Goal: Complete application form: Complete application form

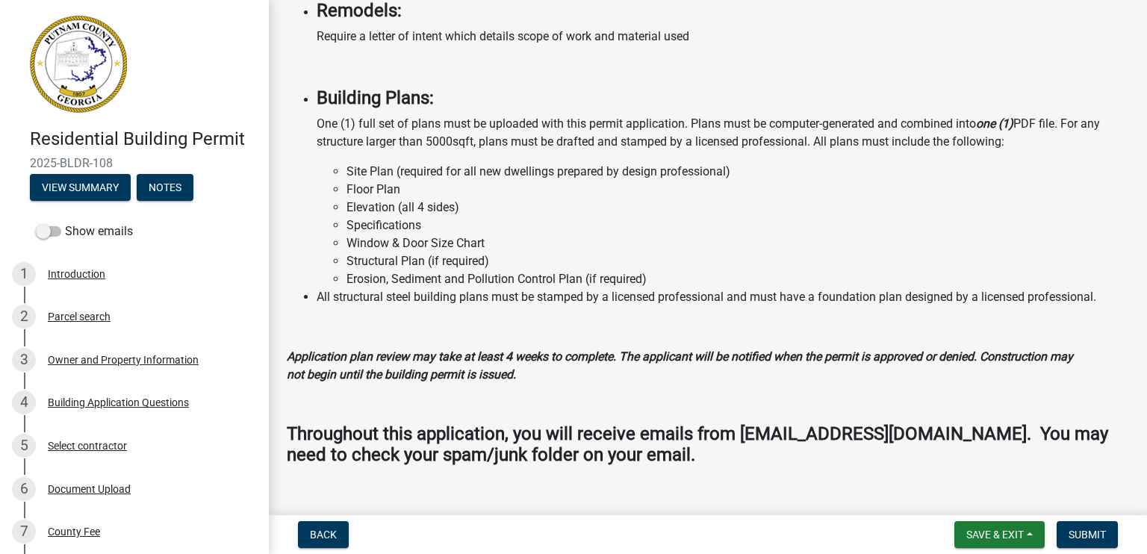
scroll to position [1479, 0]
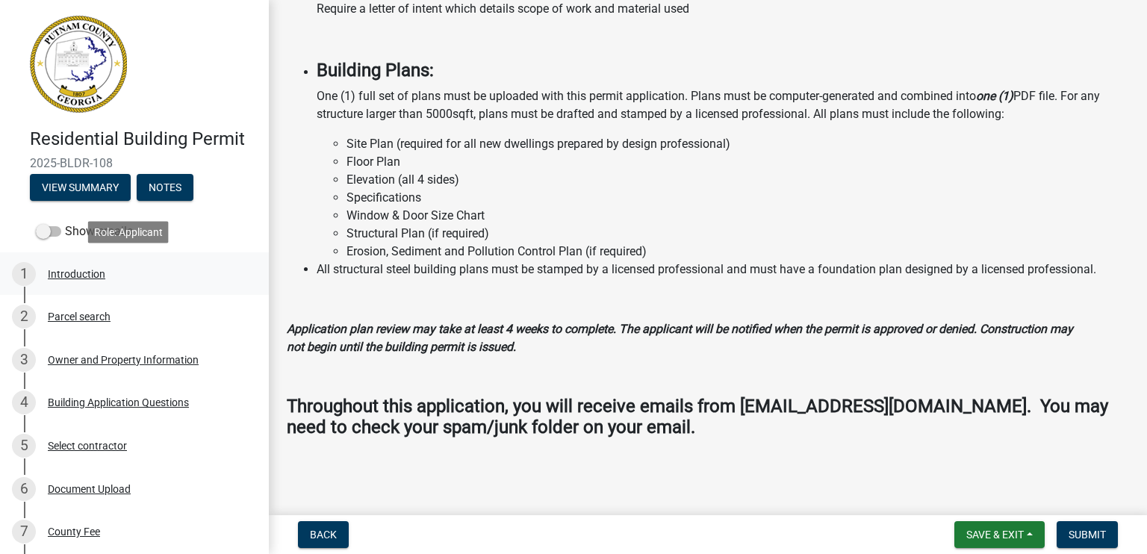
click at [98, 276] on div "Introduction" at bounding box center [76, 274] width 57 height 10
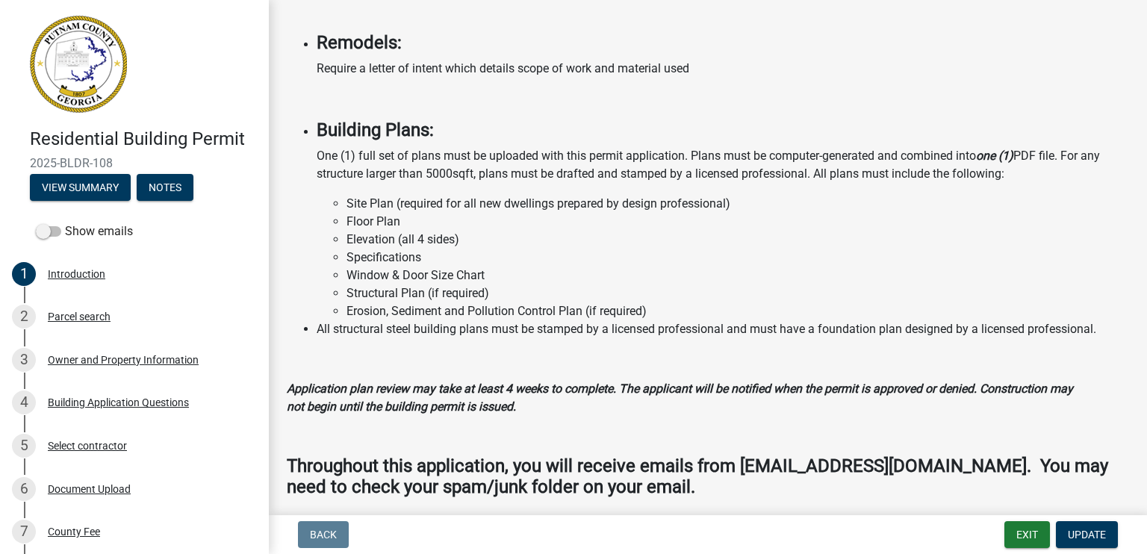
scroll to position [1236, 0]
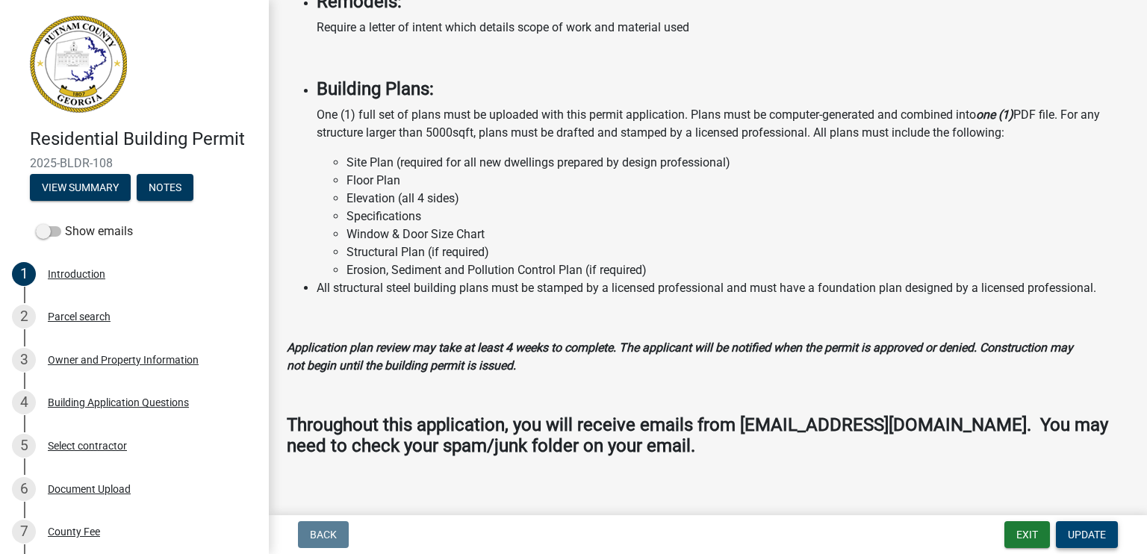
click at [1096, 533] on span "Update" at bounding box center [1087, 535] width 38 height 12
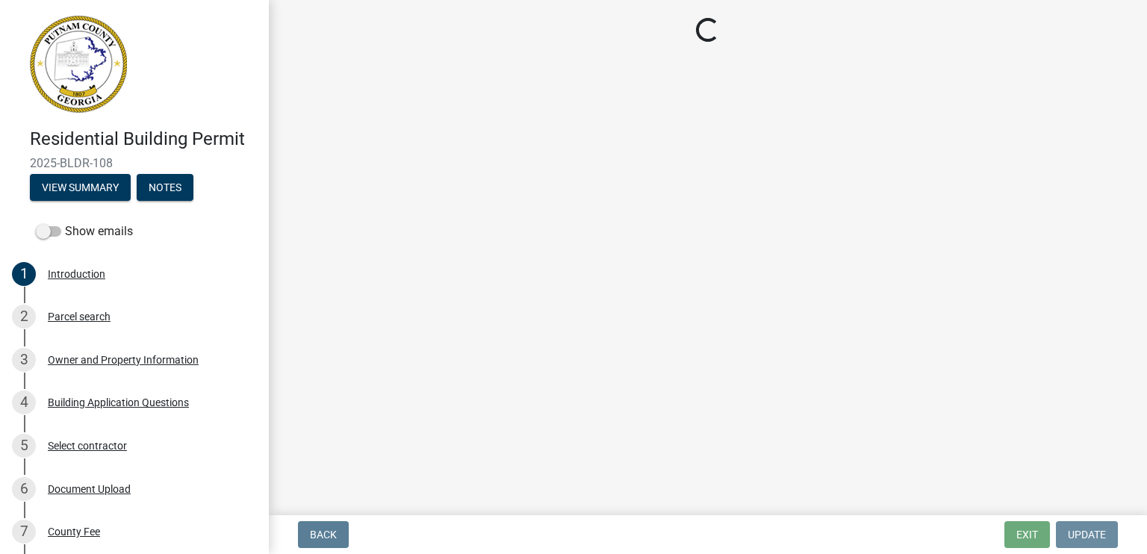
scroll to position [0, 0]
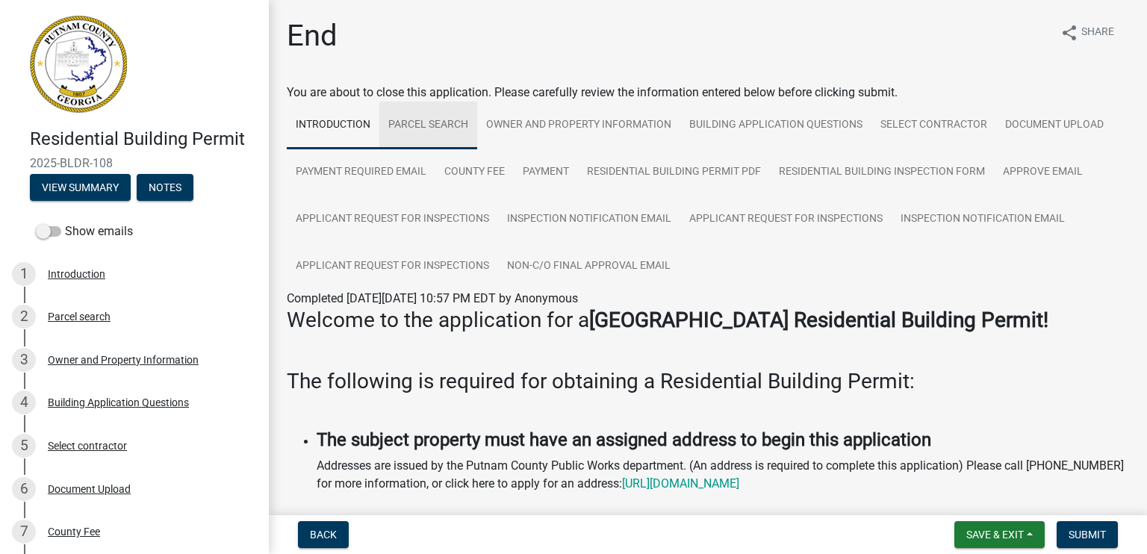
click at [419, 122] on link "Parcel search" at bounding box center [428, 126] width 98 height 48
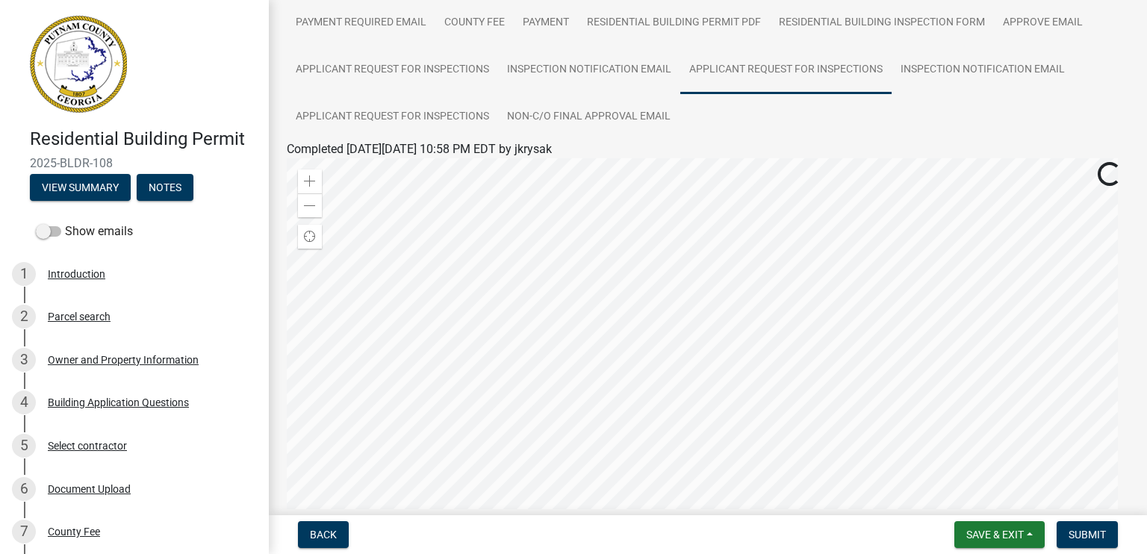
scroll to position [333, 0]
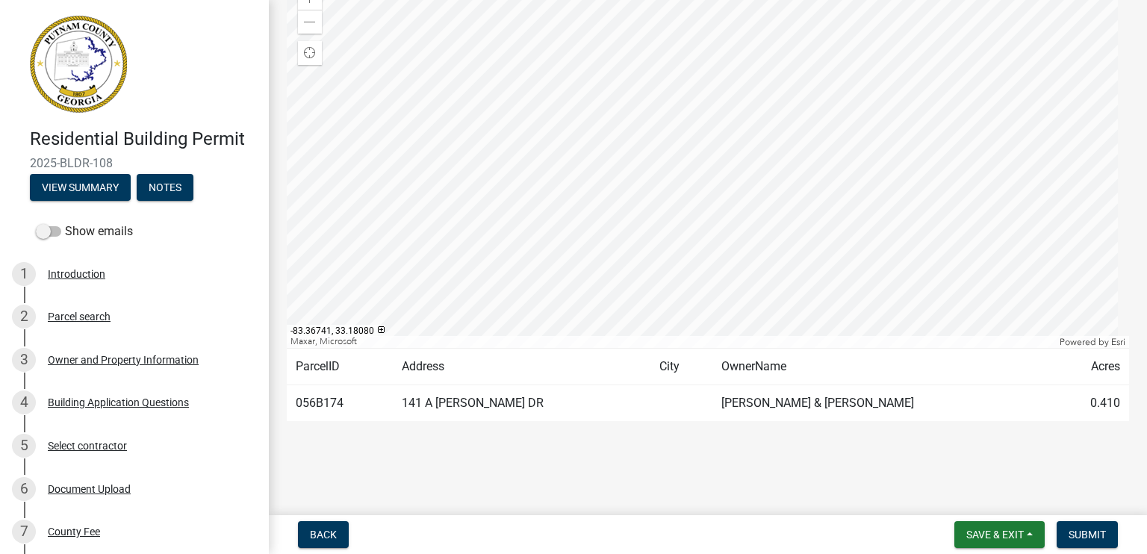
click at [477, 400] on td "141 A [PERSON_NAME] DR" at bounding box center [522, 403] width 258 height 37
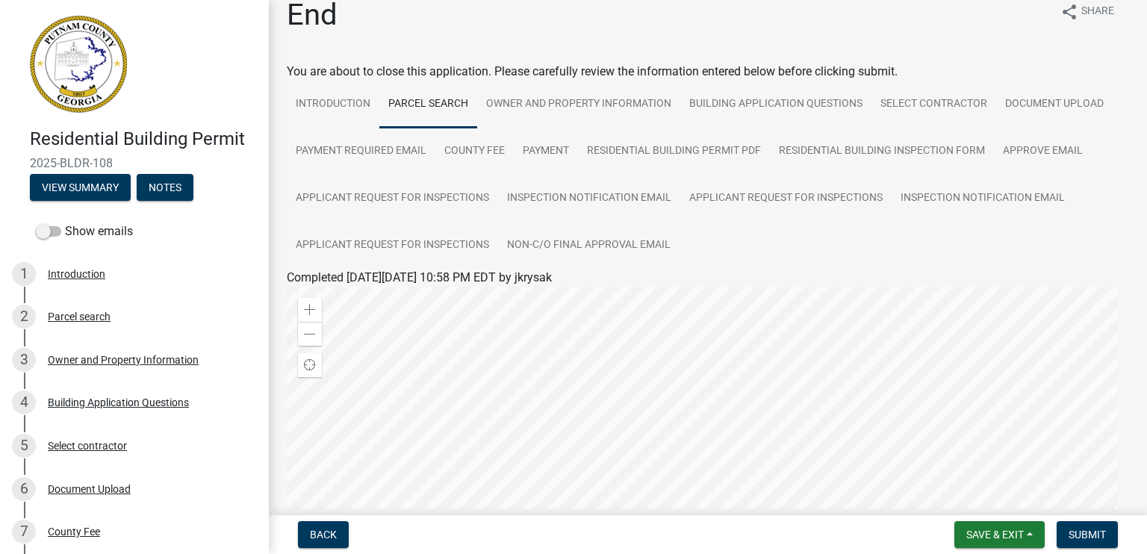
scroll to position [0, 0]
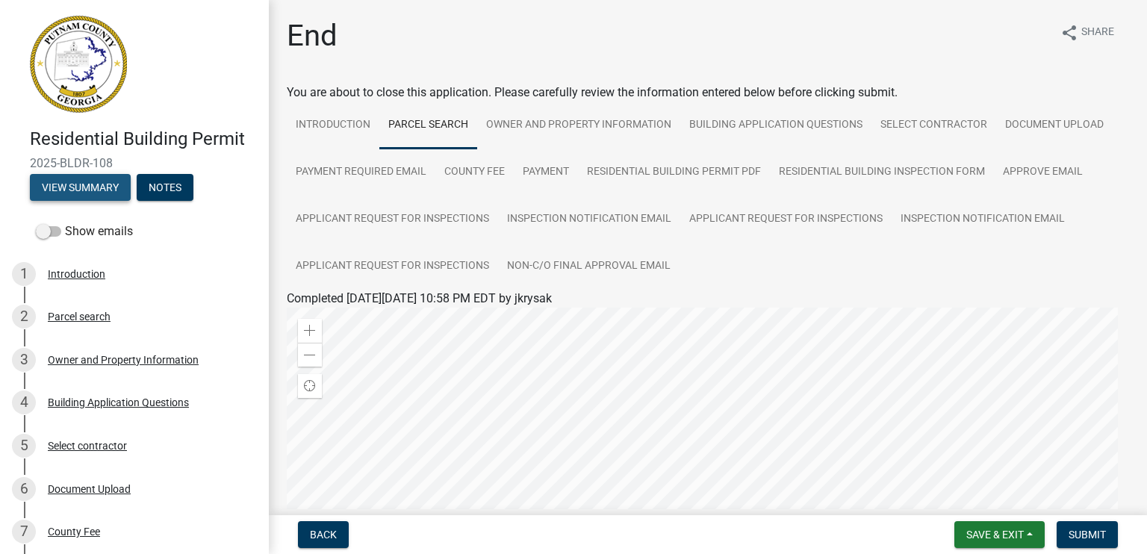
click at [105, 187] on button "View Summary" at bounding box center [80, 187] width 101 height 27
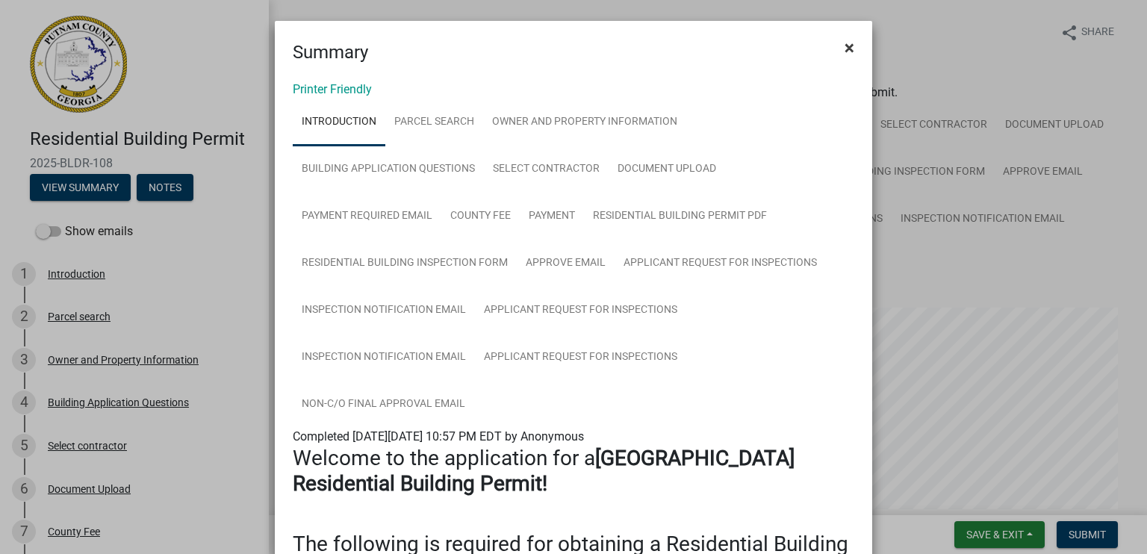
click at [849, 49] on button "×" at bounding box center [850, 48] width 34 height 42
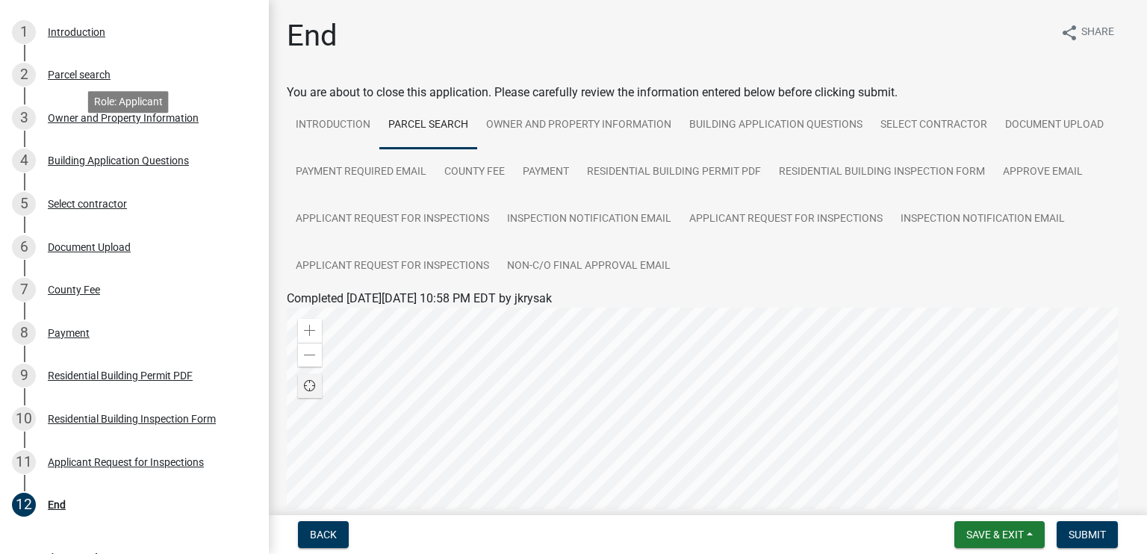
scroll to position [299, 0]
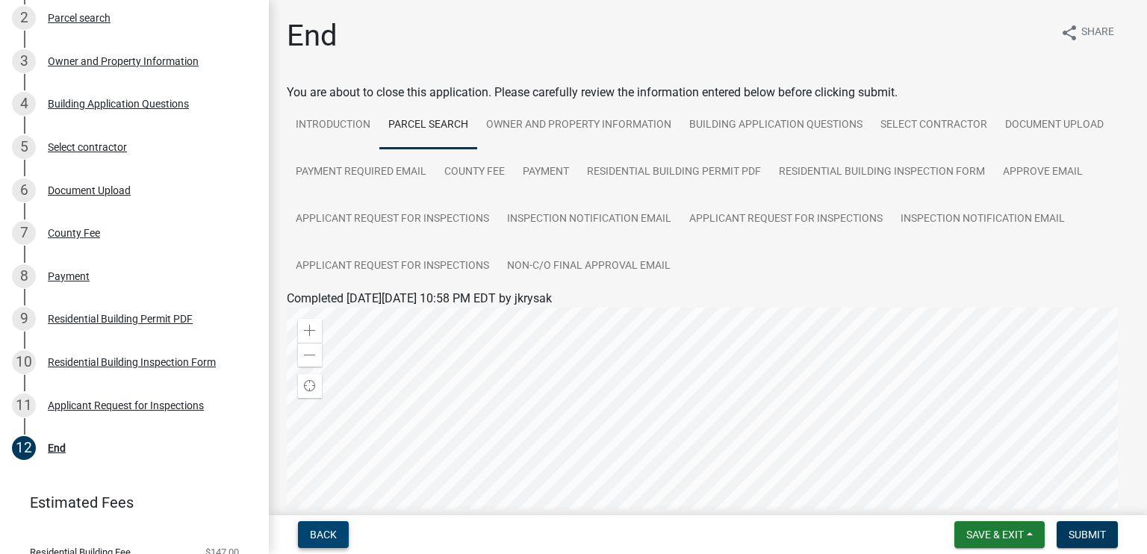
click at [317, 540] on span "Back" at bounding box center [323, 535] width 27 height 12
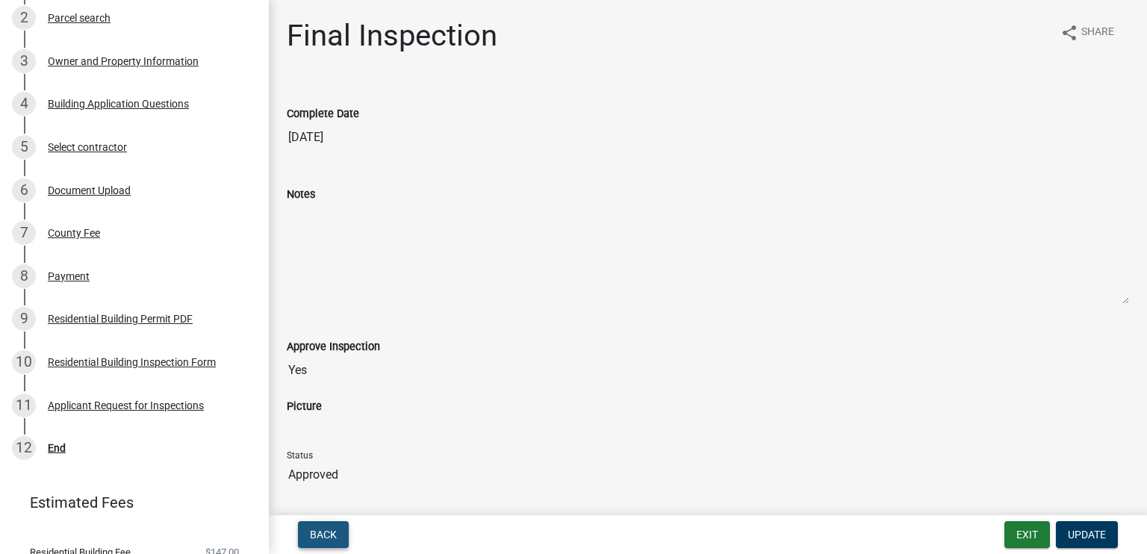
click at [322, 535] on span "Back" at bounding box center [323, 535] width 27 height 12
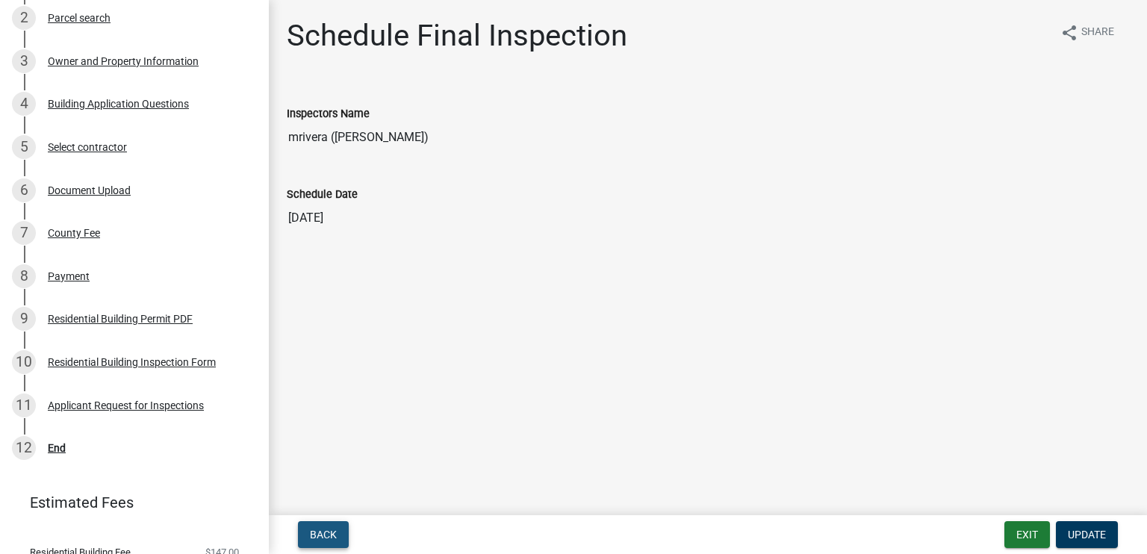
click at [322, 535] on span "Back" at bounding box center [323, 535] width 27 height 12
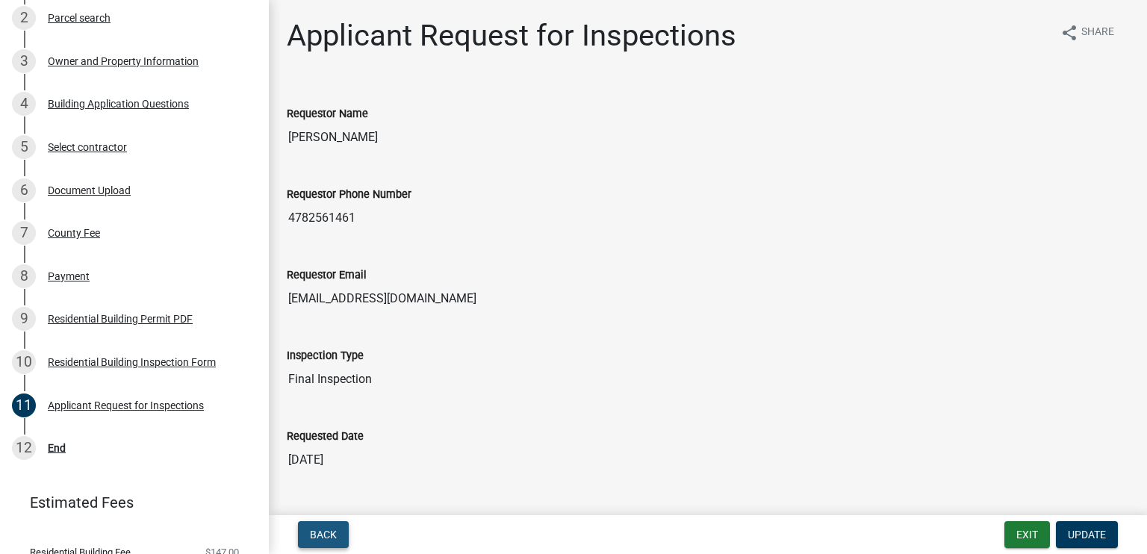
click at [322, 535] on span "Back" at bounding box center [323, 535] width 27 height 12
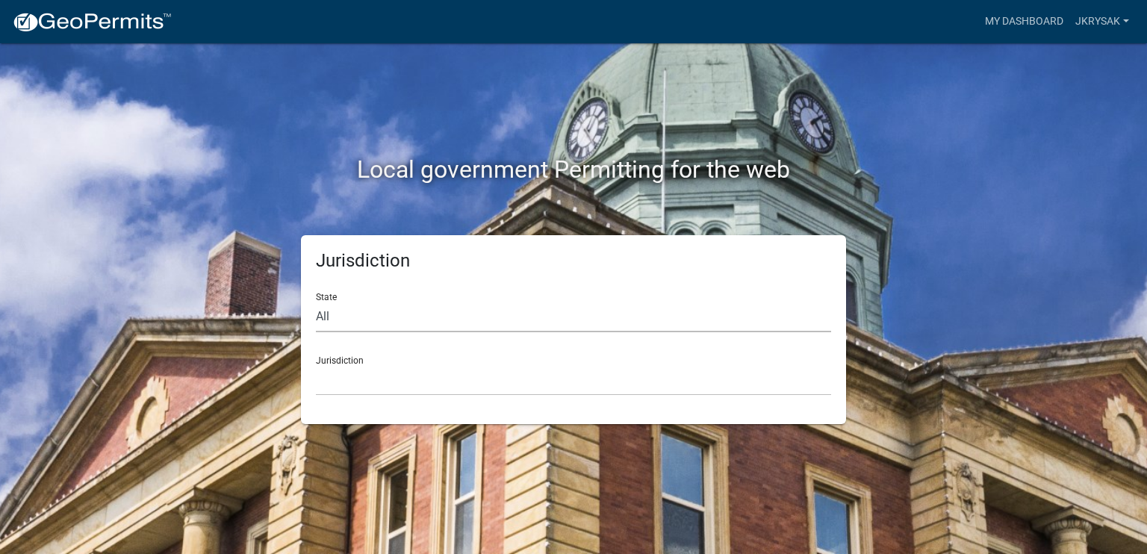
click at [382, 319] on select "All Colorado Georgia Indiana Iowa Kansas Minnesota Ohio South Carolina Wisconsin" at bounding box center [573, 317] width 515 height 31
select select "[US_STATE]"
click at [316, 302] on select "All Colorado Georgia Indiana Iowa Kansas Minnesota Ohio South Carolina Wisconsin" at bounding box center [573, 317] width 515 height 31
click at [391, 379] on select "Carroll County, Georgia Cook County, Georgia Crawford County, Georgia Gilmer Co…" at bounding box center [573, 380] width 515 height 31
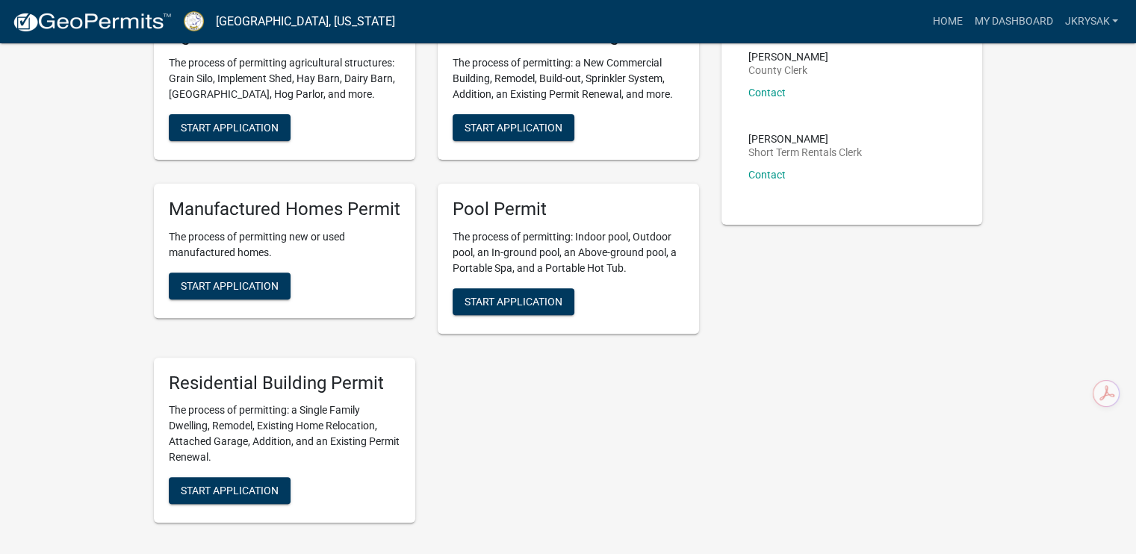
scroll to position [597, 0]
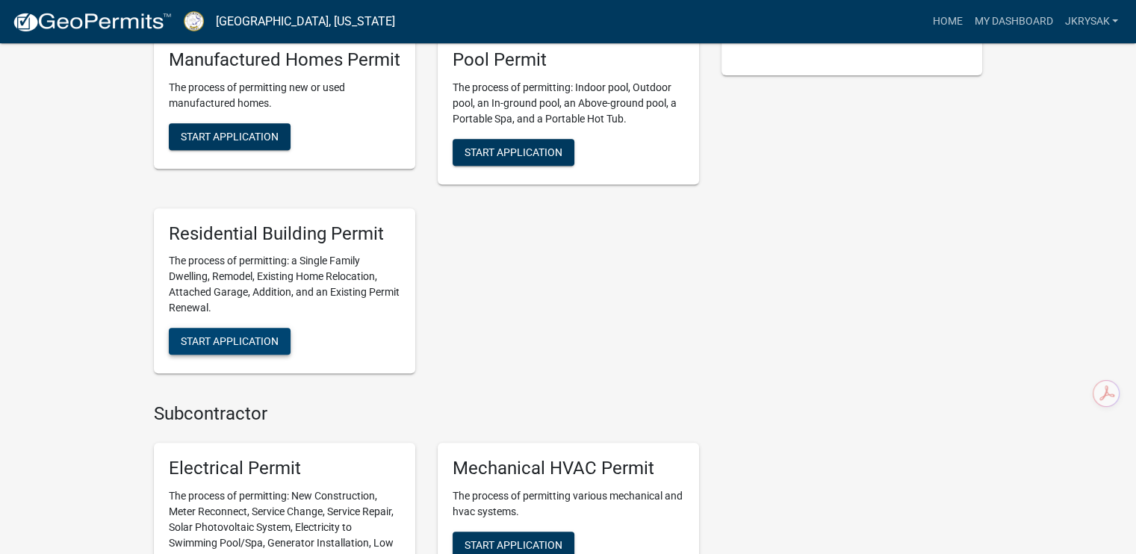
click at [231, 343] on span "Start Application" at bounding box center [230, 341] width 98 height 12
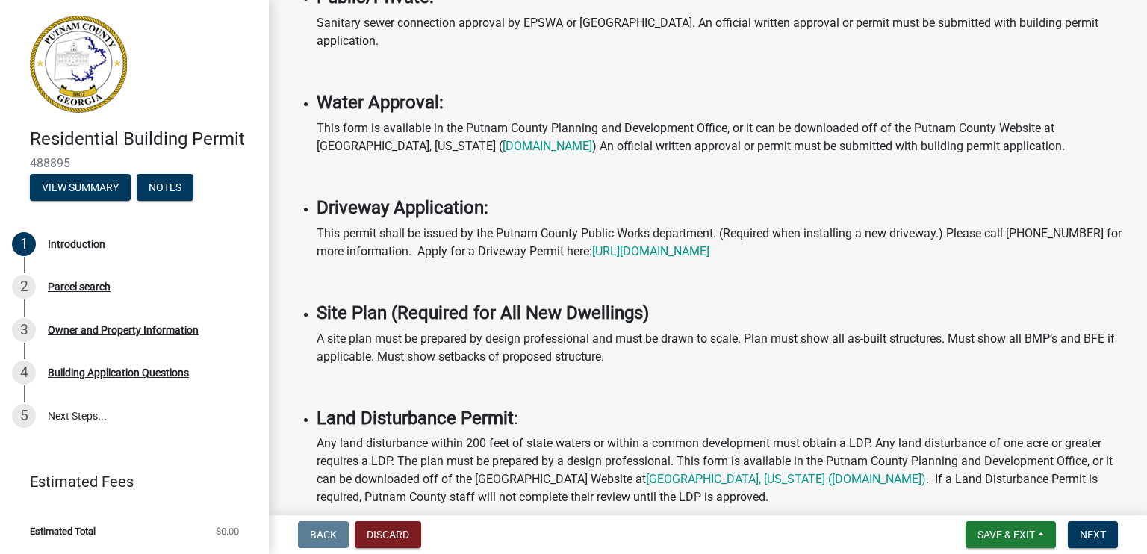
scroll to position [597, 0]
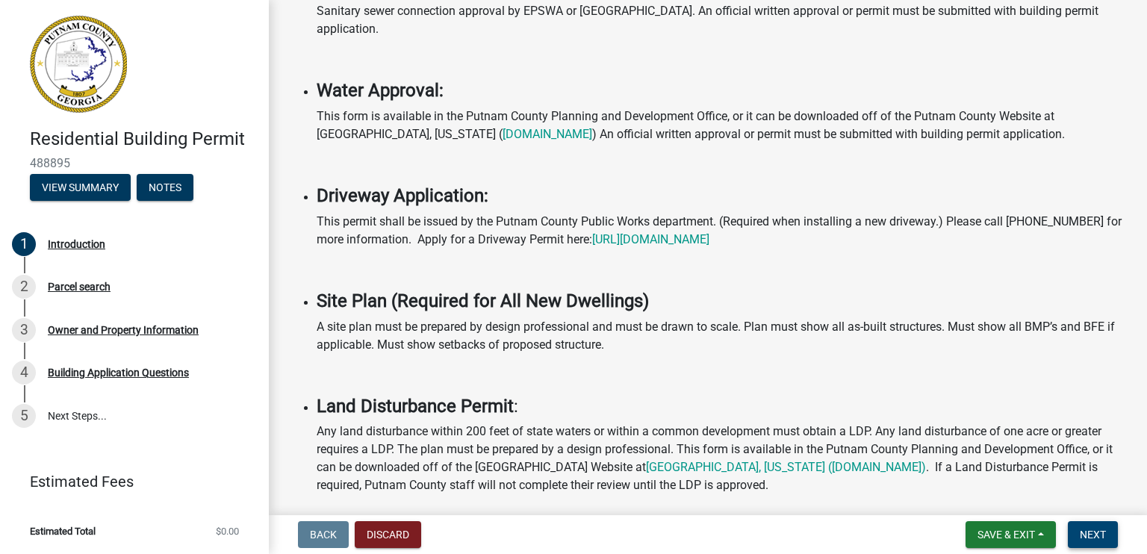
click at [1101, 529] on span "Next" at bounding box center [1093, 535] width 26 height 12
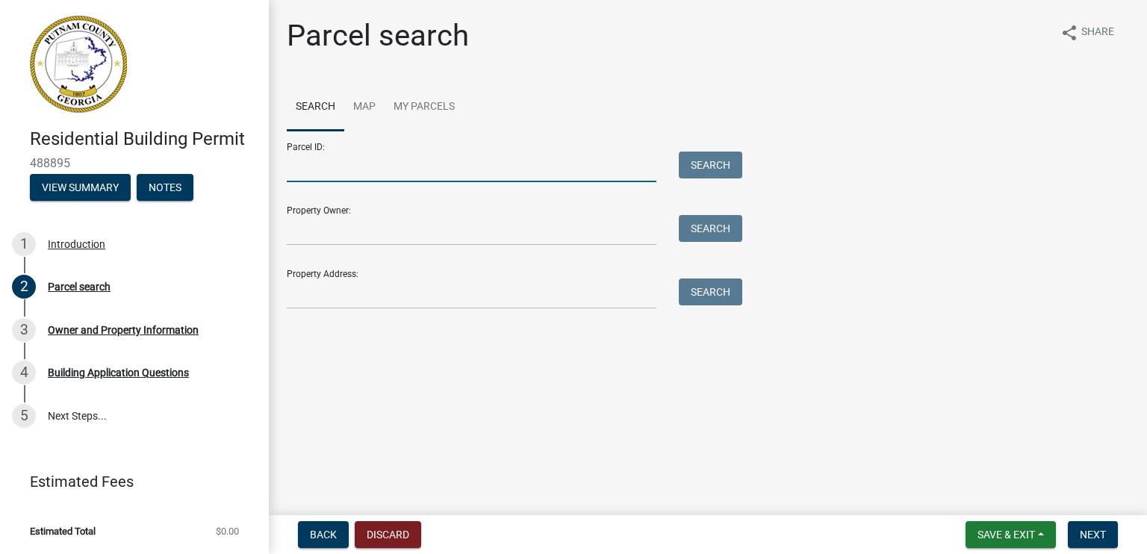
click at [494, 166] on input "Parcel ID:" at bounding box center [472, 167] width 370 height 31
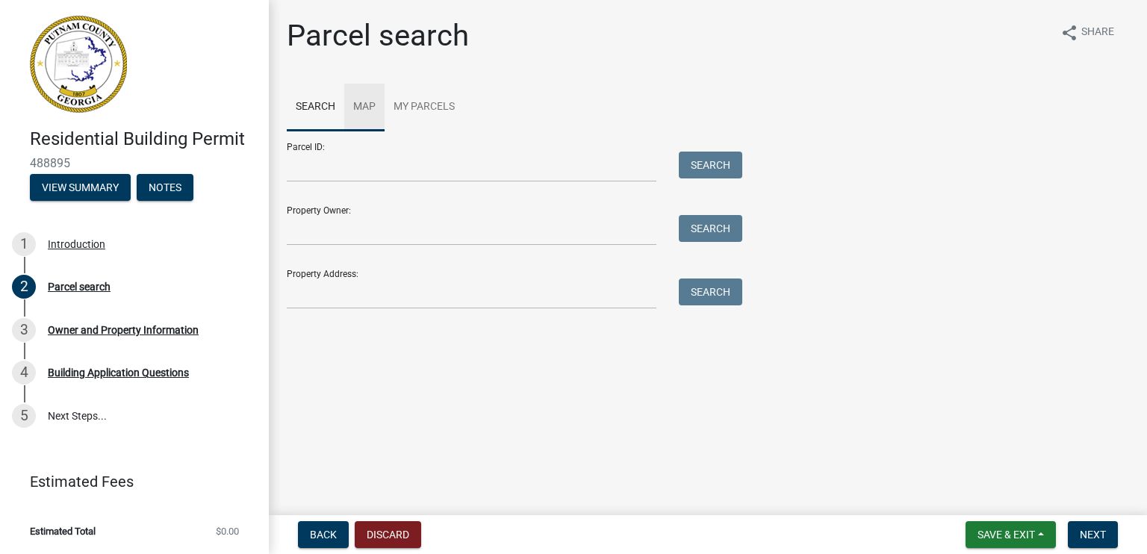
click at [369, 110] on link "Map" at bounding box center [364, 108] width 40 height 48
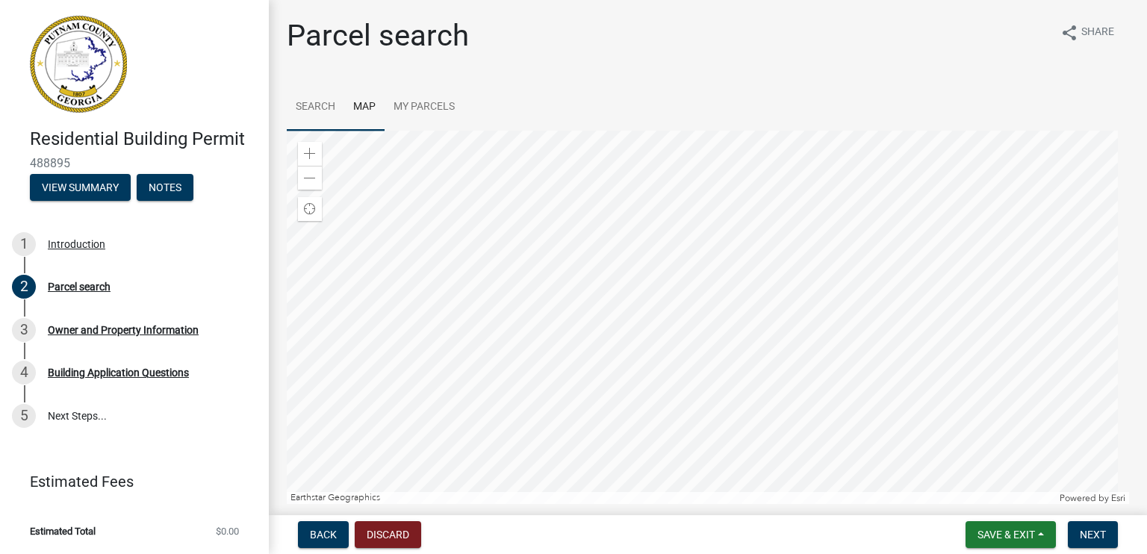
click at [329, 104] on link "Search" at bounding box center [315, 108] width 57 height 48
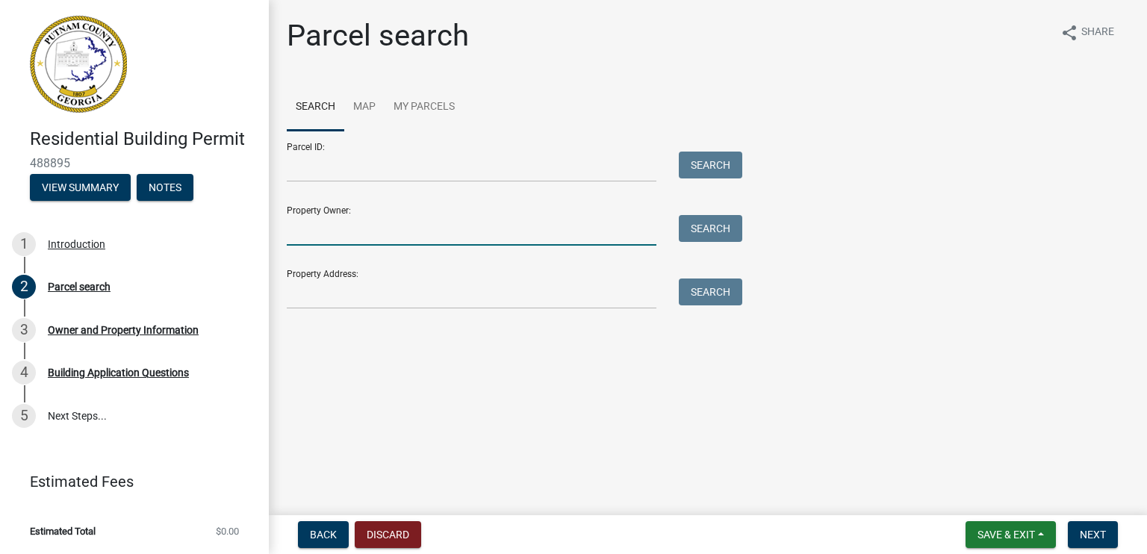
click at [387, 226] on input "Property Owner:" at bounding box center [472, 230] width 370 height 31
type input "Hershell lynch"
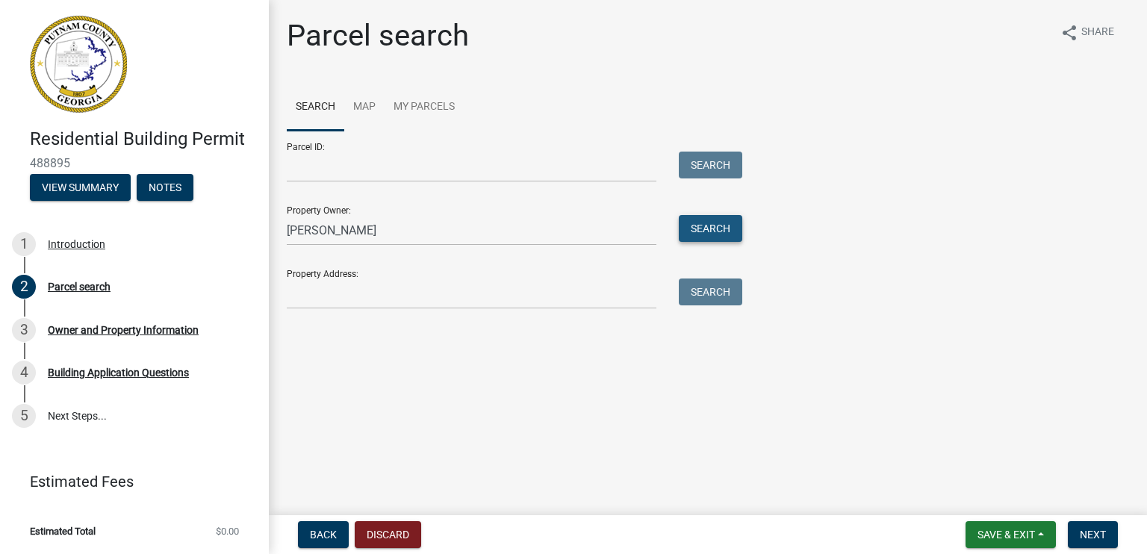
click at [726, 225] on button "Search" at bounding box center [710, 228] width 63 height 27
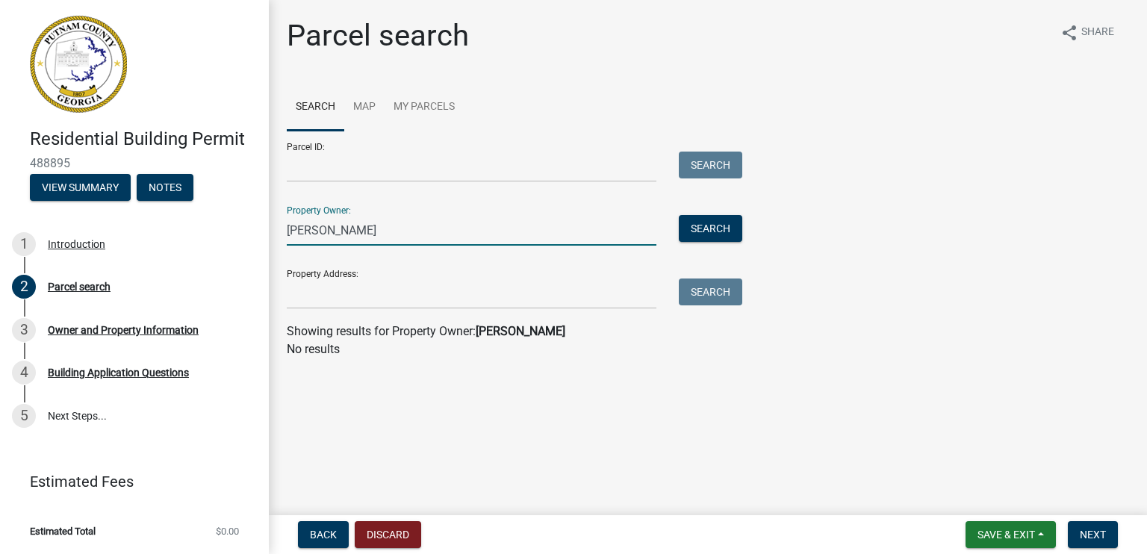
drag, startPoint x: 336, startPoint y: 226, endPoint x: 275, endPoint y: 226, distance: 61.2
click at [275, 226] on div "Parcel search share Share Search Map My Parcels Parcel ID: Search Property Owne…" at bounding box center [708, 195] width 878 height 354
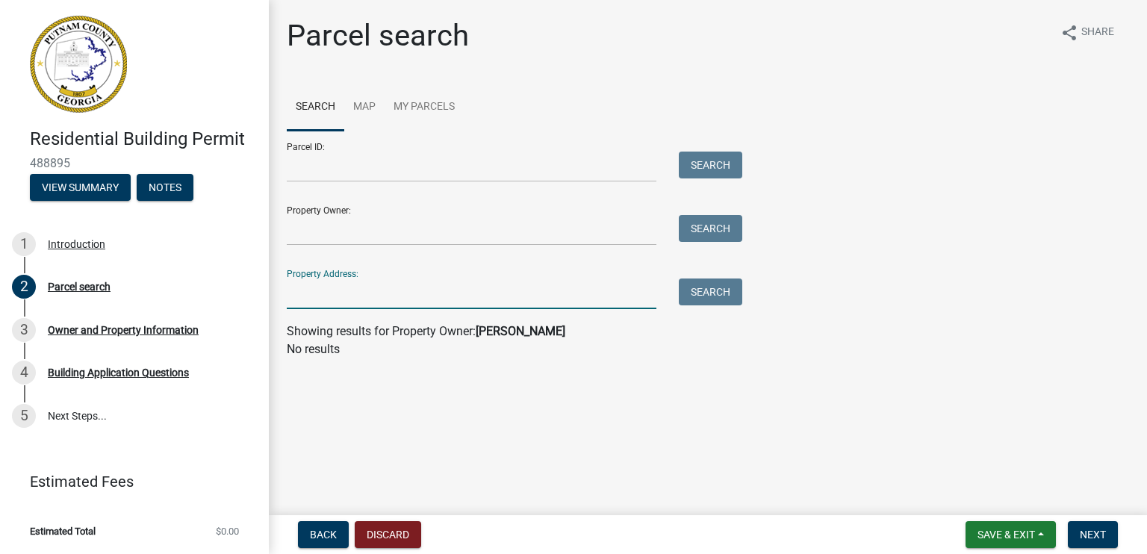
click at [334, 300] on input "Property Address:" at bounding box center [472, 294] width 370 height 31
type input "141 thomas drive"
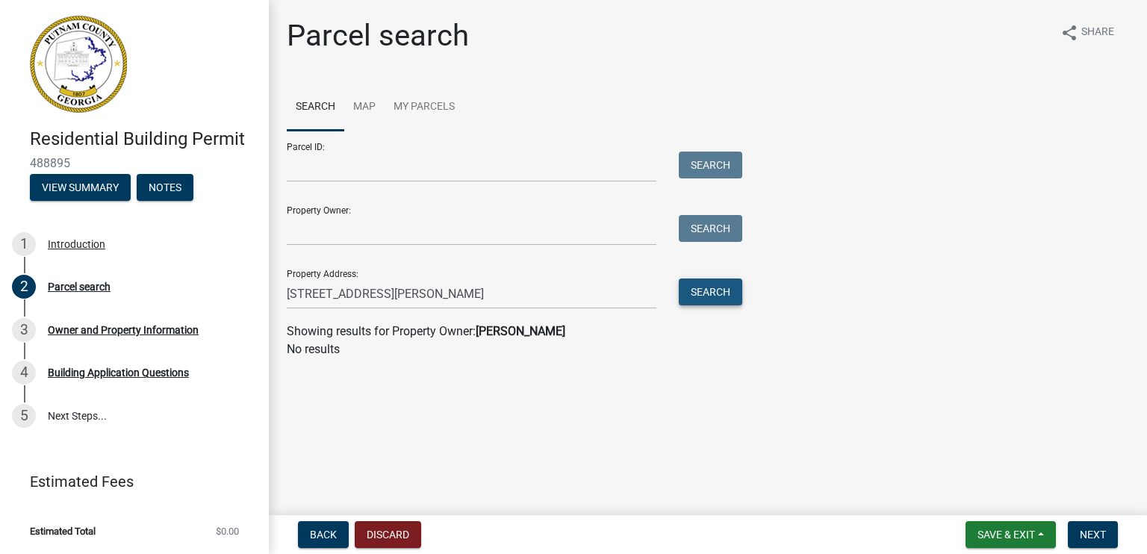
click at [720, 298] on button "Search" at bounding box center [710, 292] width 63 height 27
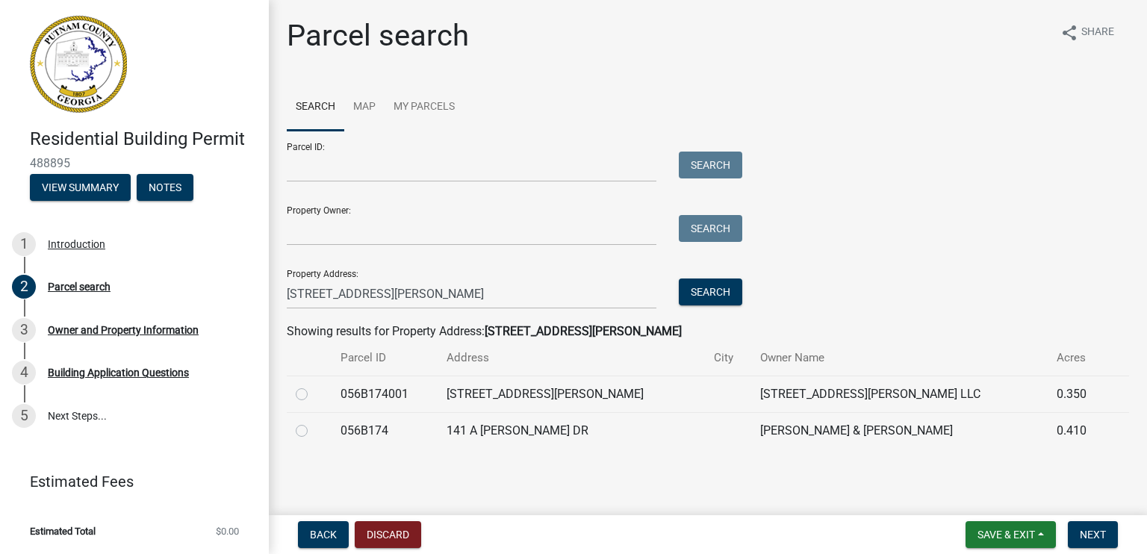
click at [314, 385] on label at bounding box center [314, 385] width 0 height 0
click at [314, 392] on input "radio" at bounding box center [319, 390] width 10 height 10
radio input "true"
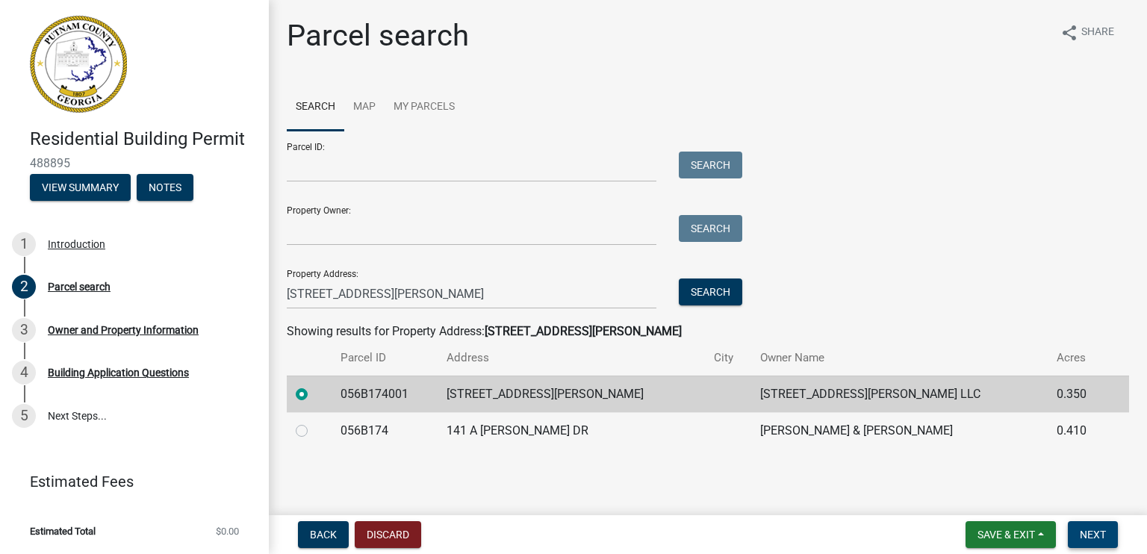
click at [1089, 537] on span "Next" at bounding box center [1093, 535] width 26 height 12
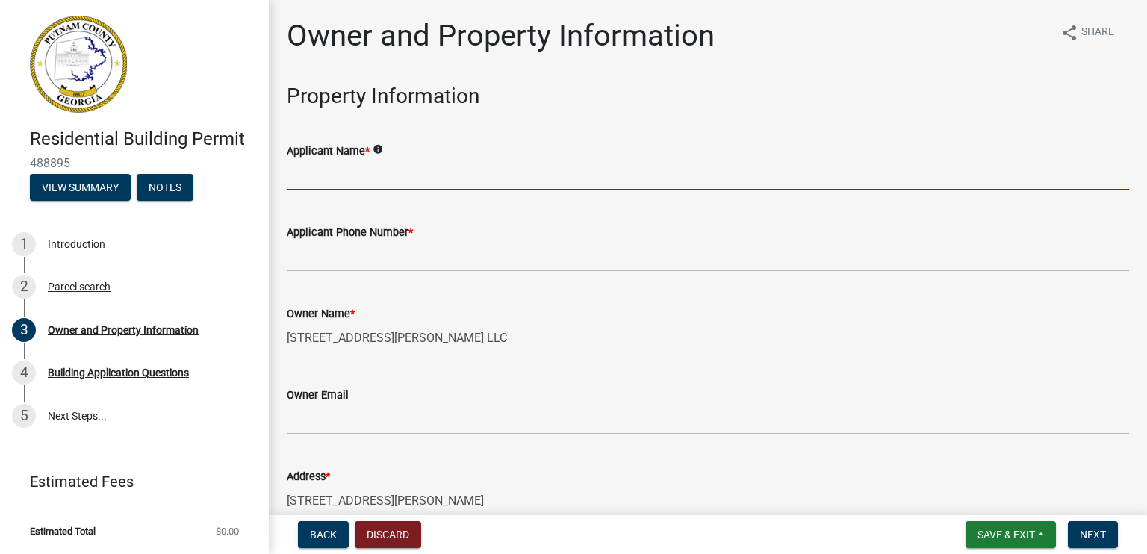
click at [388, 181] on input "Applicant Name *" at bounding box center [708, 175] width 842 height 31
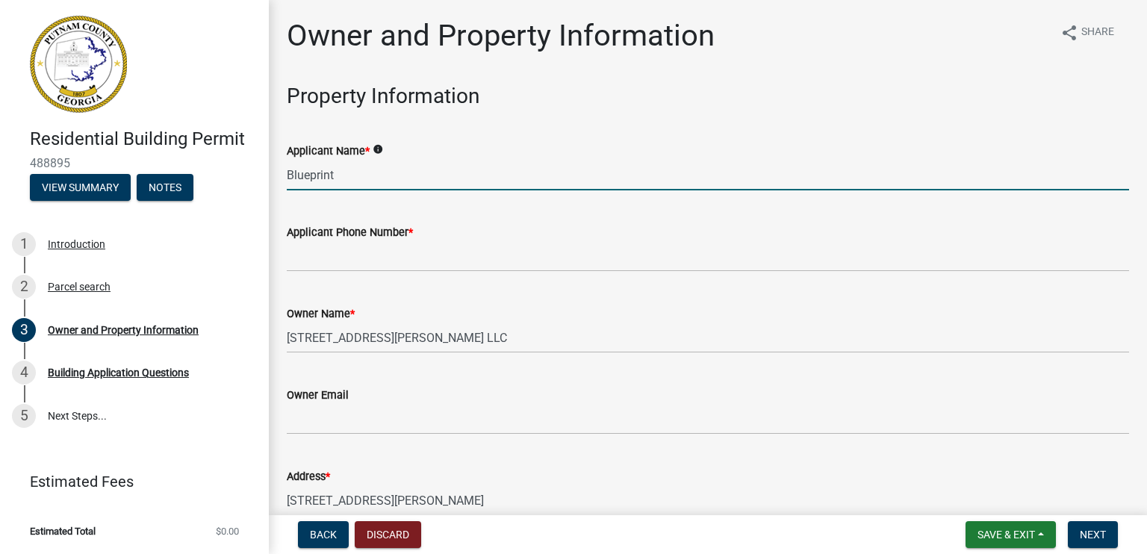
type input "Blueprint Design Build LLC-James Krysak"
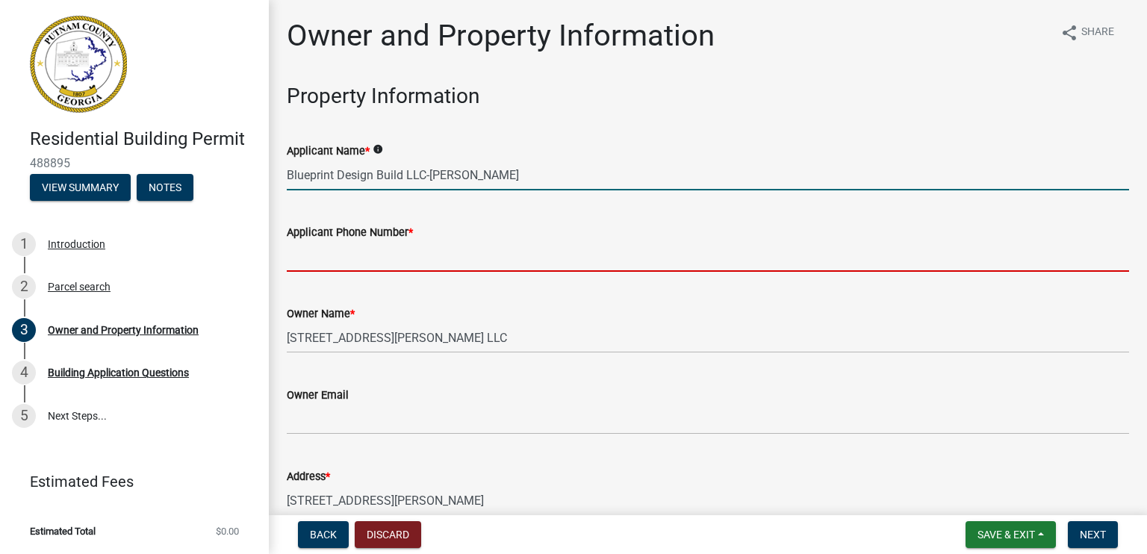
click at [379, 261] on input "Applicant Phone Number *" at bounding box center [708, 256] width 842 height 31
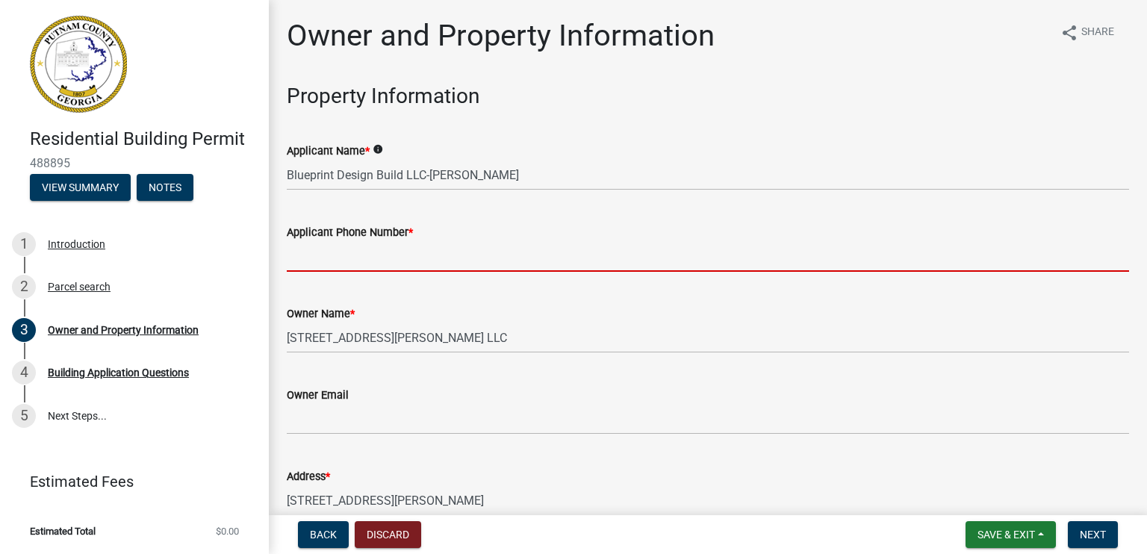
type input "4782561461"
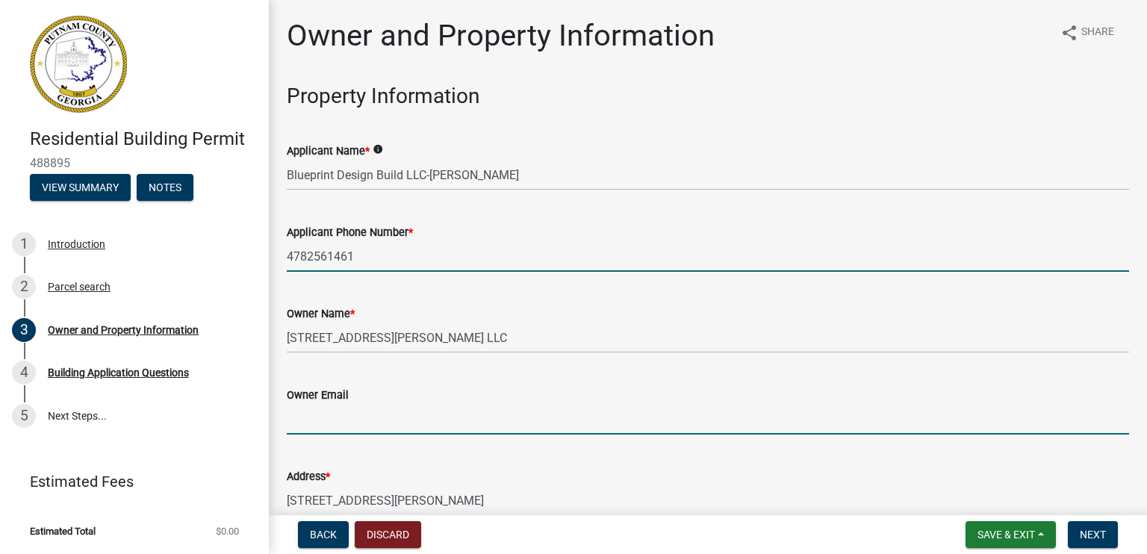
type input "[EMAIL_ADDRESS][DOMAIN_NAME]"
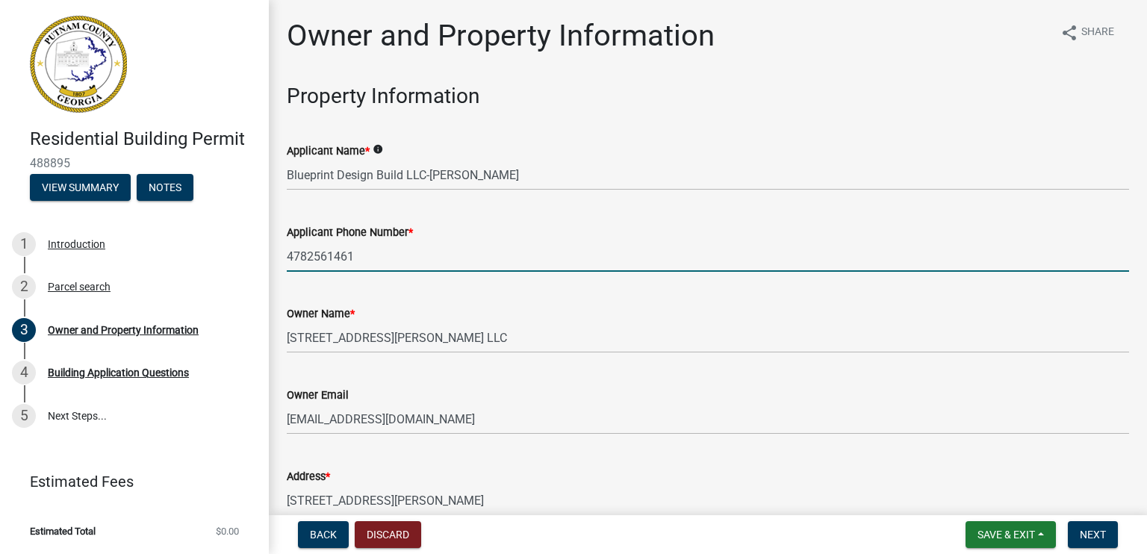
type input "Juliette"
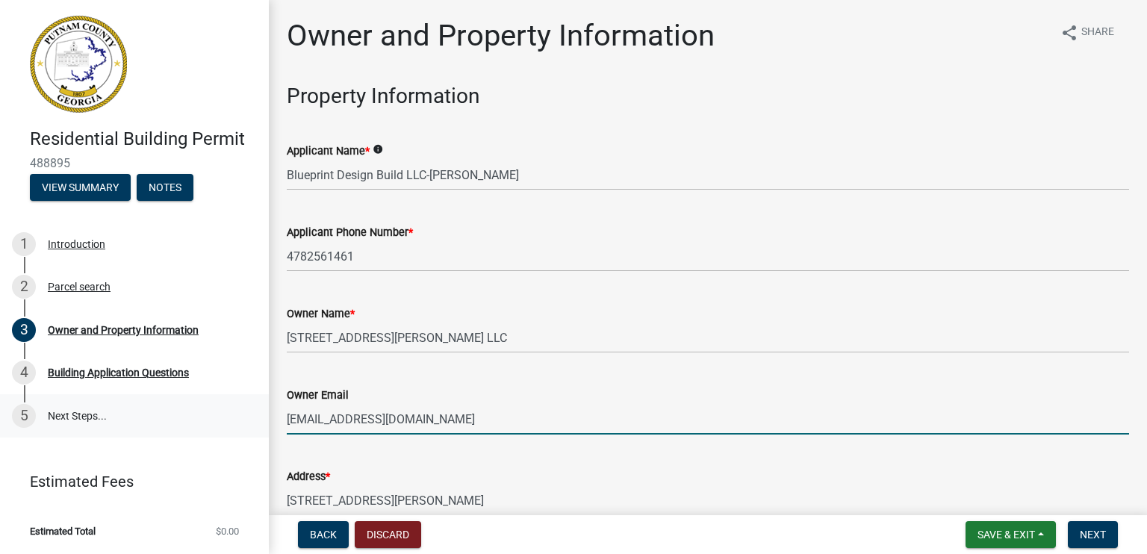
drag, startPoint x: 443, startPoint y: 424, endPoint x: 246, endPoint y: 424, distance: 196.4
click at [246, 424] on div "Residential Building Permit 488895 View Summary Notes 1 Introduction 2 Parcel s…" at bounding box center [573, 277] width 1147 height 554
type input "email@hershellynch.com"
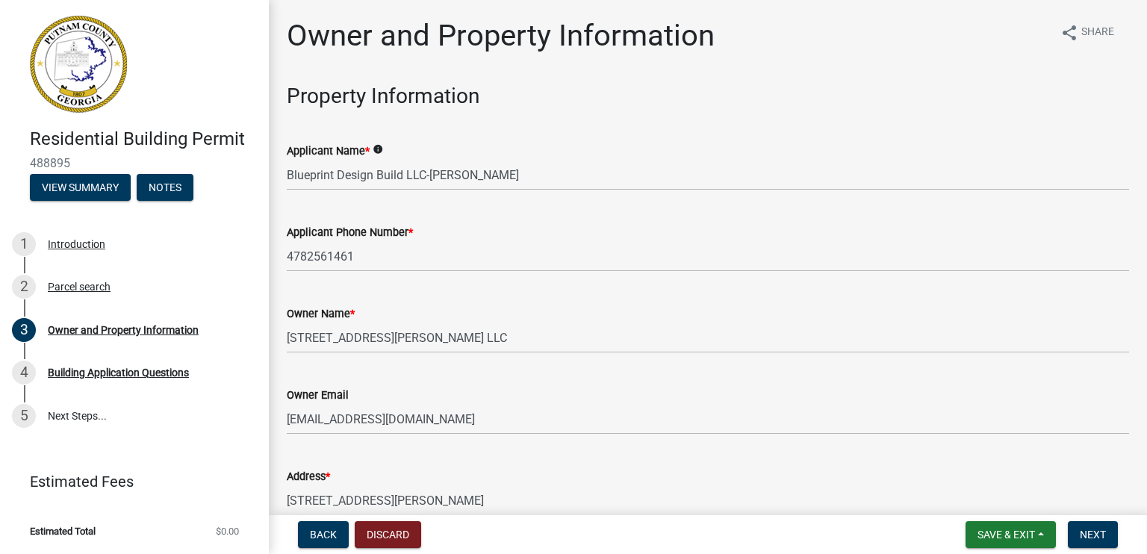
click at [633, 400] on div "Owner Email" at bounding box center [708, 395] width 842 height 18
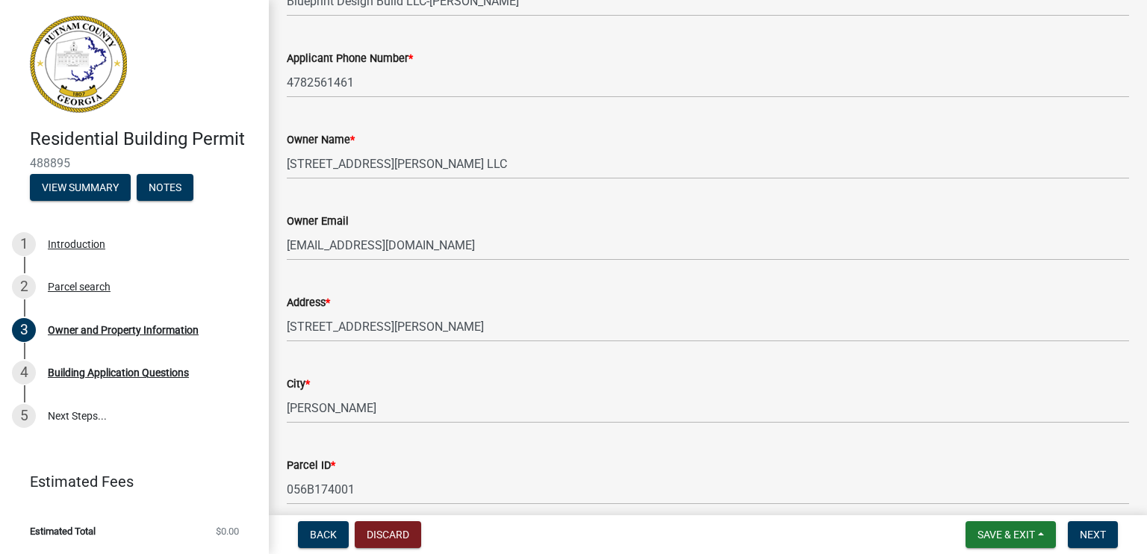
scroll to position [149, 0]
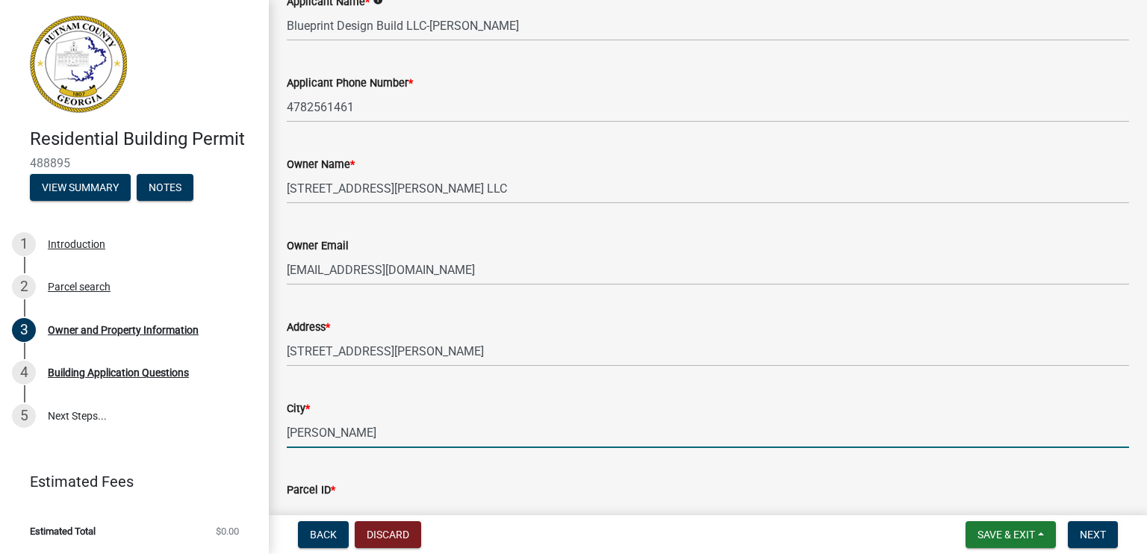
drag, startPoint x: 337, startPoint y: 441, endPoint x: 283, endPoint y: 434, distance: 54.2
click at [283, 434] on div "City * Juliette" at bounding box center [708, 413] width 865 height 69
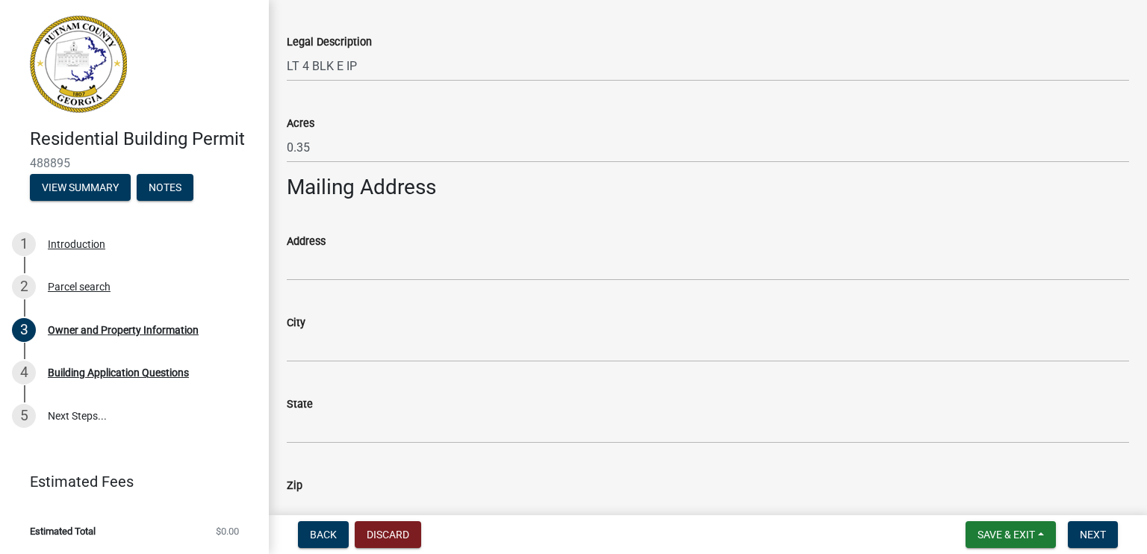
scroll to position [747, 0]
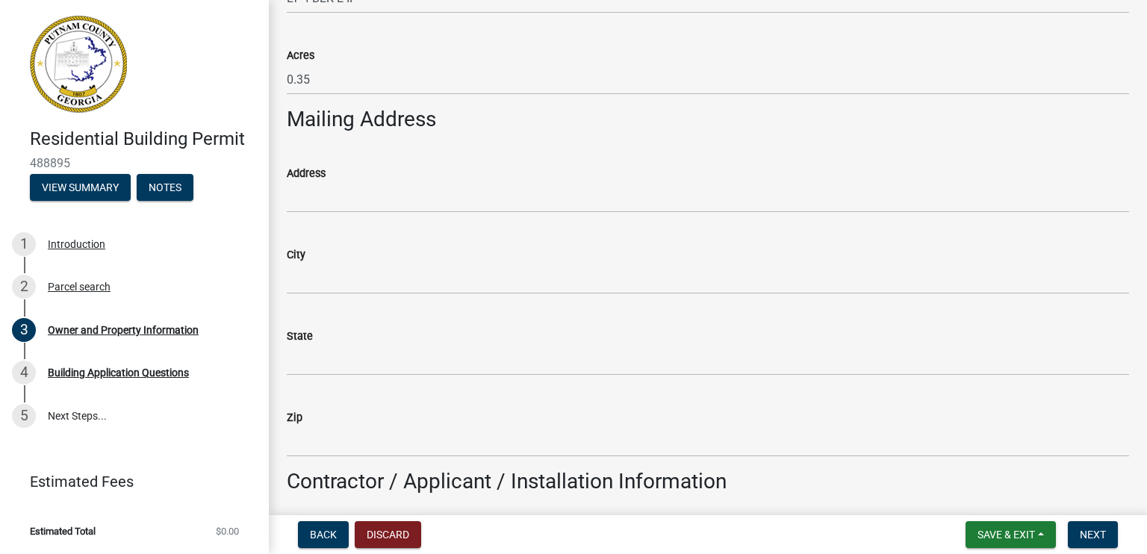
type input "Eatonton"
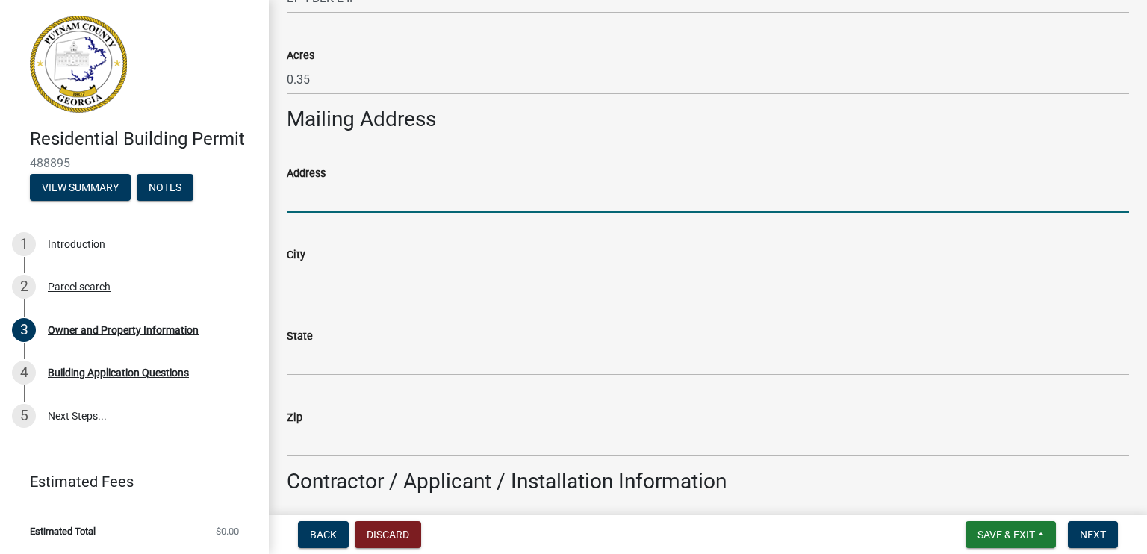
click at [338, 200] on input "Address" at bounding box center [708, 197] width 842 height 31
paste input "1220 HIGHWAY 212 CONYERS, GA 30094"
drag, startPoint x: 397, startPoint y: 198, endPoint x: 448, endPoint y: 199, distance: 51.5
click at [448, 199] on input "1220 HIGHWAY 212 CONYERS, GA 30094" at bounding box center [708, 197] width 842 height 31
type input "1220 HIGHWAY 212 , GA 30094"
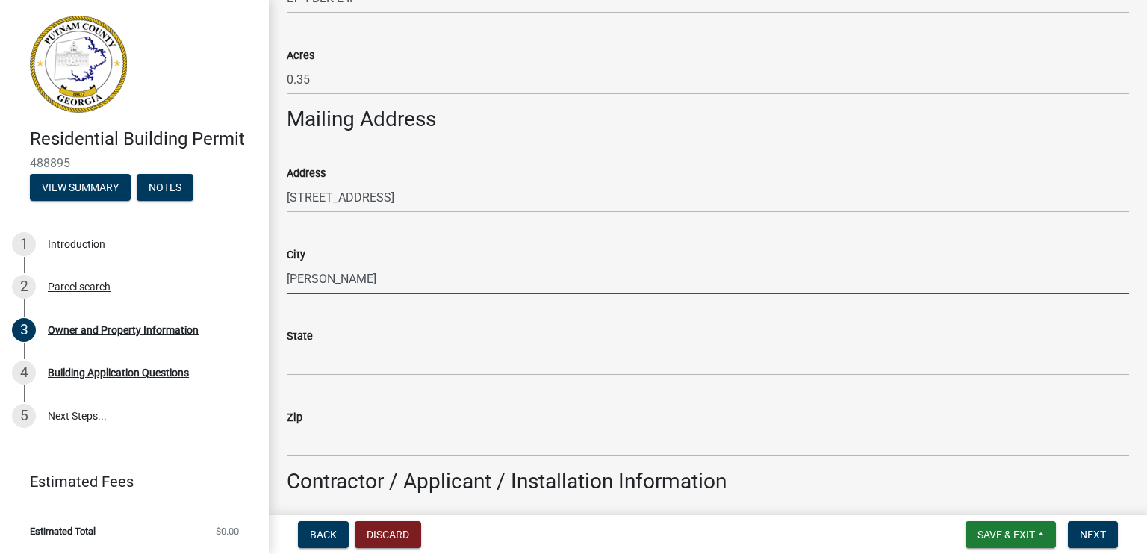
type input "CONYERS"
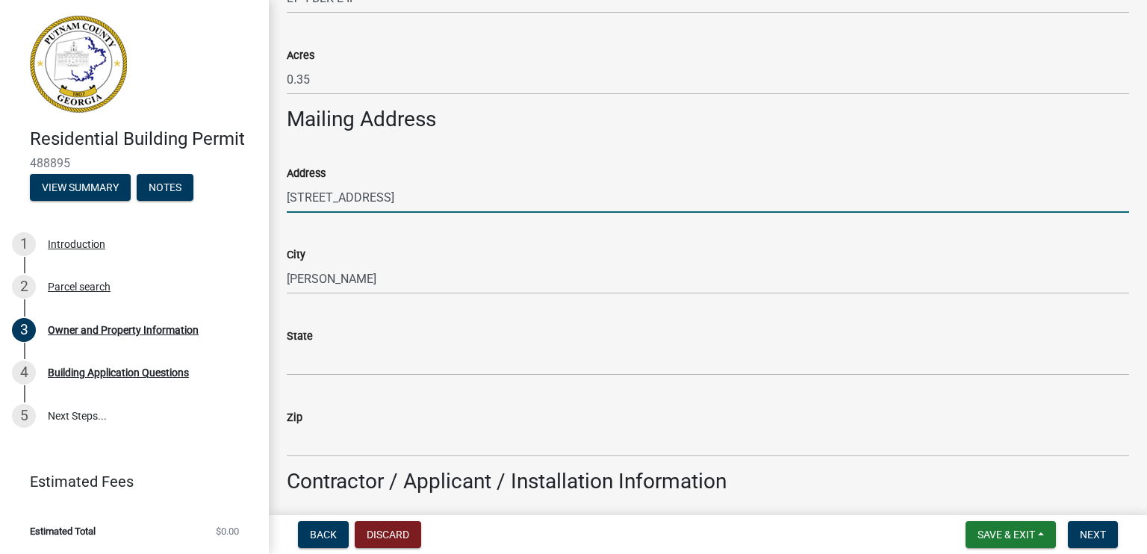
drag, startPoint x: 400, startPoint y: 198, endPoint x: 415, endPoint y: 196, distance: 15.0
click at [415, 196] on input "1220 HIGHWAY 212 , GA 30094" at bounding box center [708, 197] width 842 height 31
type input "1220 HIGHWAY 212 , 30094"
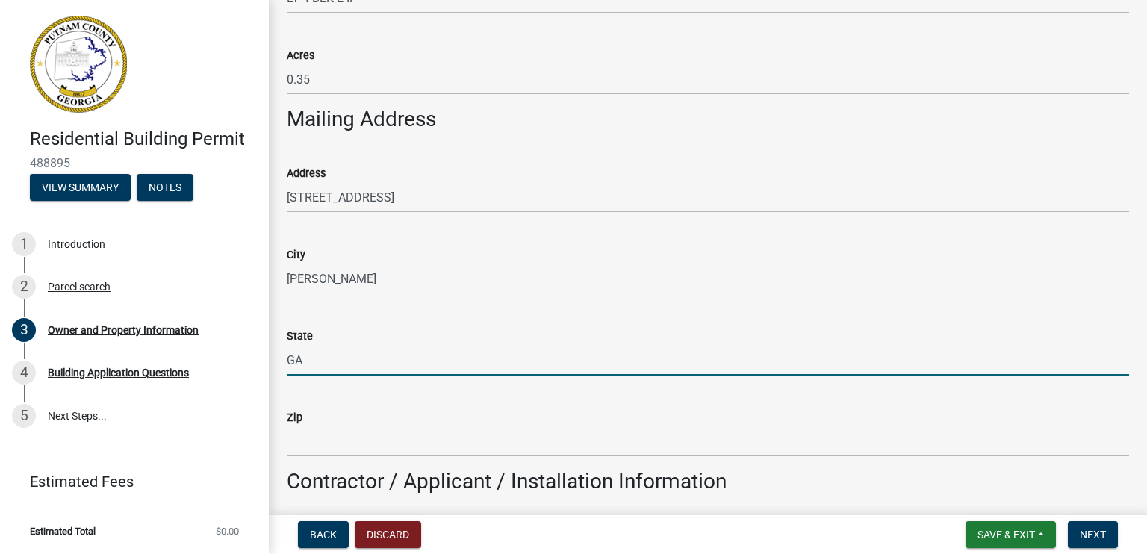
type input "GA"
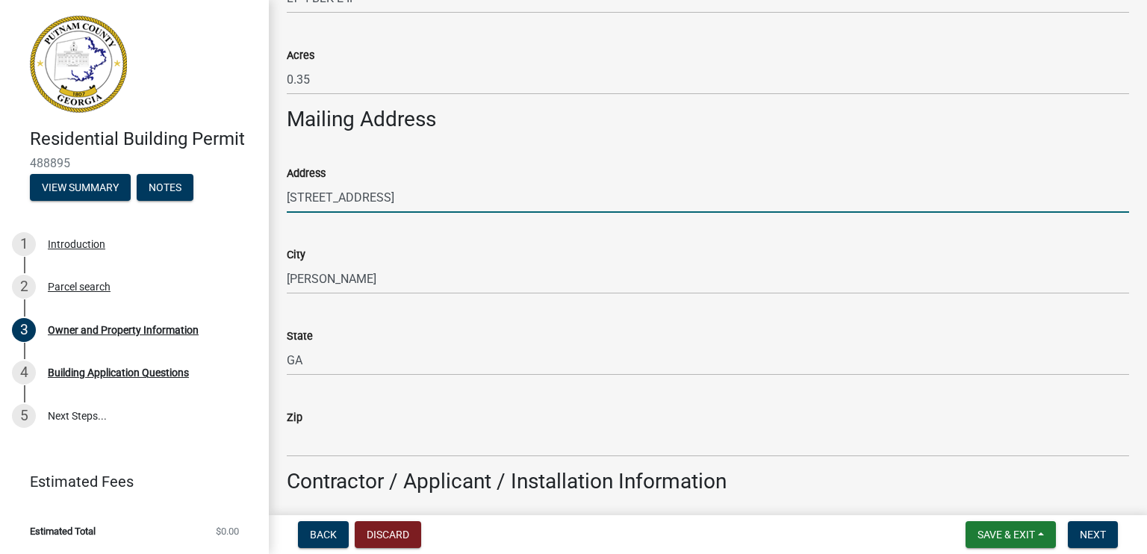
drag, startPoint x: 403, startPoint y: 196, endPoint x: 448, endPoint y: 195, distance: 44.8
click at [448, 195] on input "1220 HIGHWAY 212 , 30094" at bounding box center [708, 197] width 842 height 31
type input "1220 HIGHWAY 212 ,"
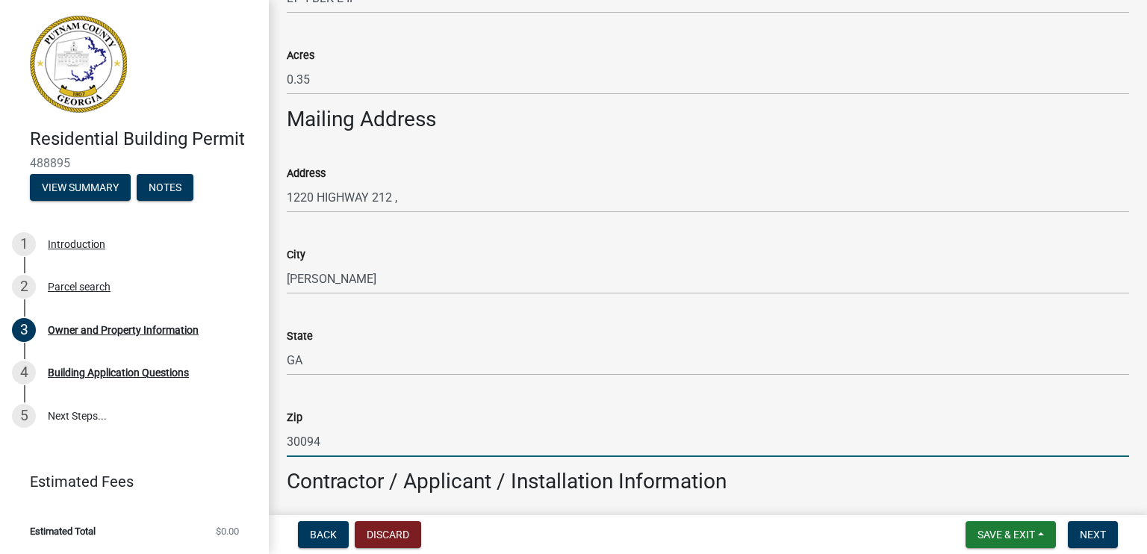
type input "30094"
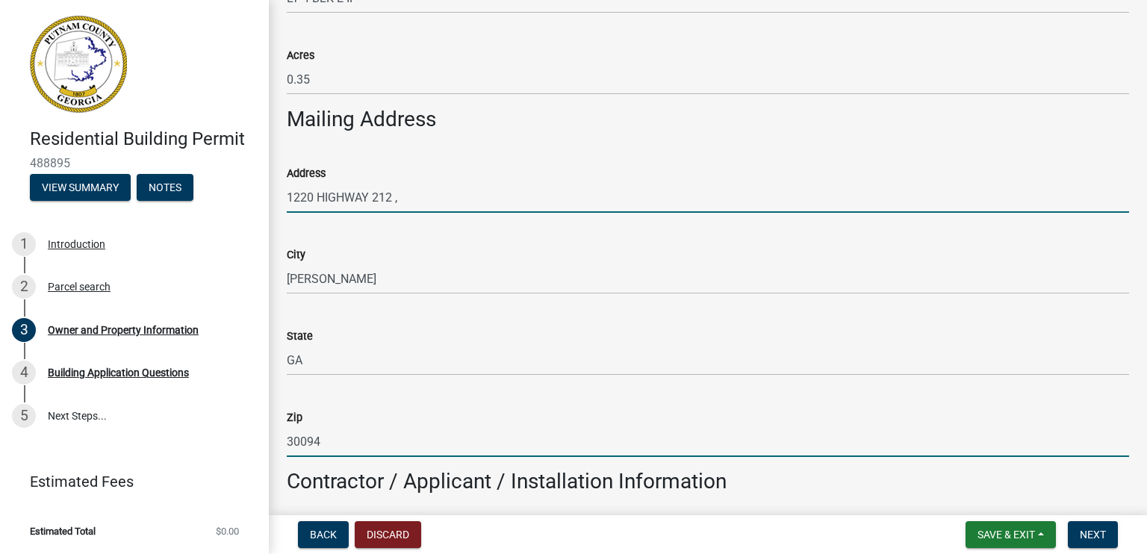
click at [406, 197] on input "1220 HIGHWAY 212 ," at bounding box center [708, 197] width 842 height 31
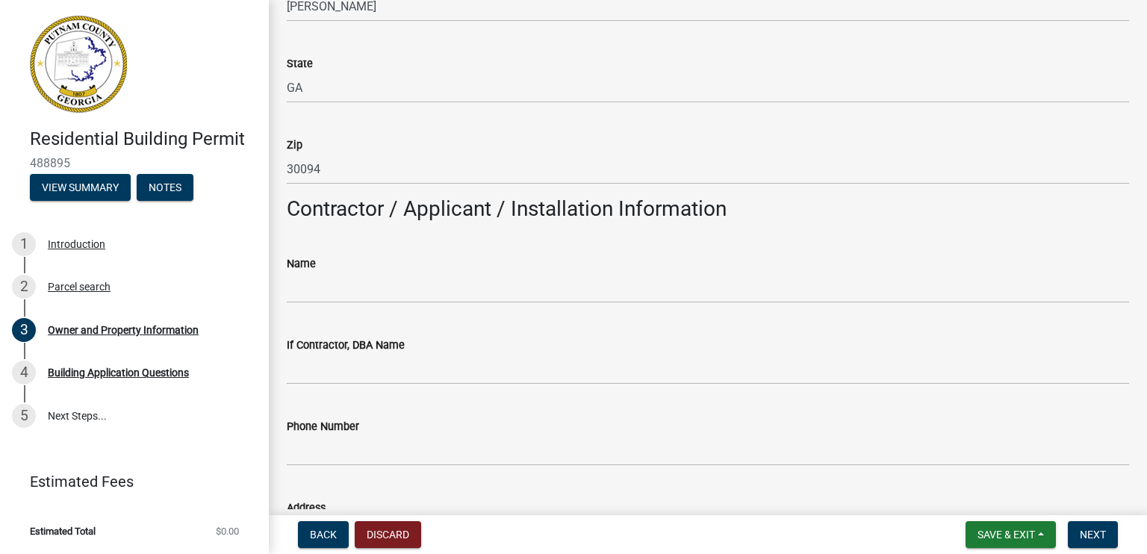
scroll to position [1045, 0]
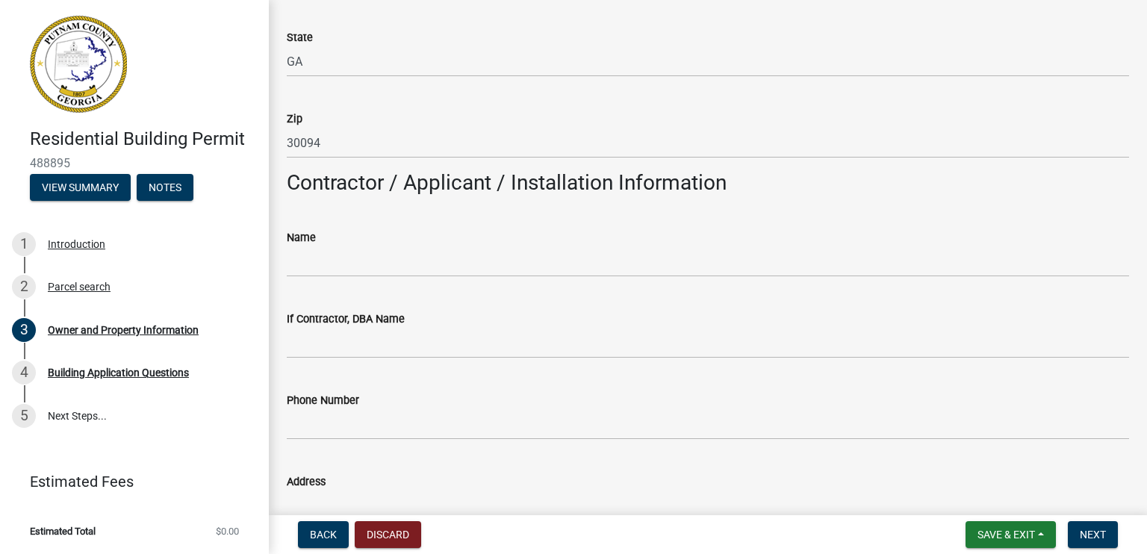
type input "1220 HIGHWAY 212"
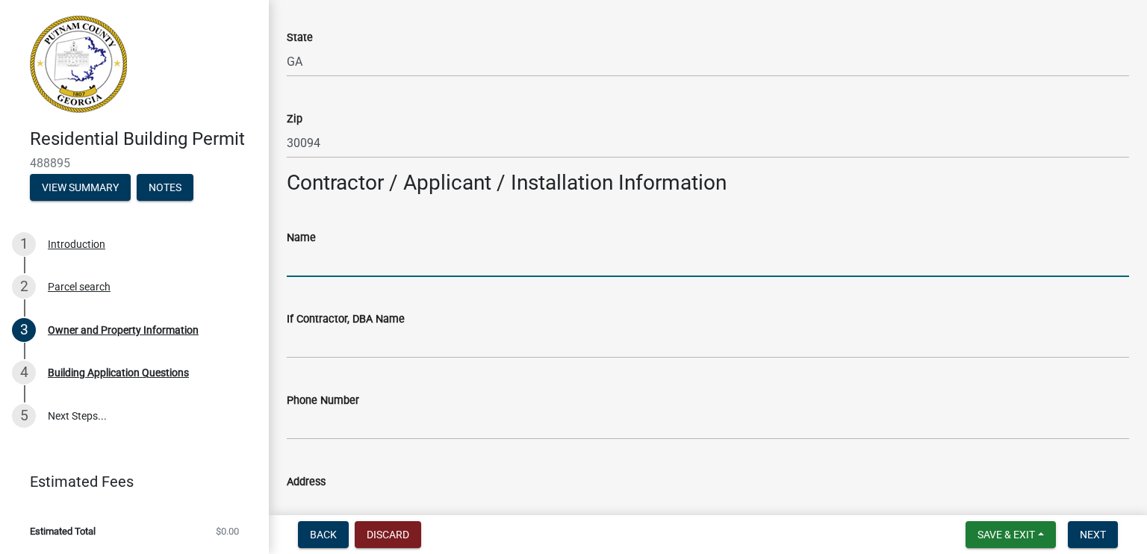
click at [340, 259] on input "Name" at bounding box center [708, 261] width 842 height 31
type input "Blueprint design Build LLC"
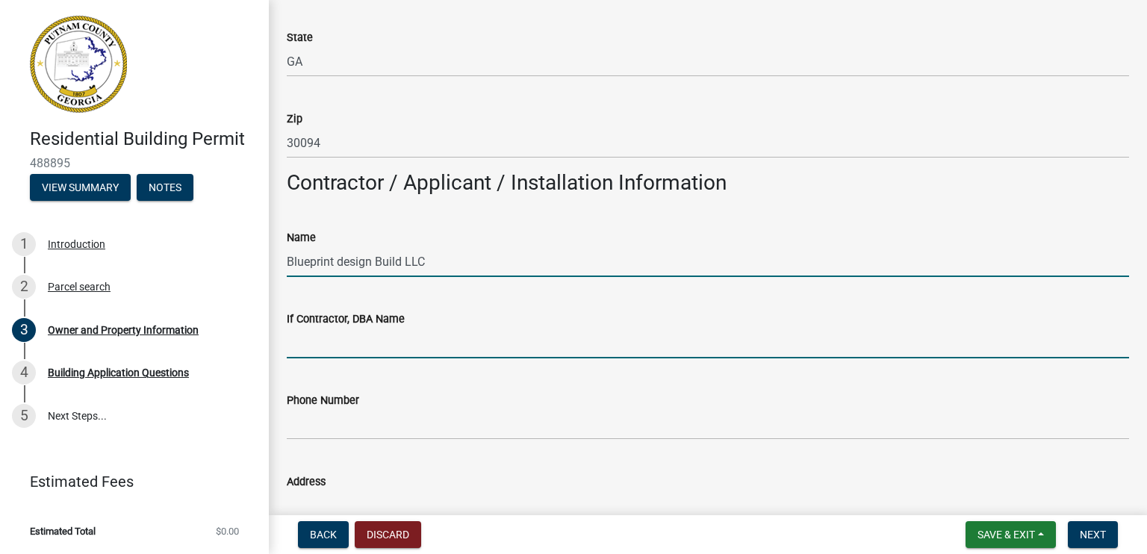
click at [364, 340] on input "If Contractor, DBA Name" at bounding box center [708, 343] width 842 height 31
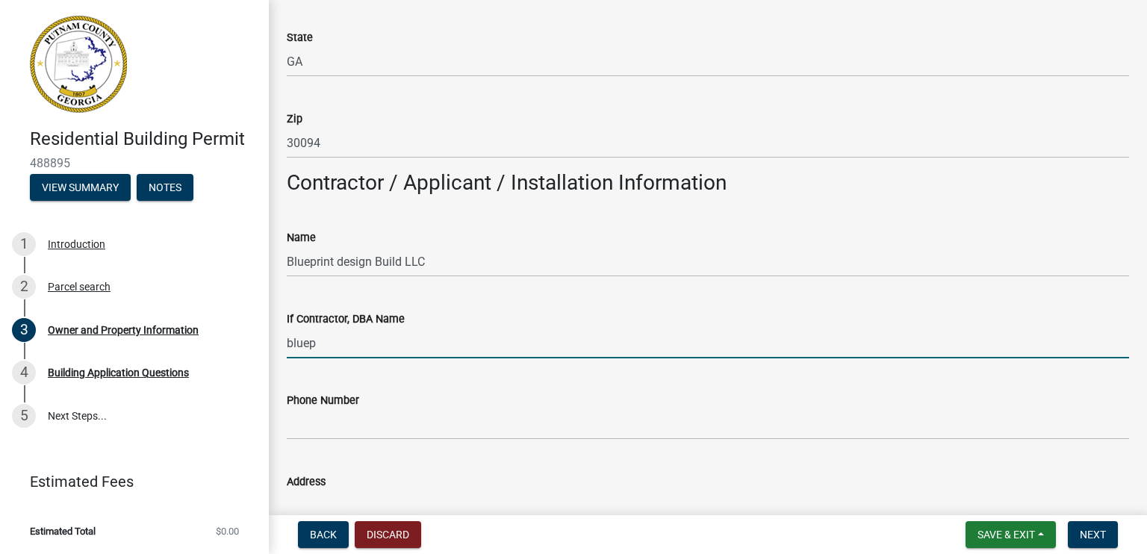
type input "Blueprint Design Build"
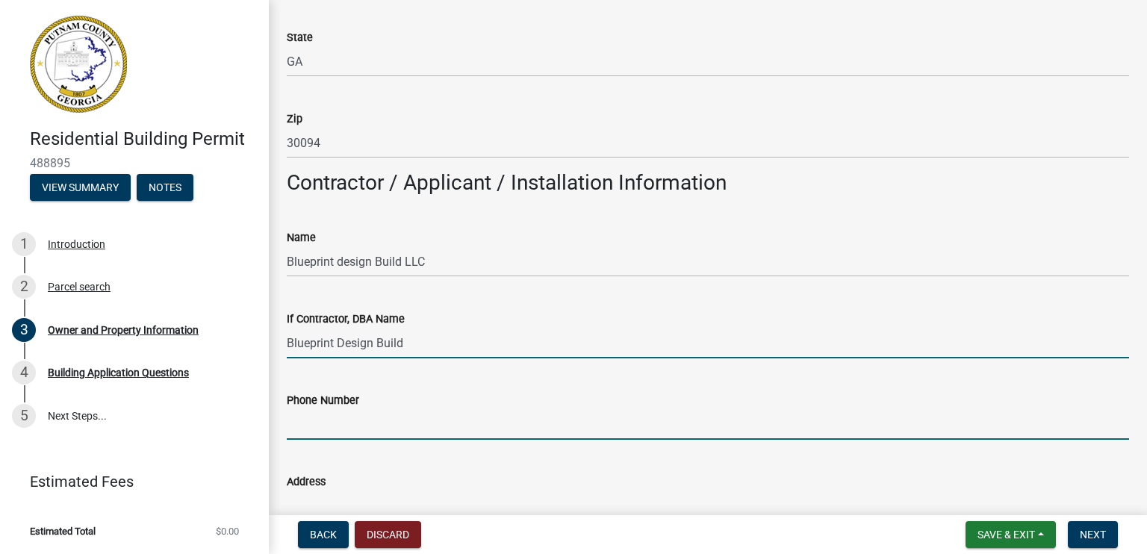
type input "4782561461"
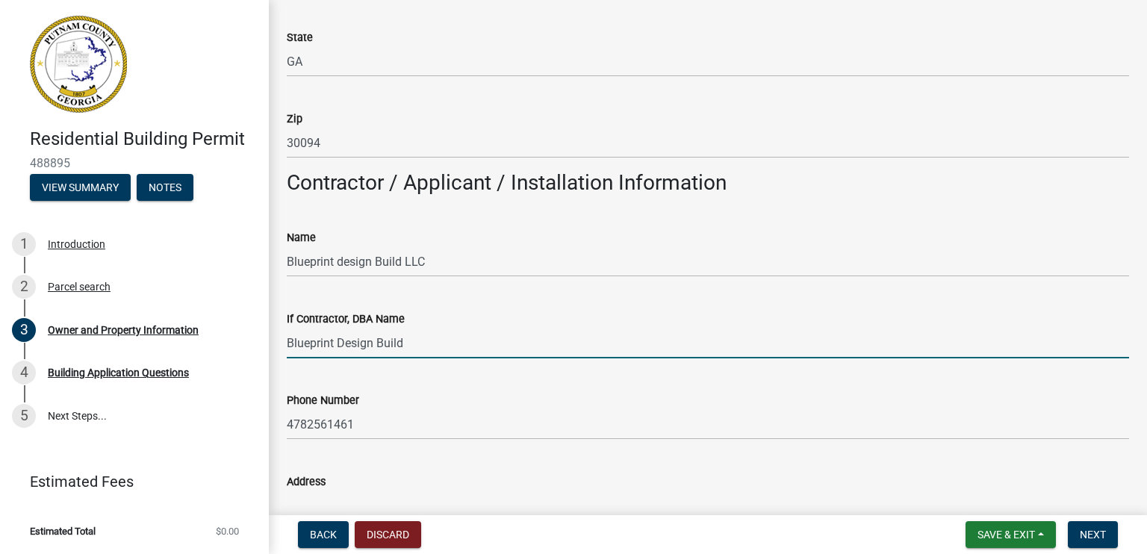
type input "[STREET_ADDRESS][PERSON_NAME]"
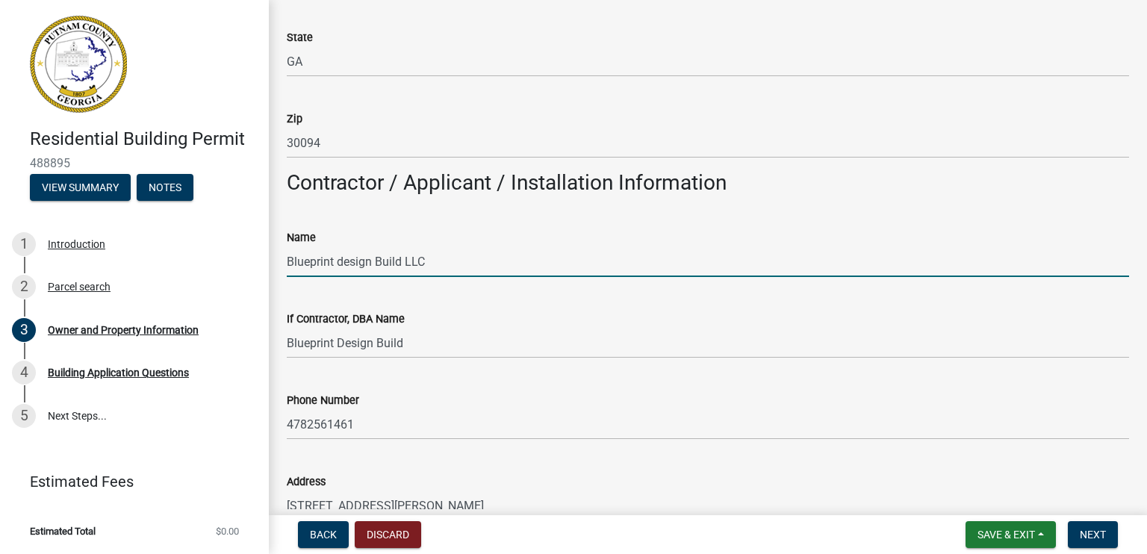
drag, startPoint x: 439, startPoint y: 252, endPoint x: 275, endPoint y: 267, distance: 165.0
click at [275, 267] on div "Owner and Property Information share Share Property Information Applicant Name …" at bounding box center [708, 481] width 878 height 3018
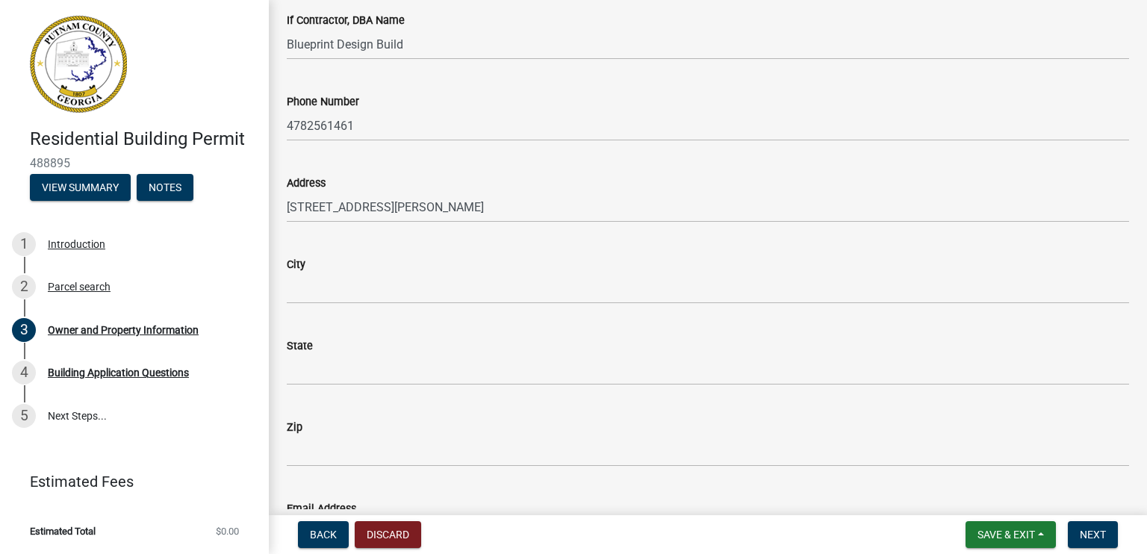
type input "James Krysak"
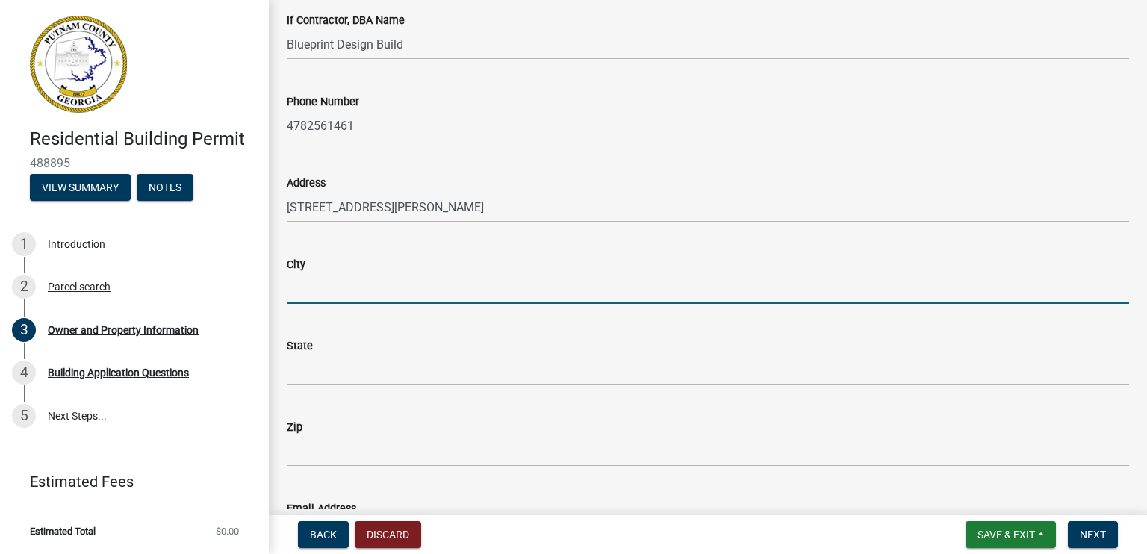
click at [320, 286] on input "City" at bounding box center [708, 288] width 842 height 31
type input "[PERSON_NAME]"
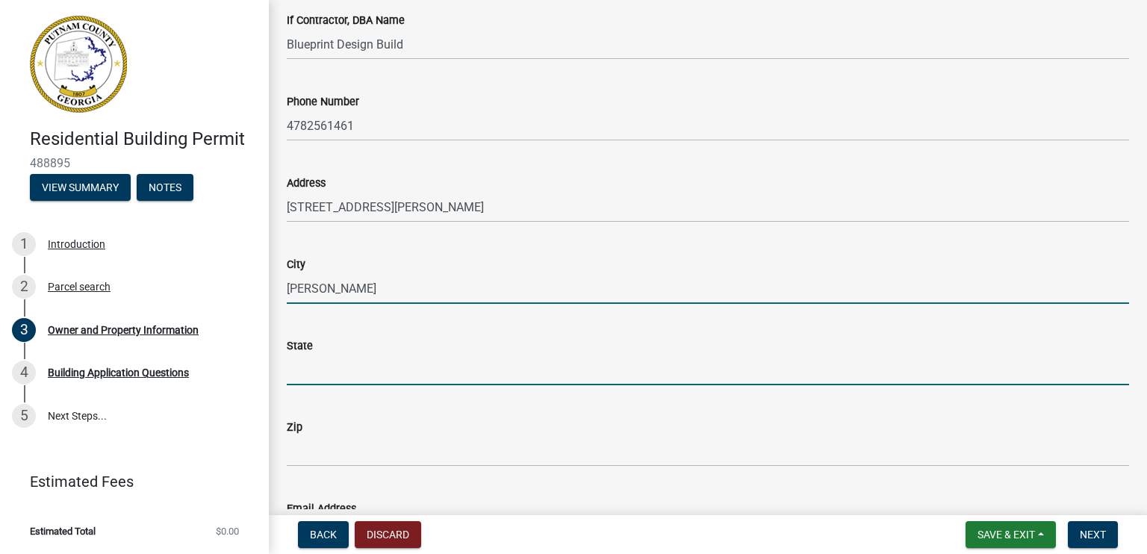
type input "GA"
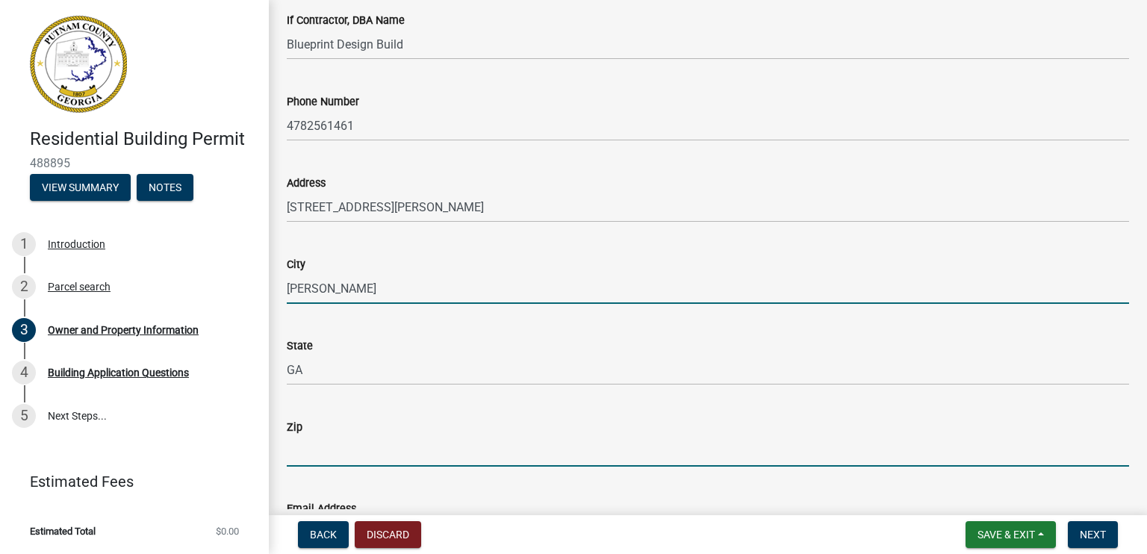
type input "31046"
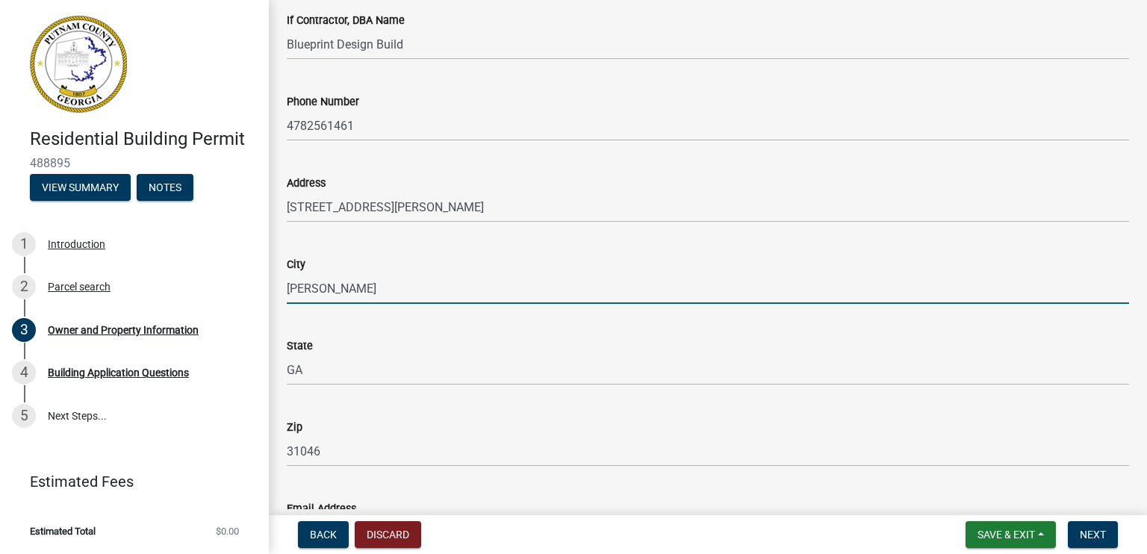
type input "[EMAIL_ADDRESS][DOMAIN_NAME]"
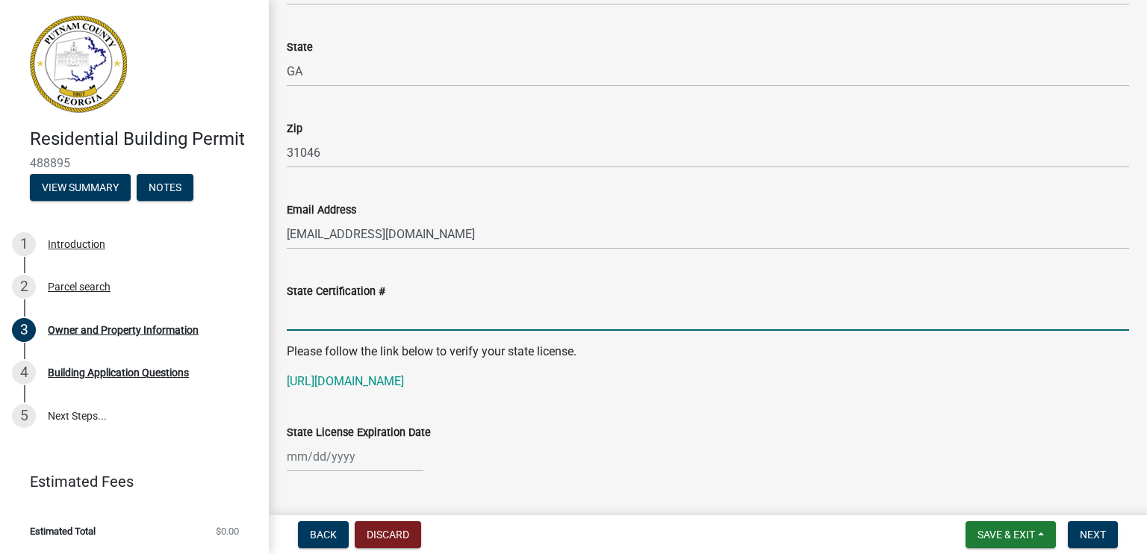
click at [328, 321] on input "State Certification #" at bounding box center [708, 315] width 842 height 31
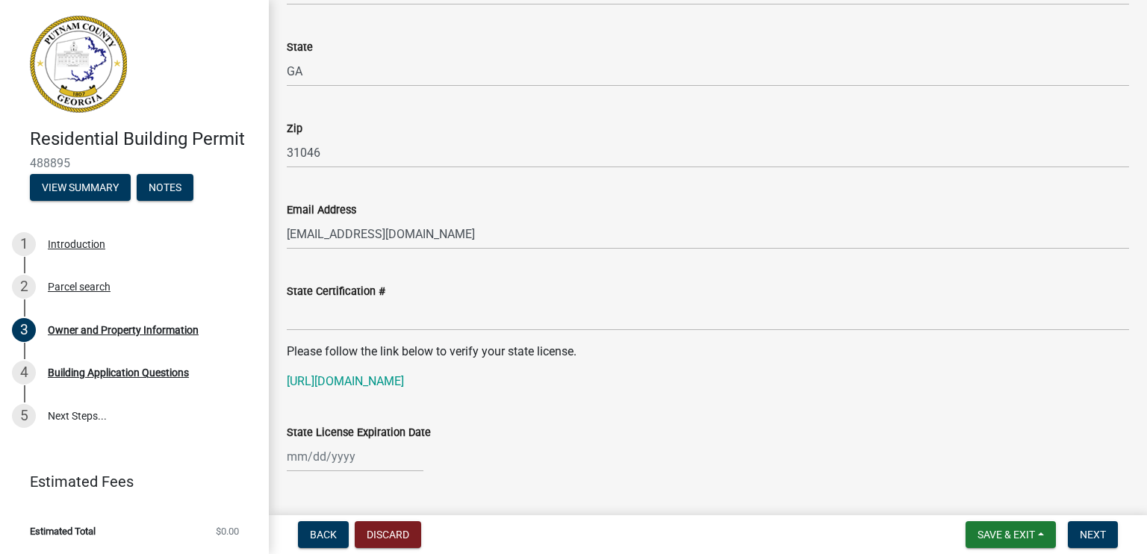
click at [665, 374] on p "[URL][DOMAIN_NAME]" at bounding box center [708, 382] width 842 height 18
click at [404, 383] on link "[URL][DOMAIN_NAME]" at bounding box center [345, 381] width 117 height 14
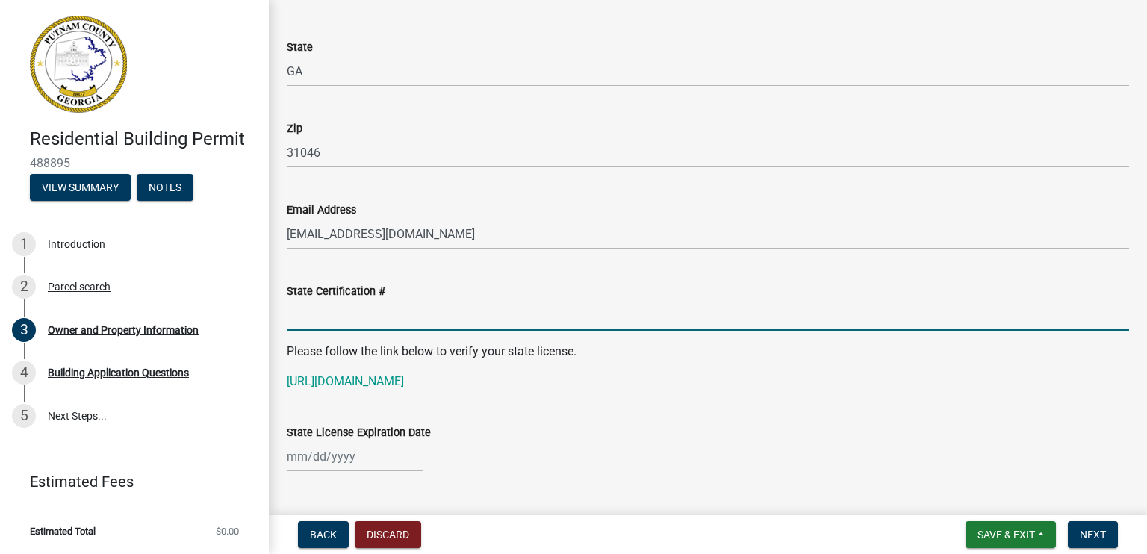
click at [314, 318] on input "State Certification #" at bounding box center [708, 315] width 842 height 31
paste input "RBQA007122"
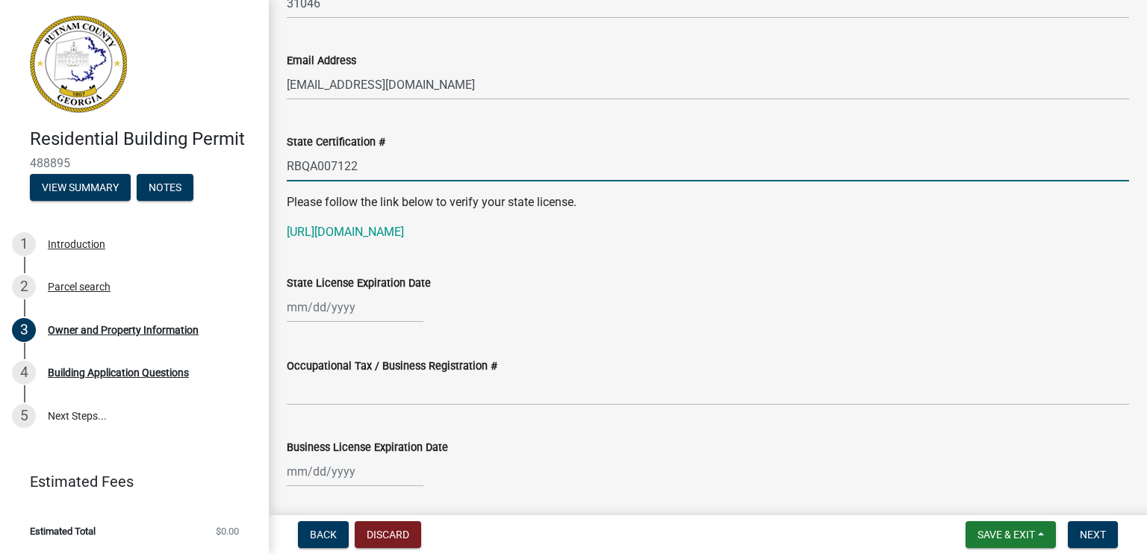
type input "RBQA007122"
click at [326, 303] on div at bounding box center [355, 307] width 137 height 31
select select "10"
select select "2025"
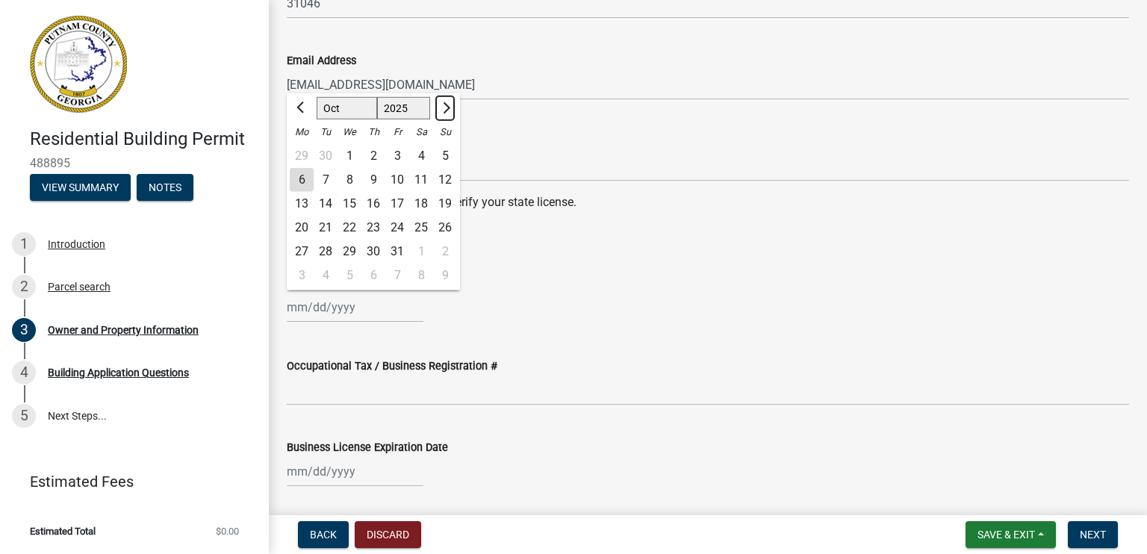
click at [448, 104] on button "Next month" at bounding box center [445, 108] width 18 height 24
click at [442, 107] on span "Next month" at bounding box center [444, 107] width 11 height 11
select select "1"
select select "2026"
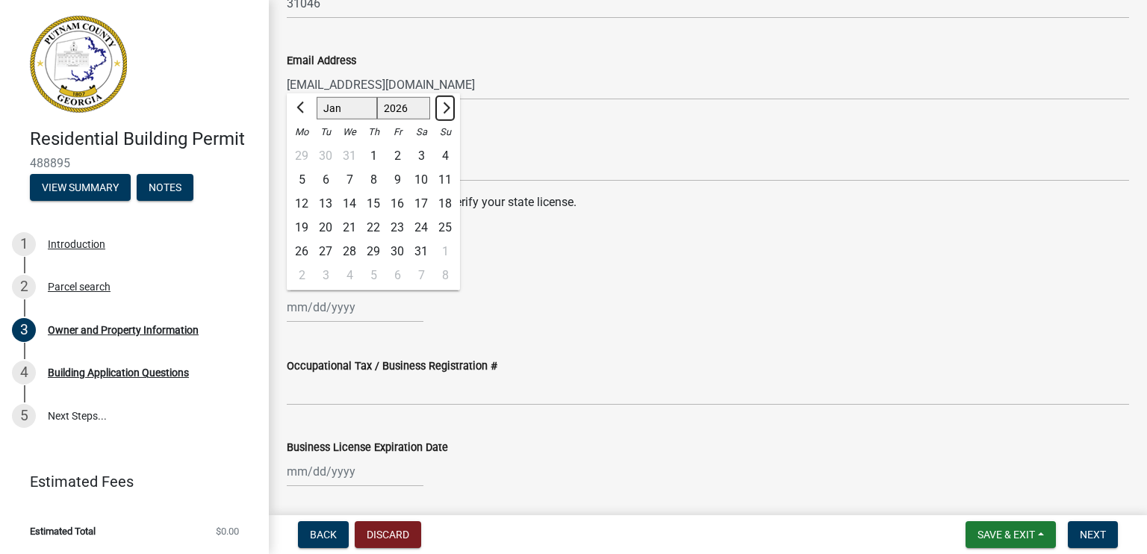
click at [442, 107] on span "Next month" at bounding box center [444, 107] width 11 height 11
select select "5"
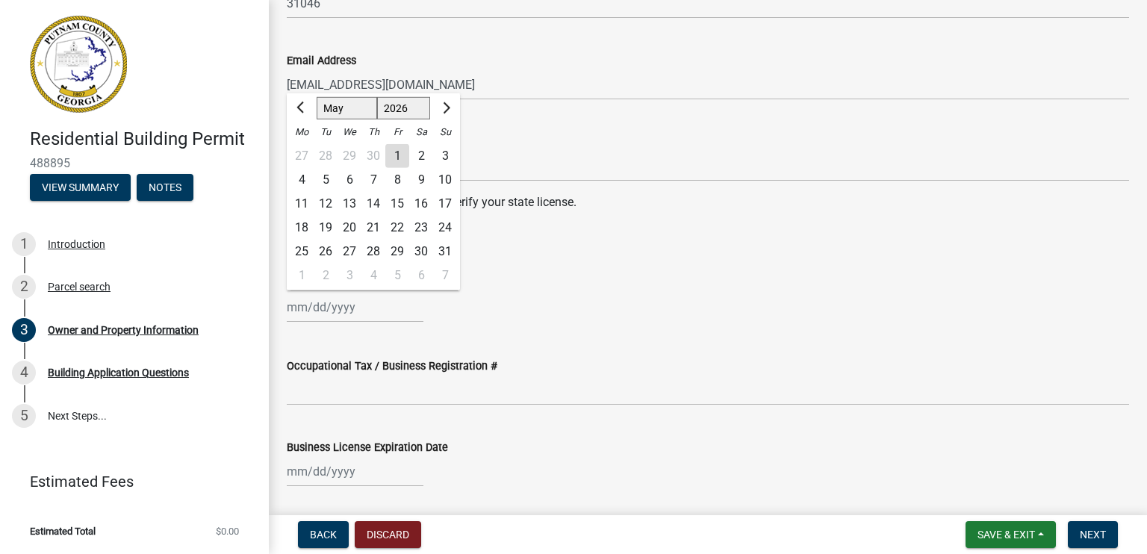
click at [423, 250] on div "30" at bounding box center [421, 252] width 24 height 24
type input "05/30/2026"
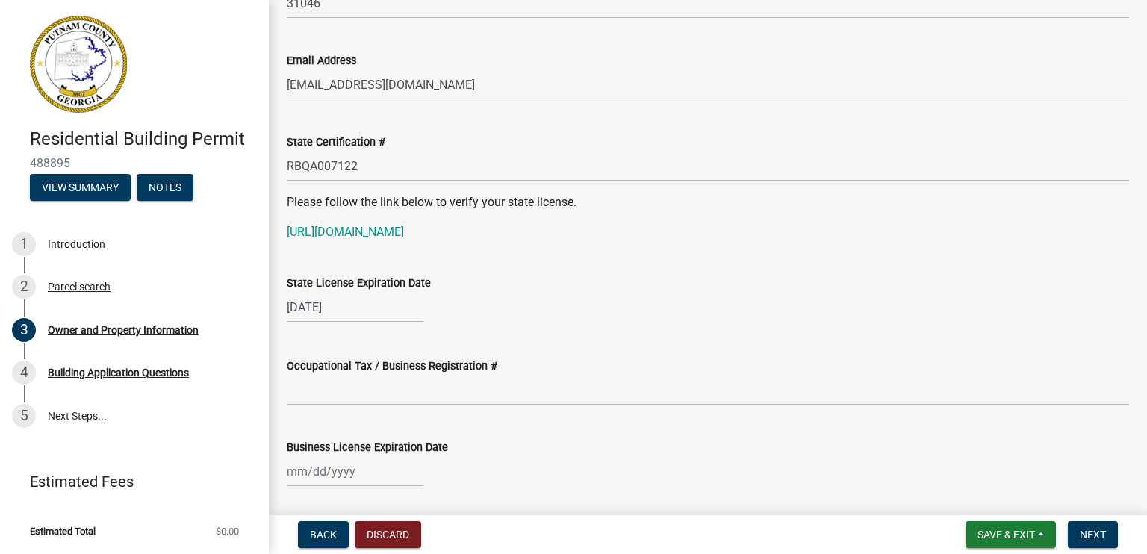
scroll to position [1942, 0]
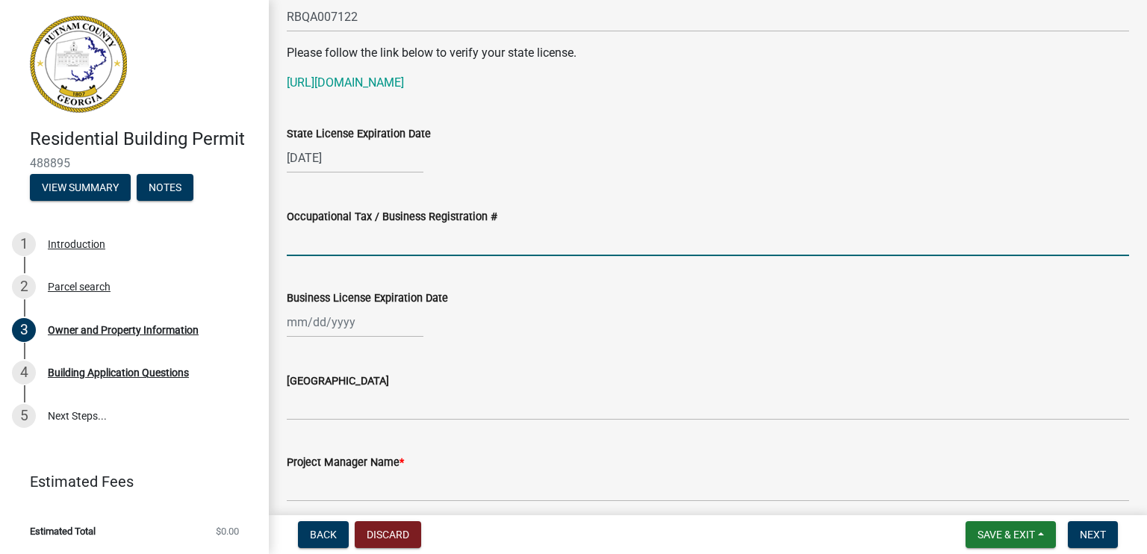
click at [406, 242] on input "Occupational Tax / Business Registration #" at bounding box center [708, 241] width 842 height 31
type input "GB000616"
select select "10"
select select "2025"
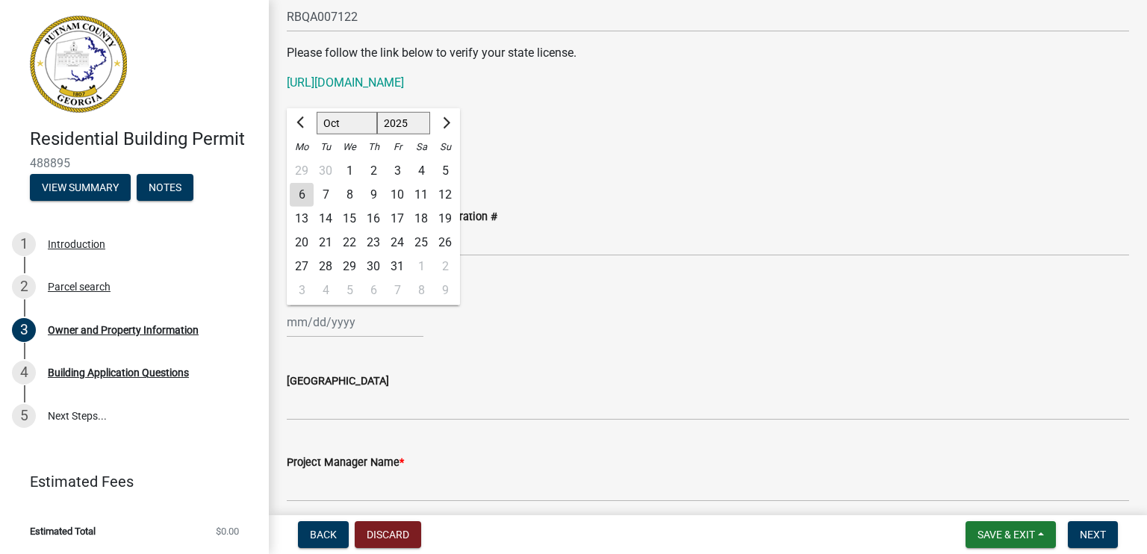
click at [349, 320] on div "Jan Feb Mar Apr May Jun Jul Aug Sep Oct Nov Dec 1525 1526 1527 1528 1529 1530 1…" at bounding box center [355, 322] width 137 height 31
click at [447, 122] on span "Next month" at bounding box center [444, 121] width 11 height 11
select select "1"
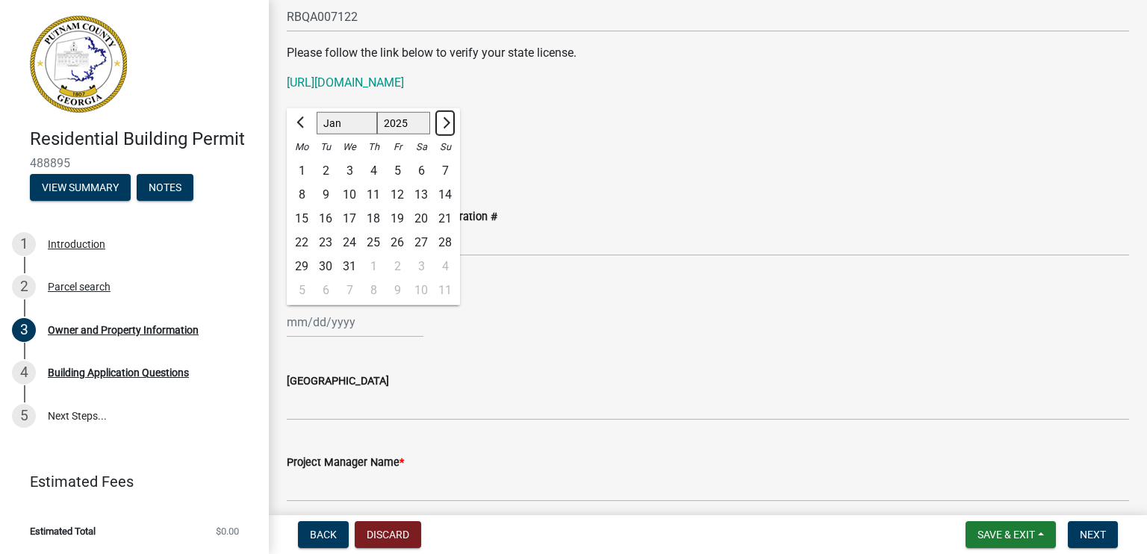
select select "2026"
click at [447, 122] on span "Next month" at bounding box center [444, 121] width 11 height 11
select select "3"
click at [326, 288] on div "31" at bounding box center [326, 291] width 24 height 24
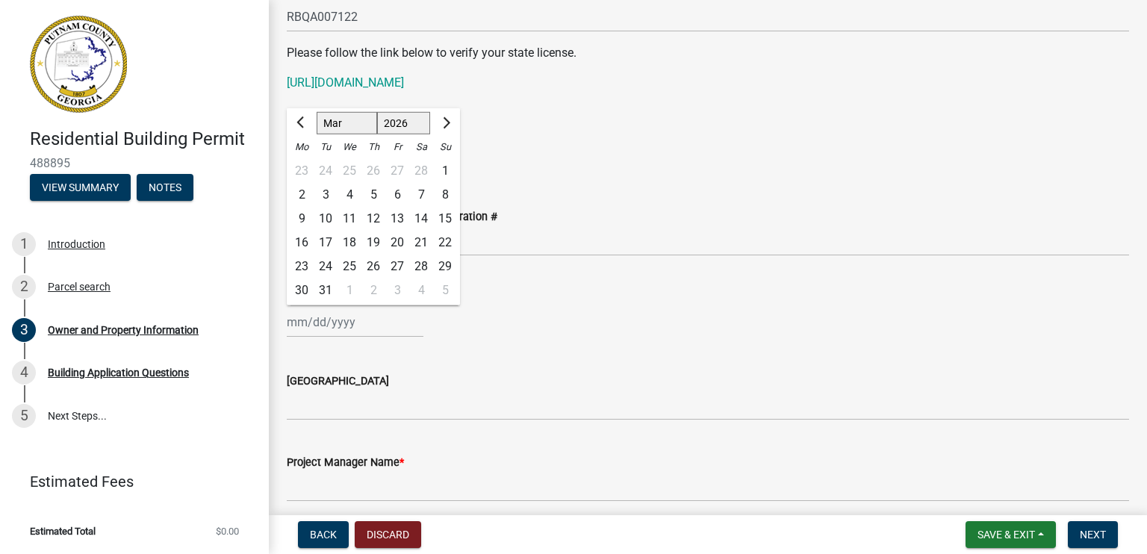
type input "[DATE]"
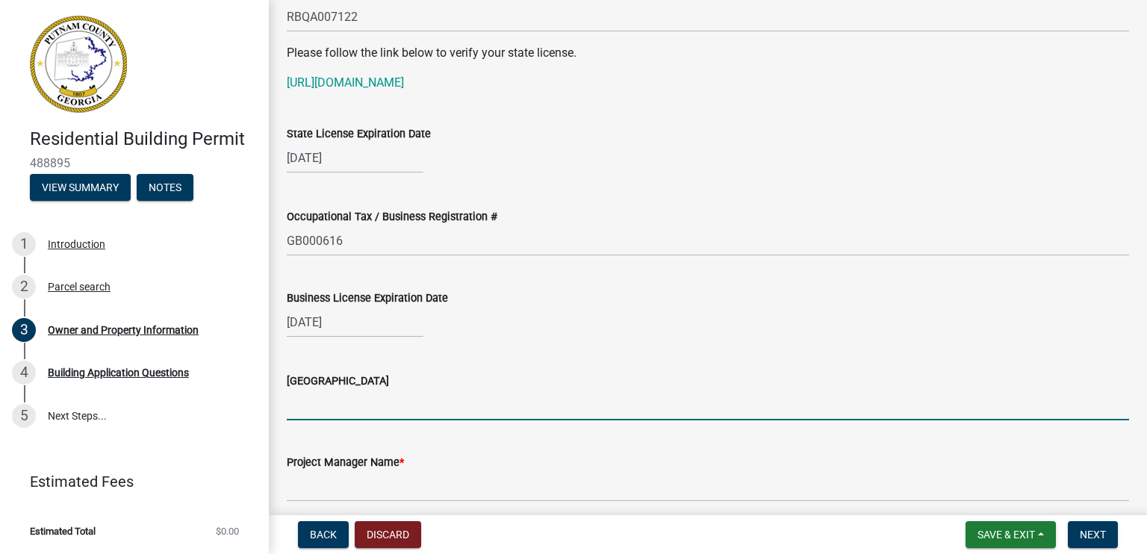
click at [539, 391] on input "Issuing County" at bounding box center [708, 405] width 842 height 31
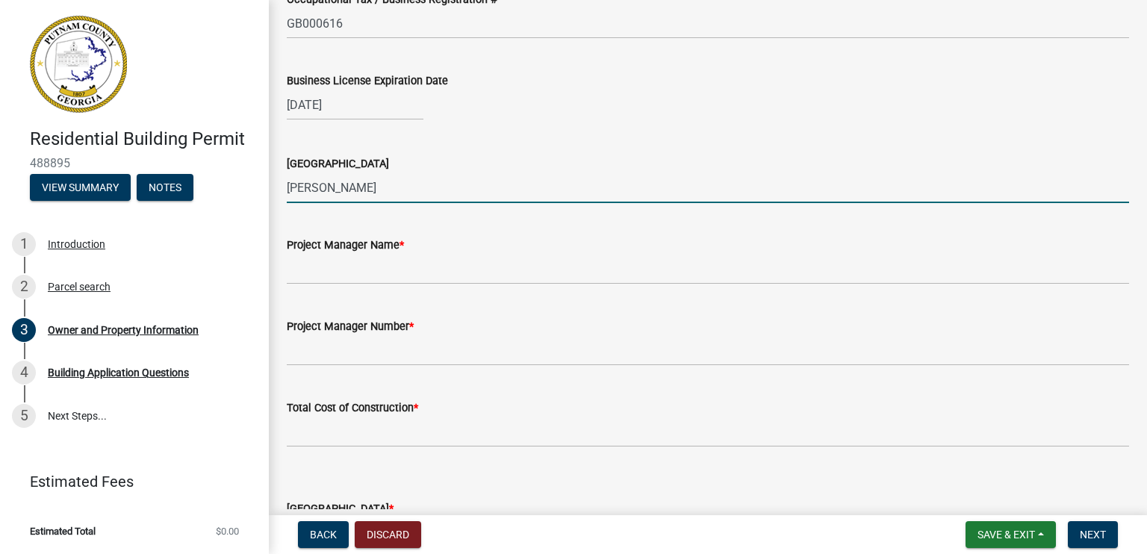
scroll to position [2240, 0]
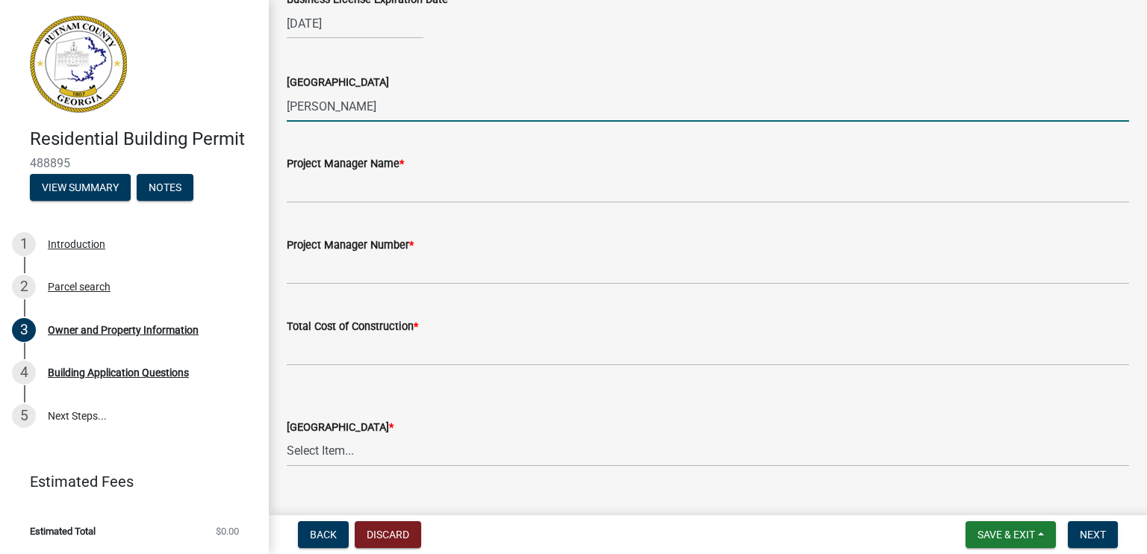
type input "[PERSON_NAME]"
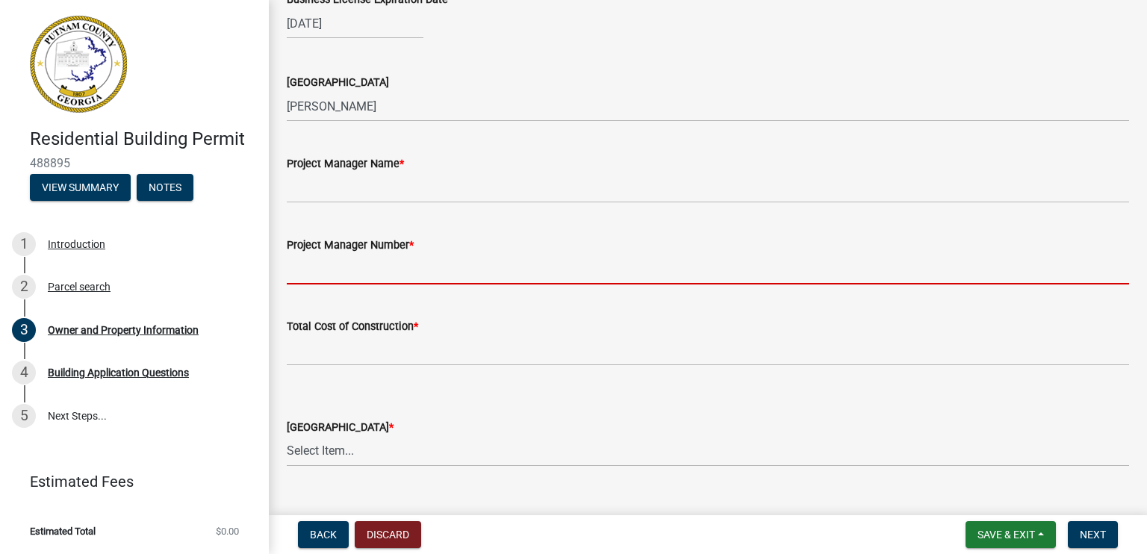
click at [309, 270] on input "Project Manager Number *" at bounding box center [708, 269] width 842 height 31
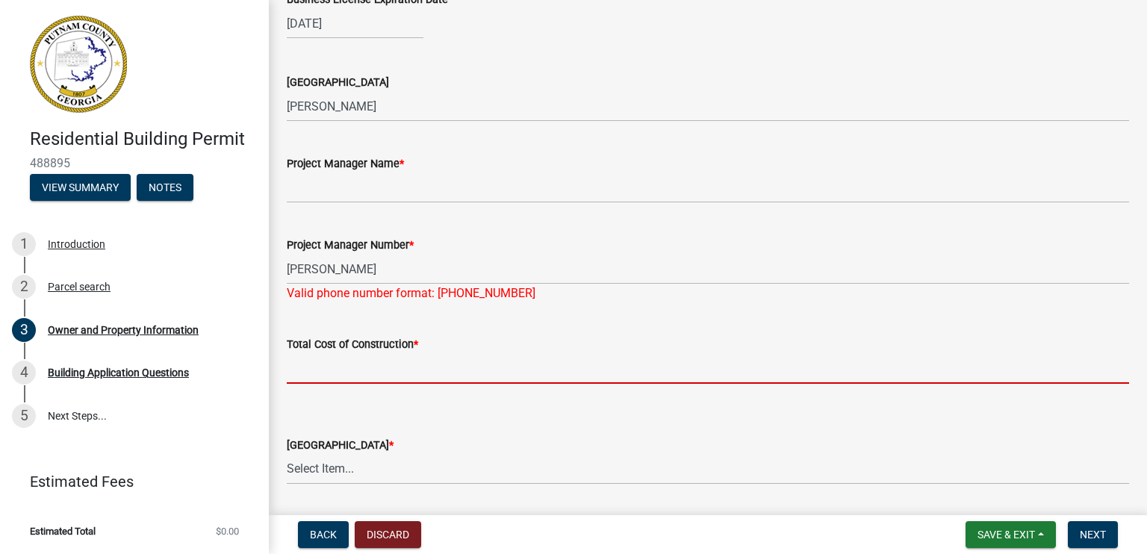
click at [312, 354] on input "text" at bounding box center [708, 368] width 842 height 31
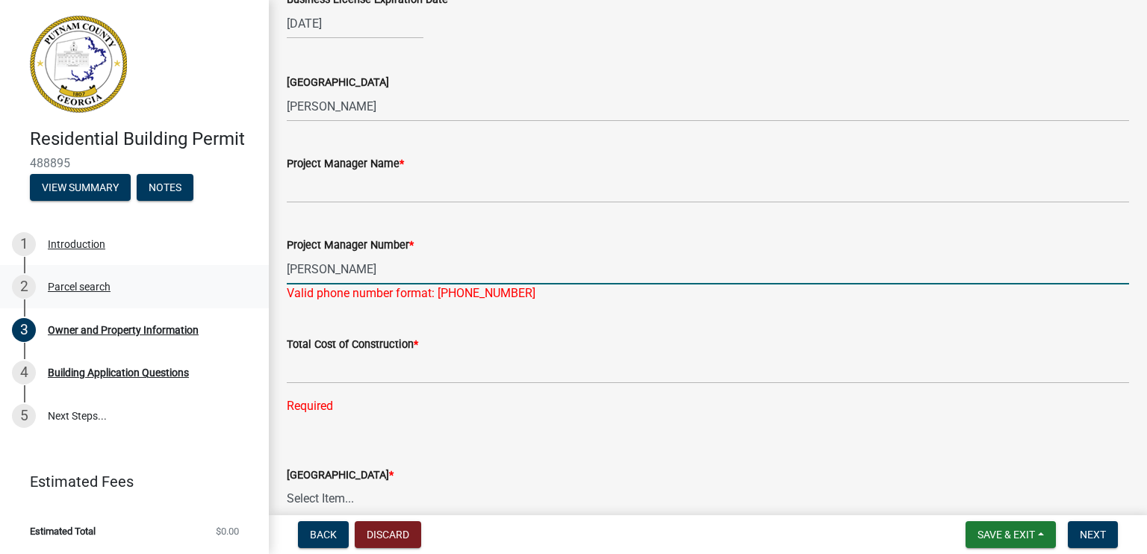
drag, startPoint x: 373, startPoint y: 264, endPoint x: 268, endPoint y: 273, distance: 105.7
click at [268, 273] on div "Residential Building Permit 488895 View Summary Notes 1 Introduction 2 Parcel s…" at bounding box center [573, 277] width 1147 height 554
type input "4782561461"
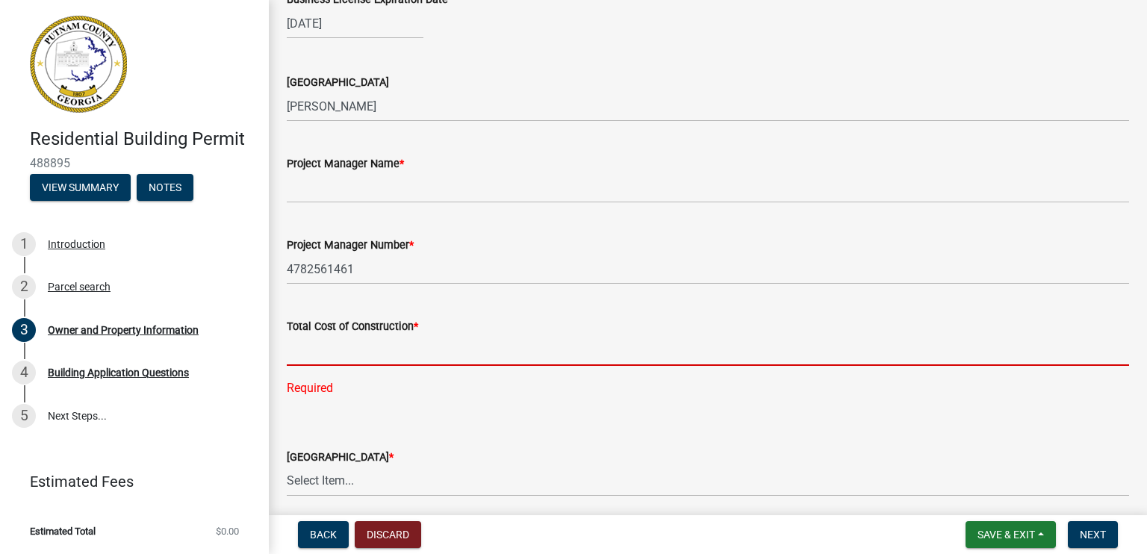
click at [323, 367] on div "Total Cost of Construction * Required" at bounding box center [708, 346] width 842 height 101
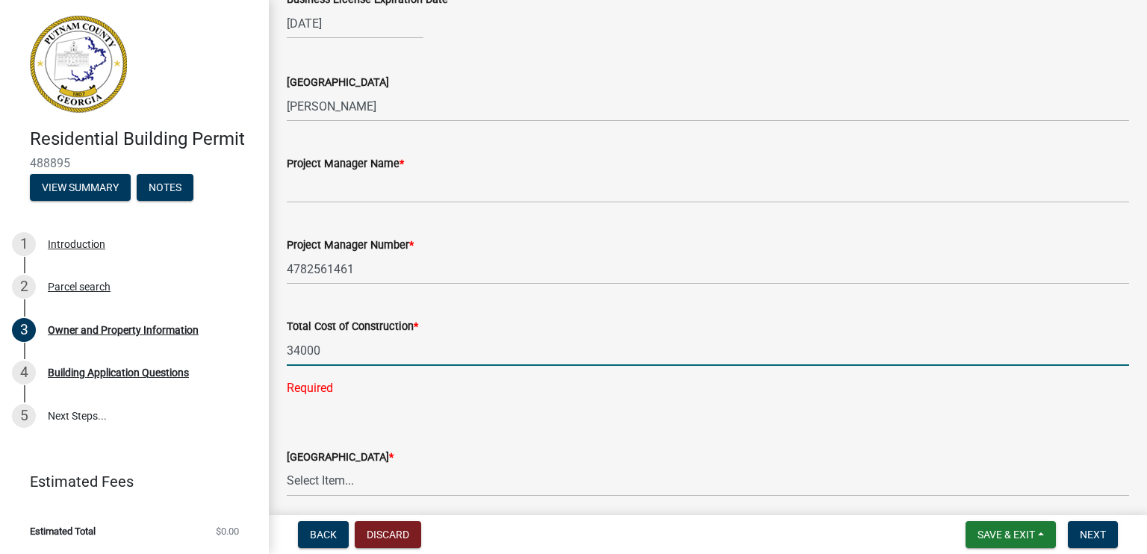
scroll to position [2390, 0]
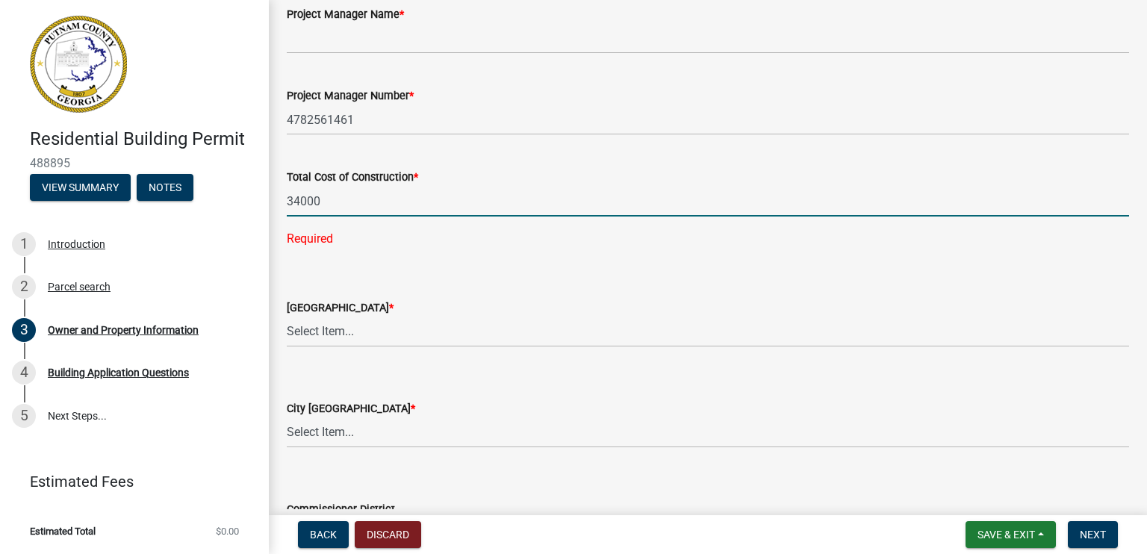
type input "34000"
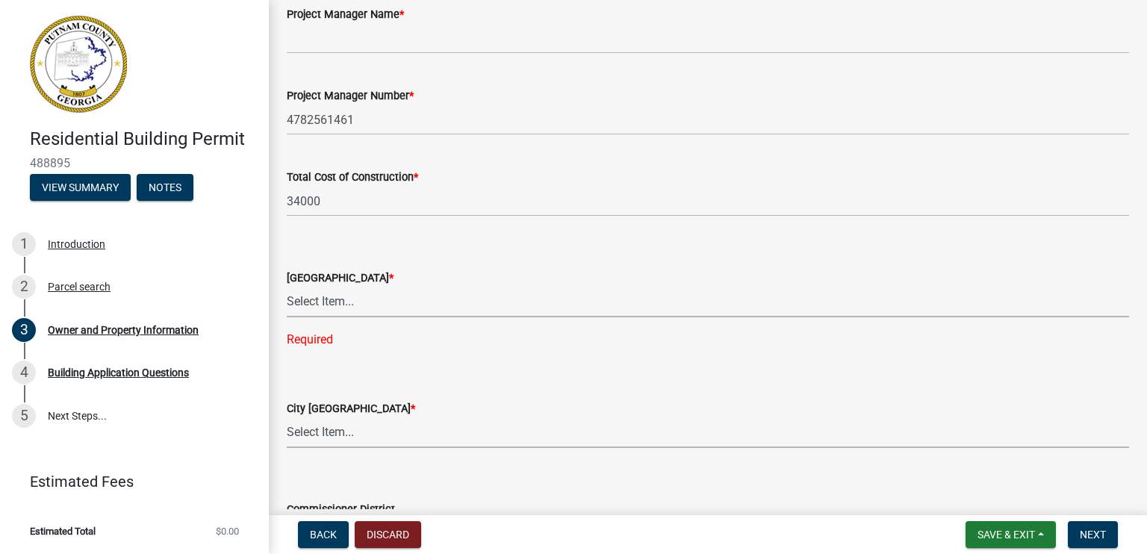
click at [408, 435] on select "Select Item... A-1 A-2 R-1 R-2 R-3 R-4 MHP C-1 C-2 I-1 I-2 DB FH H-P N/A" at bounding box center [708, 432] width 842 height 31
click at [287, 417] on select "Select Item... A-1 A-2 R-1 R-2 R-3 R-4 MHP C-1 C-2 I-1 I-2 DB FH H-P N/A" at bounding box center [708, 432] width 842 height 31
select select "baca39b5-529a-4592-b8f9-0b9bae35b1c2"
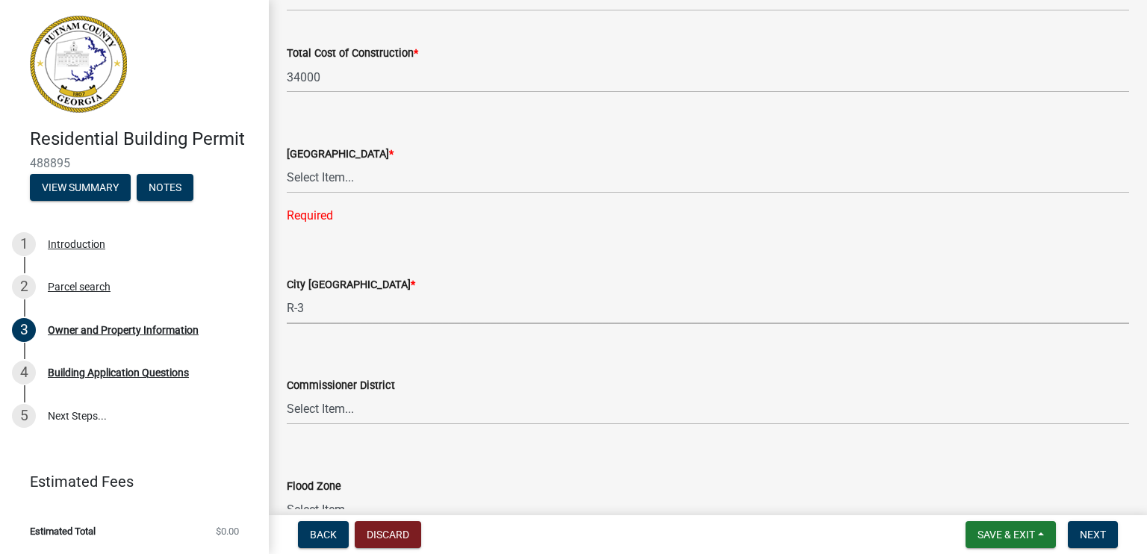
scroll to position [2539, 0]
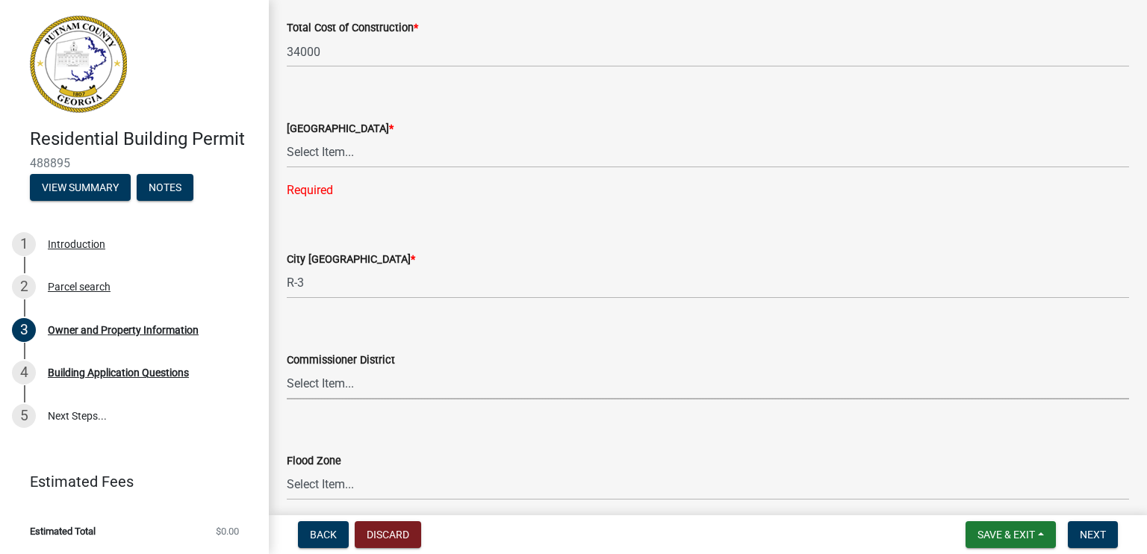
click at [373, 384] on select "Select Item... District 1 District 2 District 3 District 4" at bounding box center [708, 384] width 842 height 31
click at [339, 386] on select "Select Item... District 1 District 2 District 3 District 4" at bounding box center [708, 384] width 842 height 31
click at [287, 369] on select "Select Item... District 1 District 2 District 3 District 4" at bounding box center [708, 384] width 842 height 31
select select "ece5c1a9-df30-4702-9587-5deee23533b7"
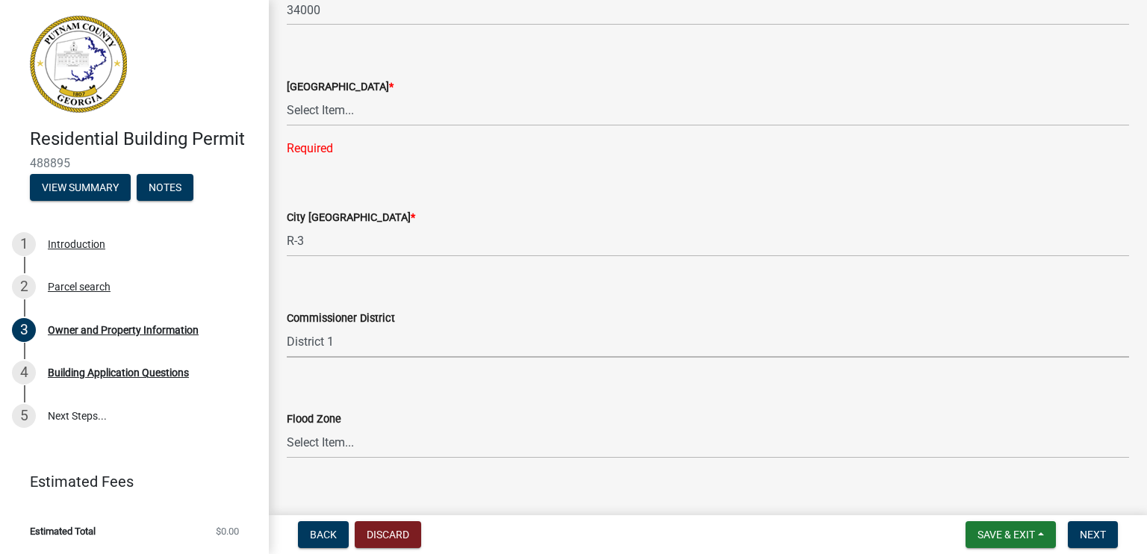
scroll to position [2601, 0]
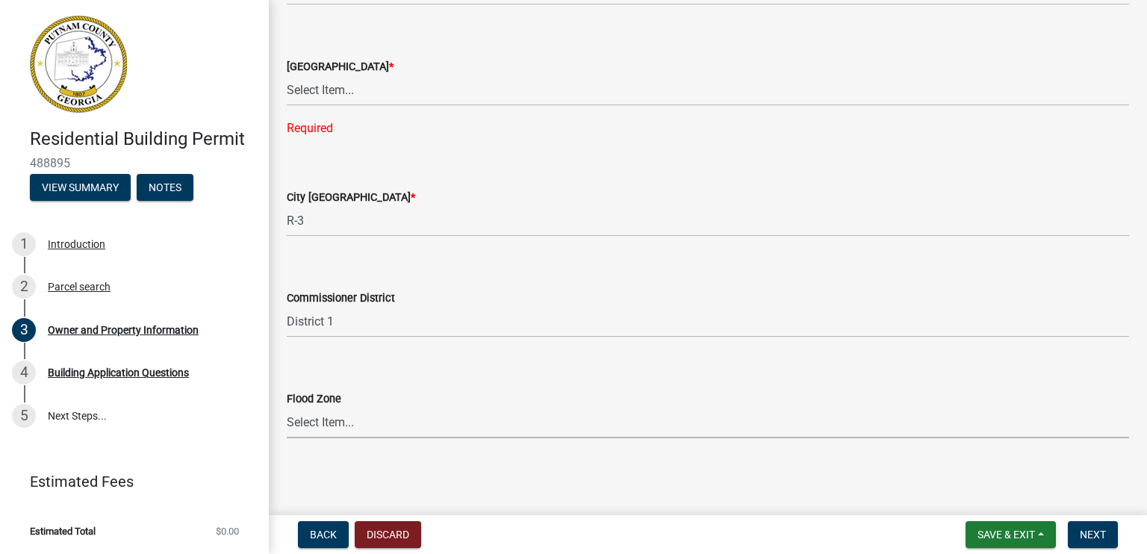
click at [364, 423] on select "Select Item... Zone A Zone V Zone A99 Zone AE Zone AO Zone AH Zone VE Zone AR Z…" at bounding box center [708, 423] width 842 height 31
click at [374, 423] on select "Select Item... Zone A Zone V Zone A99 Zone AE Zone AO Zone AH Zone VE Zone AR Z…" at bounding box center [708, 423] width 842 height 31
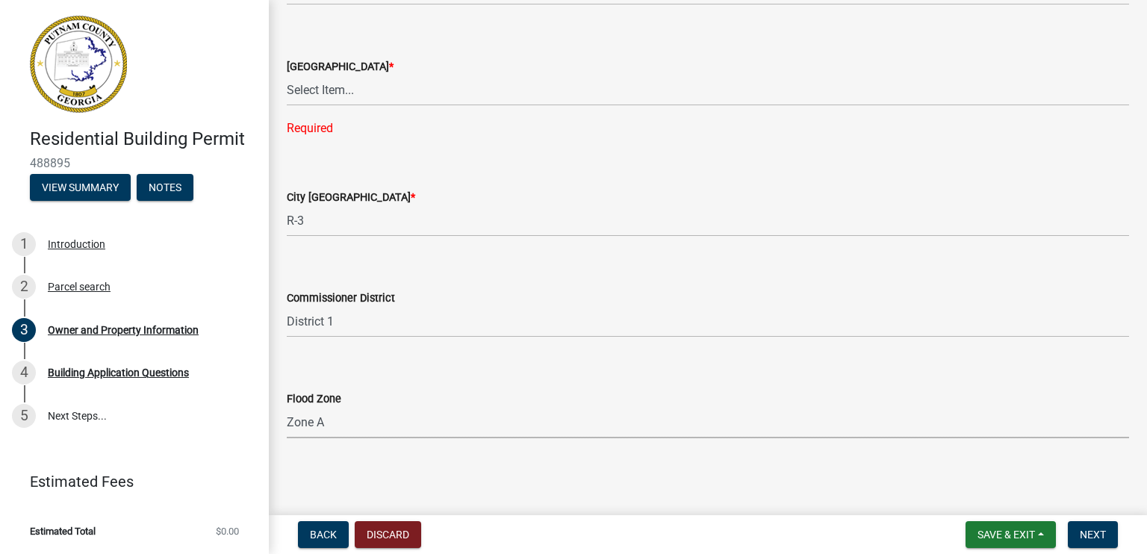
click at [287, 408] on select "Select Item... Zone A Zone V Zone A99 Zone AE Zone AO Zone AH Zone VE Zone AR Z…" at bounding box center [708, 423] width 842 height 31
select select "6f1acead-4b1a-4680-ba5d-beeb03d30465"
click at [1089, 529] on span "Next" at bounding box center [1093, 535] width 26 height 12
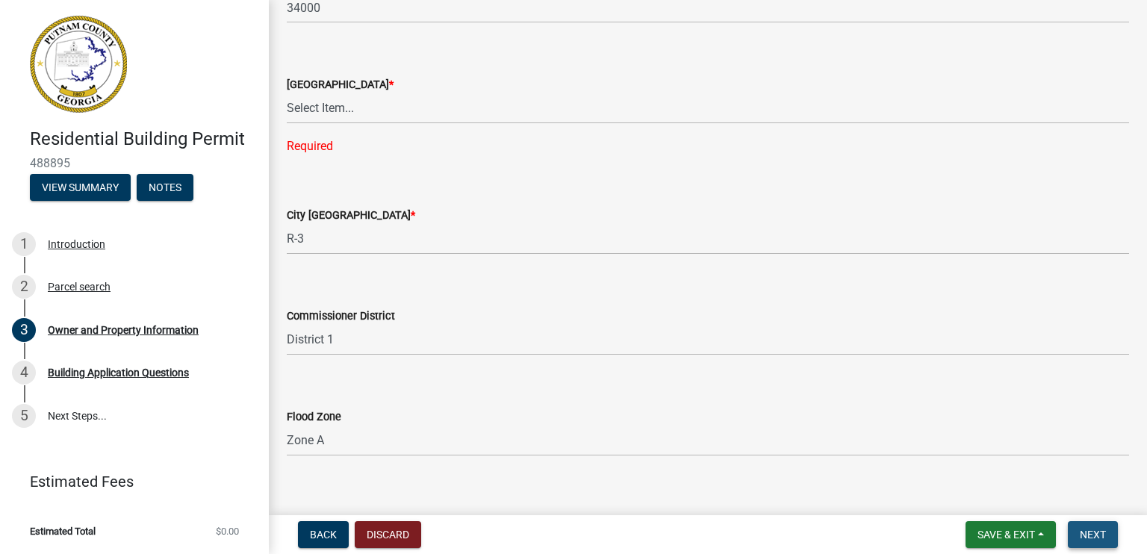
scroll to position [2619, 0]
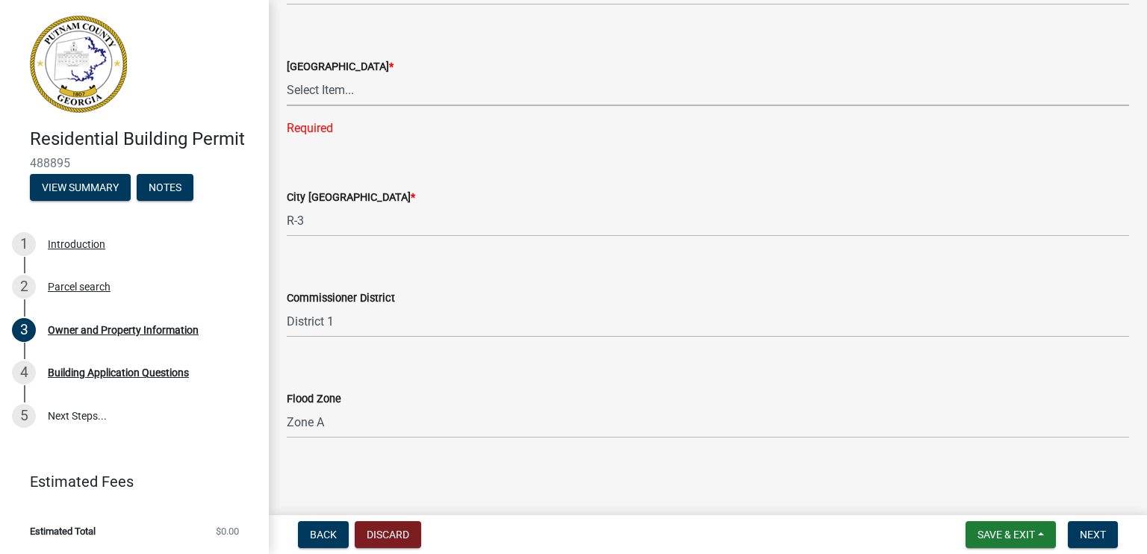
click at [320, 93] on select "Select Item... AG-1 R-1R R-1 R-2 MHP RM-1 RM-3 C-1 C-2 I-M PUD N/A" at bounding box center [708, 90] width 842 height 31
click at [287, 105] on select "Select Item... AG-1 R-1R R-1 R-2 MHP RM-1 RM-3 C-1 C-2 I-M PUD N/A" at bounding box center [708, 90] width 842 height 31
select select "0688c8c3-ca83-4764-a677-531fbc17e6cb"
click at [1092, 534] on span "Next" at bounding box center [1093, 535] width 26 height 12
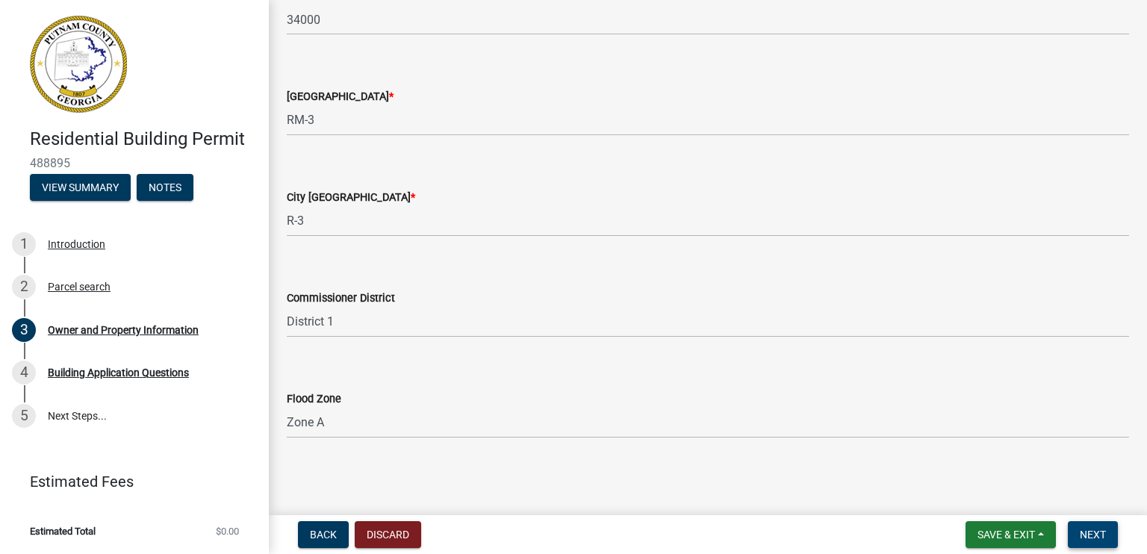
click at [1098, 536] on span "Next" at bounding box center [1093, 535] width 26 height 12
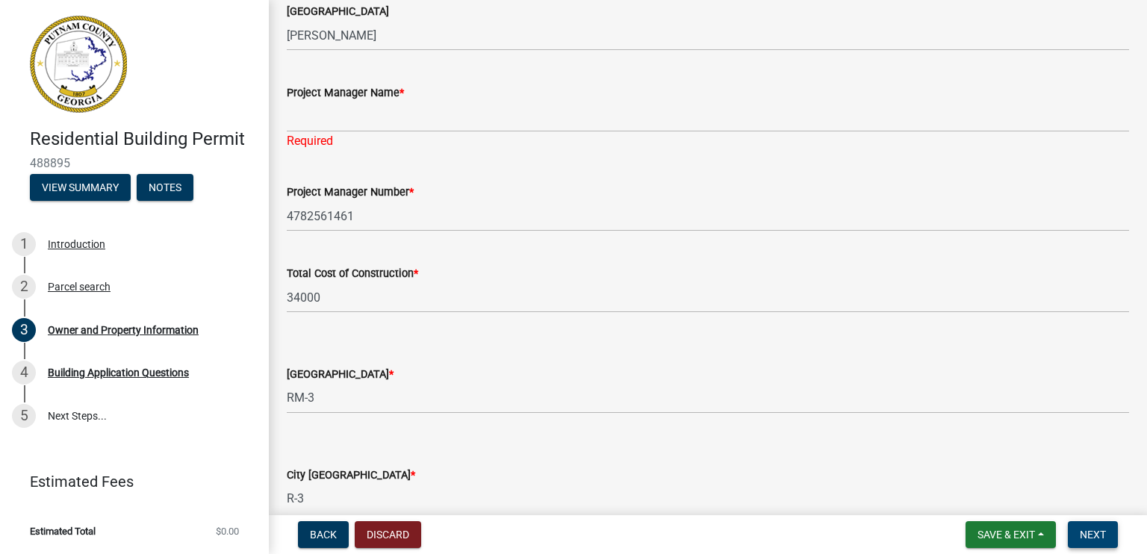
scroll to position [2290, 0]
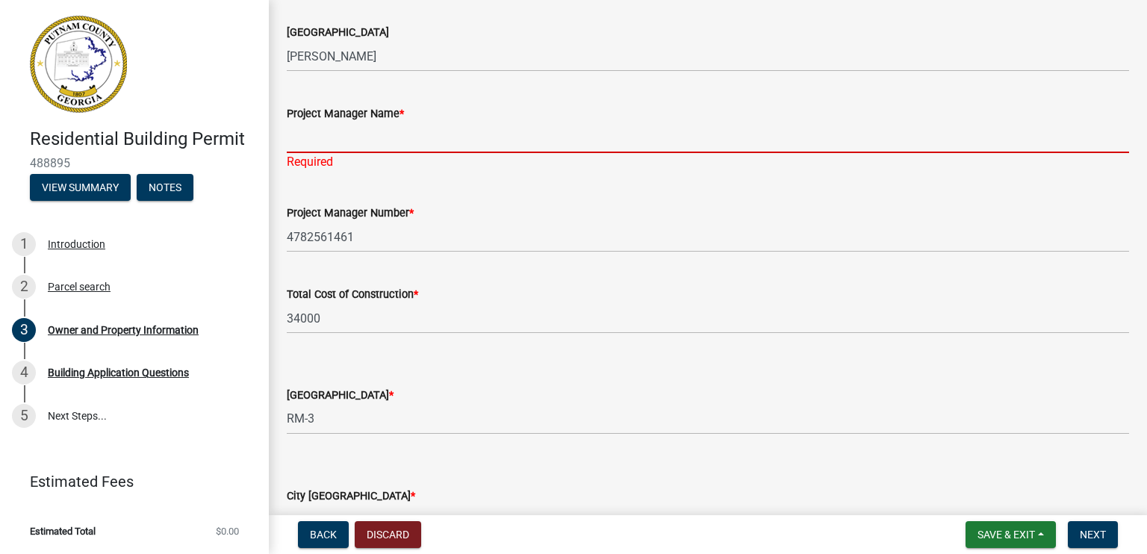
click at [324, 133] on input "Project Manager Name *" at bounding box center [708, 137] width 842 height 31
type input "[PERSON_NAME]"
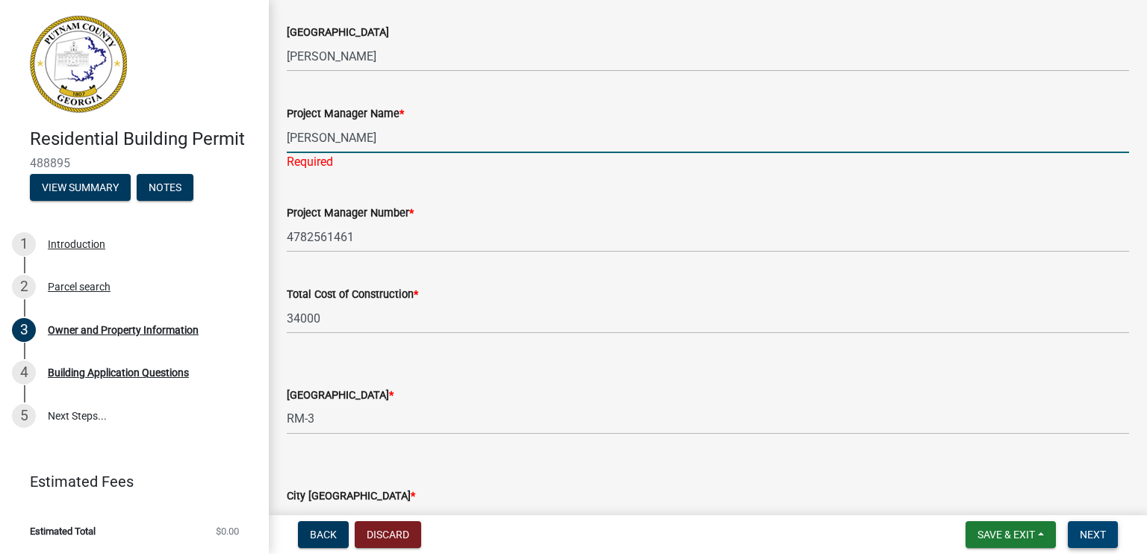
click at [1103, 531] on span "Next" at bounding box center [1093, 535] width 26 height 12
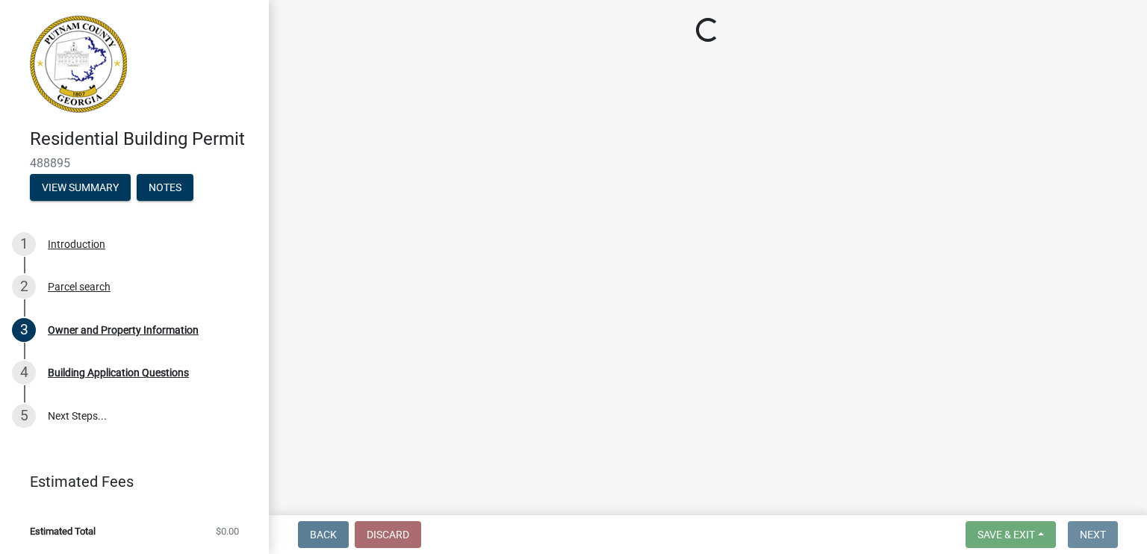
scroll to position [0, 0]
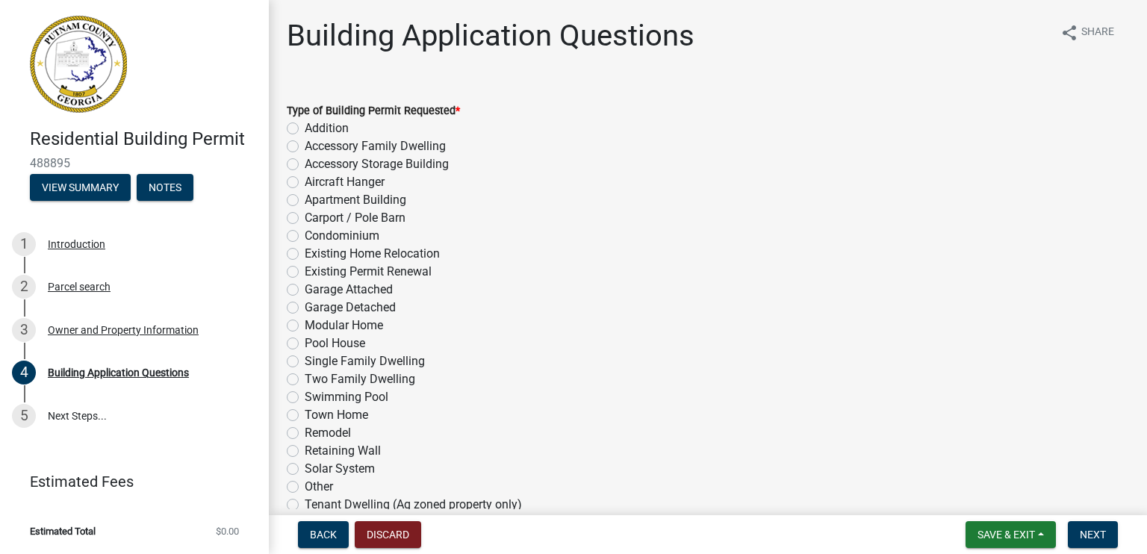
click at [305, 432] on label "Remodel" at bounding box center [328, 433] width 46 height 18
click at [305, 432] on input "Remodel" at bounding box center [310, 429] width 10 height 10
radio input "true"
click at [1096, 530] on span "Next" at bounding box center [1093, 535] width 26 height 12
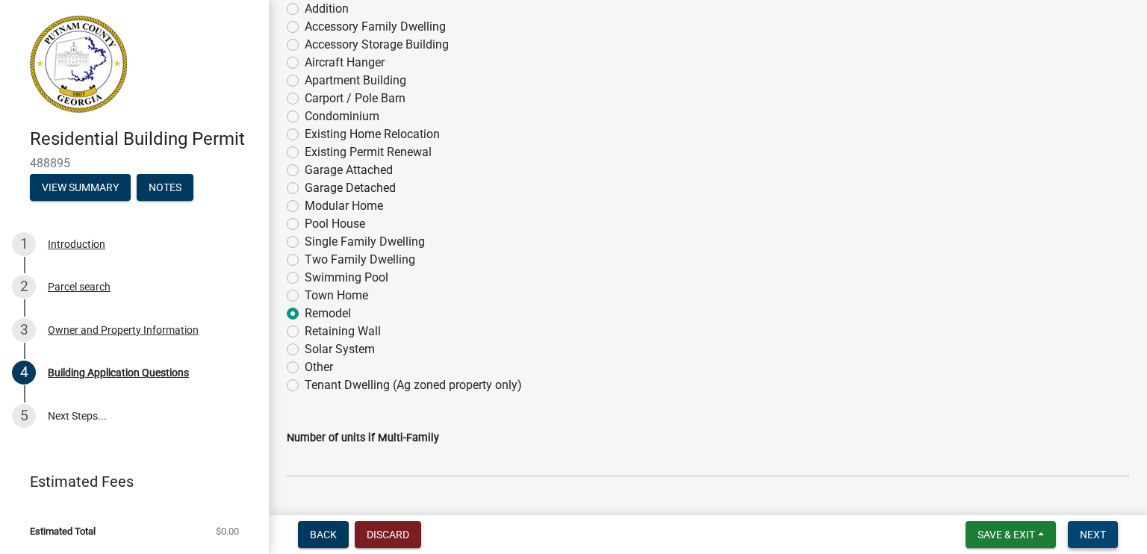
scroll to position [299, 0]
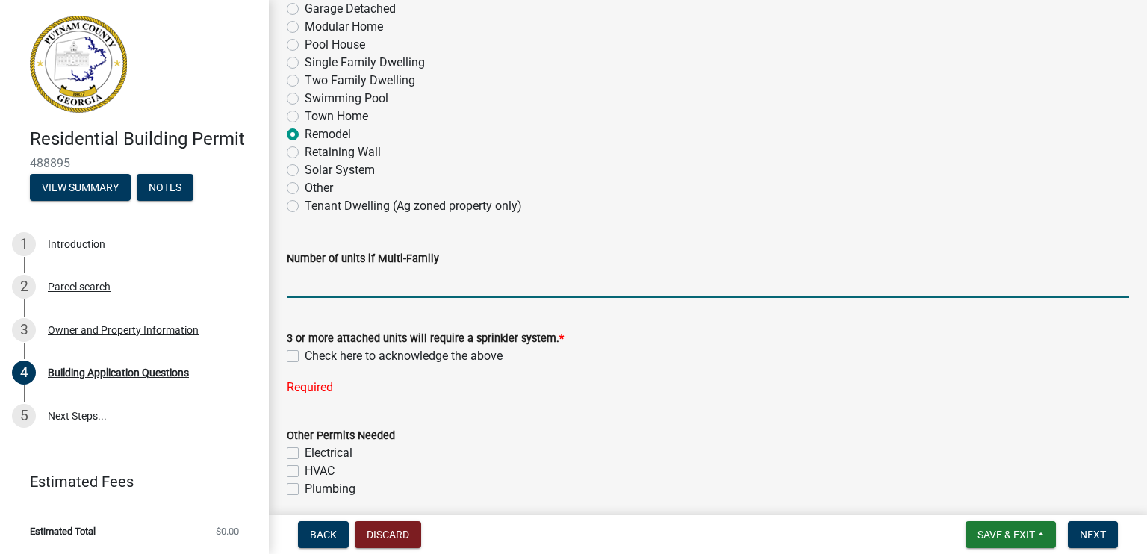
click at [396, 285] on input "text" at bounding box center [708, 282] width 842 height 31
click at [305, 358] on label "Check here to acknowledge the above" at bounding box center [404, 356] width 198 height 18
click at [305, 357] on input "Check here to acknowledge the above" at bounding box center [310, 352] width 10 height 10
checkbox input "true"
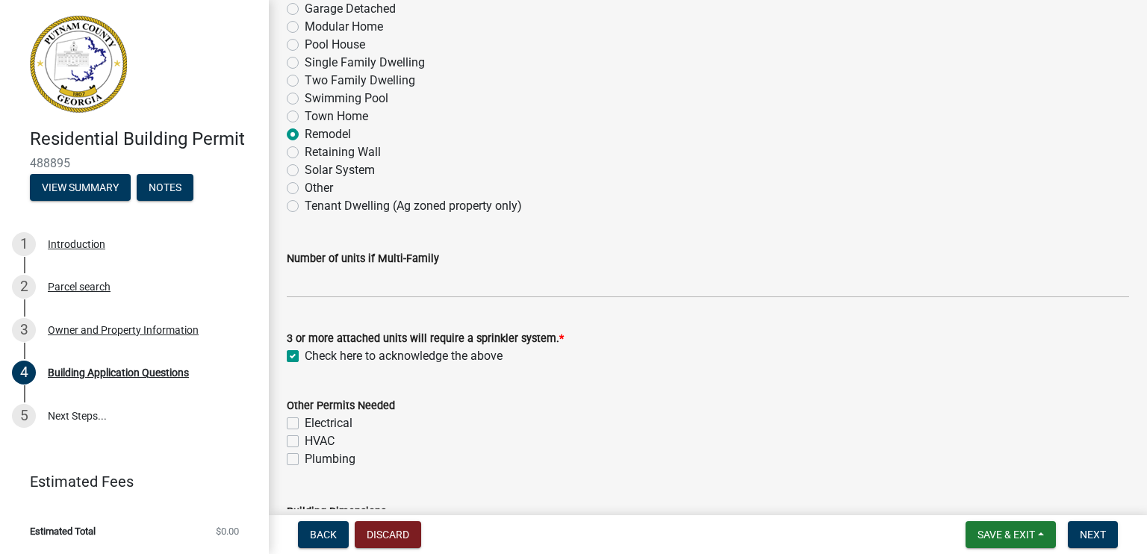
scroll to position [448, 0]
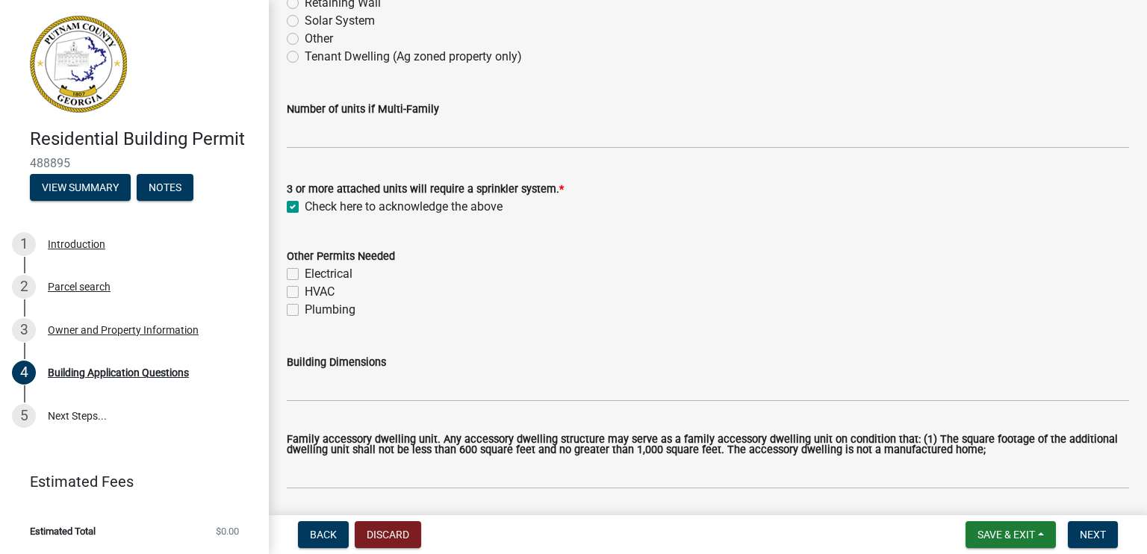
click at [305, 274] on label "Electrical" at bounding box center [329, 274] width 48 height 18
click at [305, 274] on input "Electrical" at bounding box center [310, 270] width 10 height 10
checkbox input "true"
checkbox input "false"
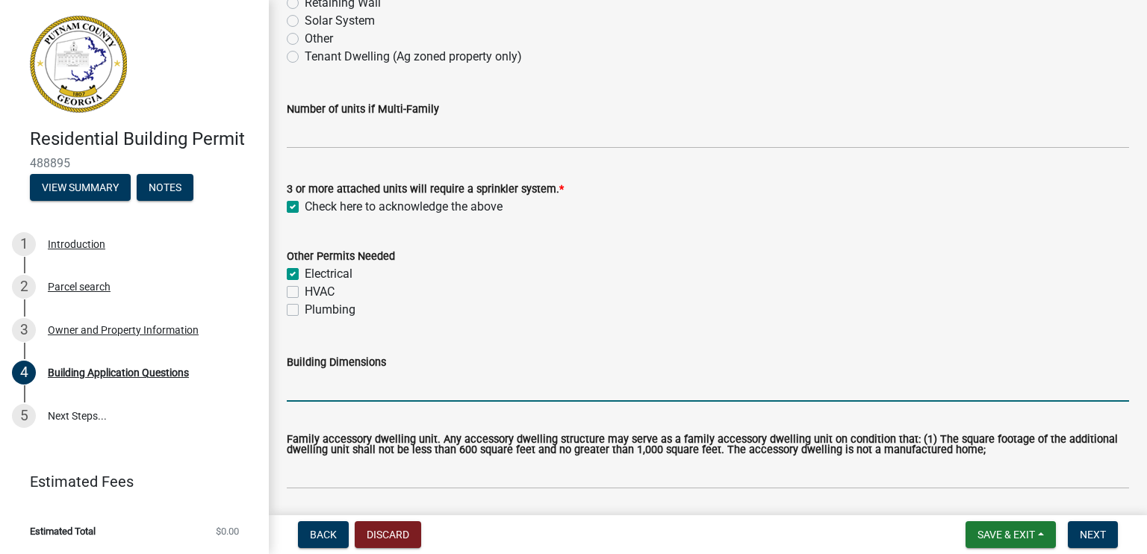
click at [381, 388] on input "Building Dimensions" at bounding box center [708, 386] width 842 height 31
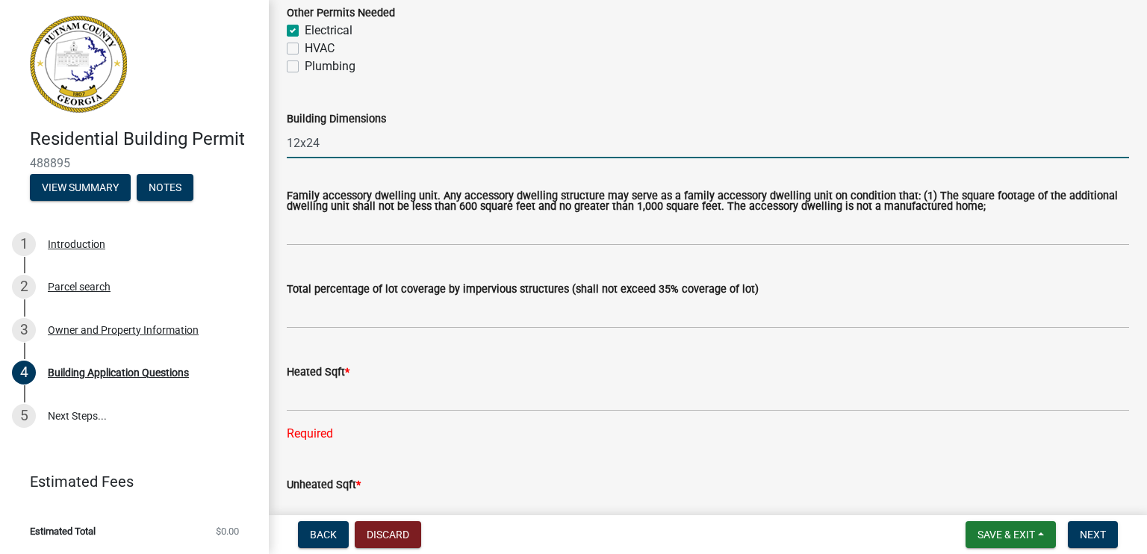
scroll to position [747, 0]
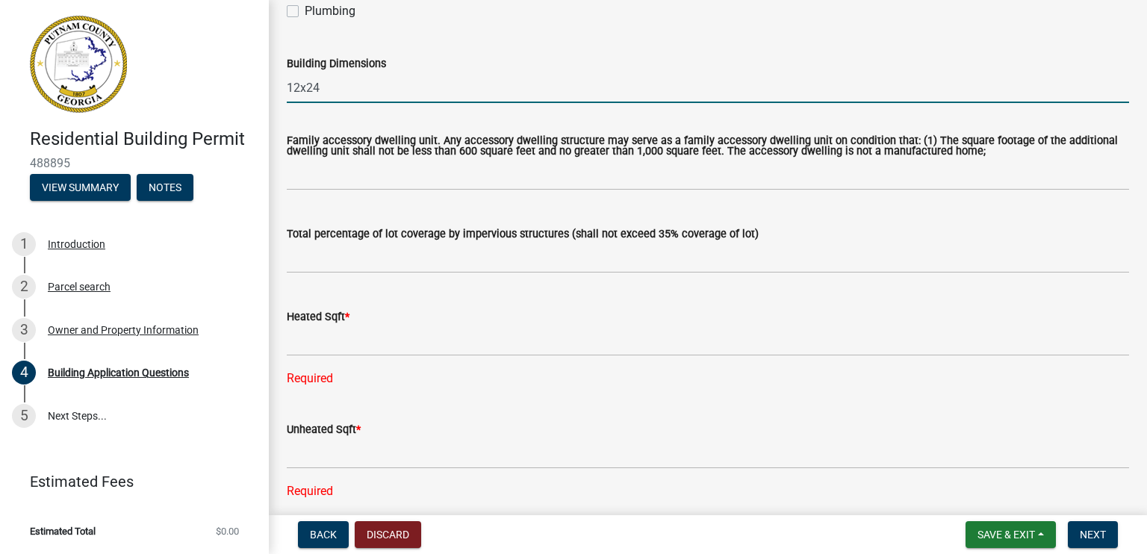
type input "12x24"
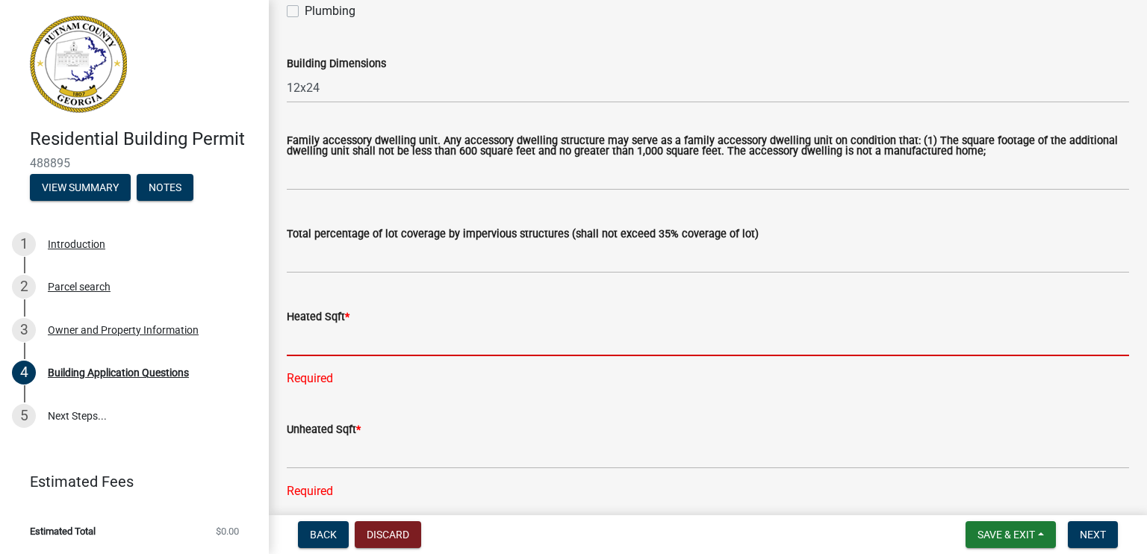
click at [333, 338] on input "text" at bounding box center [708, 341] width 842 height 31
type input "0"
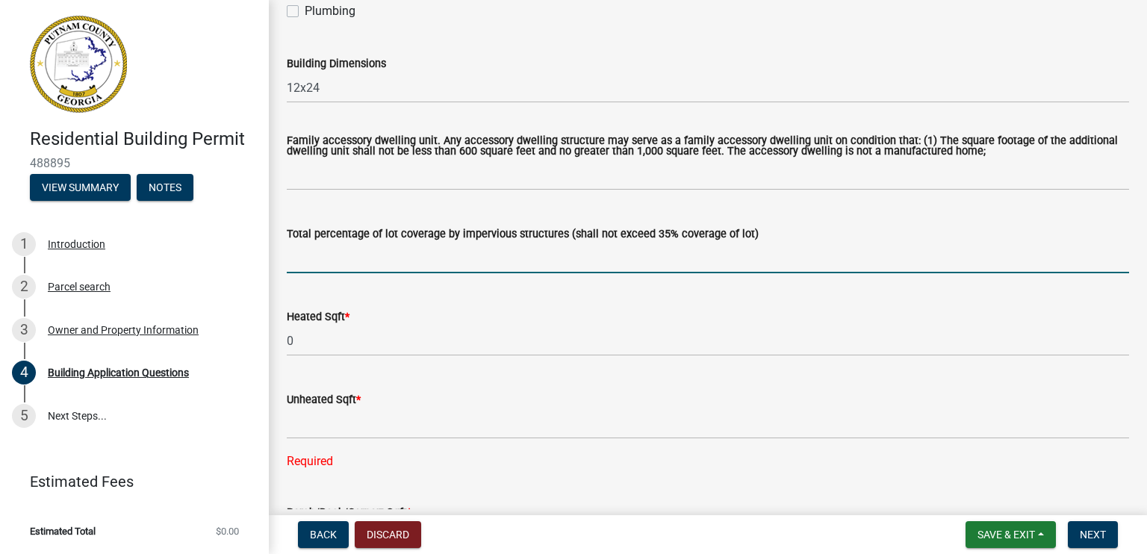
click at [355, 256] on input "text" at bounding box center [708, 258] width 842 height 31
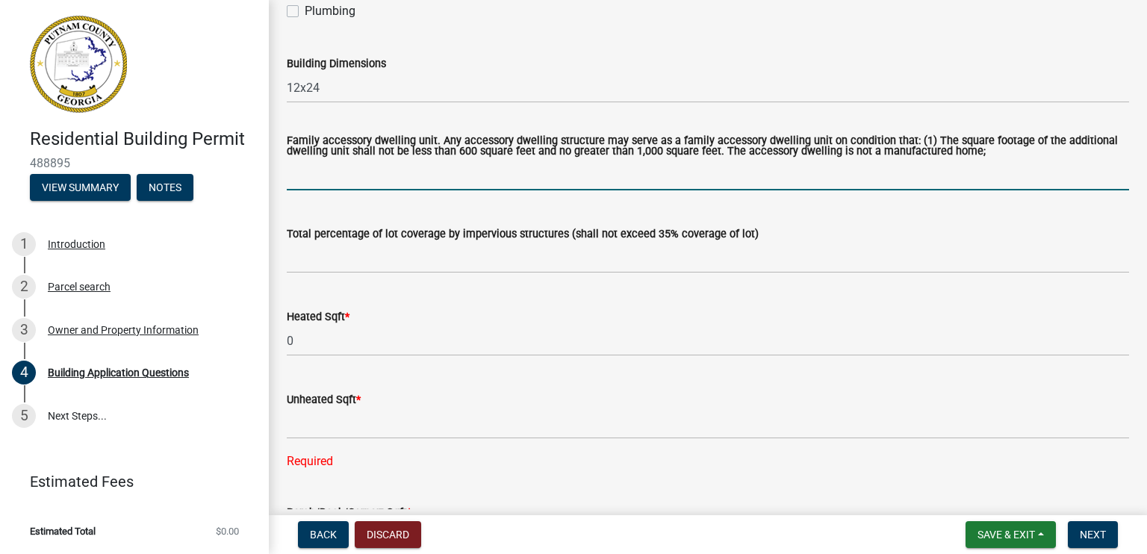
click at [373, 170] on input "text" at bounding box center [708, 175] width 842 height 31
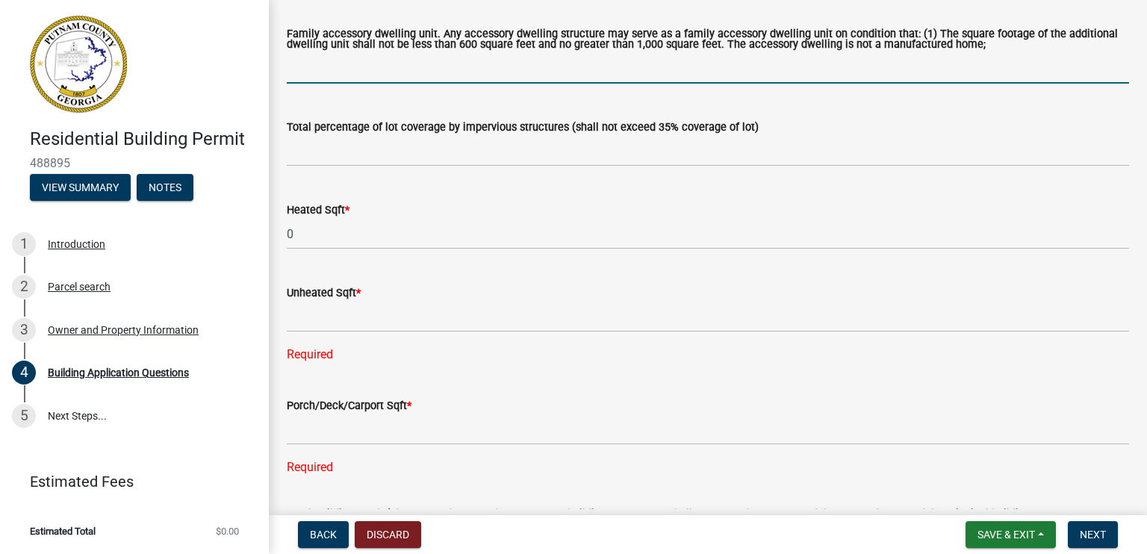
scroll to position [896, 0]
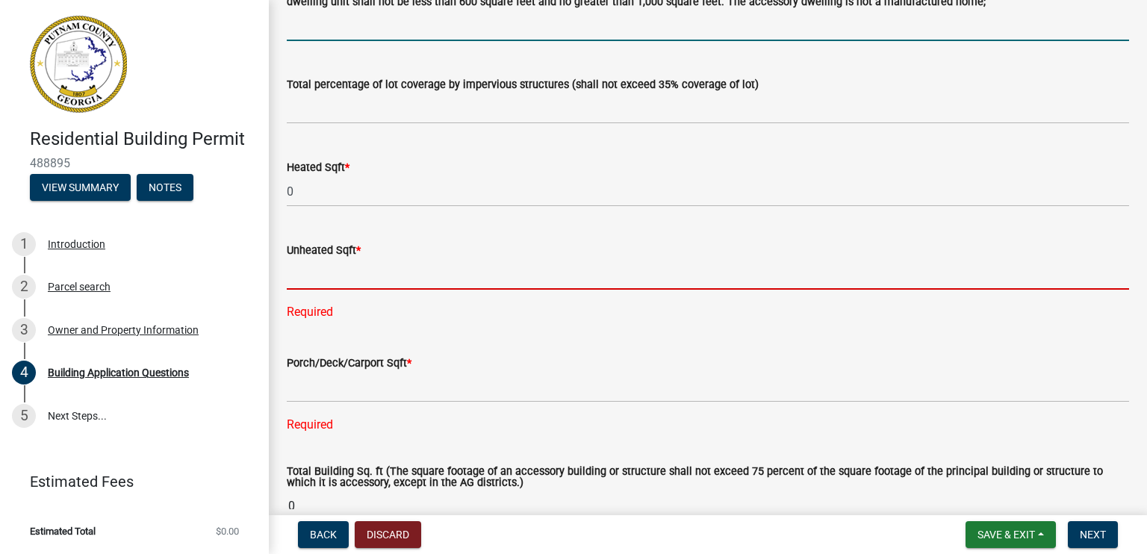
click at [328, 280] on input "text" at bounding box center [708, 274] width 842 height 31
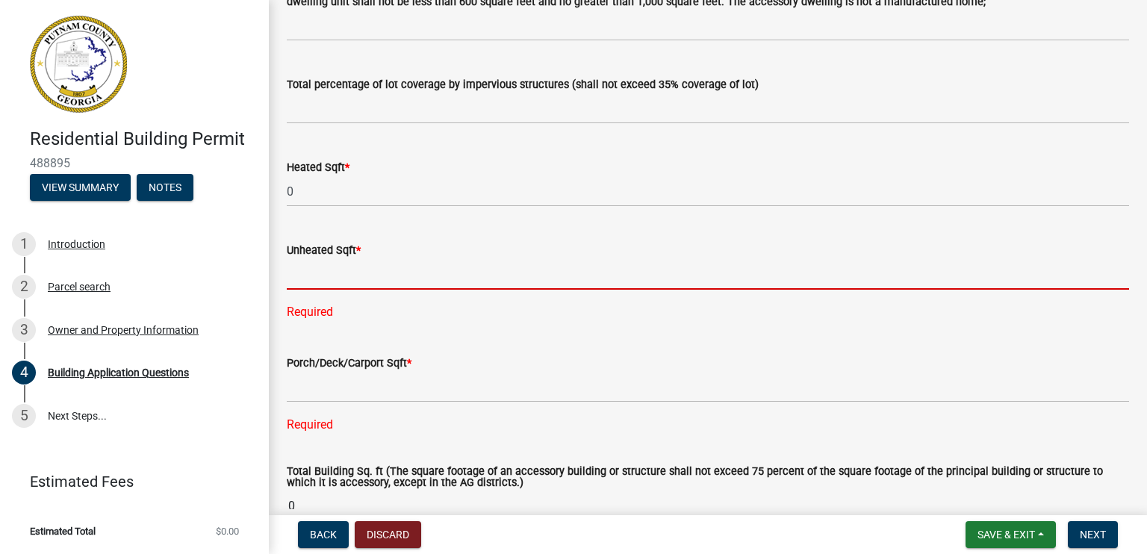
type input "0"
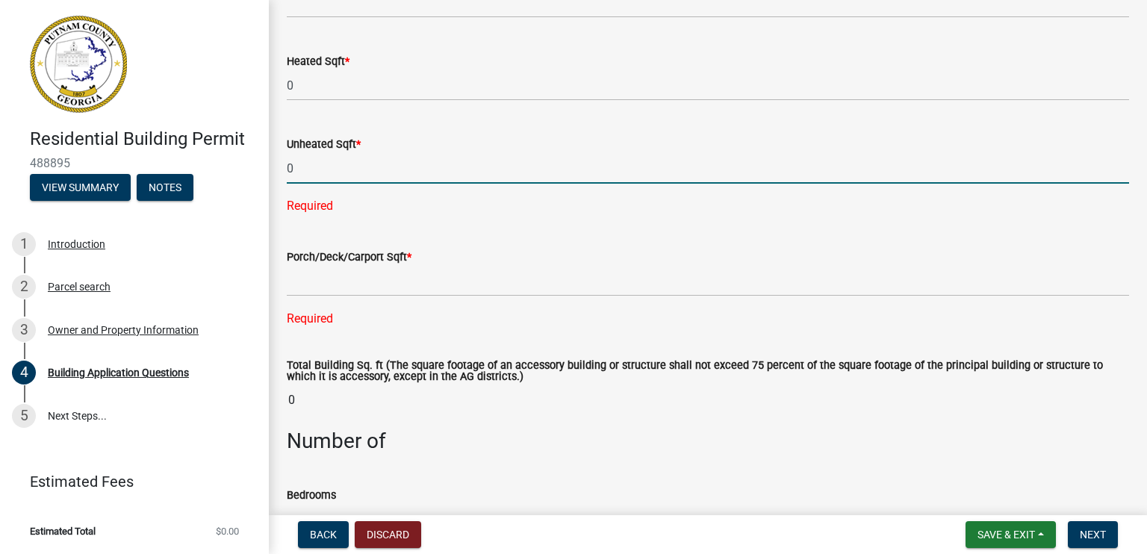
scroll to position [1045, 0]
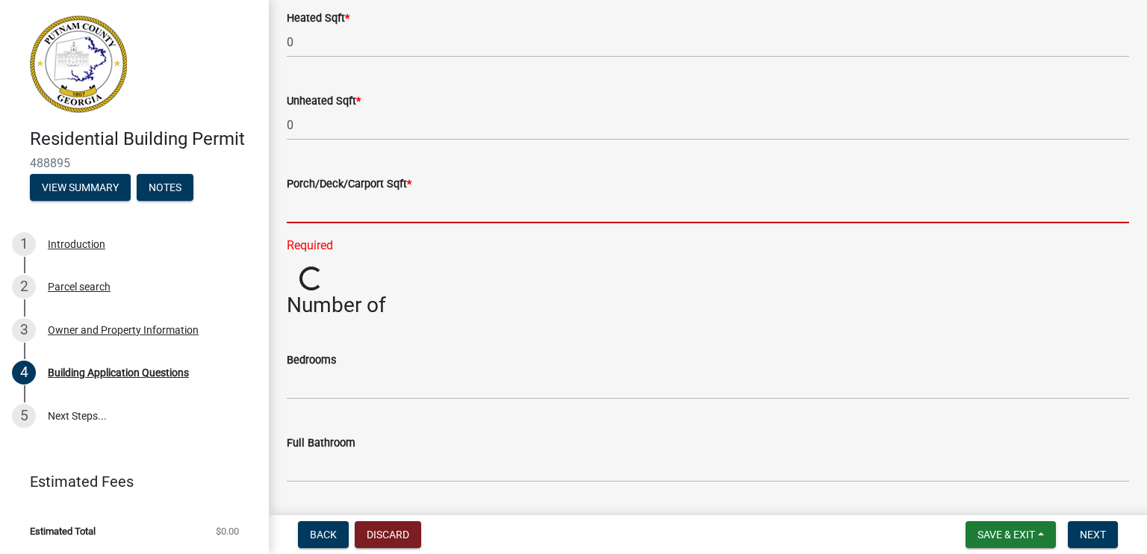
click at [326, 243] on div "Porch/Deck/Carport Sqft * Required" at bounding box center [708, 204] width 842 height 101
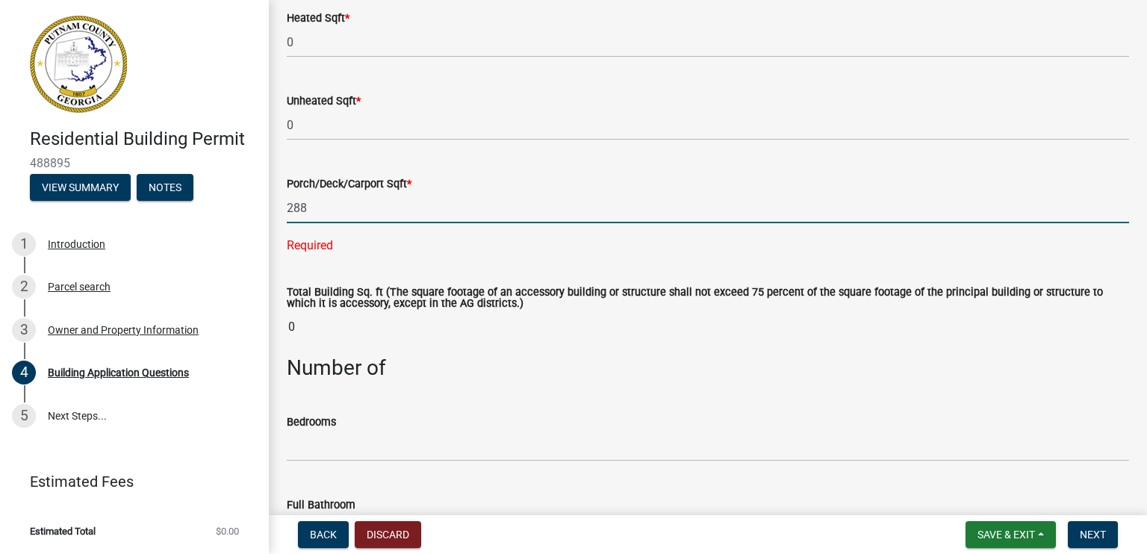
type input "288"
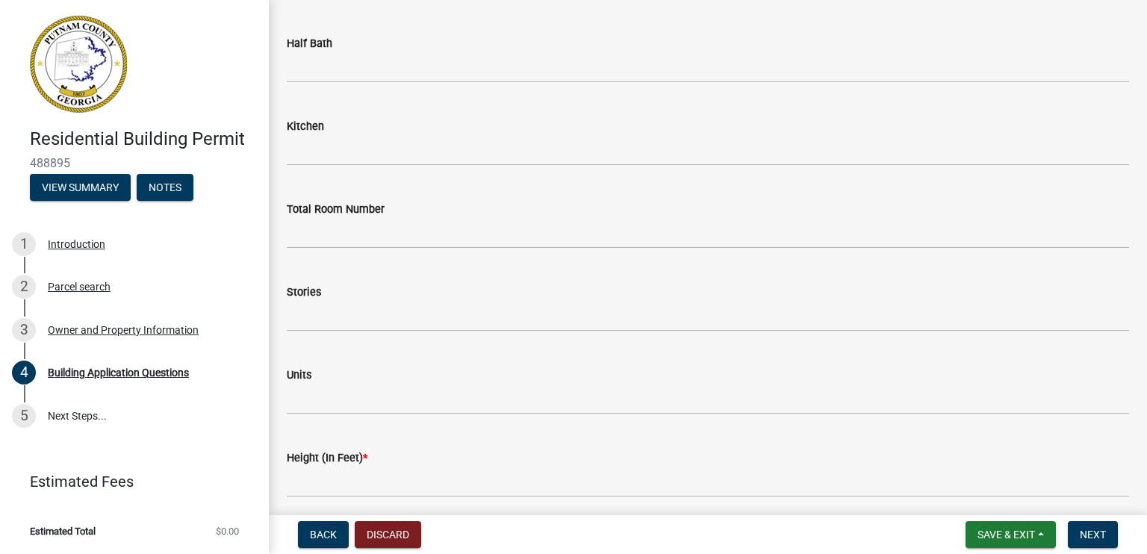
scroll to position [1792, 0]
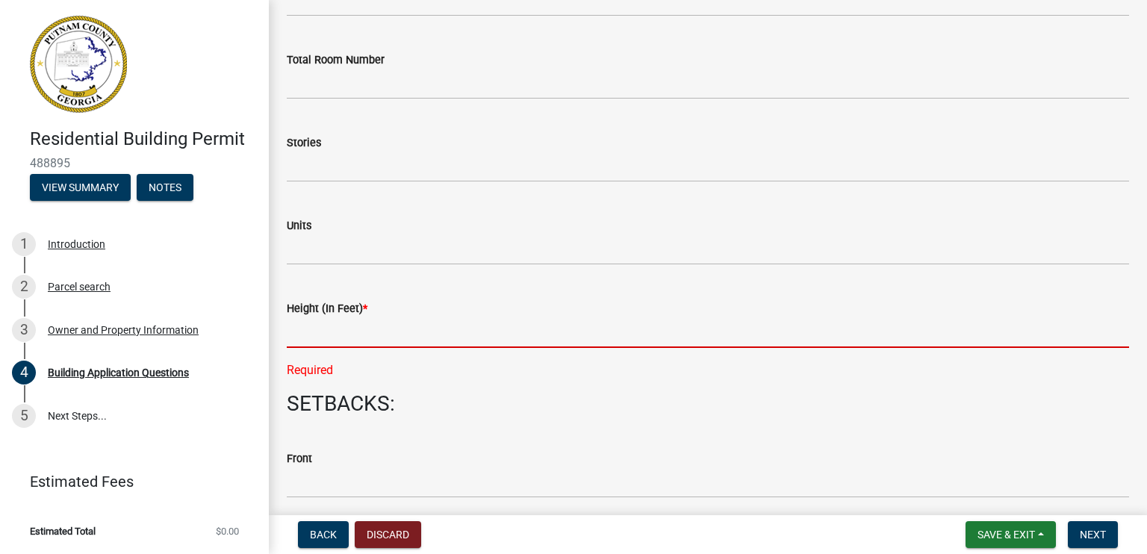
click at [324, 331] on input "text" at bounding box center [708, 332] width 842 height 31
type input "18"
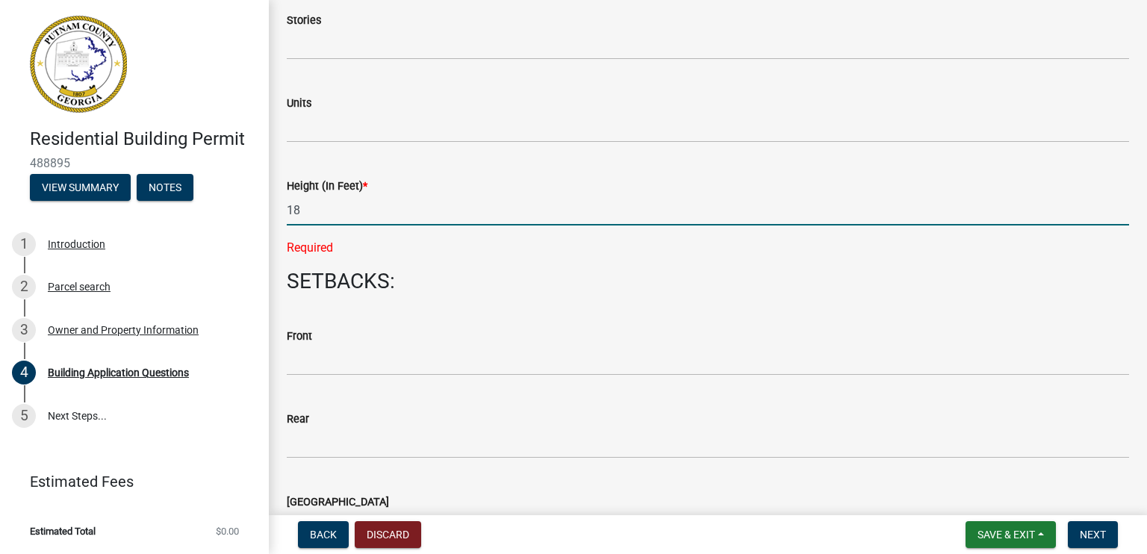
scroll to position [2091, 0]
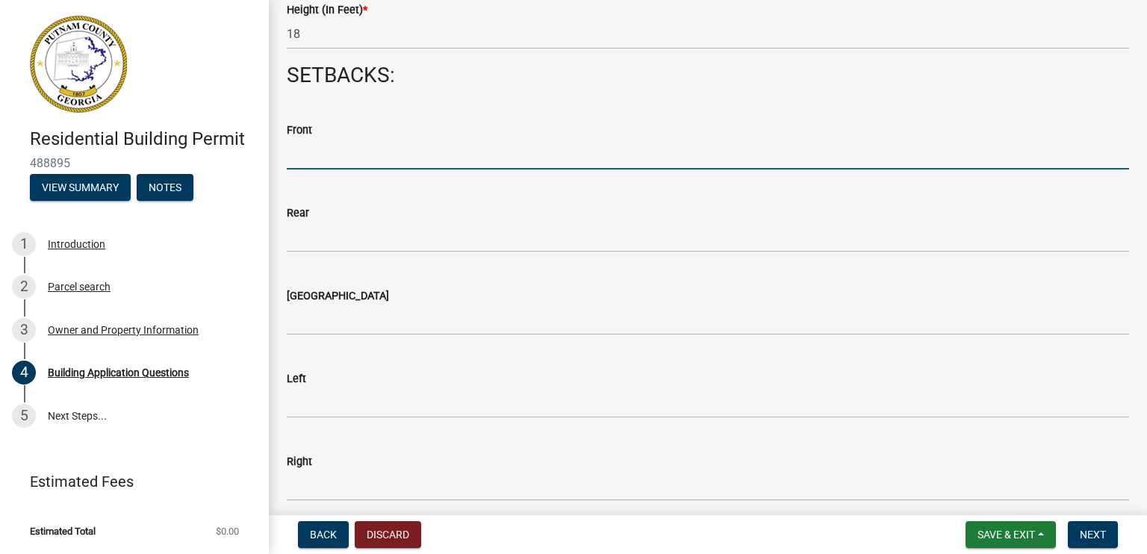
type input "40"
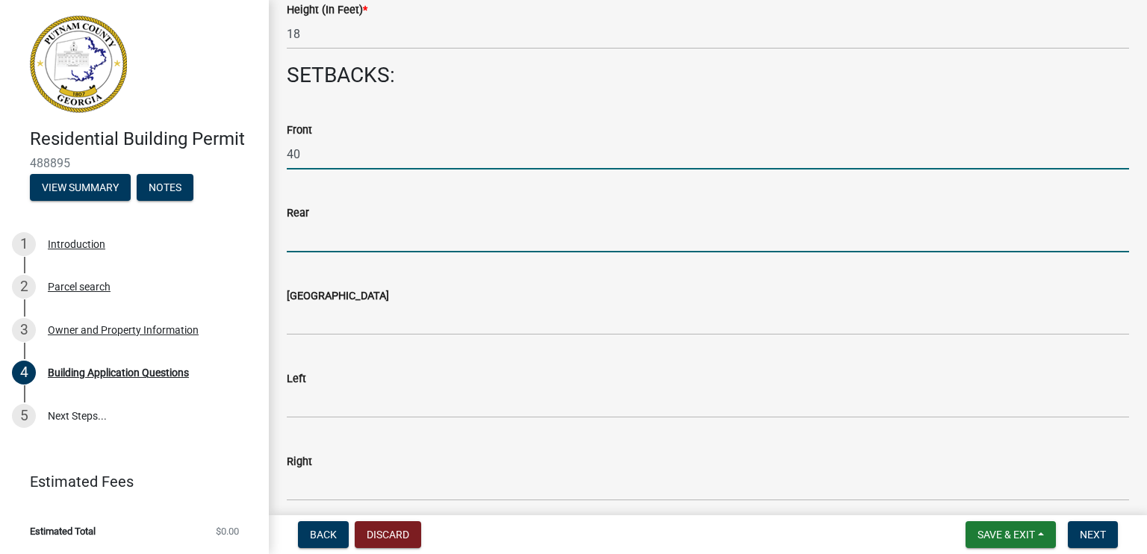
click at [299, 234] on input "text" at bounding box center [708, 237] width 842 height 31
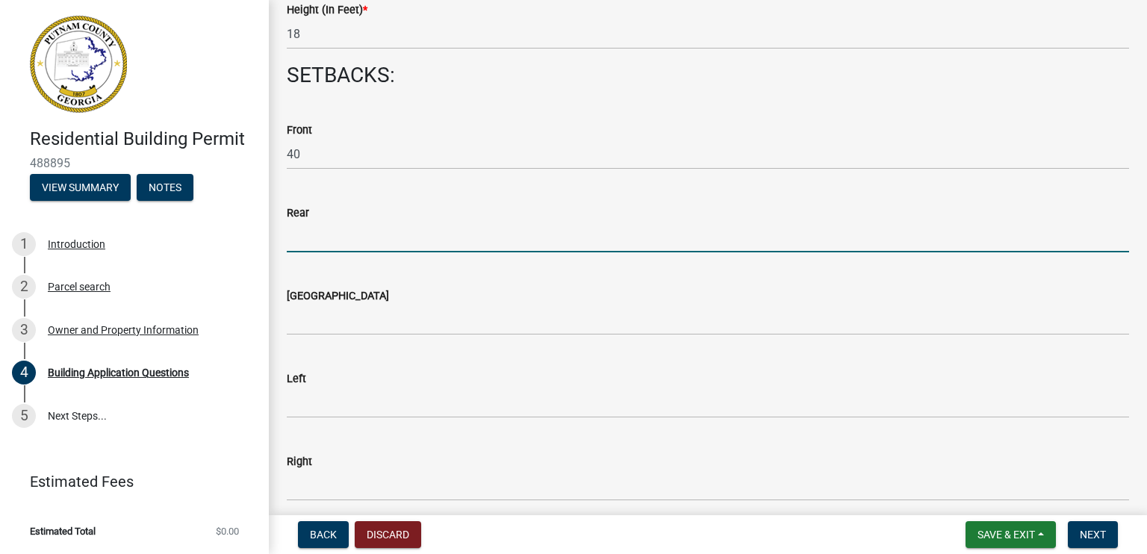
type input "40"
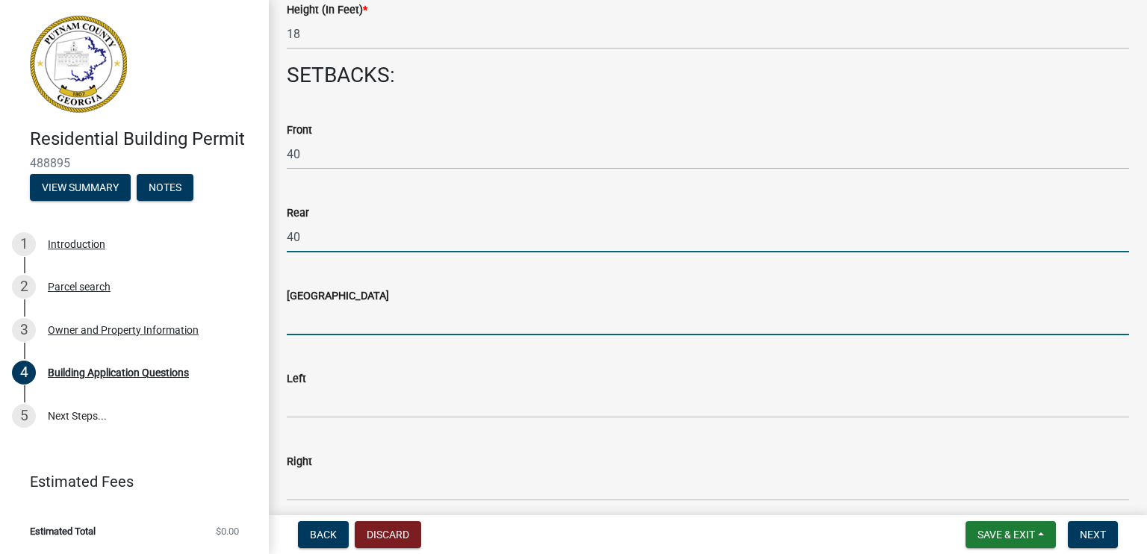
click at [311, 325] on input "text" at bounding box center [708, 320] width 842 height 31
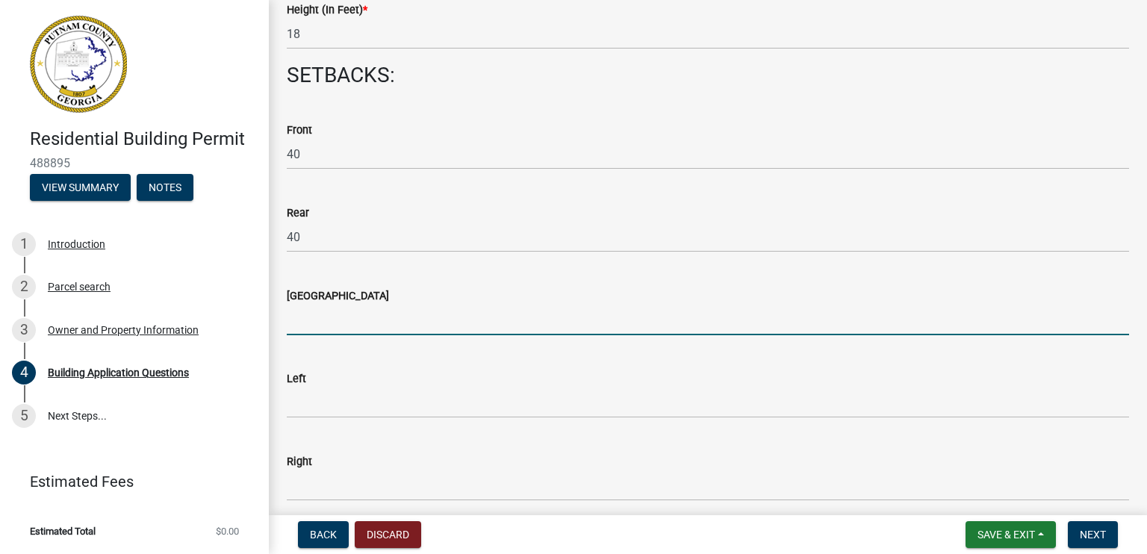
type input "40"
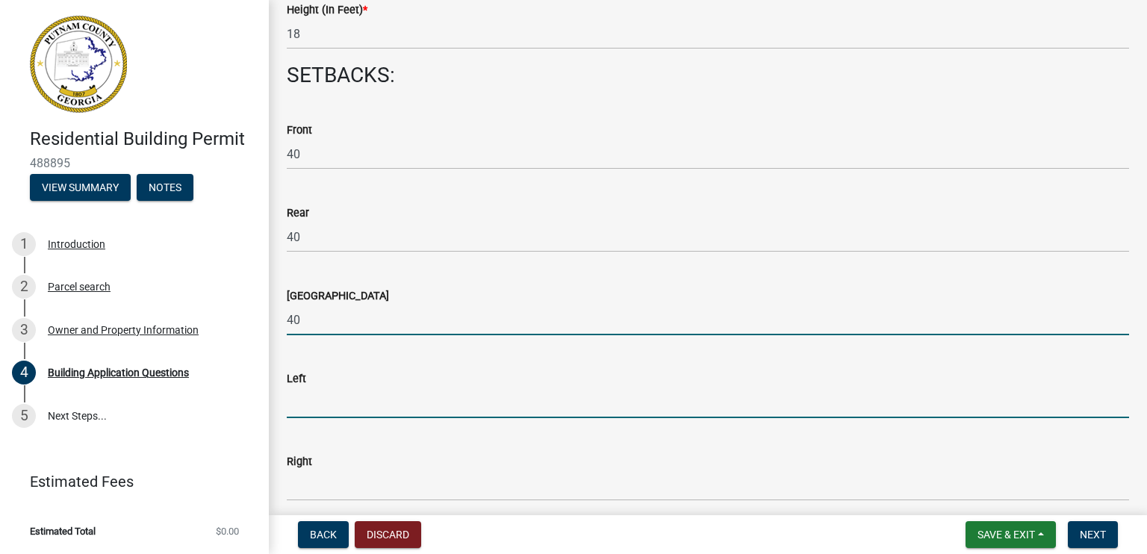
click at [302, 411] on input "text" at bounding box center [708, 403] width 842 height 31
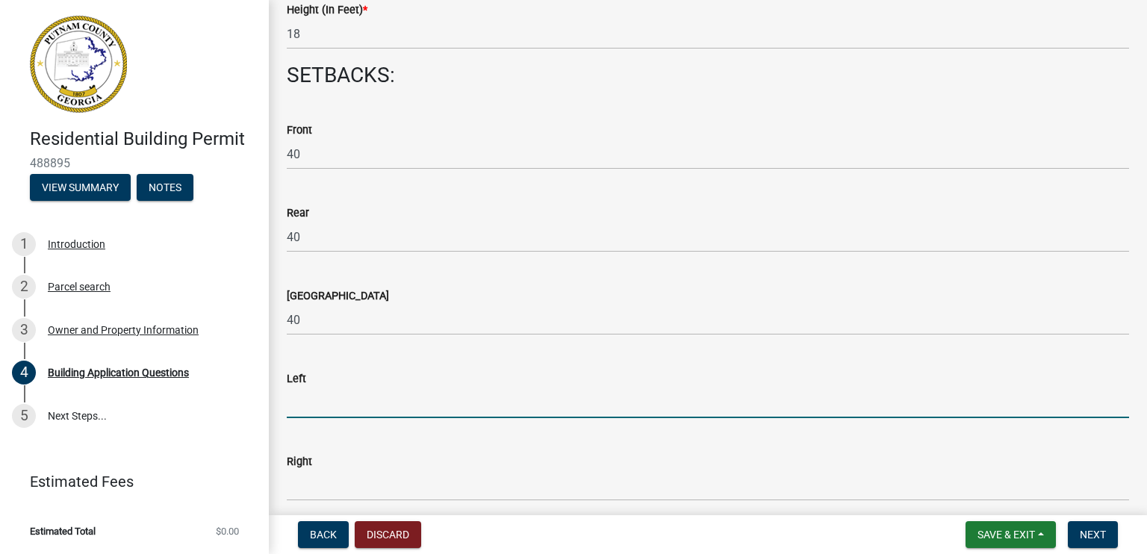
type input "20"
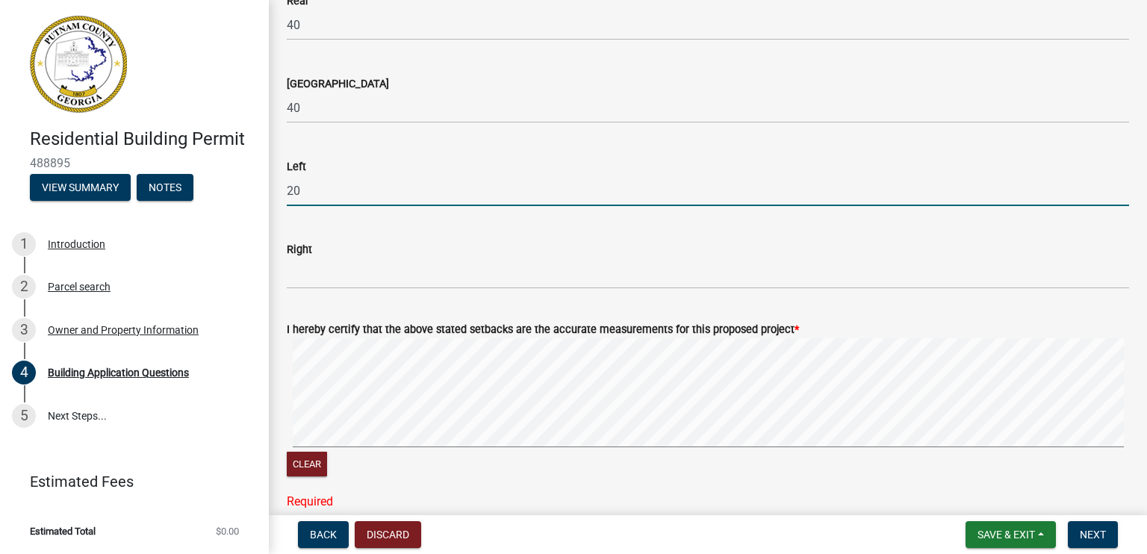
scroll to position [2390, 0]
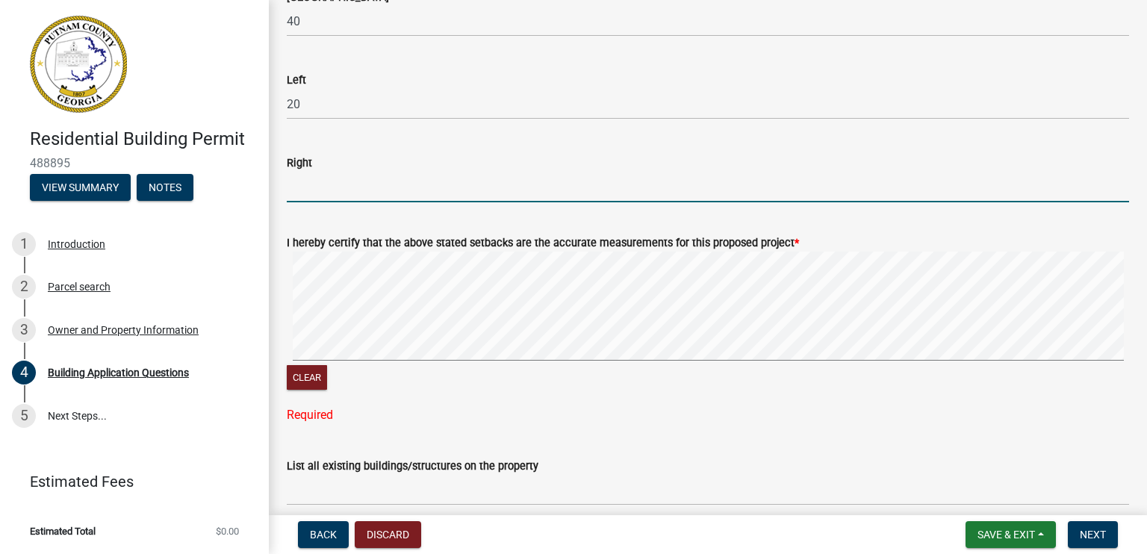
click at [319, 191] on input "text" at bounding box center [708, 187] width 842 height 31
type input "20"
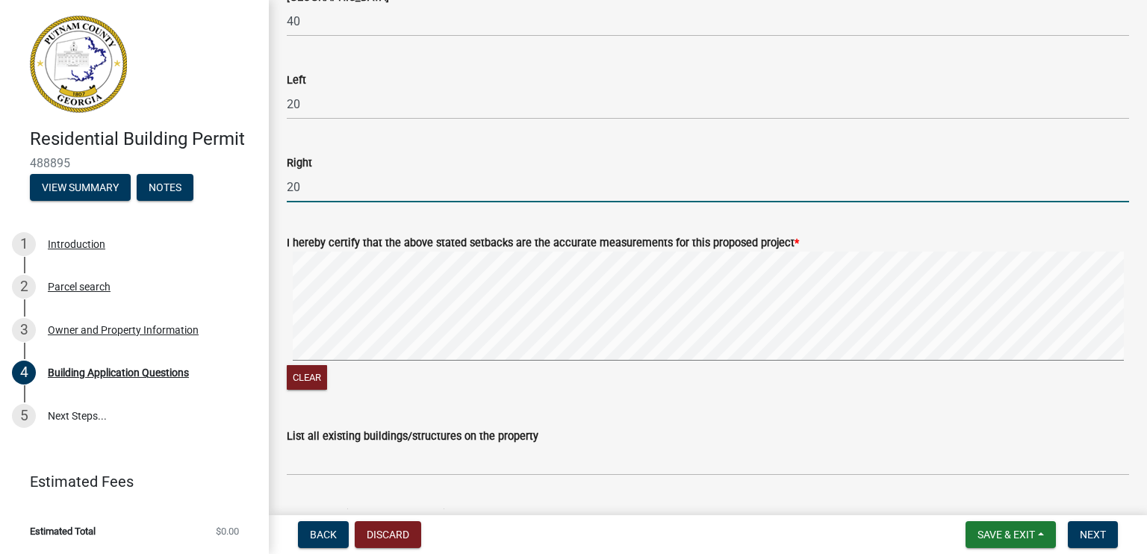
scroll to position [2539, 0]
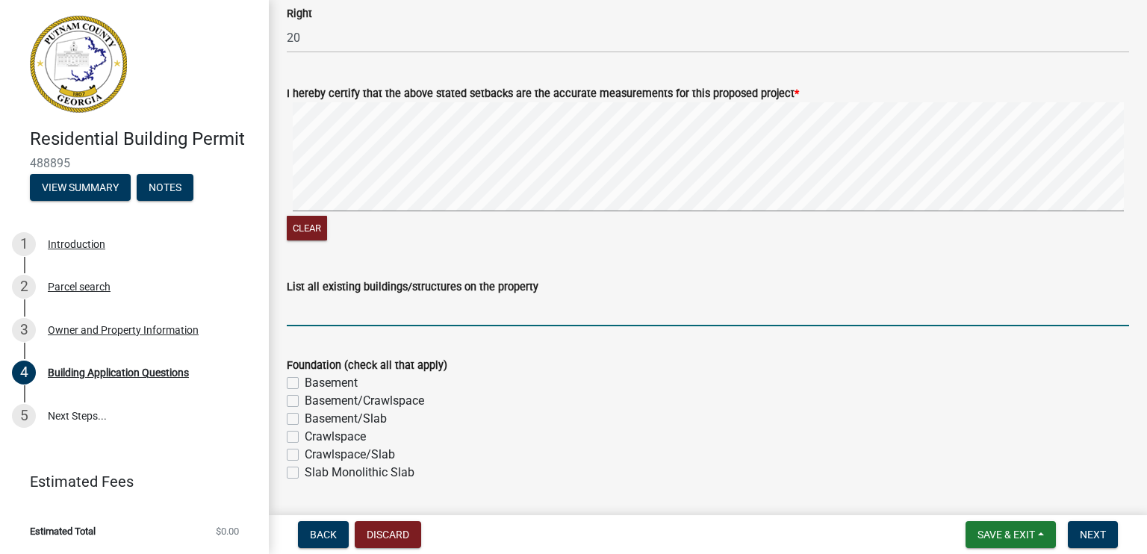
click at [341, 314] on input "List all existing buildings/structures on the property" at bounding box center [708, 311] width 842 height 31
type input "House, boat house, seawall, boat dock"
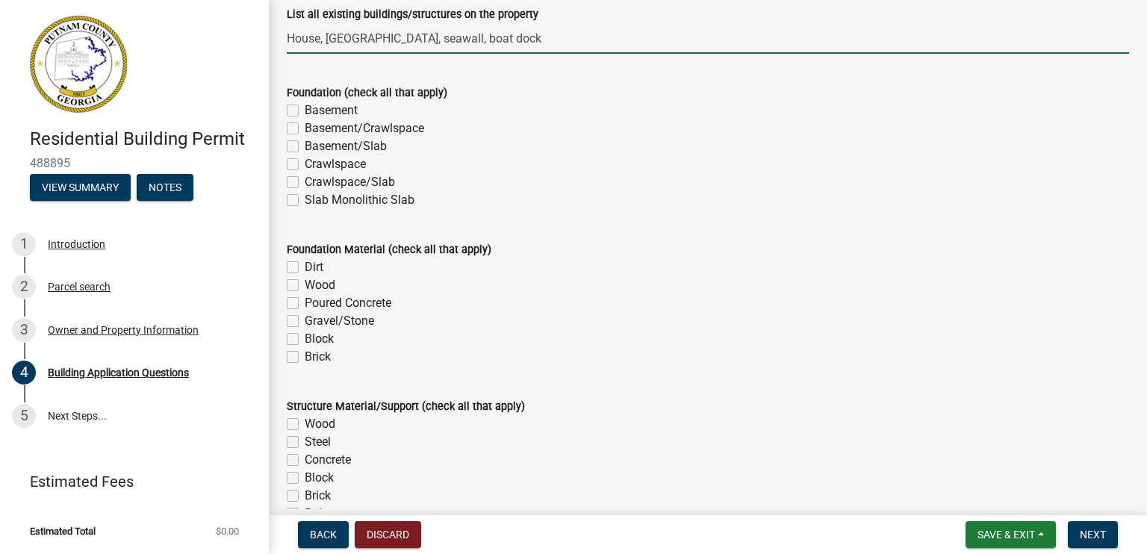
scroll to position [2838, 0]
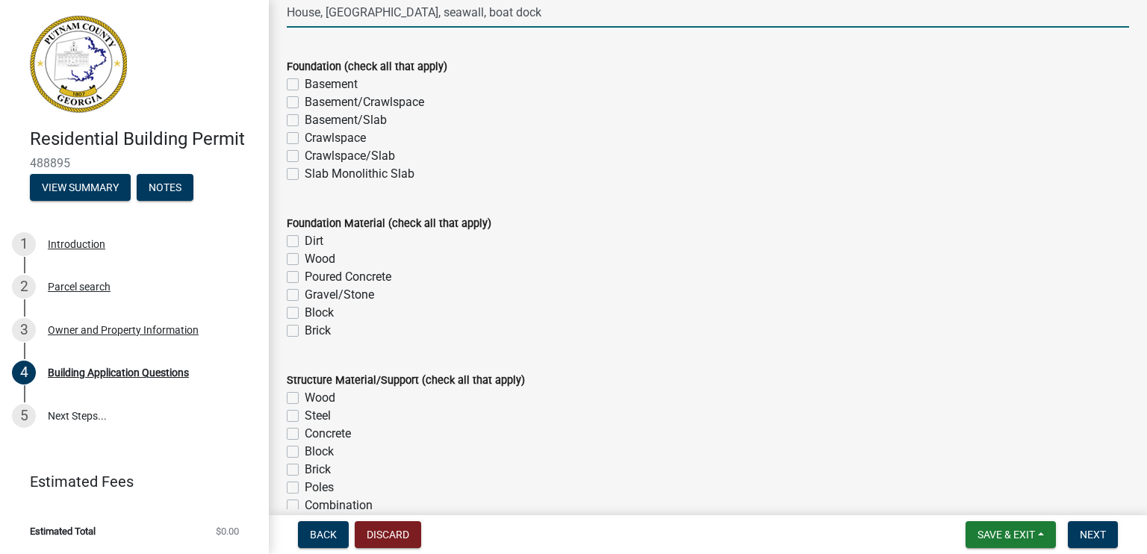
click at [305, 274] on label "Poured Concrete" at bounding box center [348, 277] width 87 height 18
click at [305, 274] on input "Poured Concrete" at bounding box center [310, 273] width 10 height 10
checkbox input "true"
checkbox input "false"
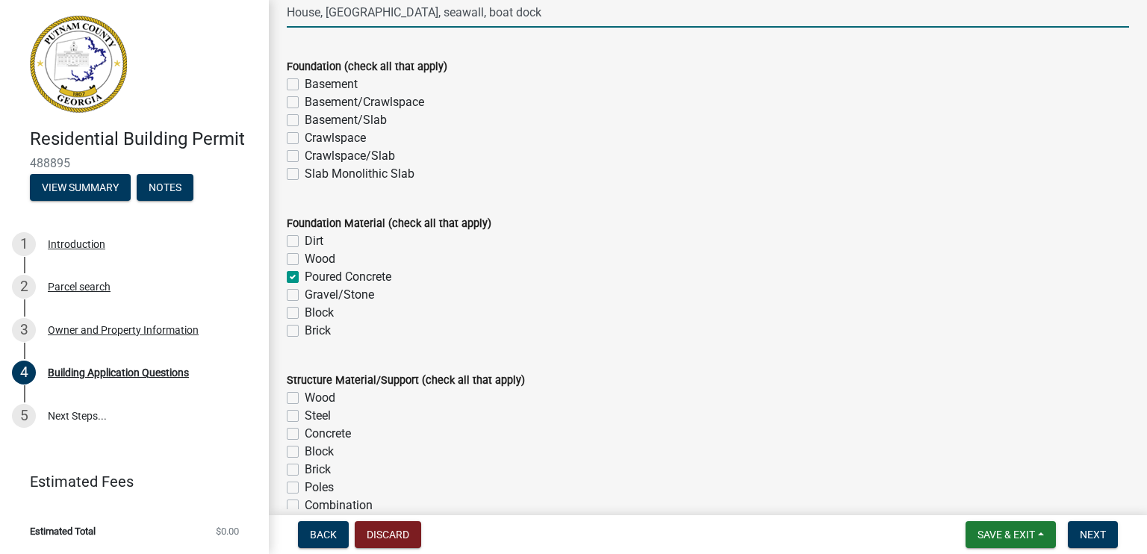
checkbox input "true"
checkbox input "false"
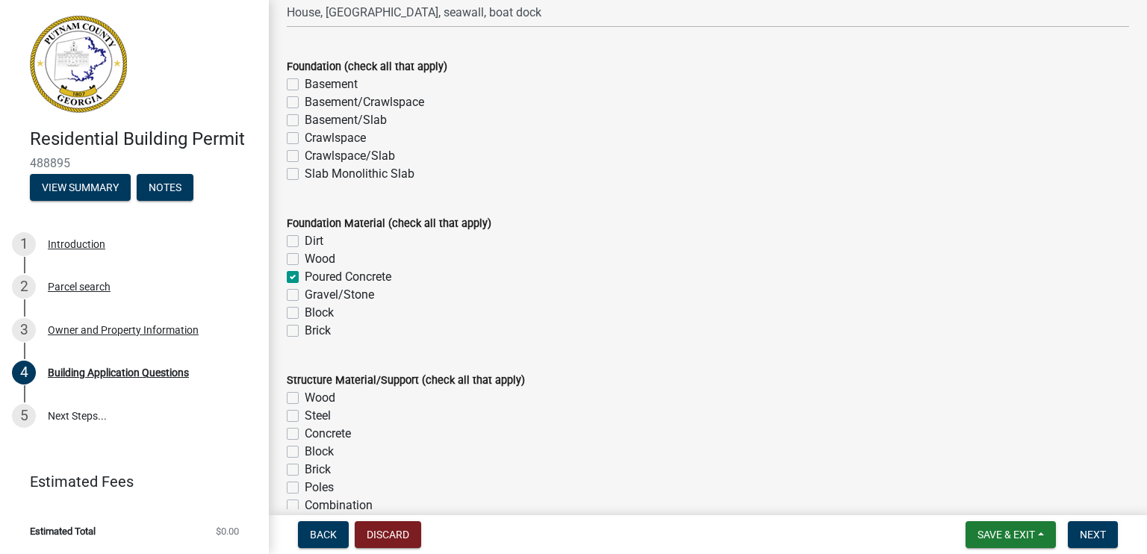
scroll to position [2987, 0]
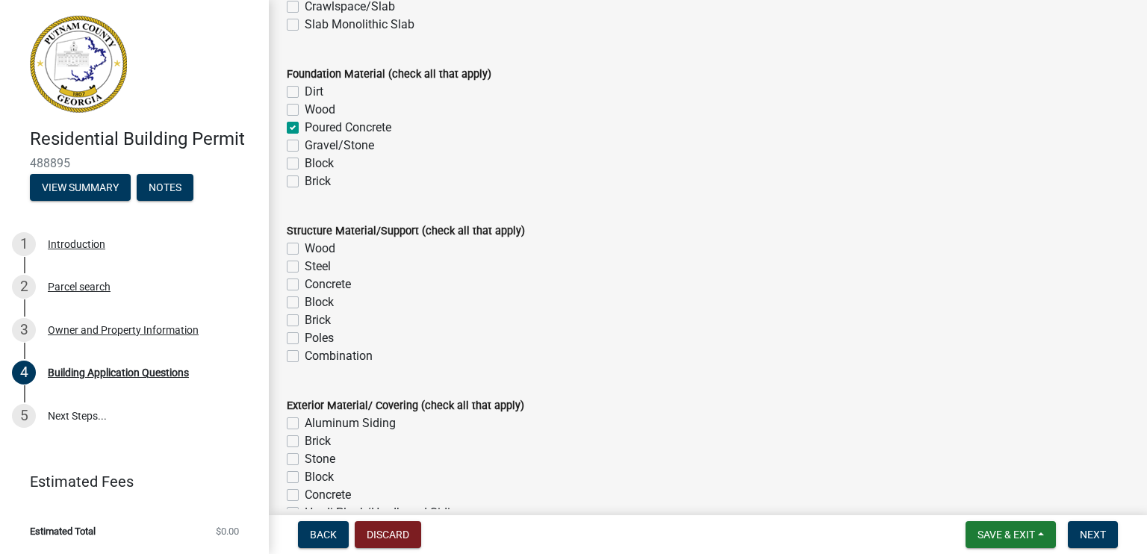
click at [305, 247] on label "Wood" at bounding box center [320, 249] width 31 height 18
click at [305, 247] on input "Wood" at bounding box center [310, 245] width 10 height 10
checkbox input "true"
checkbox input "false"
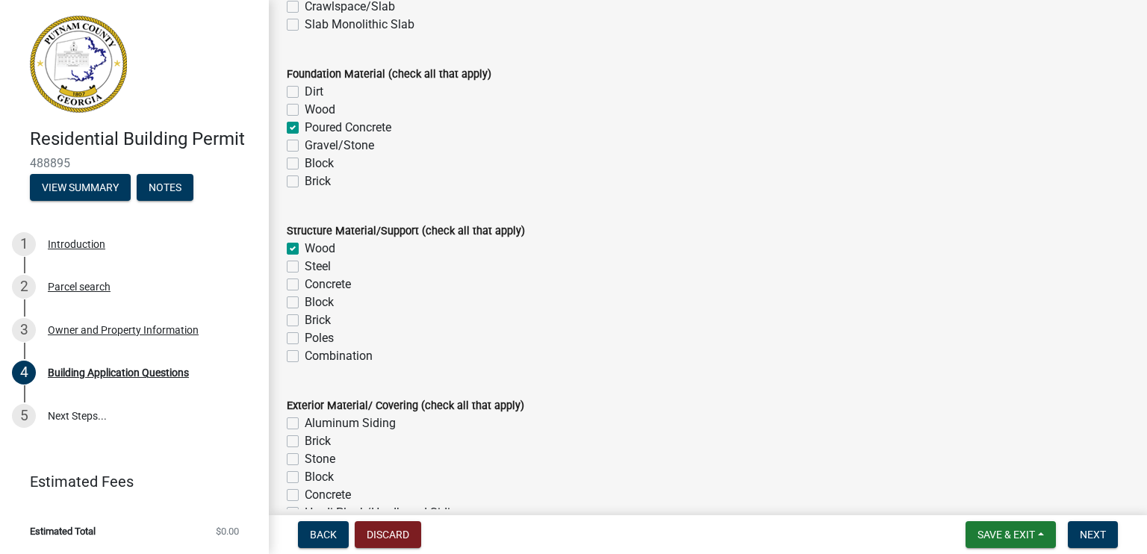
checkbox input "false"
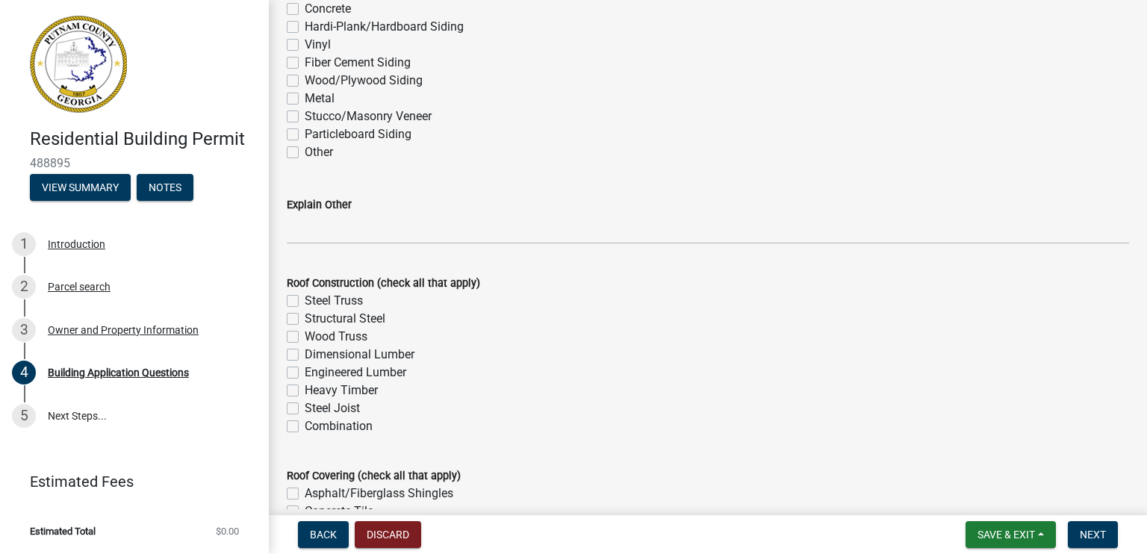
scroll to position [3435, 0]
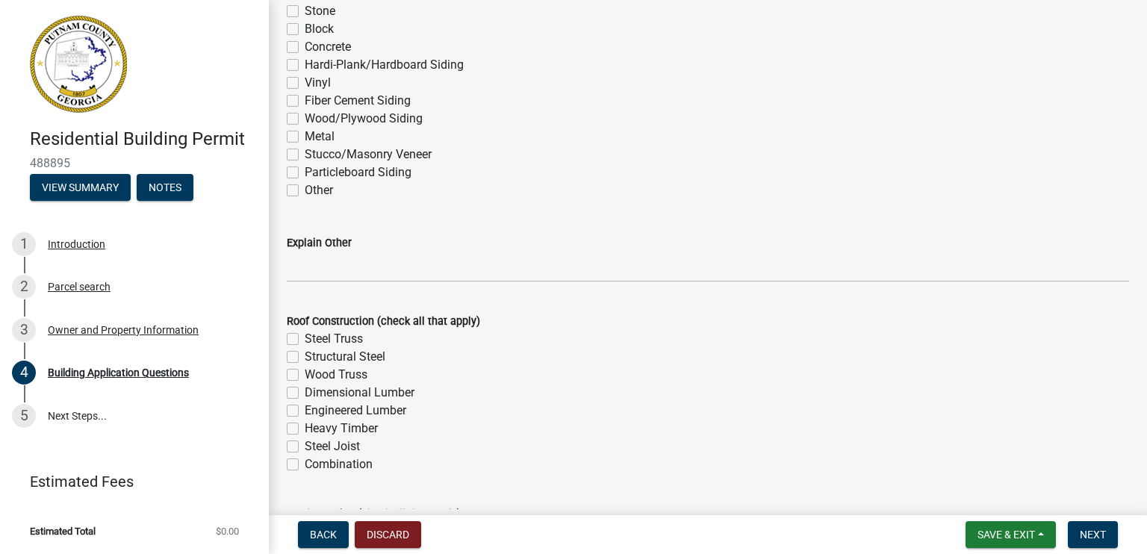
click at [305, 393] on label "Dimensional Lumber" at bounding box center [360, 393] width 110 height 18
click at [305, 393] on input "Dimensional Lumber" at bounding box center [310, 389] width 10 height 10
checkbox input "true"
checkbox input "false"
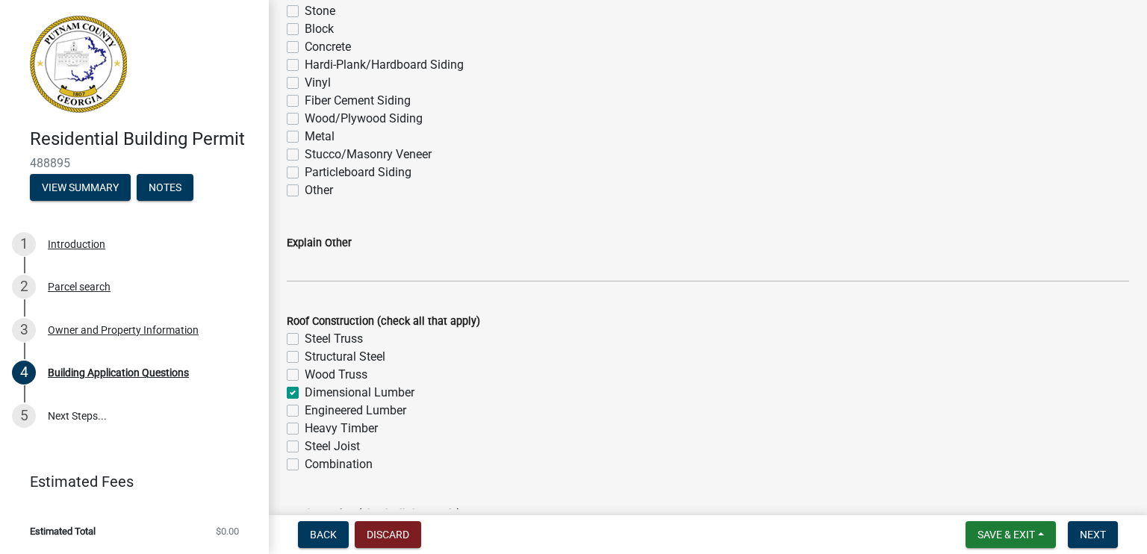
checkbox input "false"
checkbox input "true"
checkbox input "false"
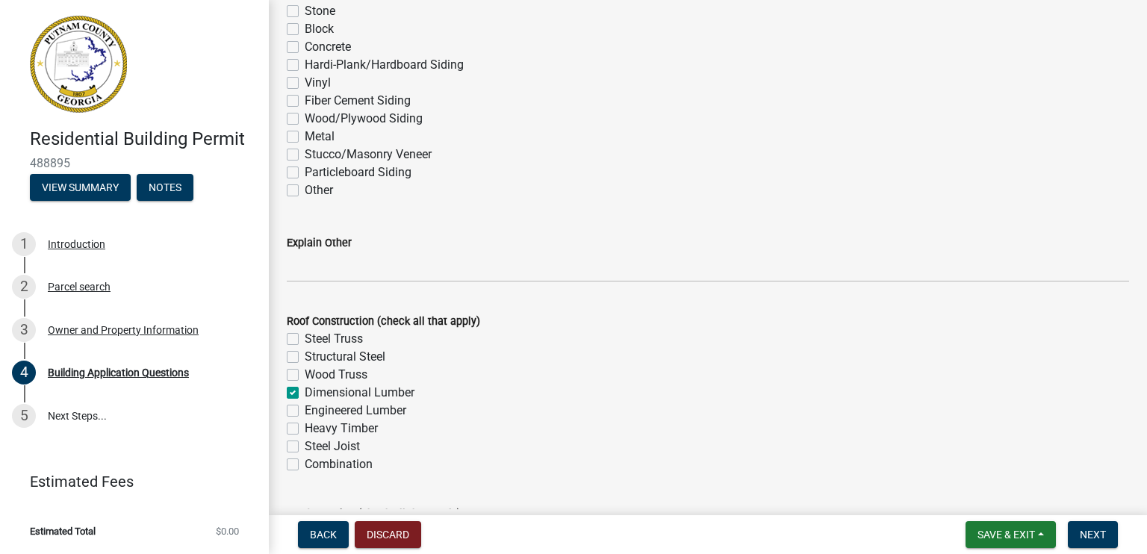
checkbox input "false"
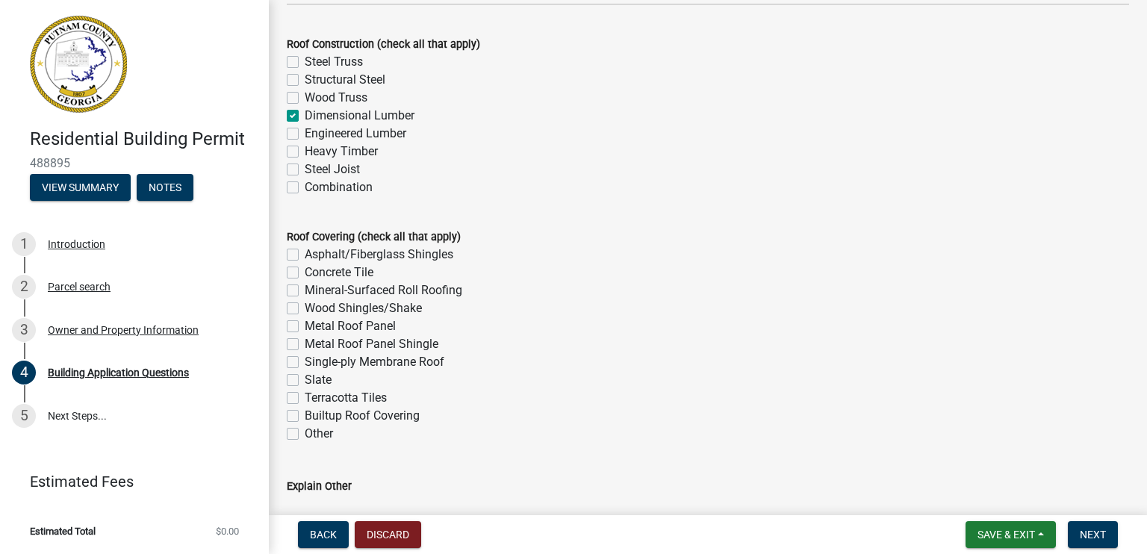
scroll to position [3734, 0]
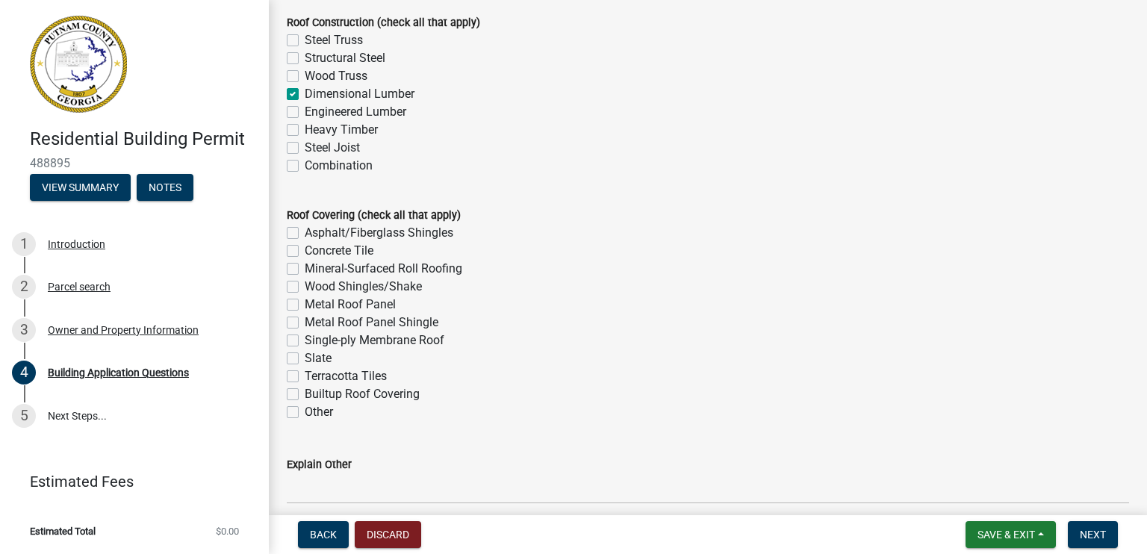
click at [305, 232] on label "Asphalt/Fiberglass Shingles" at bounding box center [379, 233] width 149 height 18
click at [305, 232] on input "Asphalt/Fiberglass Shingles" at bounding box center [310, 229] width 10 height 10
checkbox input "true"
checkbox input "false"
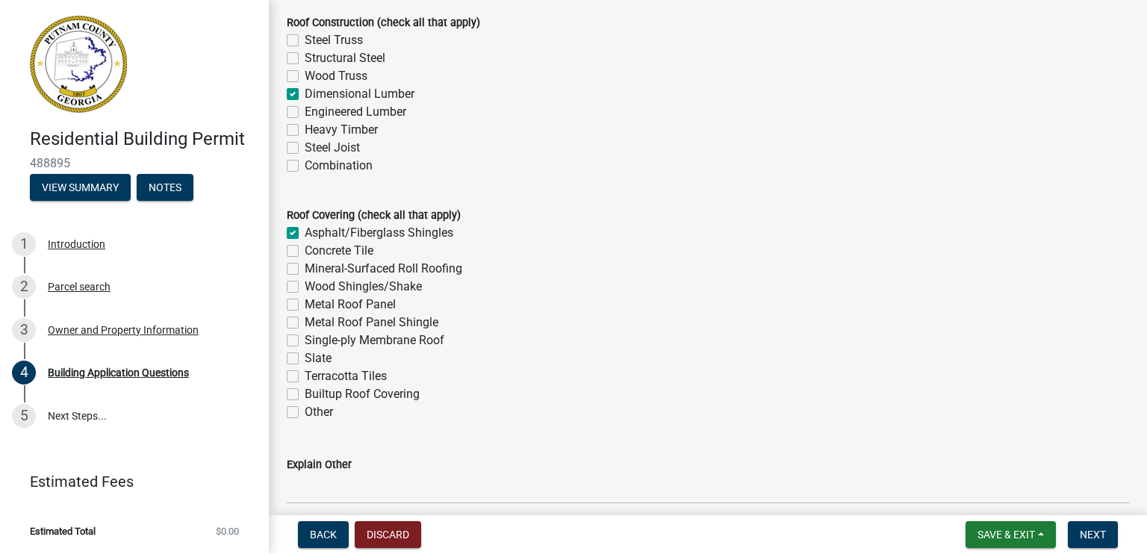
checkbox input "false"
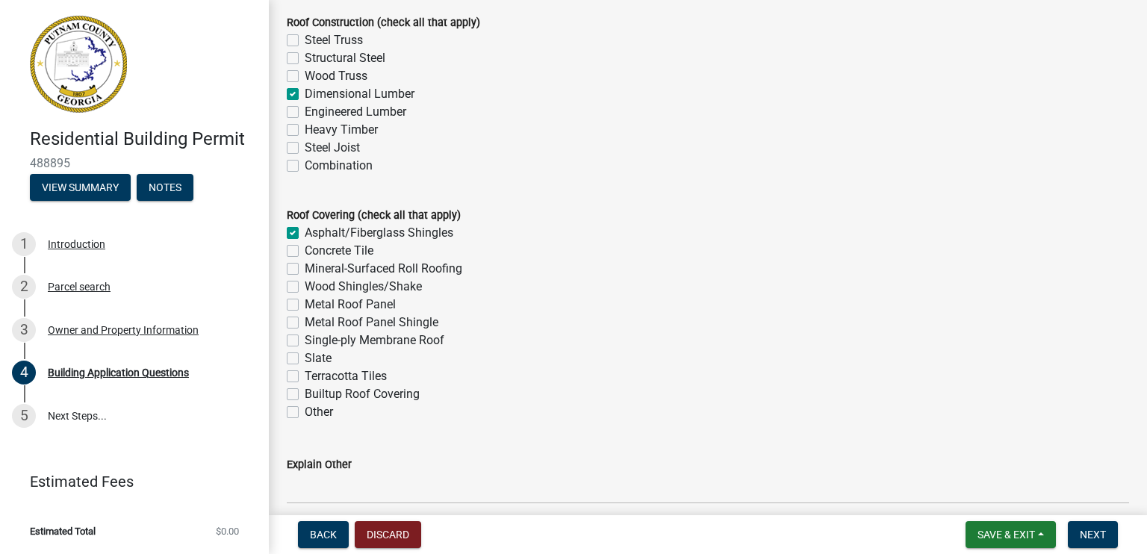
checkbox input "false"
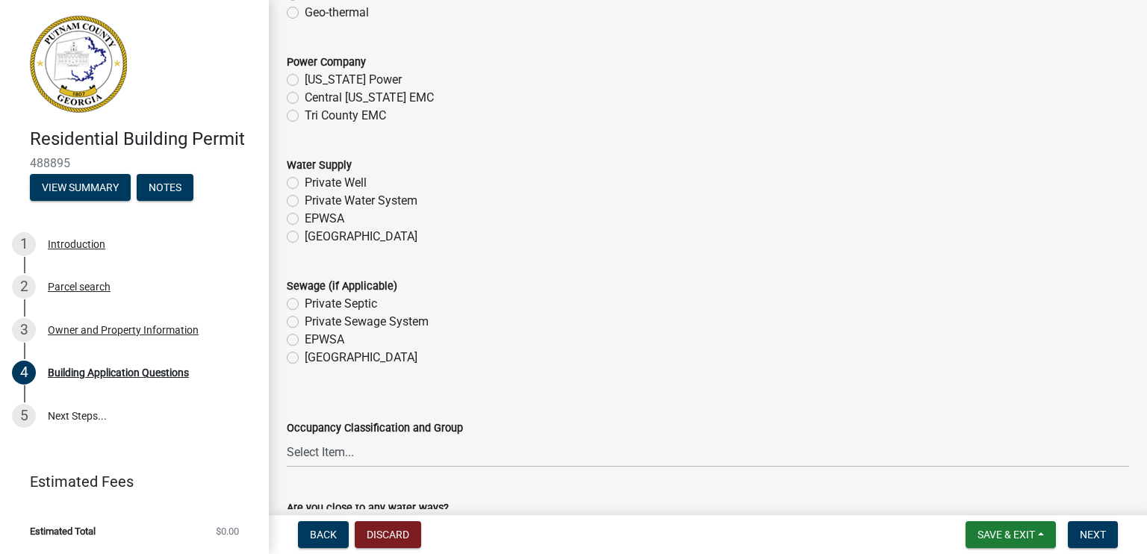
scroll to position [4928, 0]
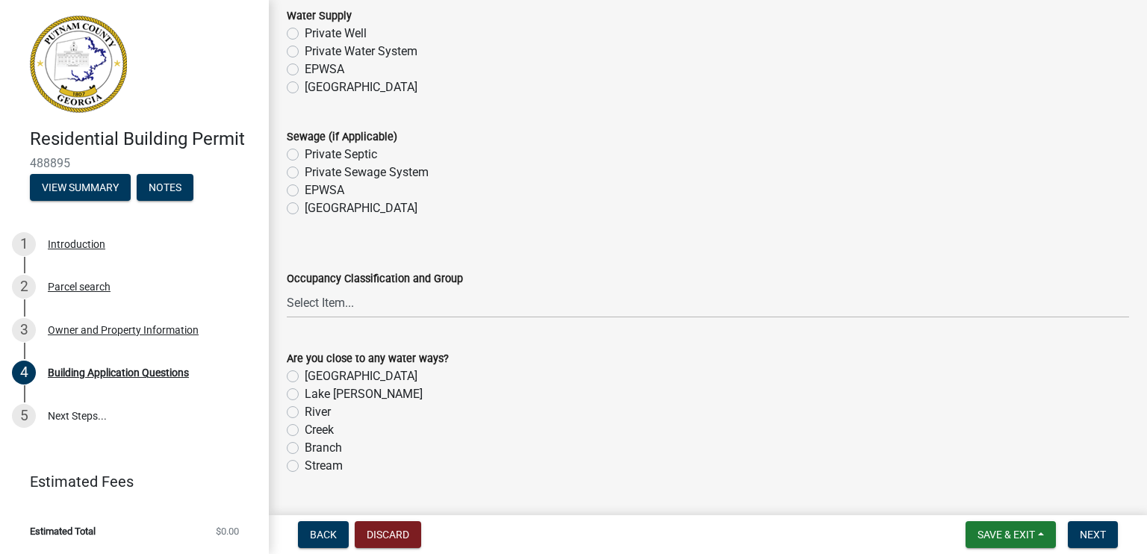
click at [305, 394] on label "Lake Sinclair" at bounding box center [364, 394] width 118 height 18
click at [305, 394] on input "Lake Sinclair" at bounding box center [310, 390] width 10 height 10
radio input "true"
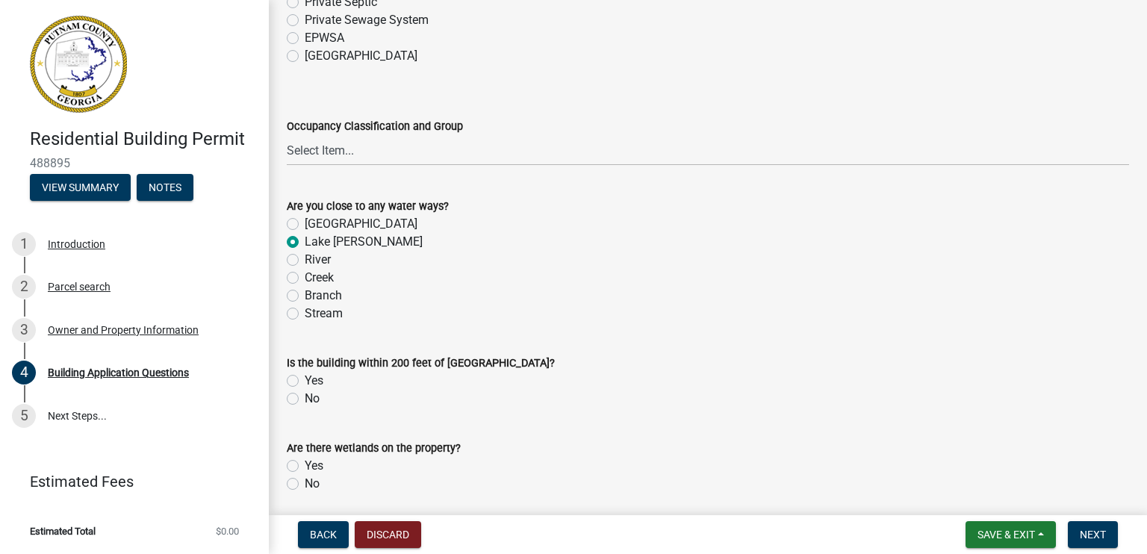
scroll to position [5227, 0]
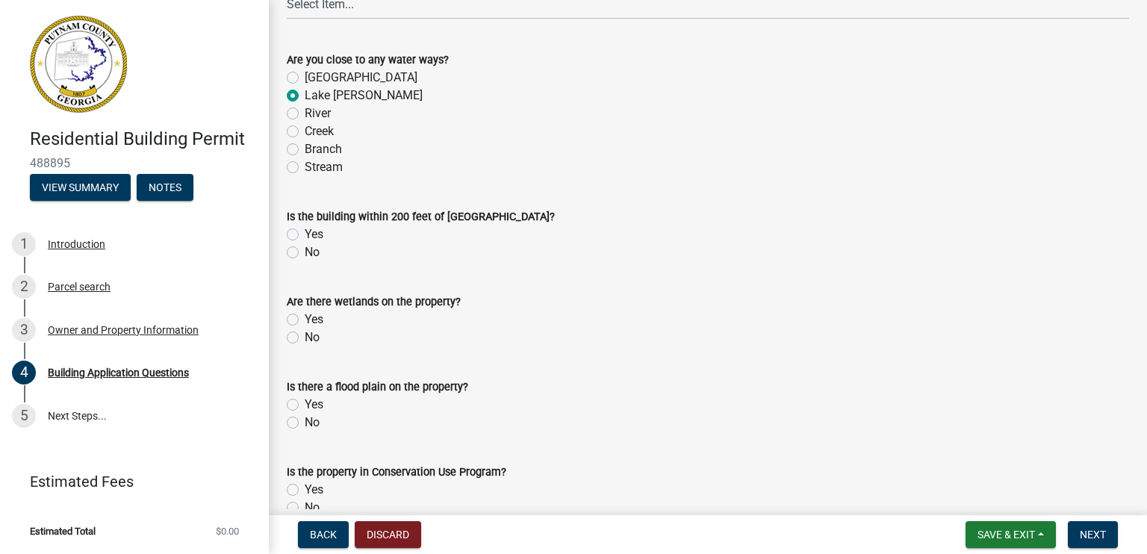
click at [305, 252] on label "No" at bounding box center [312, 252] width 15 height 18
click at [305, 252] on input "No" at bounding box center [310, 248] width 10 height 10
radio input "true"
click at [305, 337] on label "No" at bounding box center [312, 338] width 15 height 18
click at [305, 337] on input "No" at bounding box center [310, 334] width 10 height 10
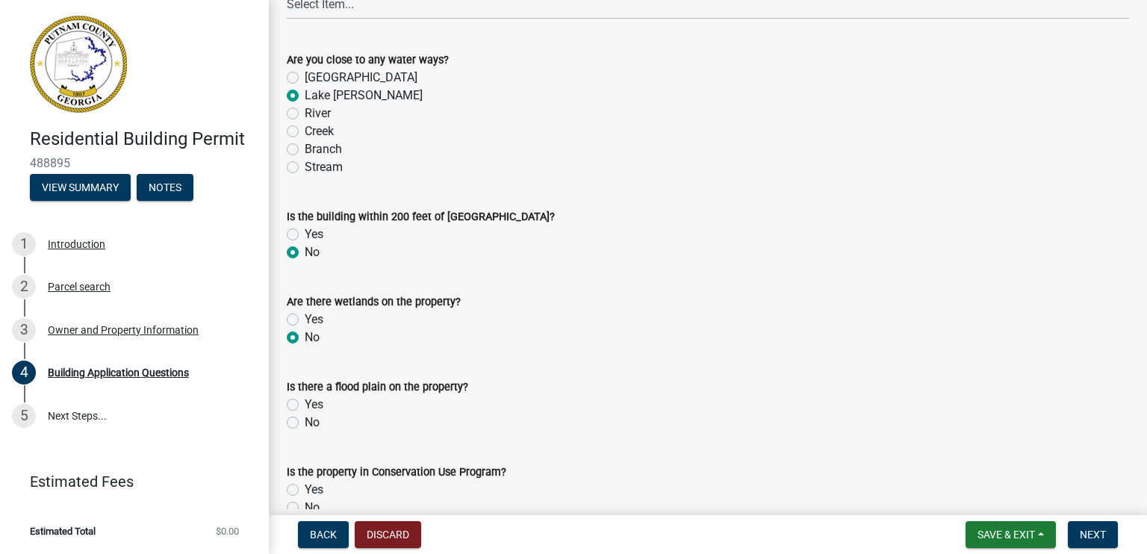
radio input "true"
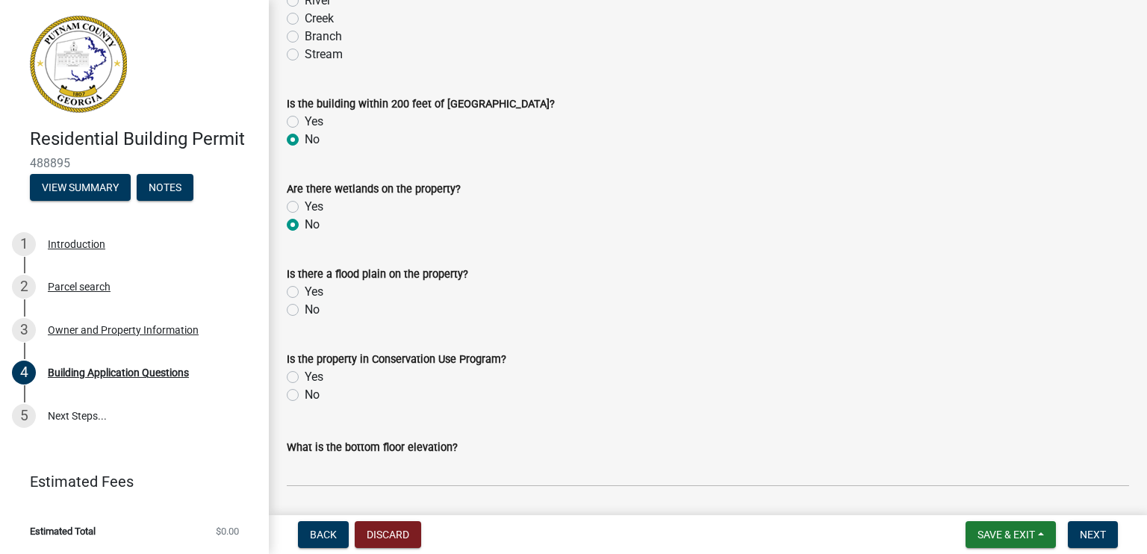
scroll to position [5376, 0]
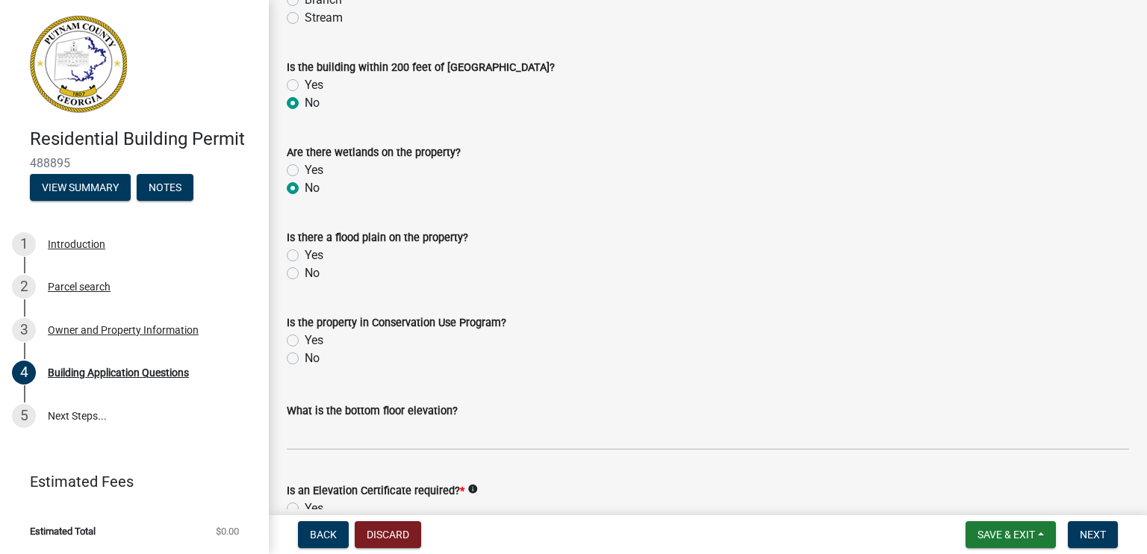
click at [305, 274] on label "No" at bounding box center [312, 273] width 15 height 18
click at [305, 274] on input "No" at bounding box center [310, 269] width 10 height 10
radio input "true"
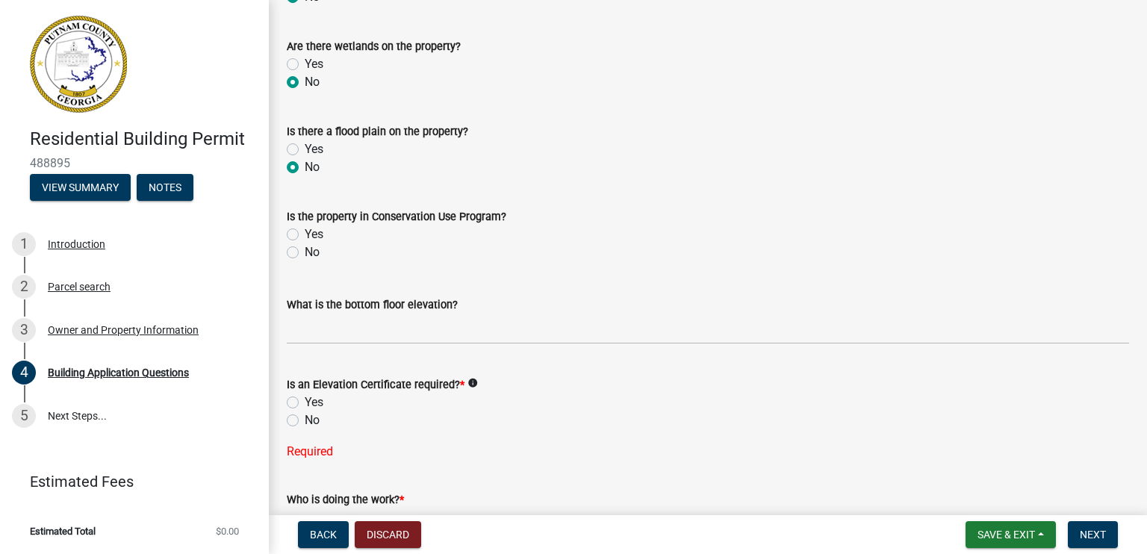
scroll to position [5526, 0]
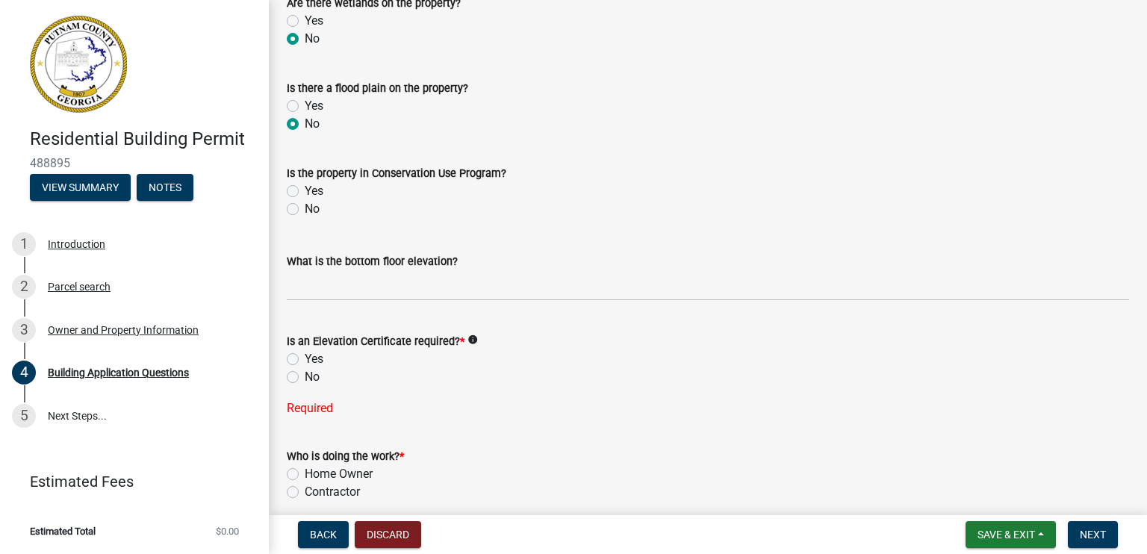
click at [305, 209] on label "No" at bounding box center [312, 209] width 15 height 18
click at [305, 209] on input "No" at bounding box center [310, 205] width 10 height 10
radio input "true"
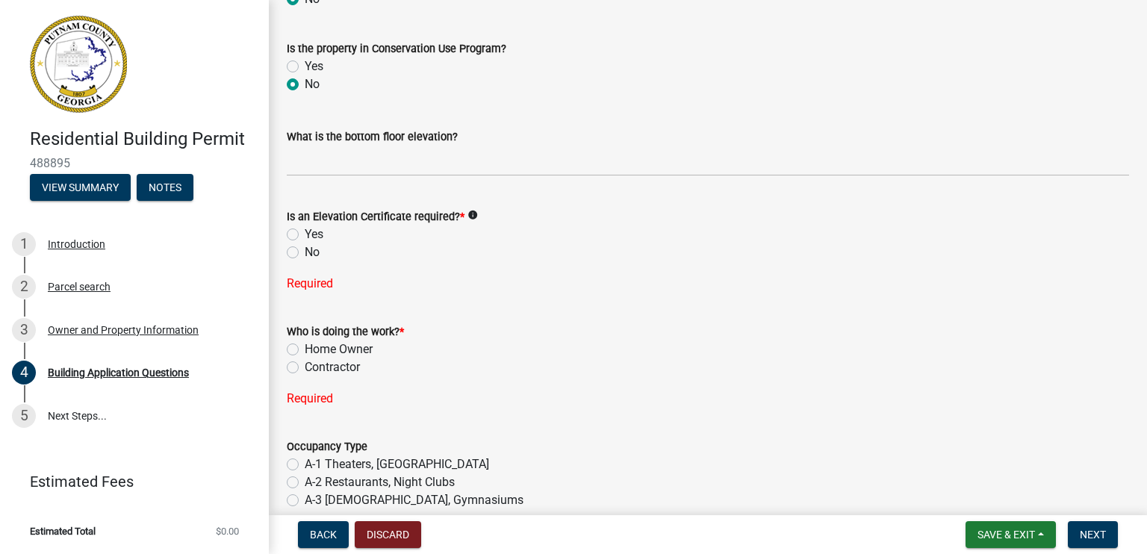
scroll to position [5675, 0]
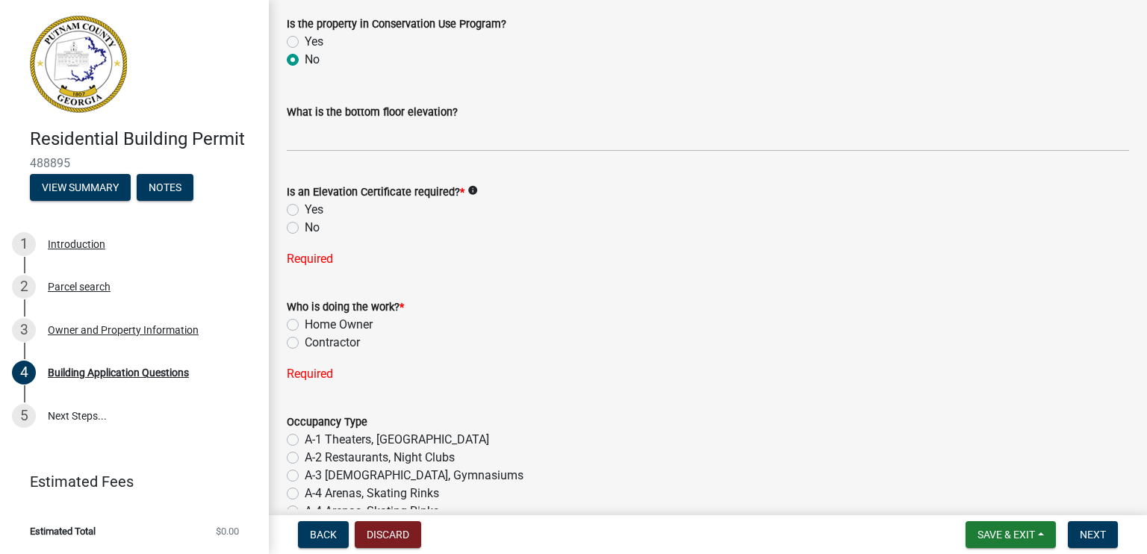
click at [305, 226] on label "No" at bounding box center [312, 228] width 15 height 18
click at [305, 226] on input "No" at bounding box center [310, 224] width 10 height 10
radio input "true"
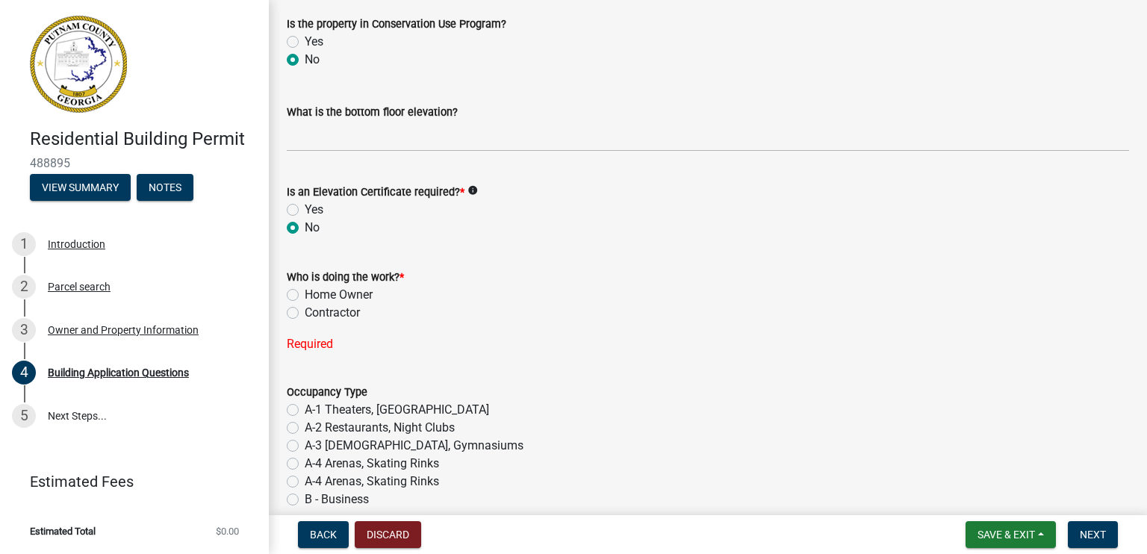
click at [305, 314] on label "Contractor" at bounding box center [332, 313] width 55 height 18
click at [305, 314] on input "Contractor" at bounding box center [310, 309] width 10 height 10
radio input "true"
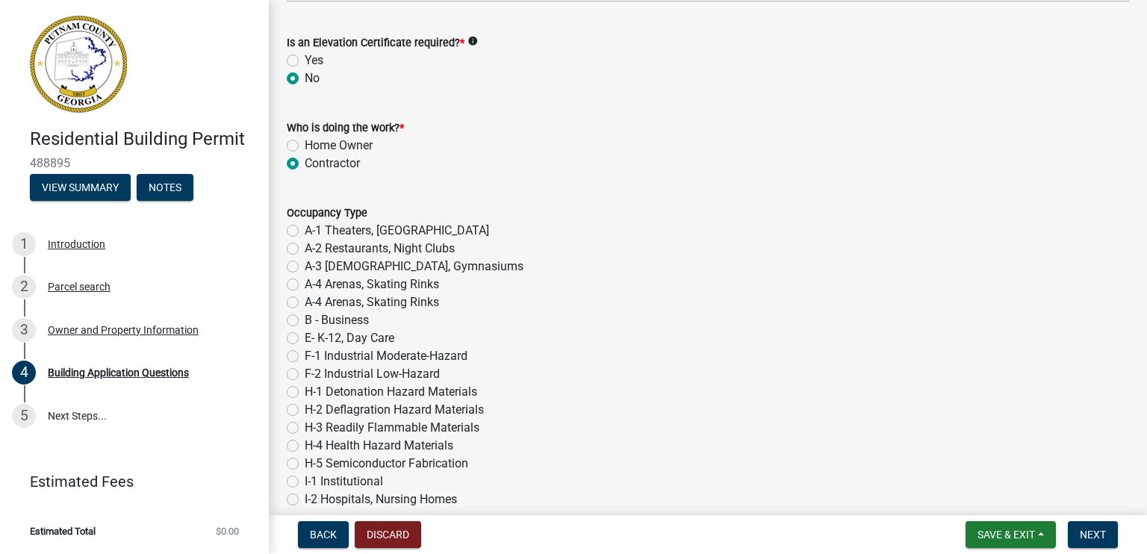
scroll to position [5974, 0]
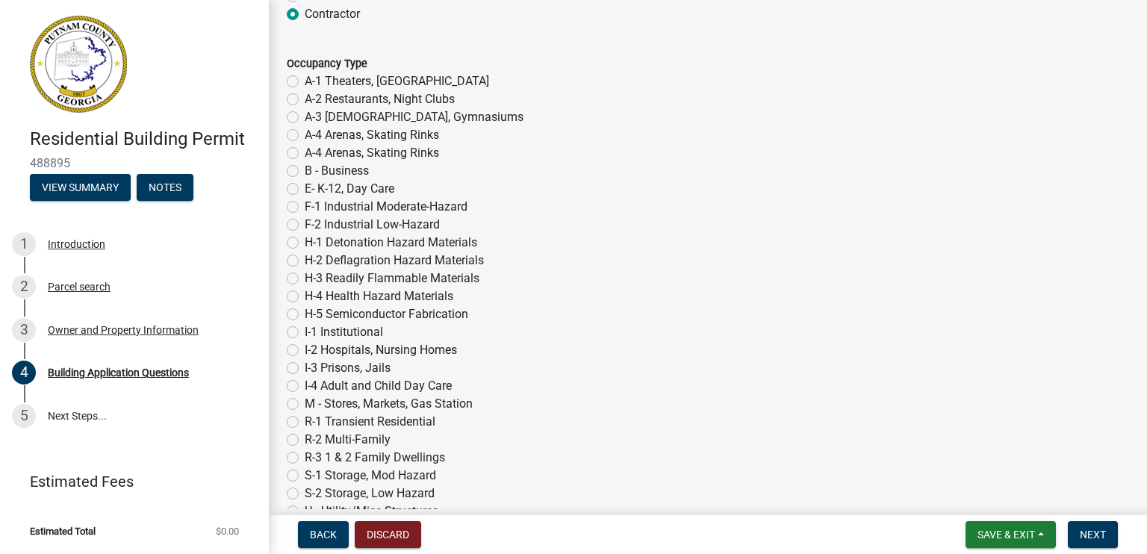
click at [305, 456] on label "R-3 1 & 2 Family Dwellings" at bounding box center [375, 458] width 140 height 18
click at [305, 456] on input "R-3 1 & 2 Family Dwellings" at bounding box center [310, 454] width 10 height 10
radio input "true"
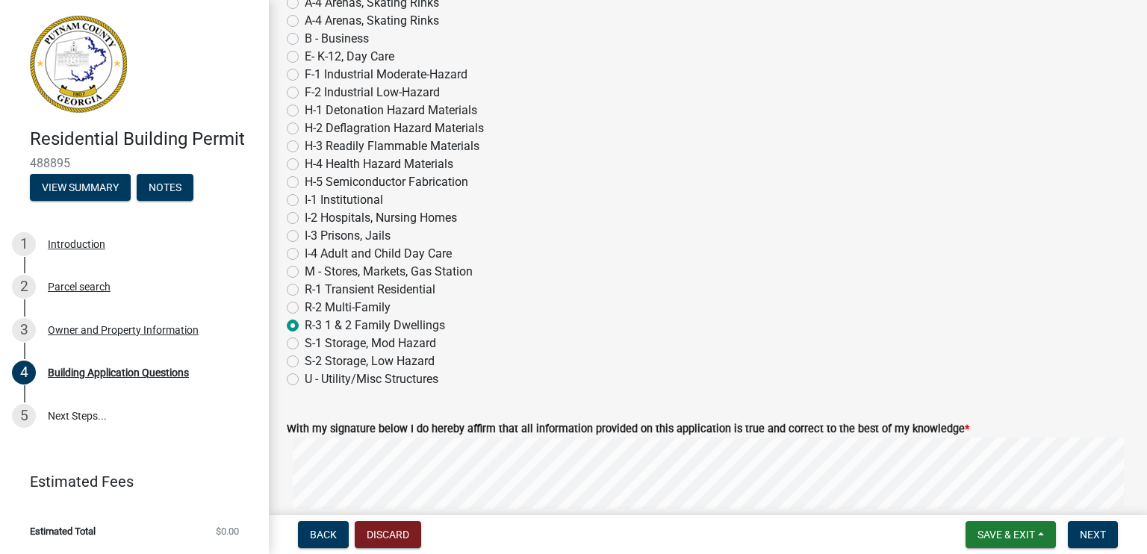
scroll to position [6273, 0]
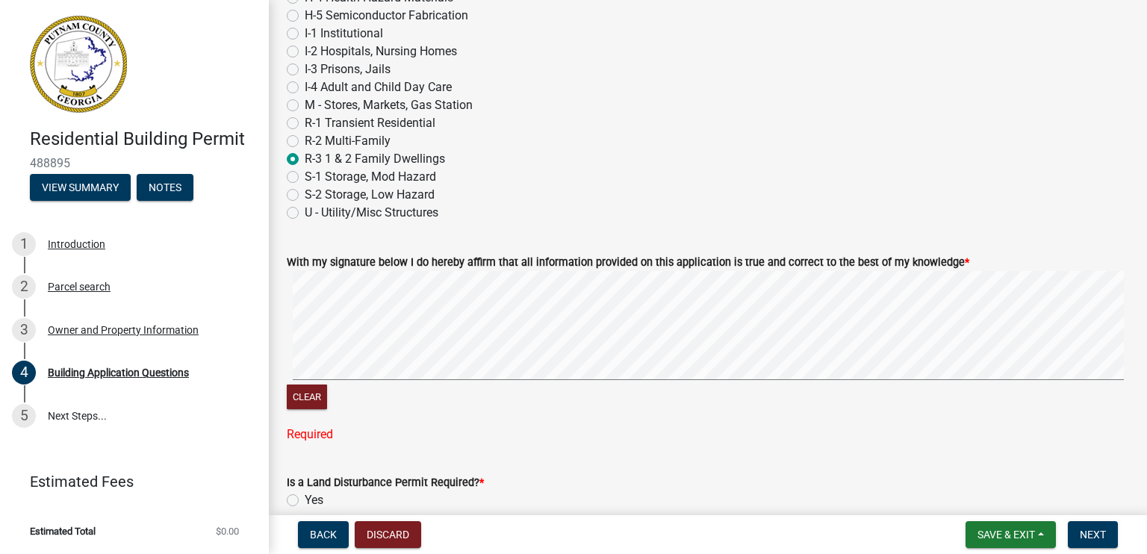
drag, startPoint x: 285, startPoint y: 370, endPoint x: 339, endPoint y: 388, distance: 56.7
click at [339, 388] on div "With my signature below I do hereby affirm that all information provided on thi…" at bounding box center [708, 339] width 865 height 208
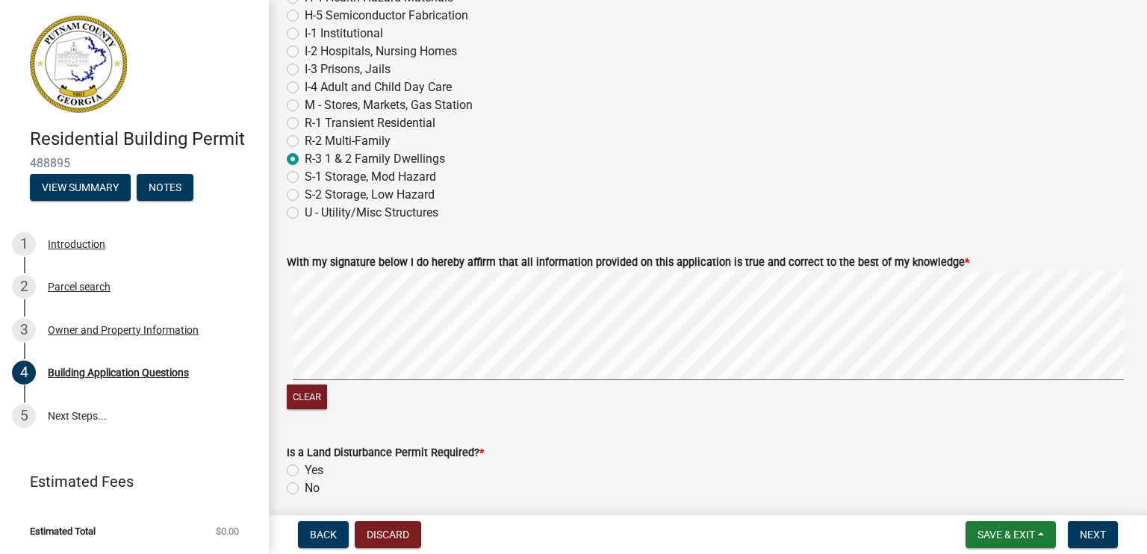
scroll to position [6362, 0]
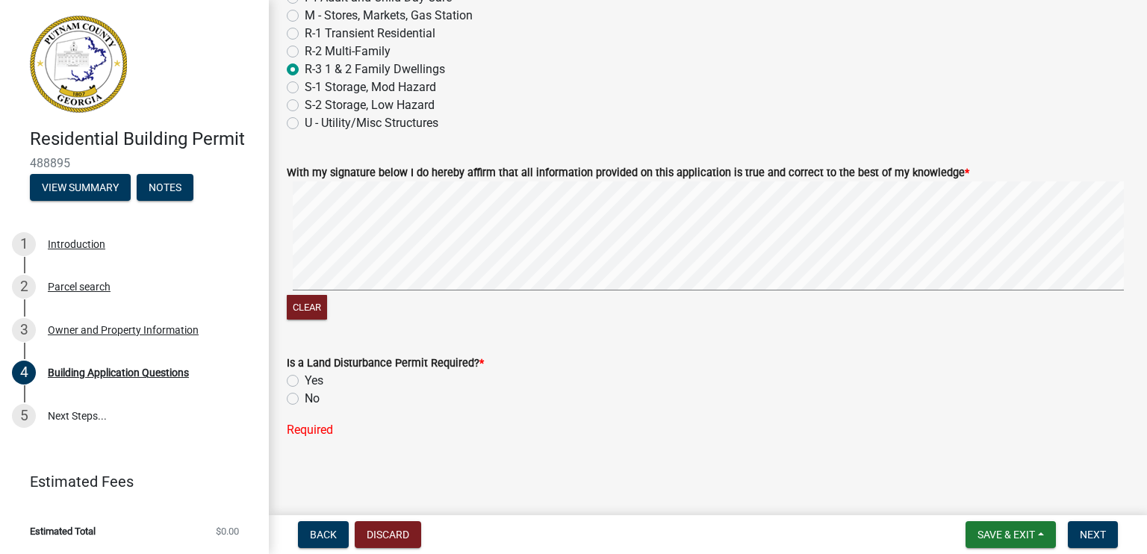
click at [305, 397] on label "No" at bounding box center [312, 399] width 15 height 18
click at [305, 397] on input "No" at bounding box center [310, 395] width 10 height 10
radio input "true"
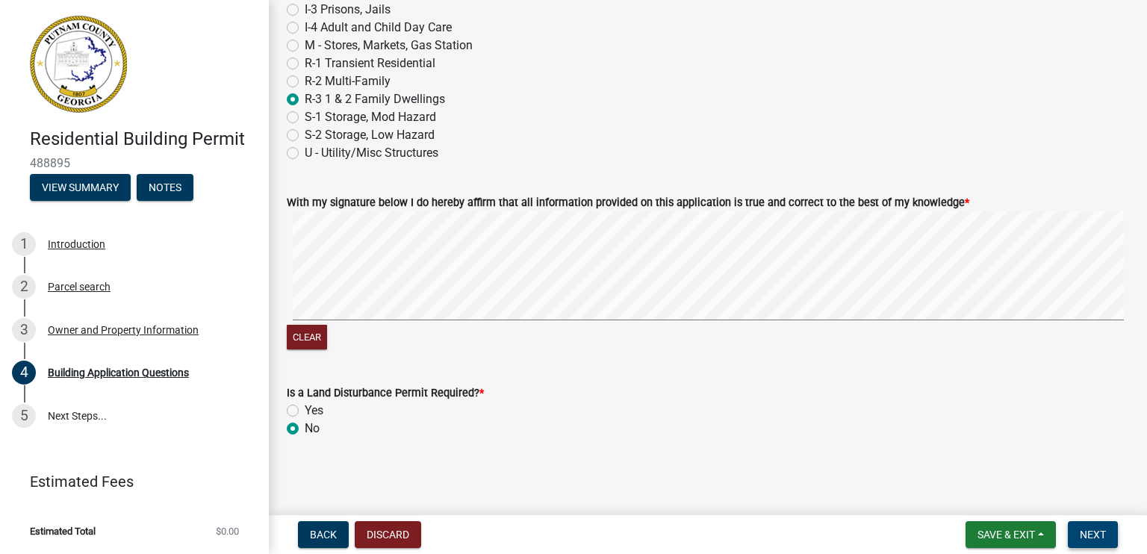
click at [1084, 535] on span "Next" at bounding box center [1093, 535] width 26 height 12
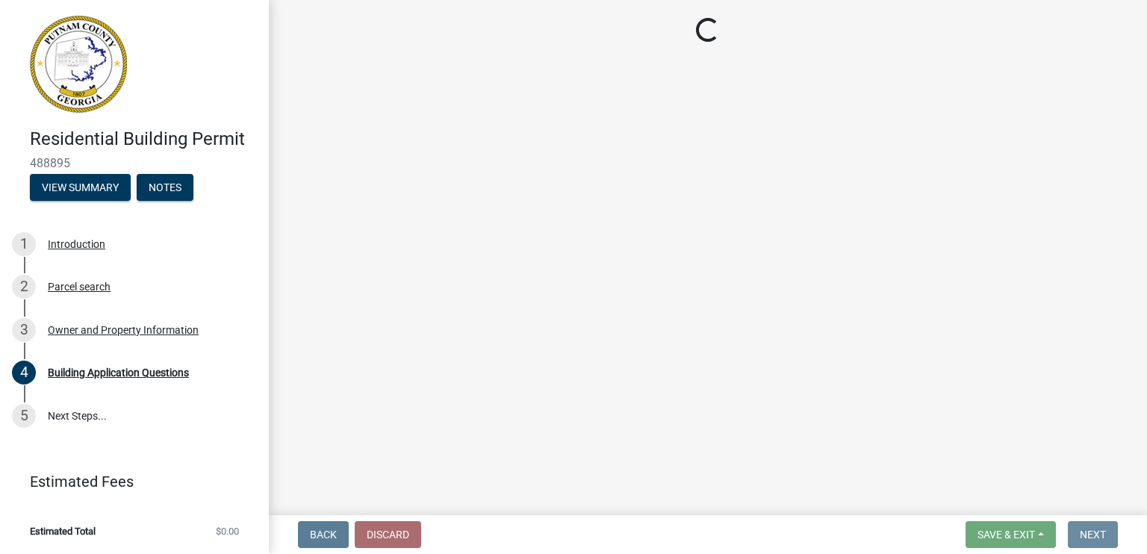
scroll to position [0, 0]
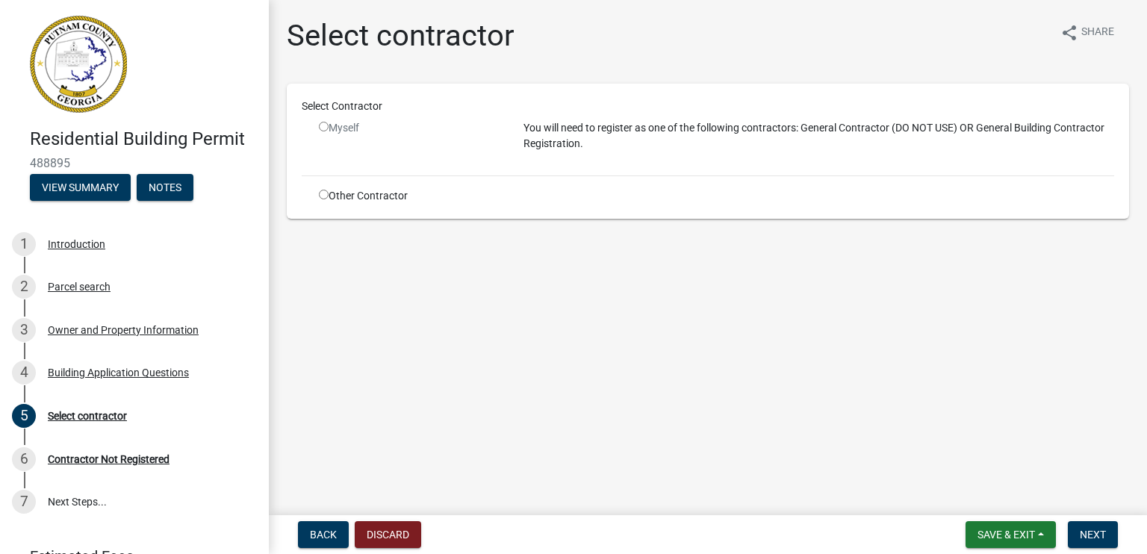
click at [323, 123] on input "radio" at bounding box center [324, 127] width 10 height 10
click at [323, 128] on input "radio" at bounding box center [324, 127] width 10 height 10
radio input "false"
click at [322, 193] on input "radio" at bounding box center [324, 195] width 10 height 10
radio input "true"
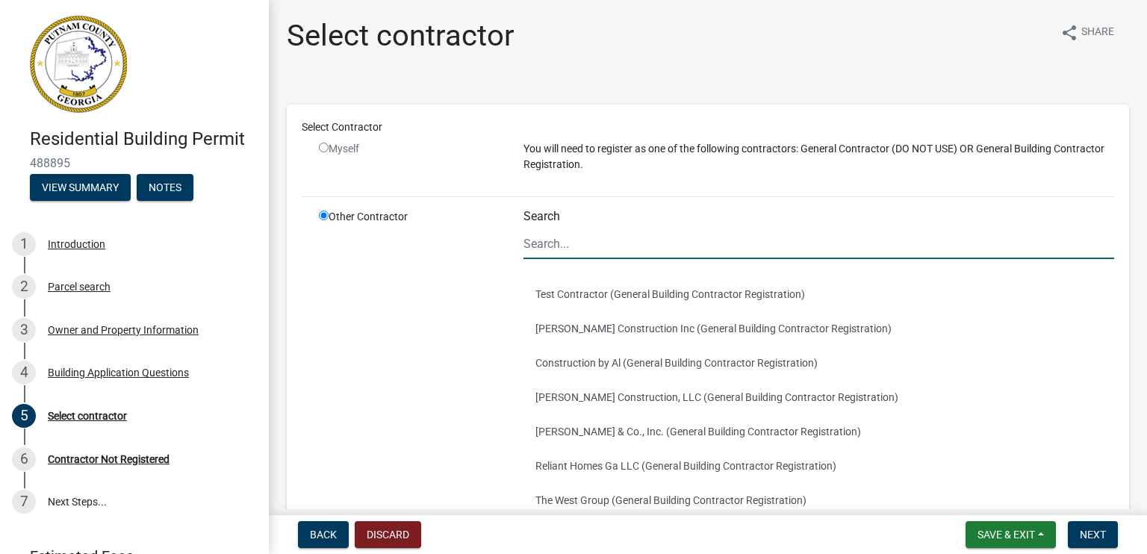
click at [535, 239] on input "Search" at bounding box center [818, 243] width 591 height 31
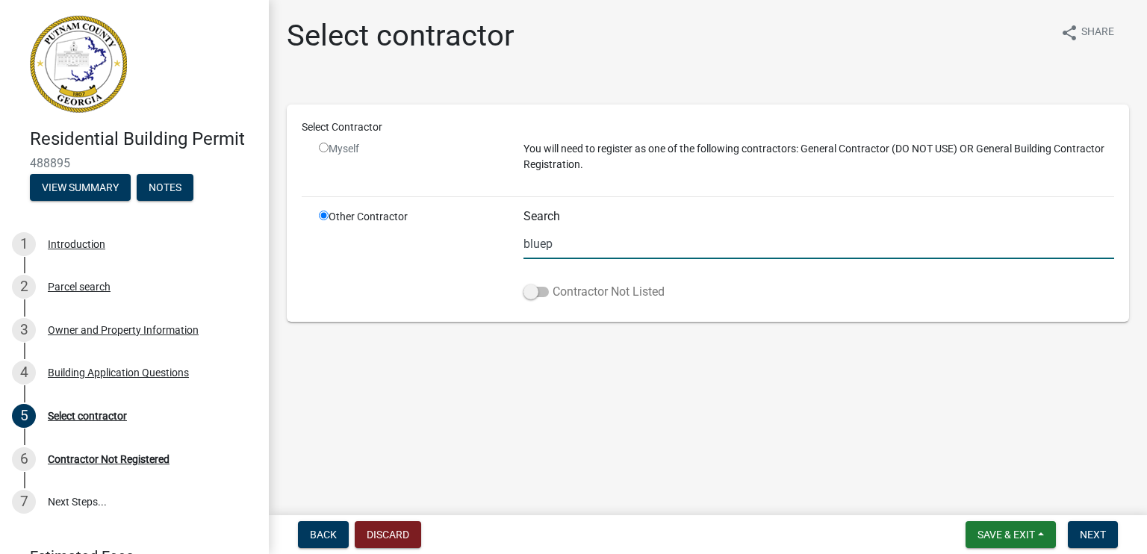
click at [532, 291] on span at bounding box center [535, 292] width 25 height 10
click at [553, 283] on input "Contractor Not Listed" at bounding box center [553, 283] width 0 height 0
click at [585, 246] on input "bluep" at bounding box center [818, 243] width 591 height 31
type input "blueprint design build"
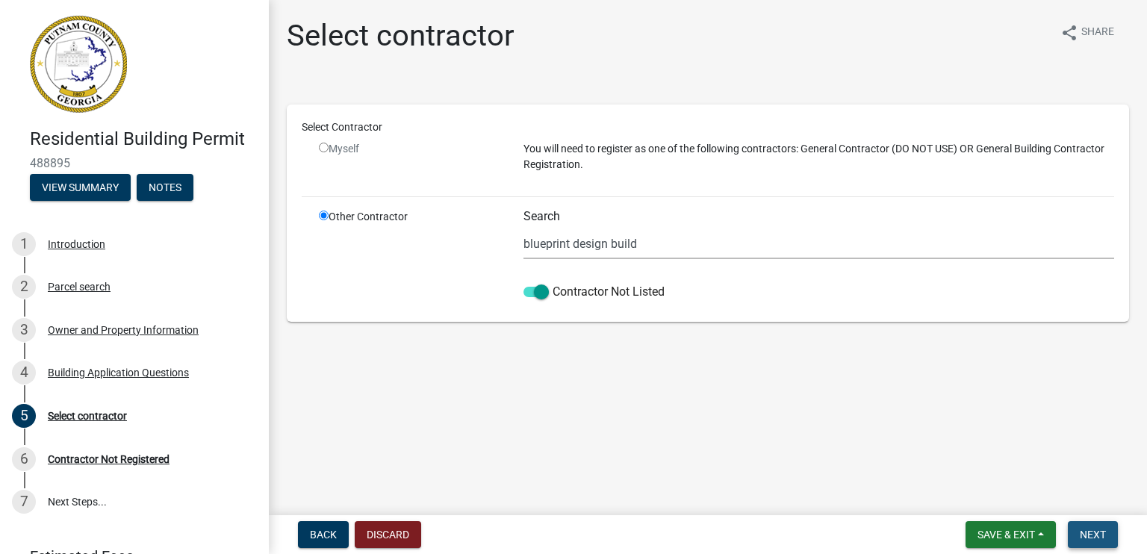
click at [1094, 531] on span "Next" at bounding box center [1093, 535] width 26 height 12
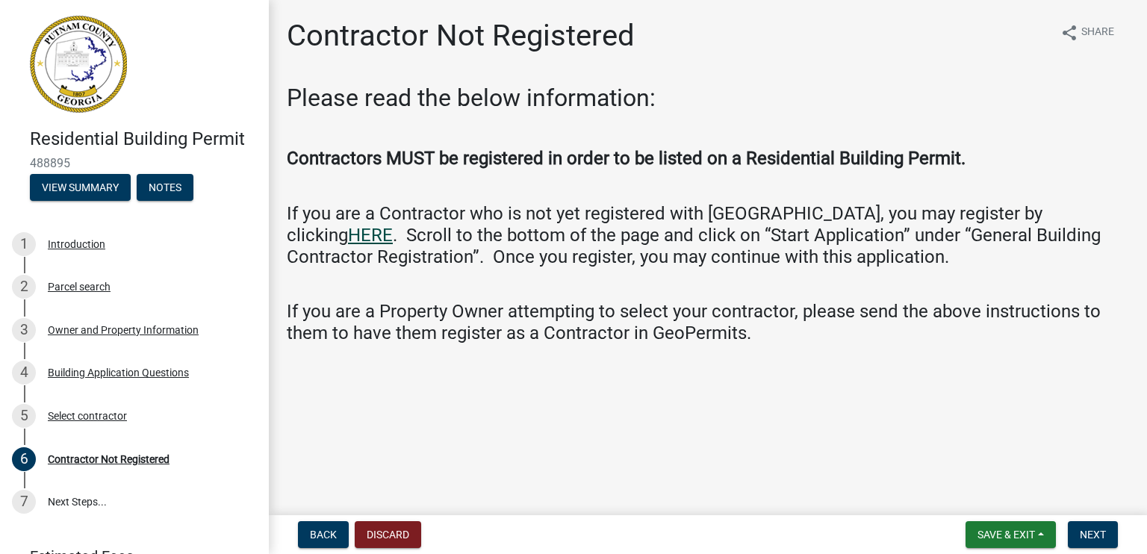
click at [393, 225] on link "HERE" at bounding box center [370, 235] width 45 height 21
click at [325, 538] on span "Back" at bounding box center [323, 535] width 27 height 12
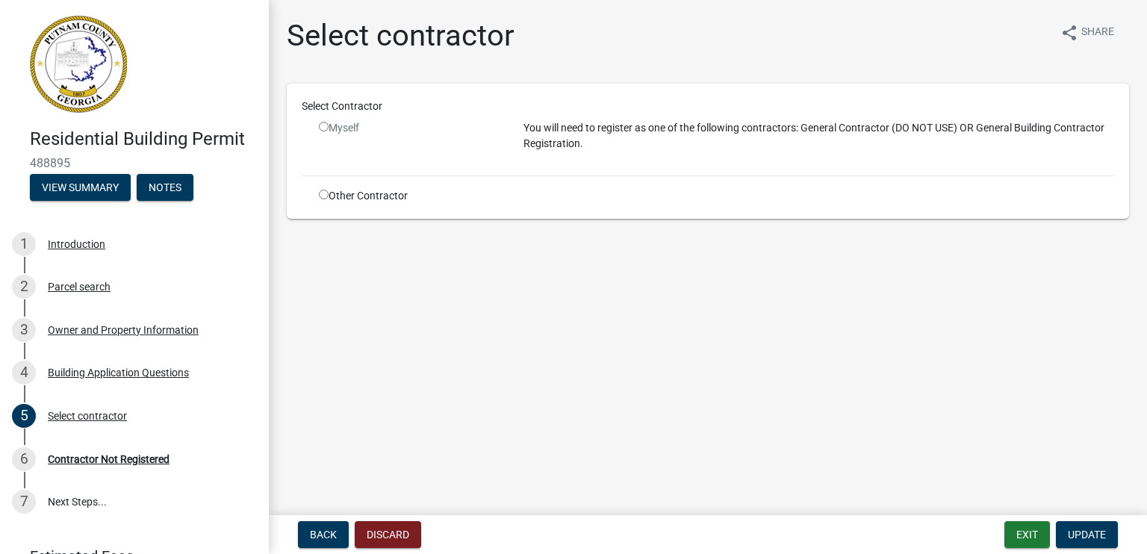
click at [323, 125] on input "radio" at bounding box center [324, 127] width 10 height 10
radio input "false"
click at [326, 193] on input "radio" at bounding box center [324, 195] width 10 height 10
radio input "true"
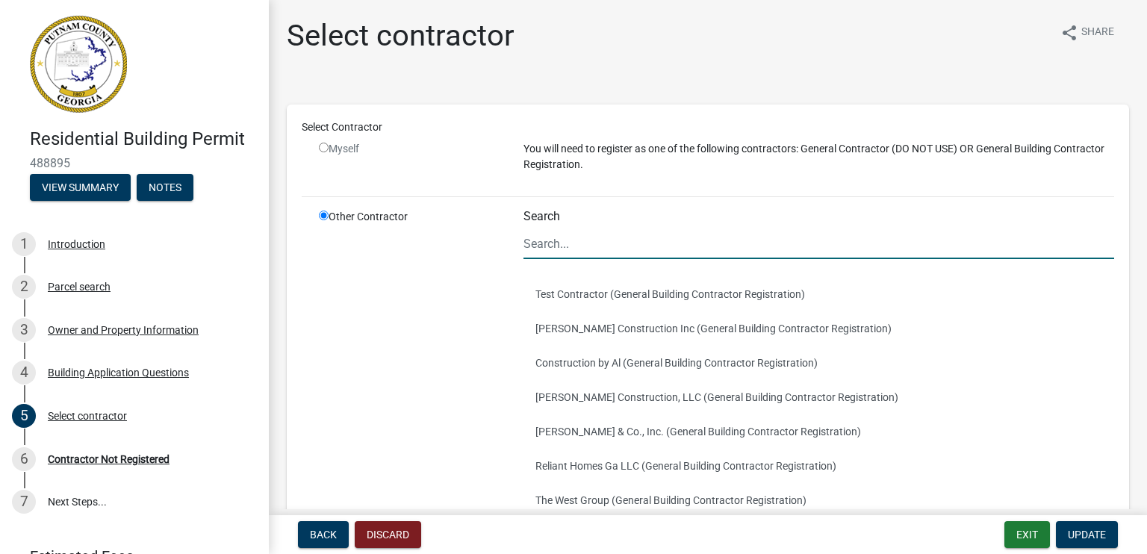
click at [631, 243] on input "Search" at bounding box center [818, 243] width 591 height 31
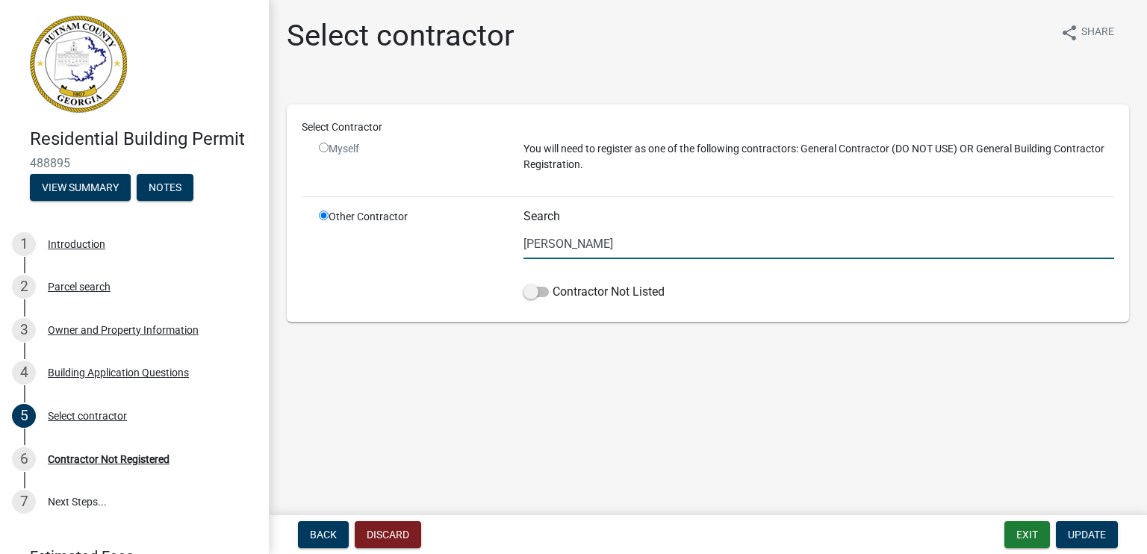
type input "J"
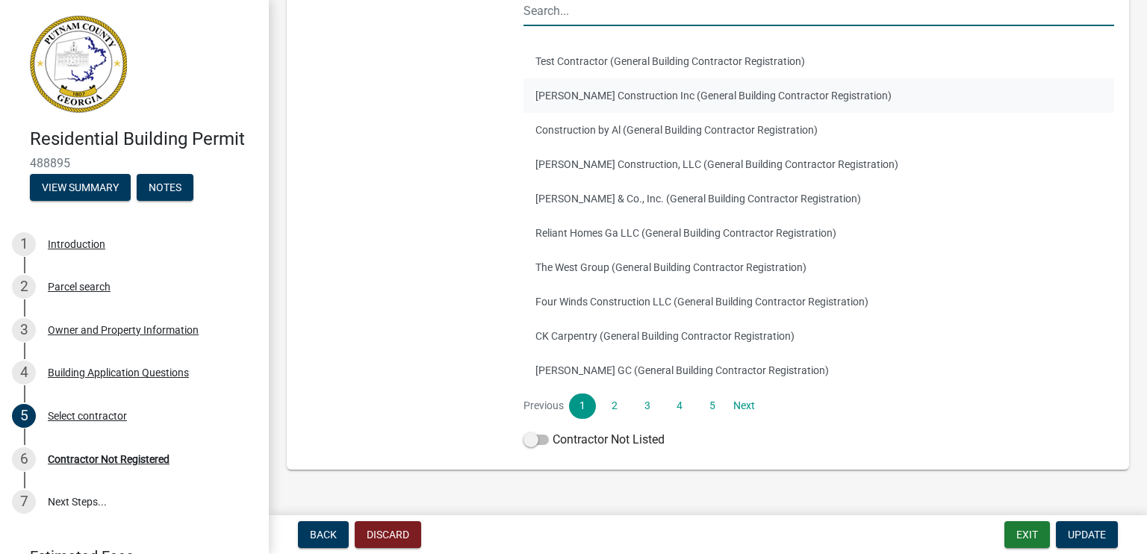
scroll to position [262, 0]
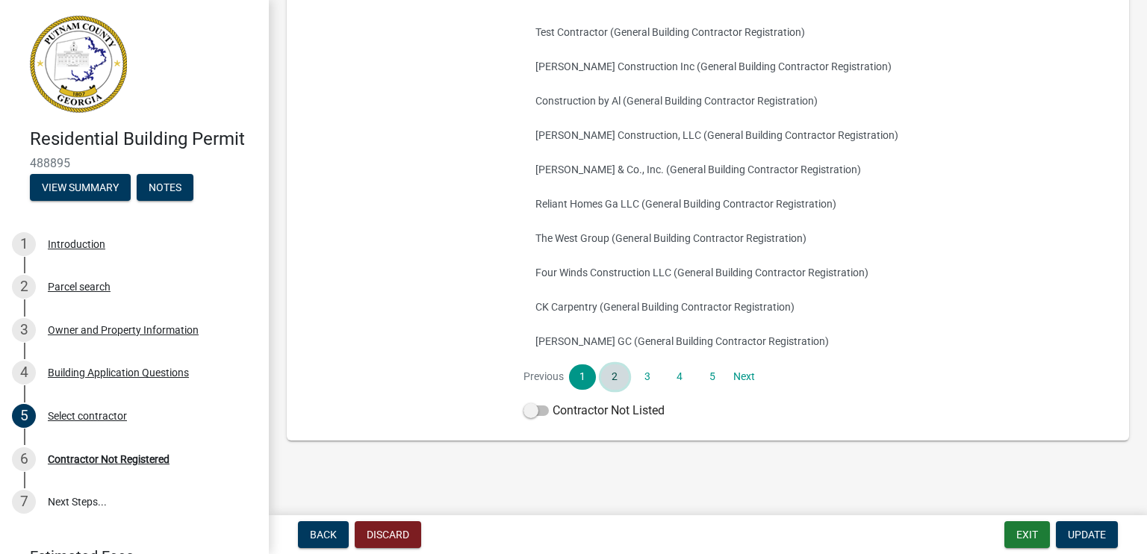
click at [616, 369] on link "2" at bounding box center [614, 376] width 27 height 25
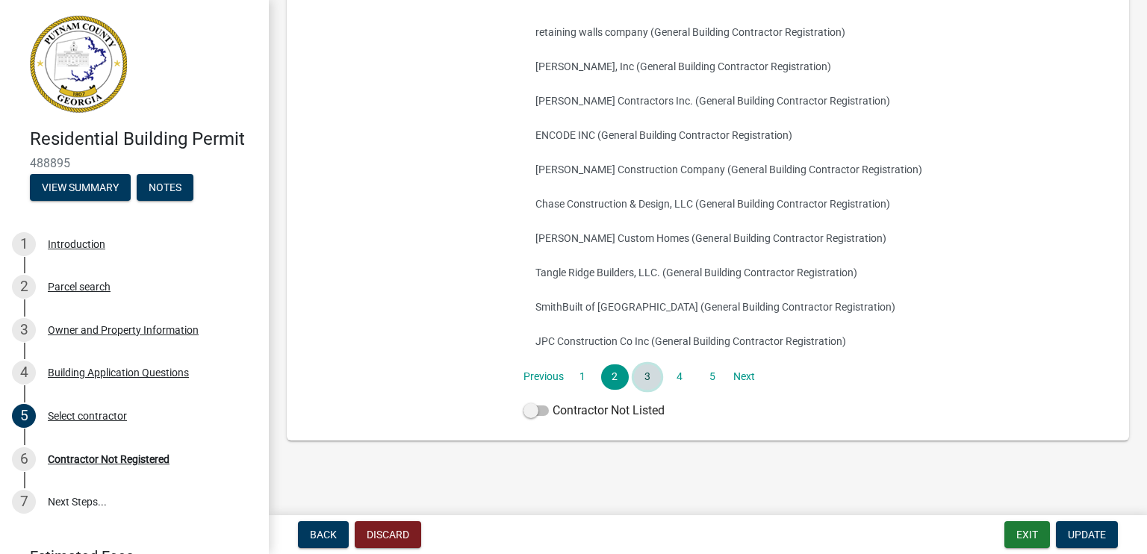
click at [644, 376] on link "3" at bounding box center [647, 376] width 27 height 25
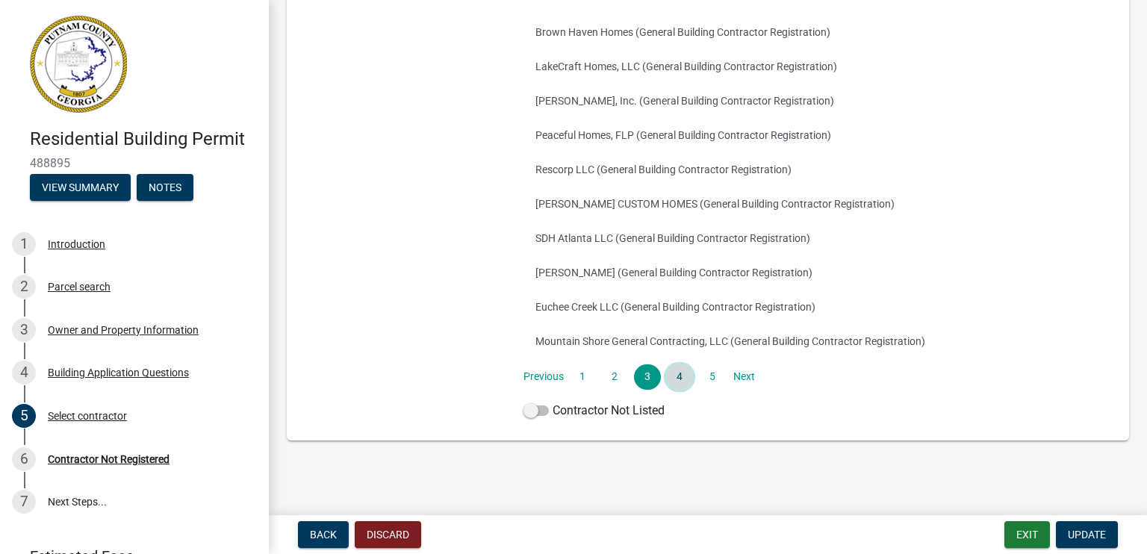
click at [677, 379] on link "4" at bounding box center [679, 376] width 27 height 25
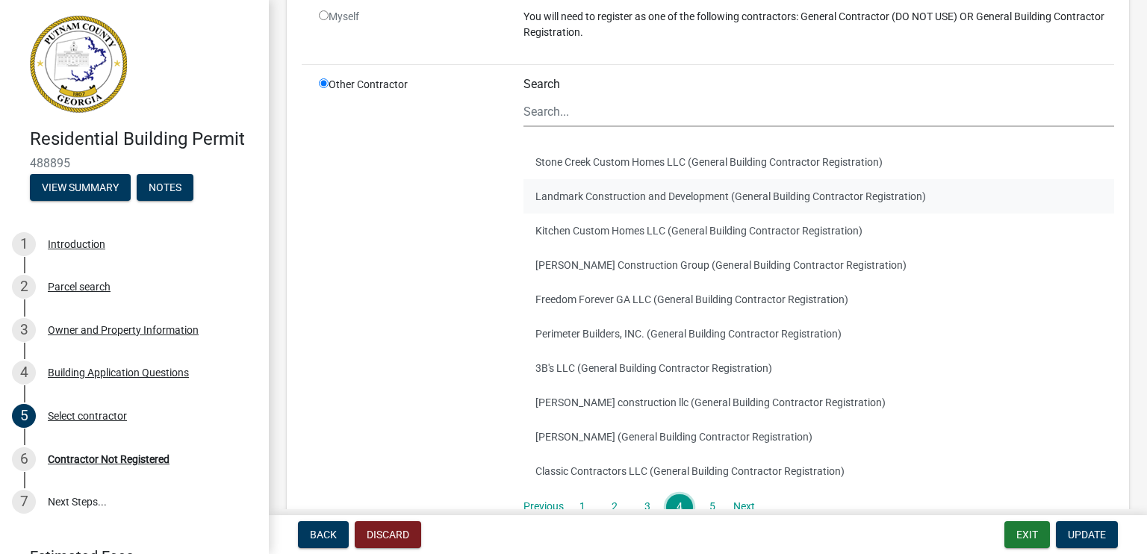
scroll to position [149, 0]
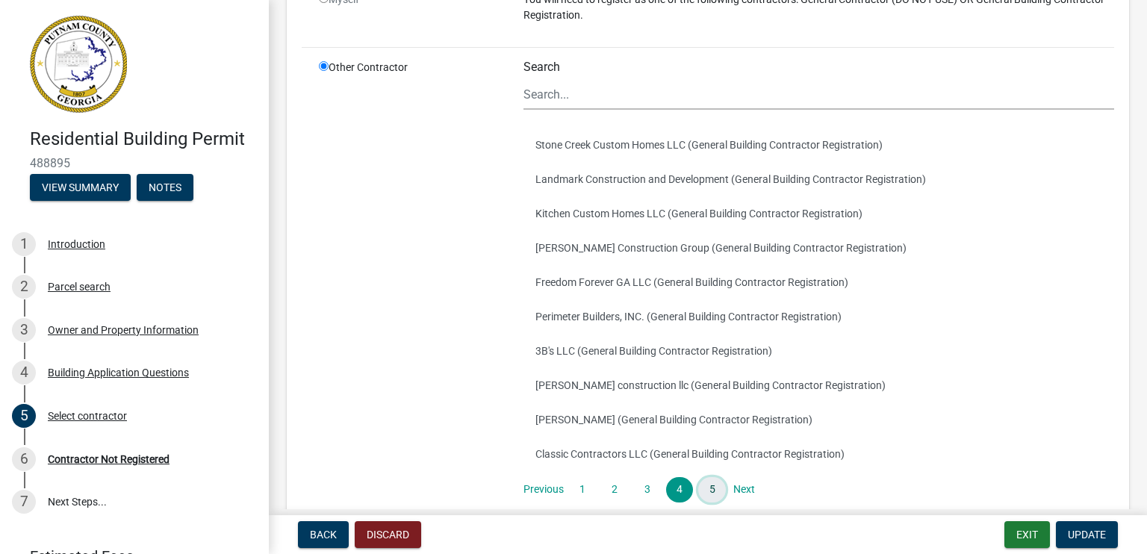
click at [708, 489] on link "5" at bounding box center [711, 489] width 27 height 25
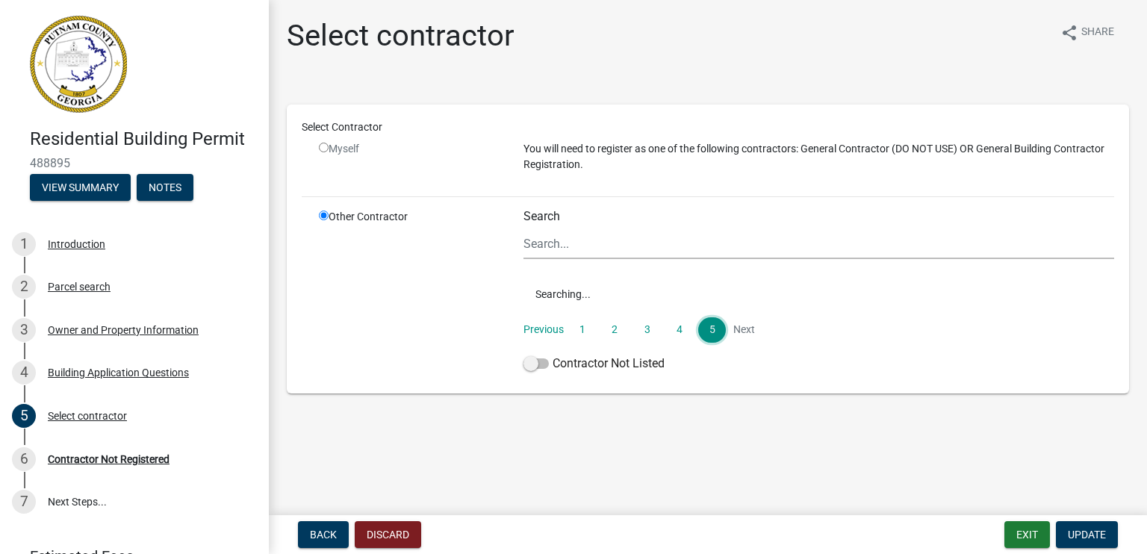
scroll to position [0, 0]
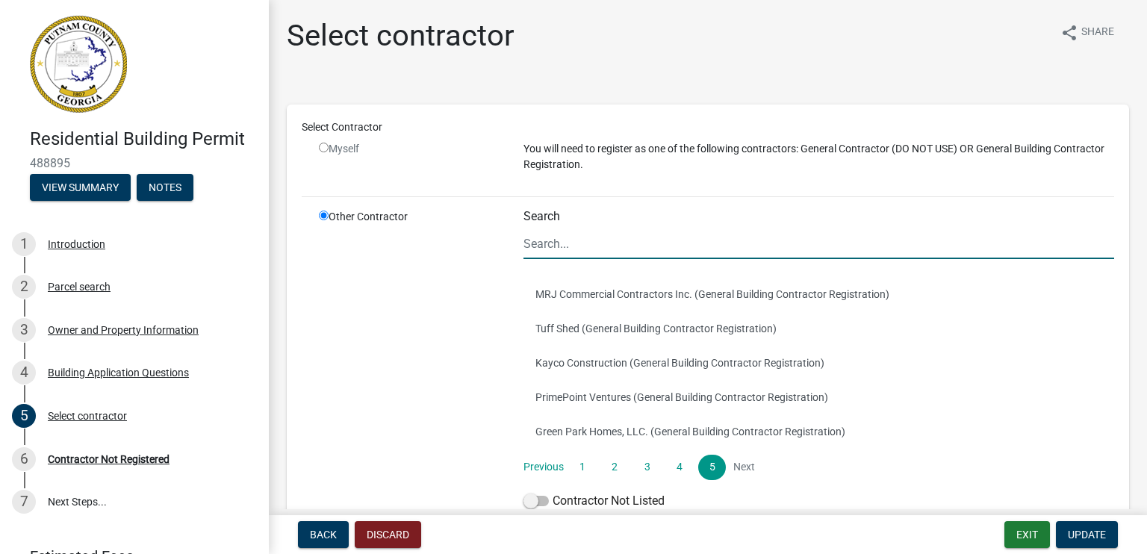
click at [571, 251] on input "Search" at bounding box center [818, 243] width 591 height 31
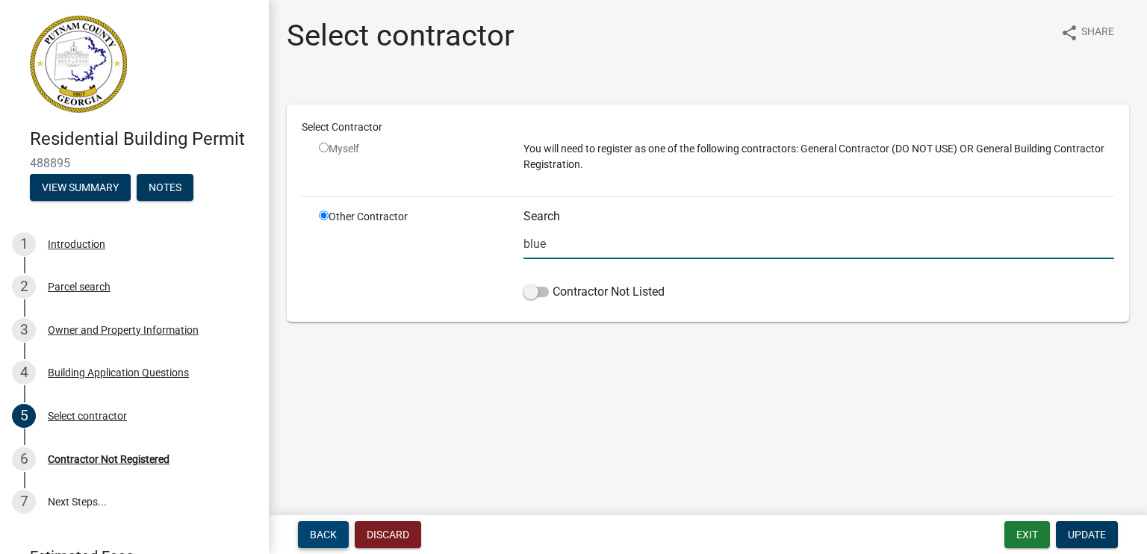
type input "blue"
click at [333, 539] on span "Back" at bounding box center [323, 535] width 27 height 12
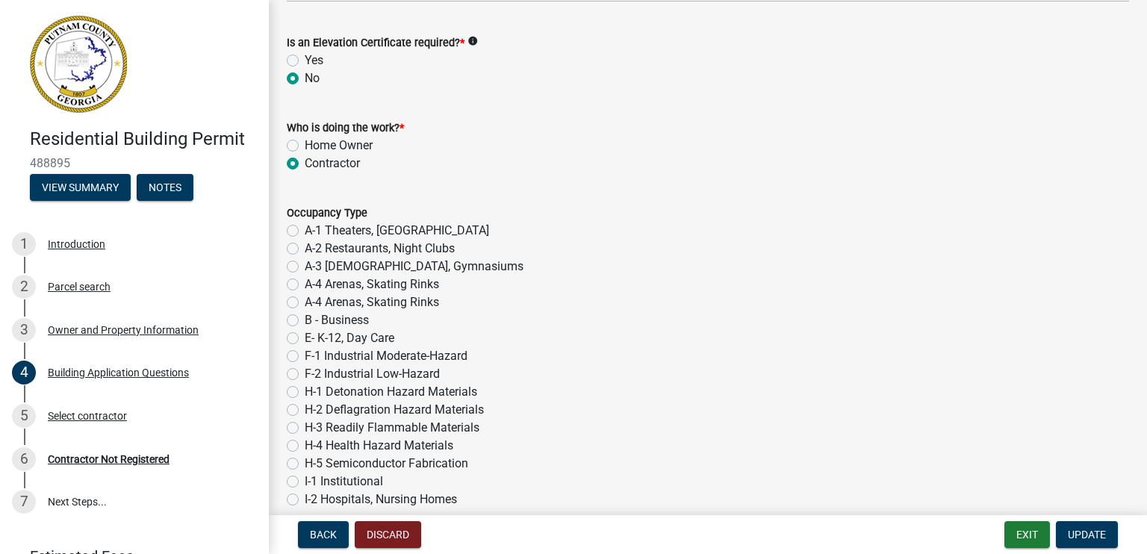
scroll to position [6417, 0]
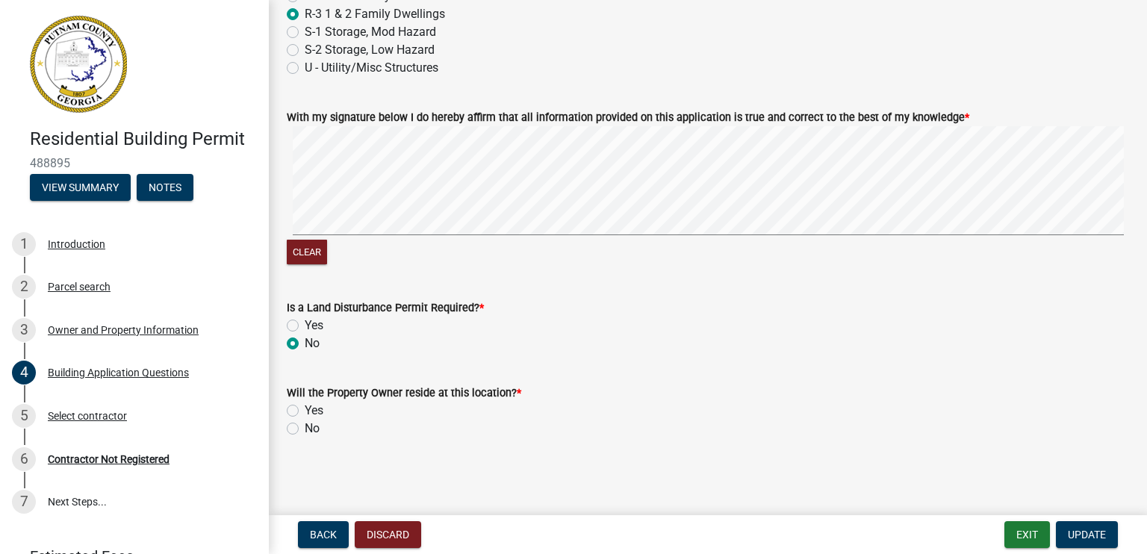
click at [305, 408] on label "Yes" at bounding box center [314, 411] width 19 height 18
click at [305, 408] on input "Yes" at bounding box center [310, 407] width 10 height 10
radio input "true"
click at [1095, 532] on span "Update" at bounding box center [1087, 535] width 38 height 12
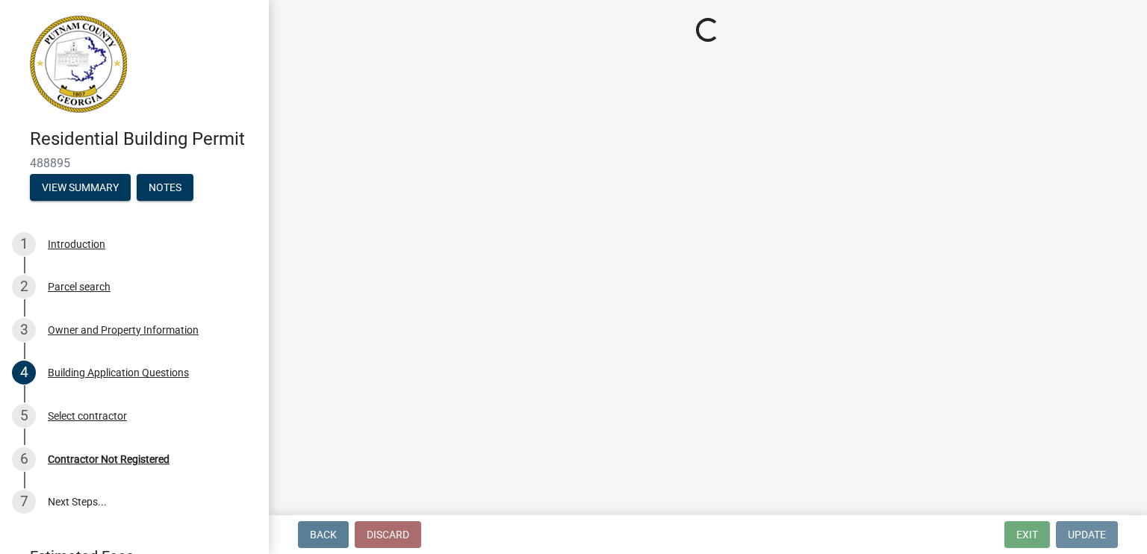
scroll to position [0, 0]
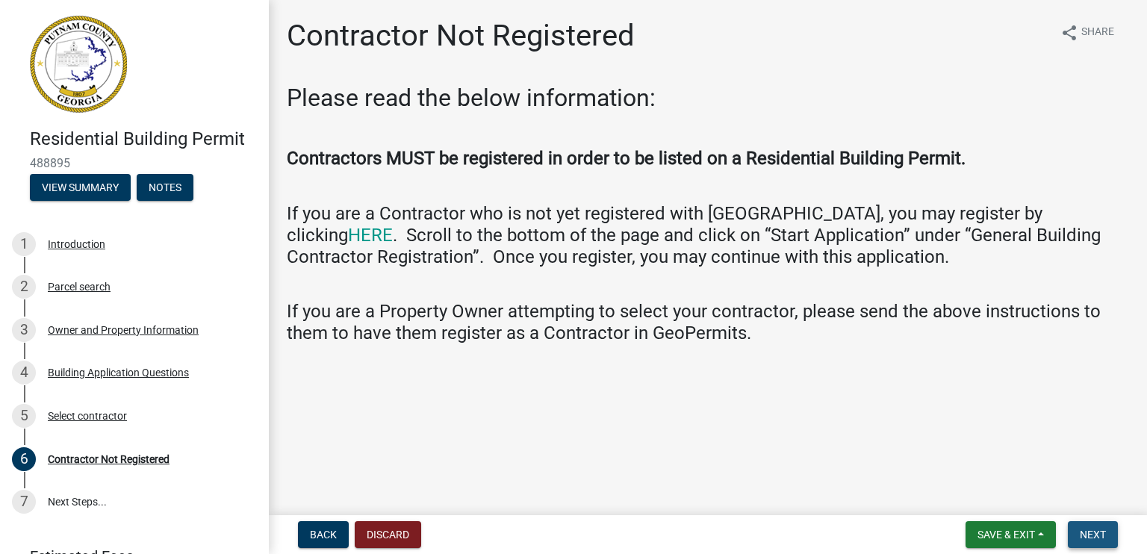
click at [1101, 531] on span "Next" at bounding box center [1093, 535] width 26 height 12
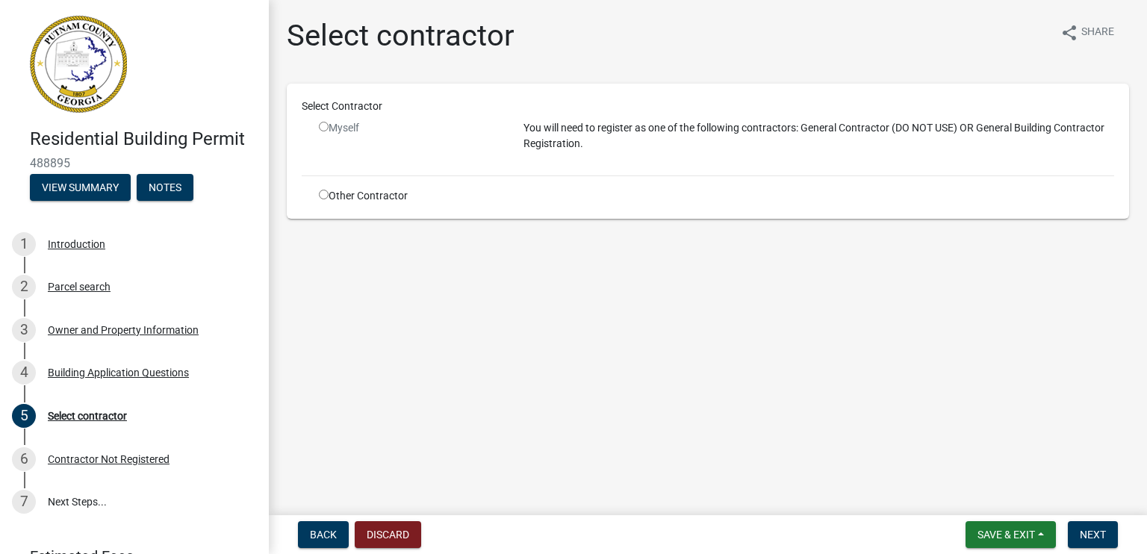
click at [322, 192] on input "radio" at bounding box center [324, 195] width 10 height 10
radio input "true"
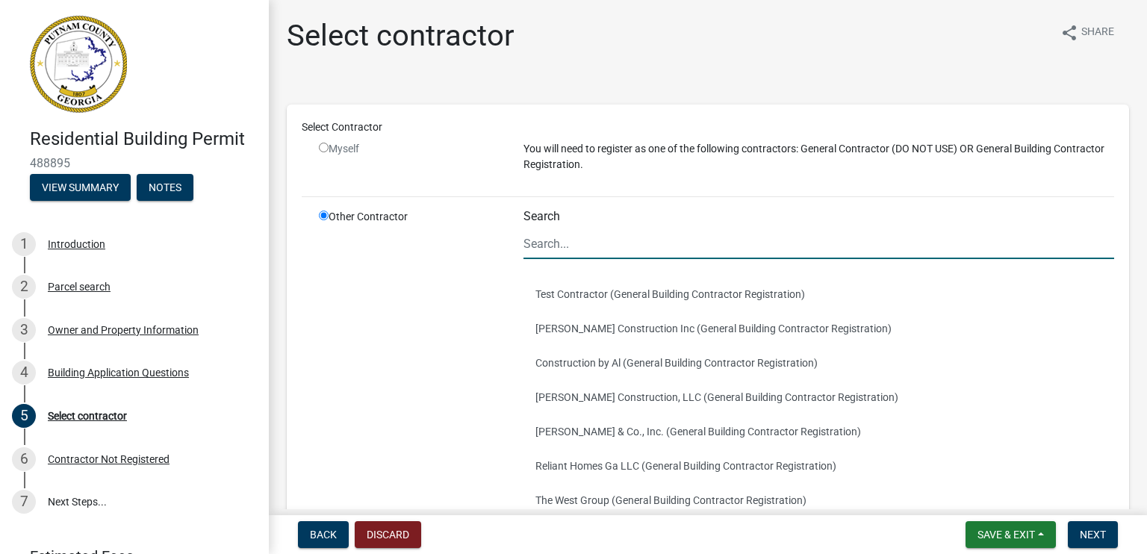
click at [592, 241] on input "Search" at bounding box center [818, 243] width 591 height 31
type input "blueprint design build"
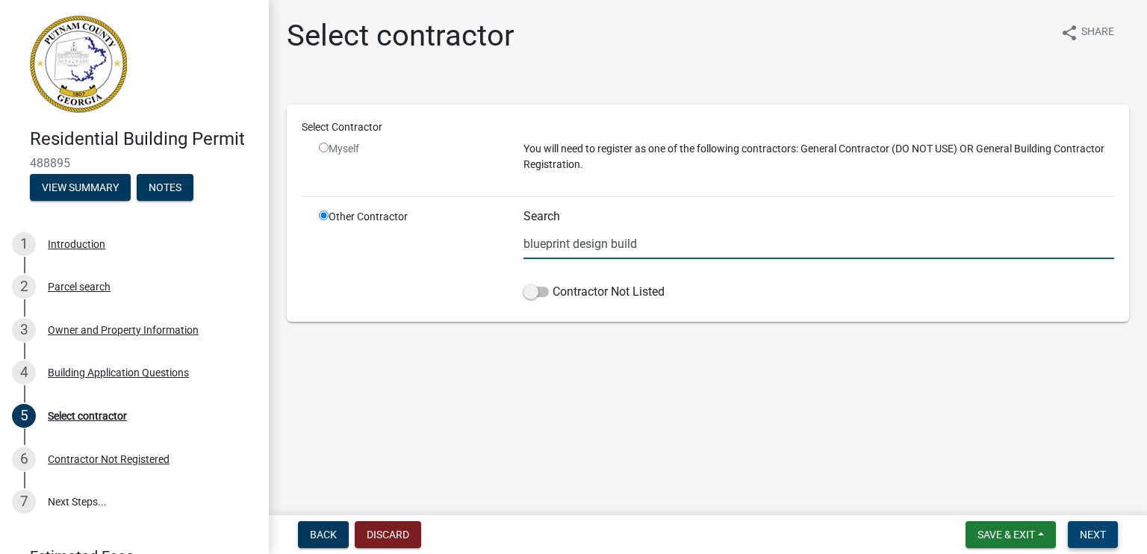
click at [1087, 530] on span "Next" at bounding box center [1093, 535] width 26 height 12
click at [1084, 531] on span "Next" at bounding box center [1093, 535] width 26 height 12
click at [534, 287] on span at bounding box center [535, 292] width 25 height 10
click at [553, 283] on input "Contractor Not Listed" at bounding box center [553, 283] width 0 height 0
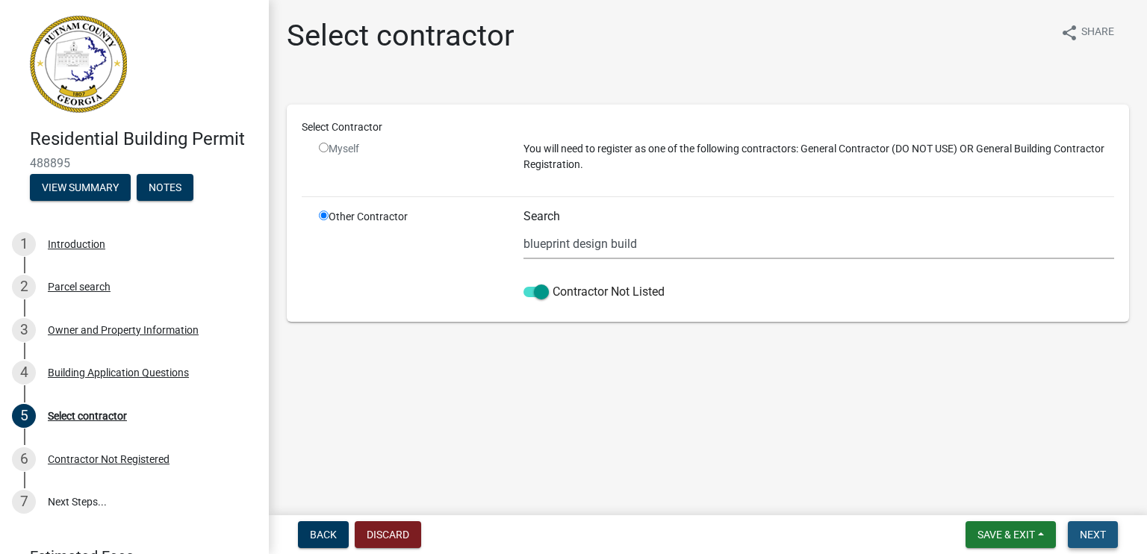
click at [1092, 531] on span "Next" at bounding box center [1093, 535] width 26 height 12
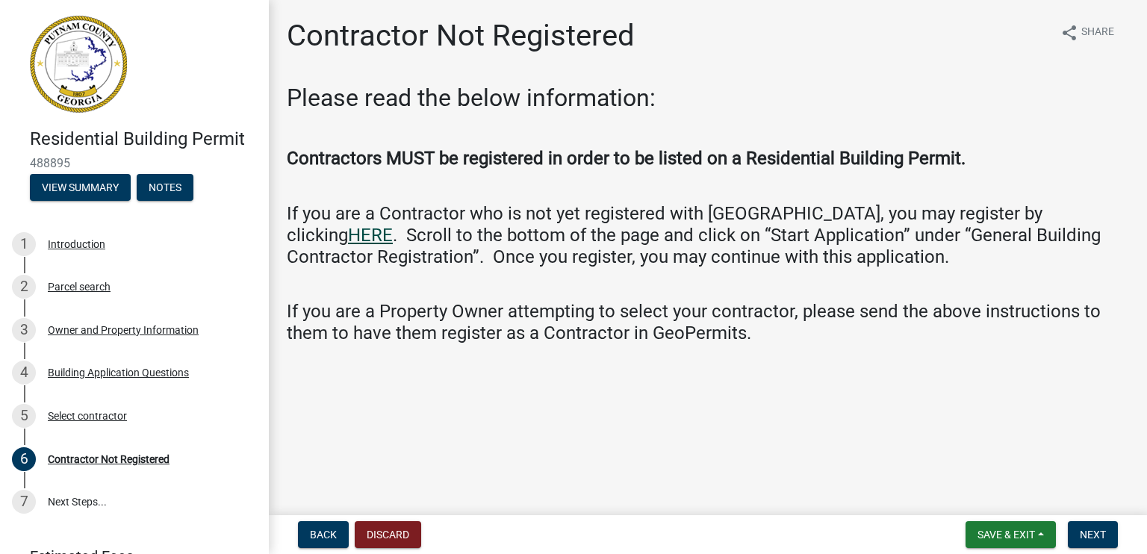
click at [393, 225] on link "HERE" at bounding box center [370, 235] width 45 height 21
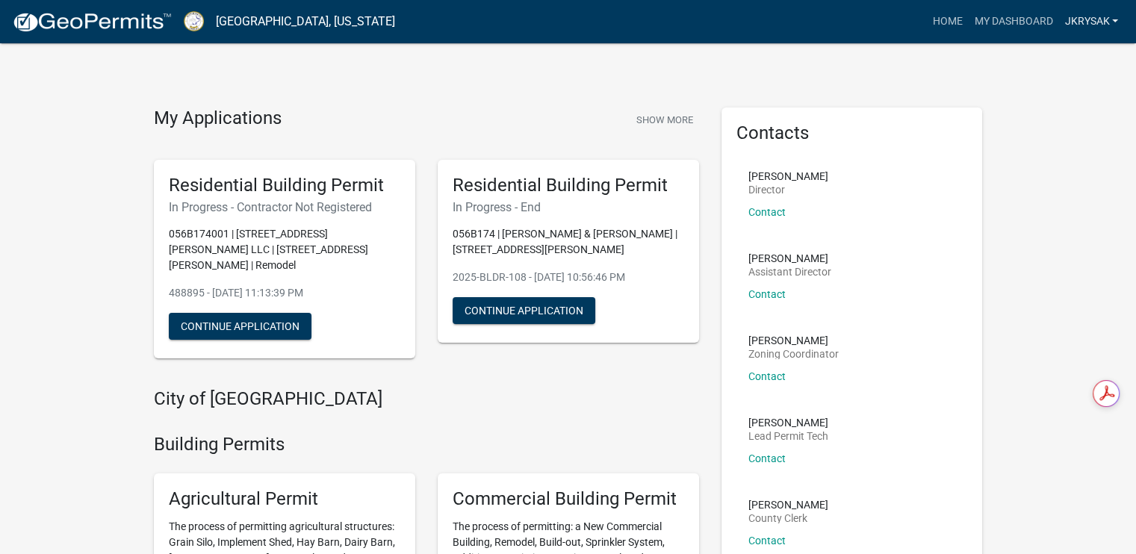
click at [1099, 26] on link "jkrysak" at bounding box center [1091, 21] width 66 height 28
click at [1089, 21] on link "jkrysak" at bounding box center [1091, 21] width 66 height 28
click at [1039, 56] on link "Account" at bounding box center [1063, 61] width 119 height 36
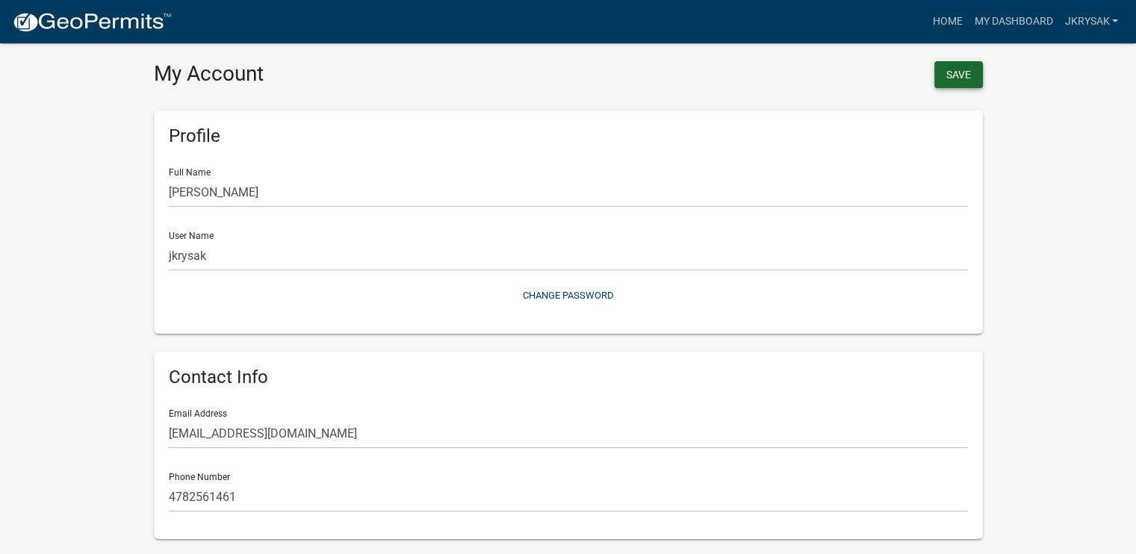
click at [959, 67] on button "Save" at bounding box center [958, 74] width 49 height 27
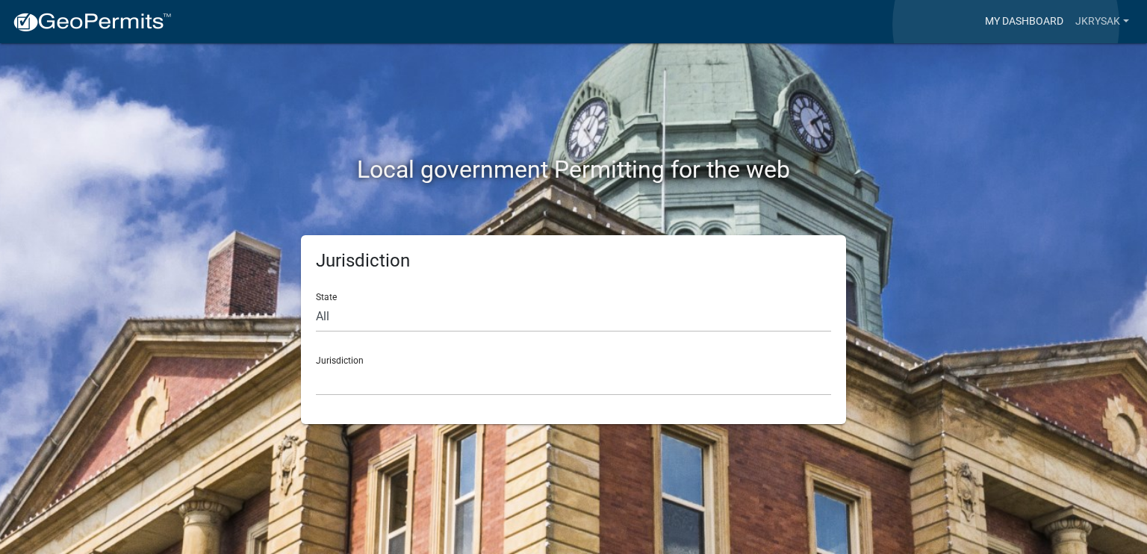
click at [1006, 25] on link "My Dashboard" at bounding box center [1024, 21] width 90 height 28
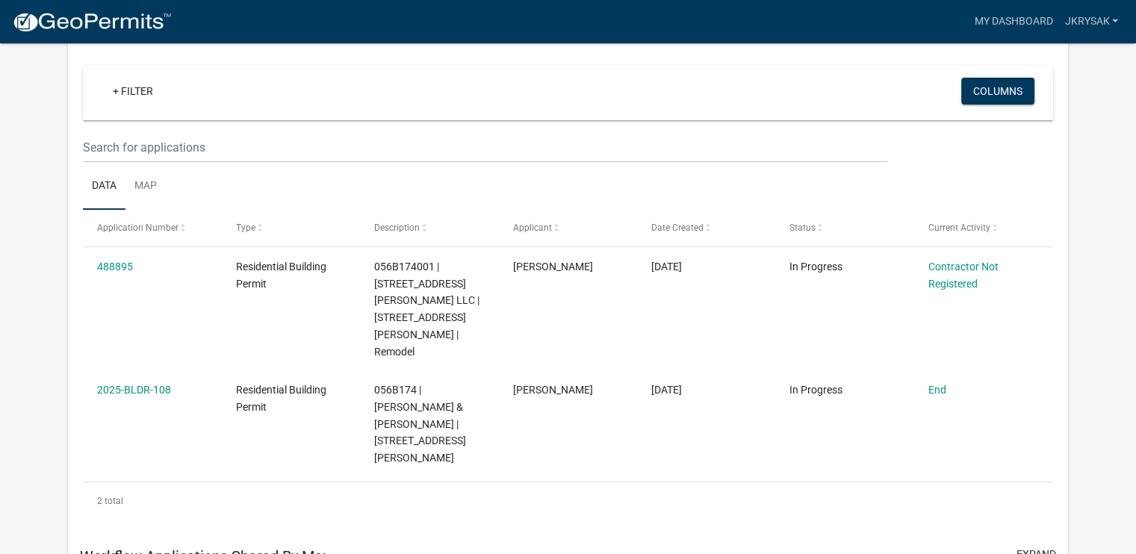
scroll to position [123, 0]
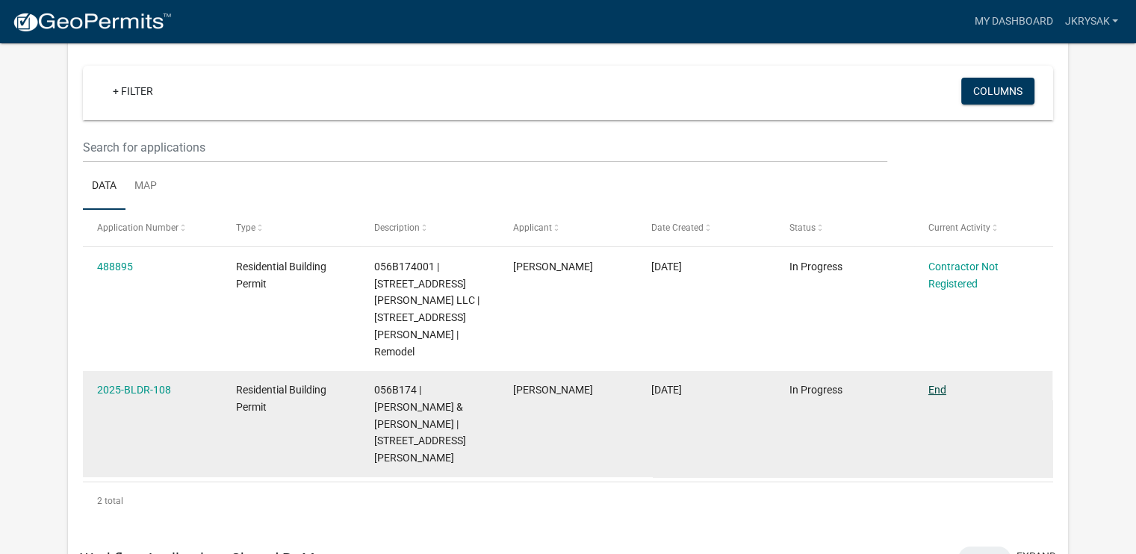
click at [934, 384] on link "End" at bounding box center [937, 390] width 18 height 12
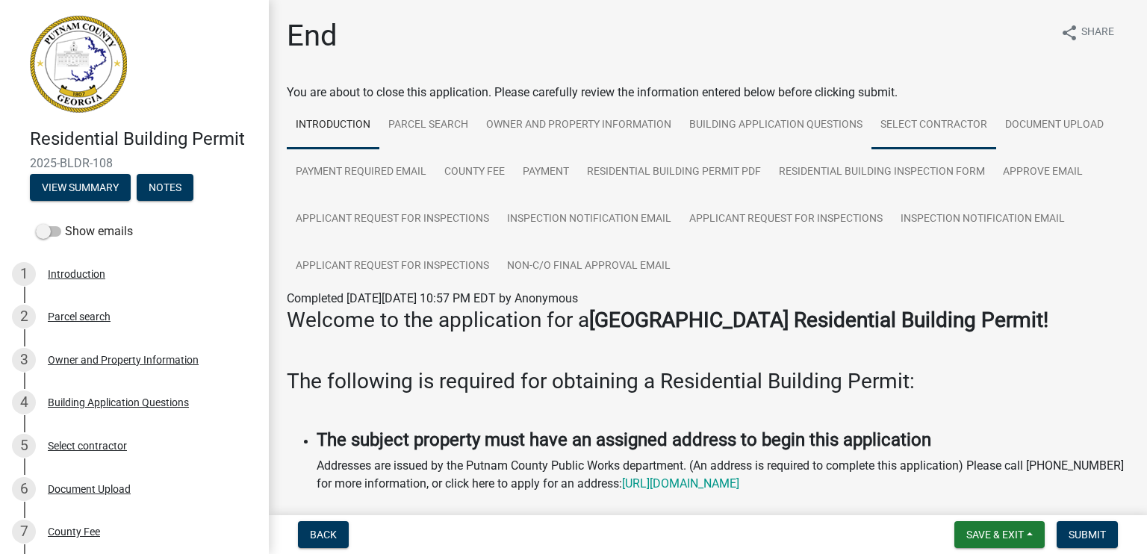
click at [949, 130] on link "Select contractor" at bounding box center [933, 126] width 125 height 48
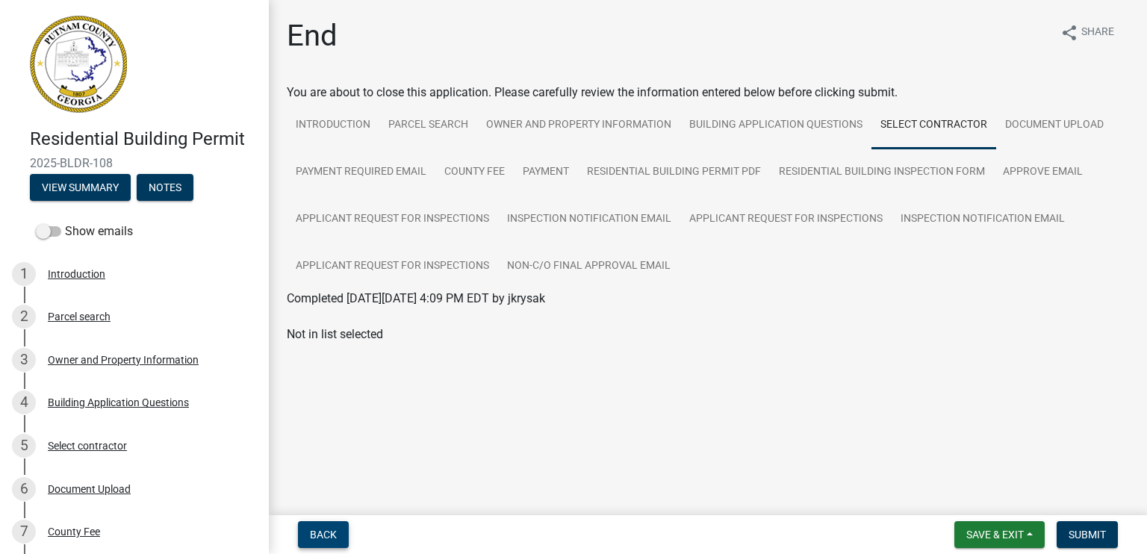
click at [317, 530] on span "Back" at bounding box center [323, 535] width 27 height 12
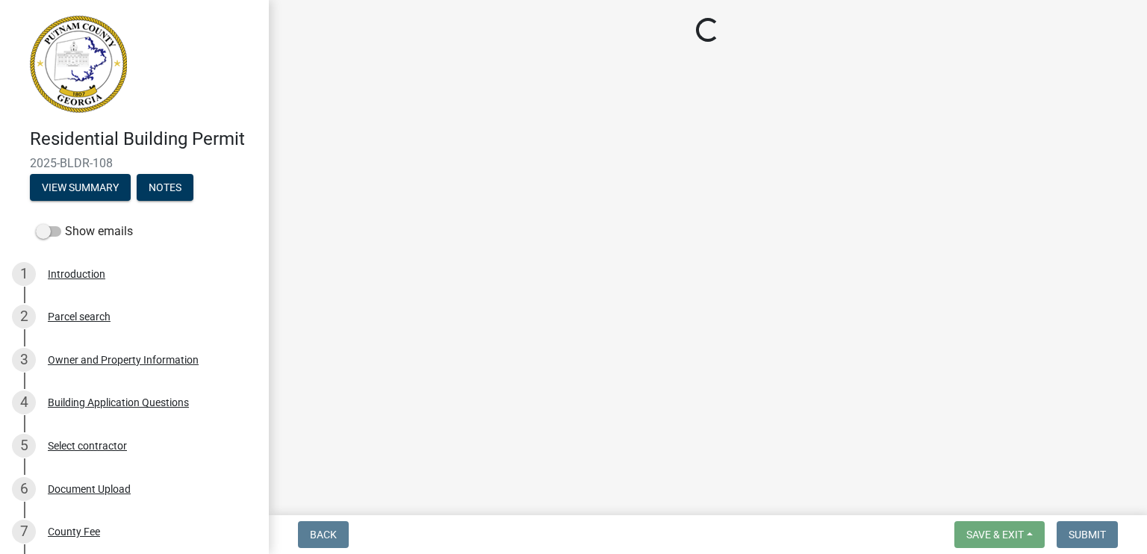
click at [317, 530] on span "Back" at bounding box center [323, 535] width 27 height 12
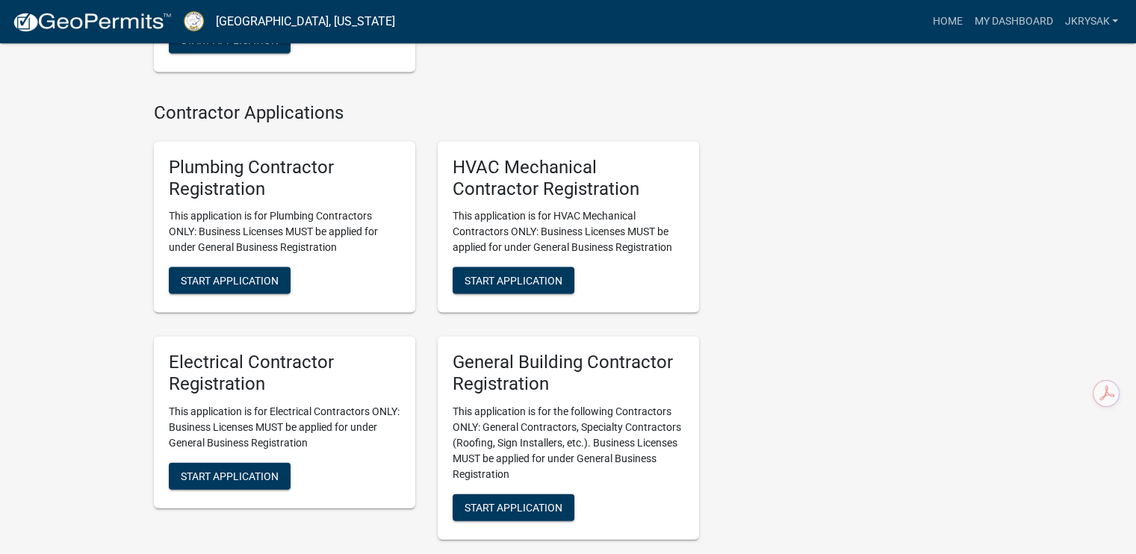
scroll to position [3136, 0]
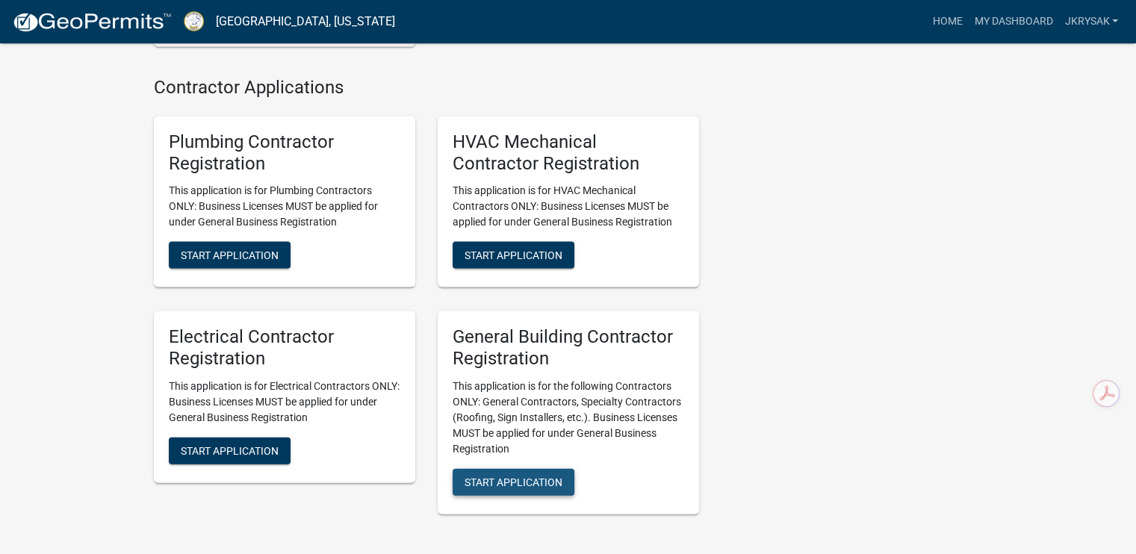
click at [523, 488] on span "Start Application" at bounding box center [513, 482] width 98 height 12
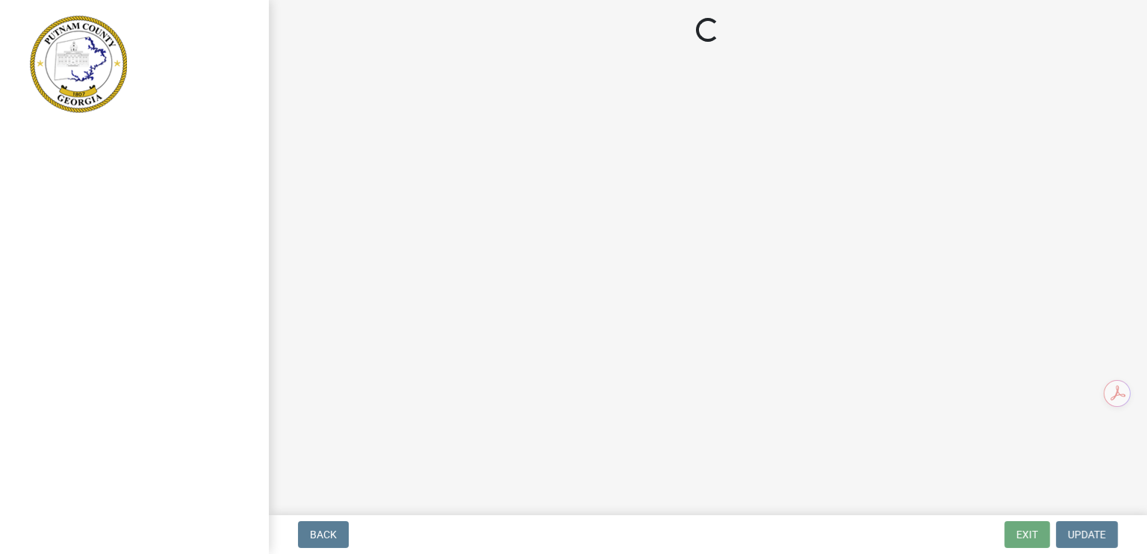
select select "GA"
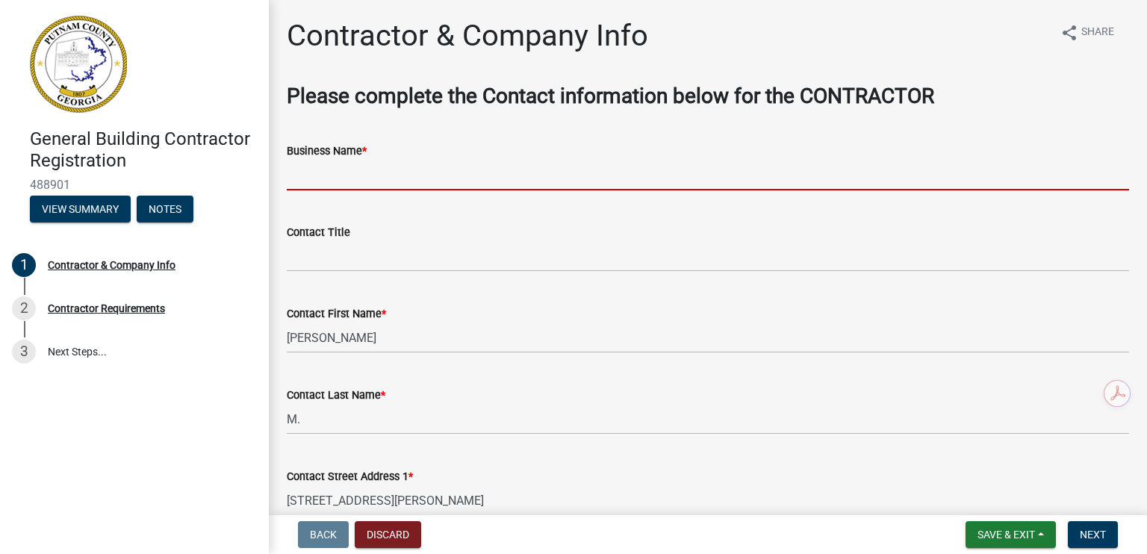
click at [352, 175] on input "Business Name *" at bounding box center [708, 175] width 842 height 31
type input "Blueprint Design Build"
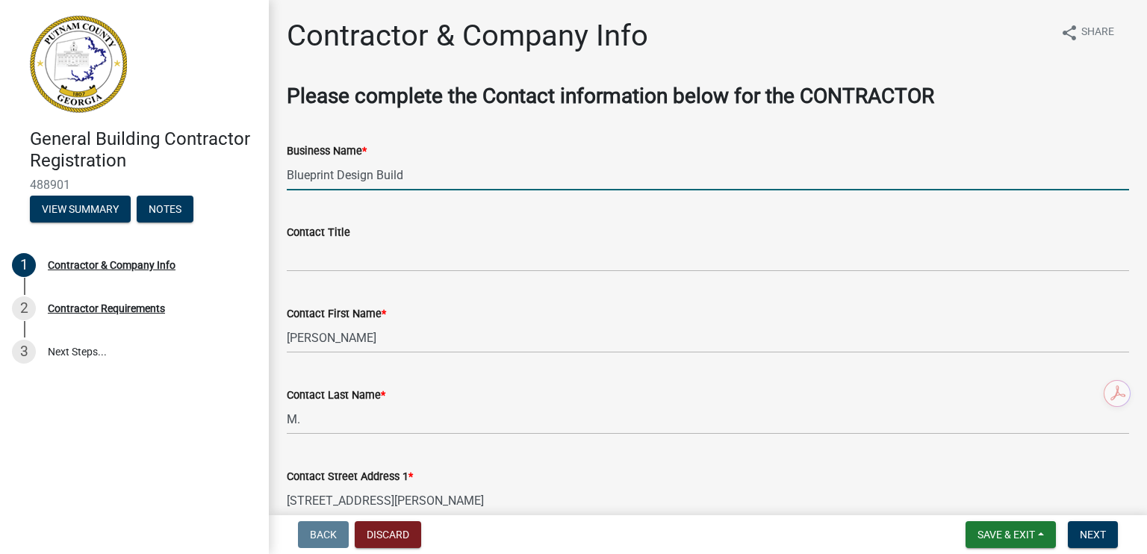
type input "Suite 102"
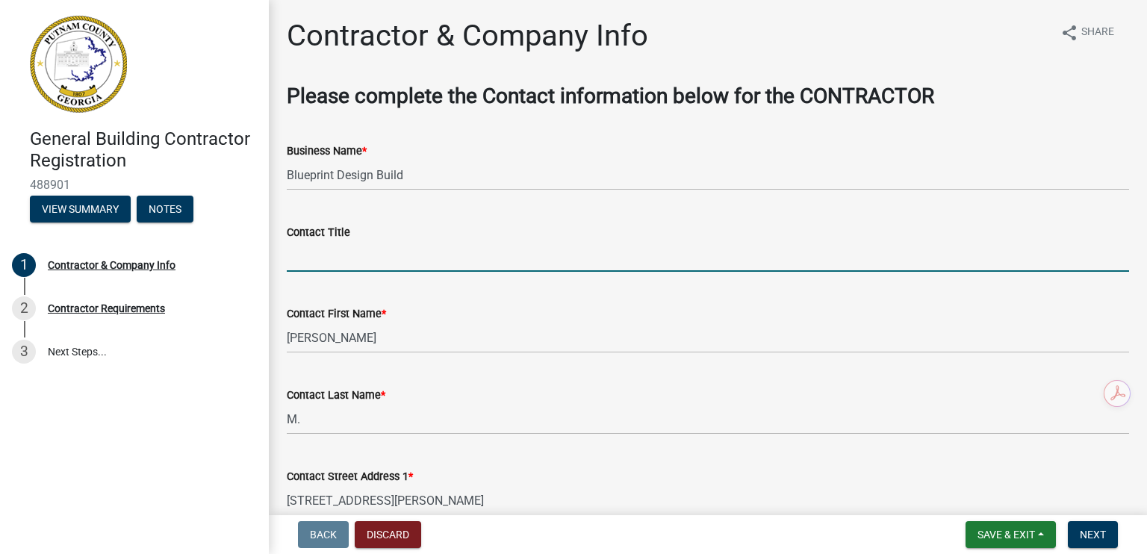
click at [369, 259] on input "Contact Title" at bounding box center [708, 256] width 842 height 31
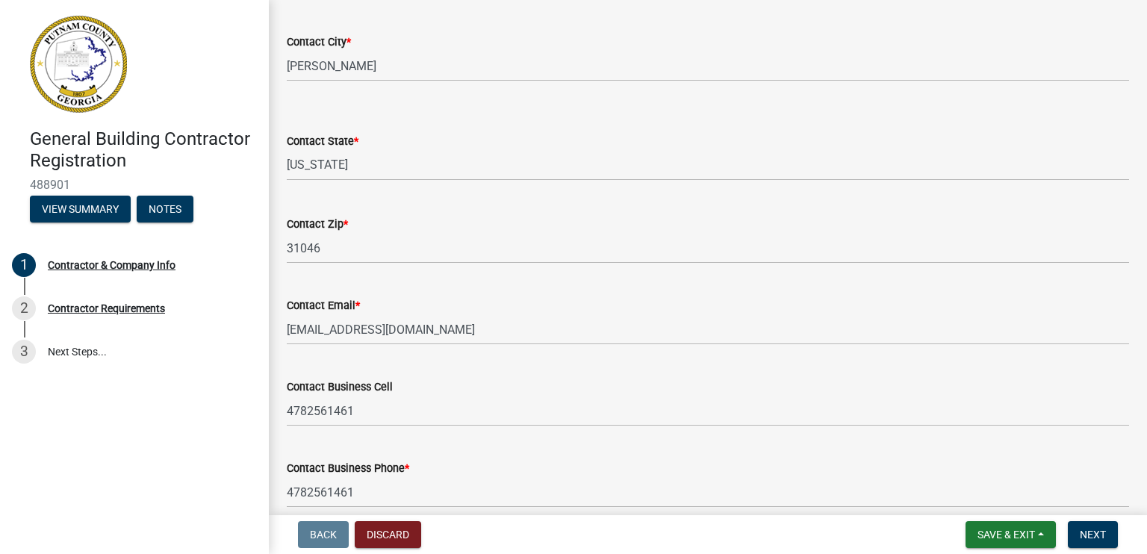
scroll to position [665, 0]
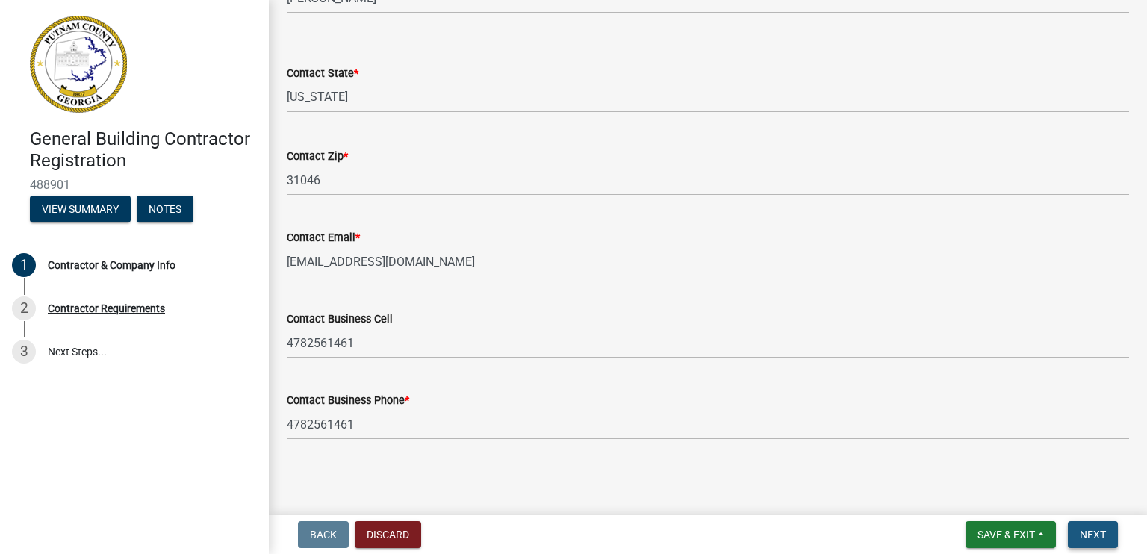
click at [1081, 535] on span "Next" at bounding box center [1093, 535] width 26 height 12
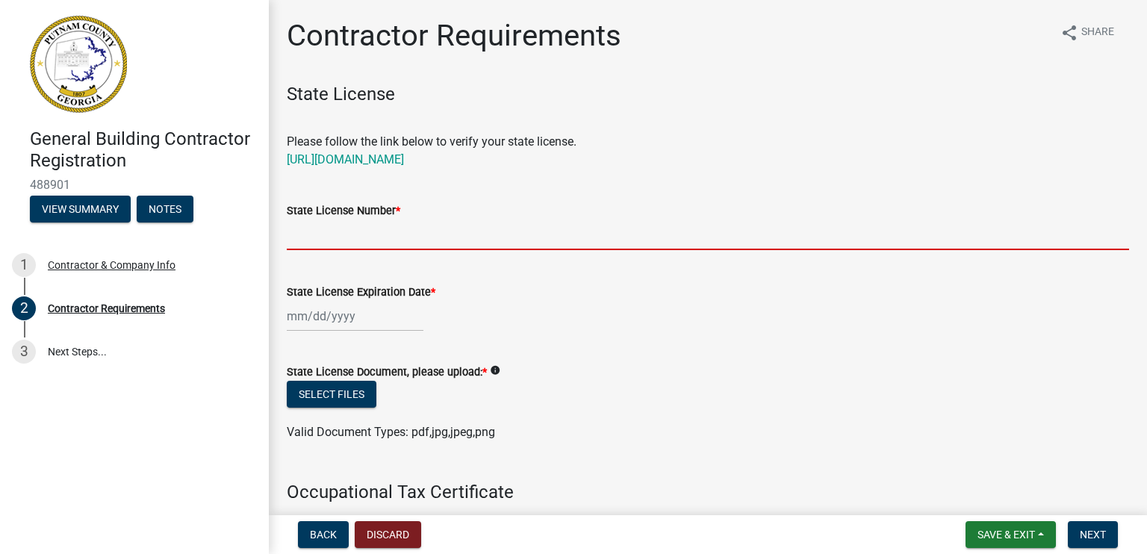
click at [325, 238] on input "State License Number *" at bounding box center [708, 235] width 842 height 31
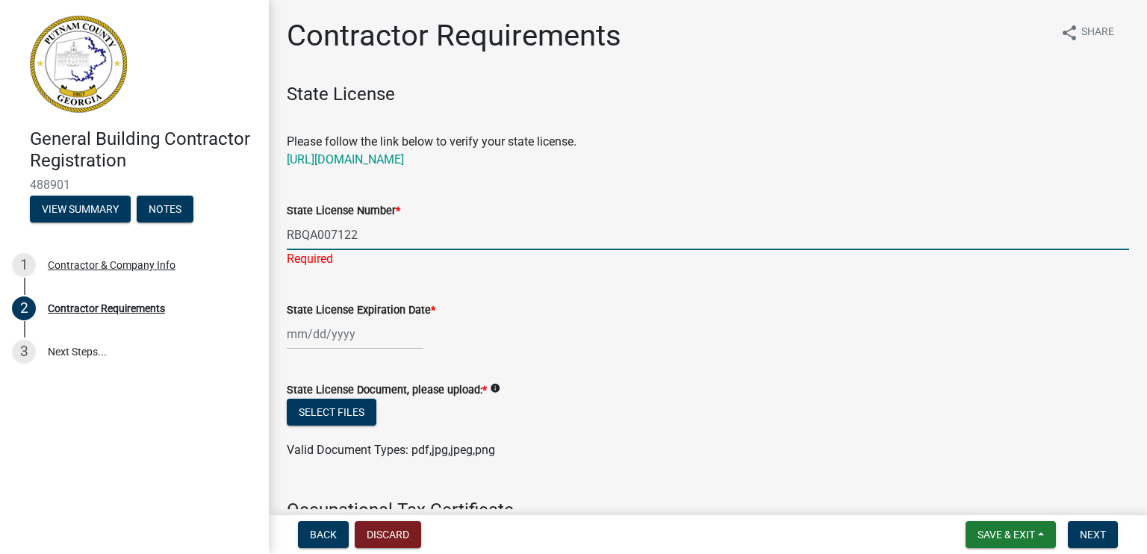
type input "RBQA007122"
click at [339, 335] on wm-data-entity-input "State License Expiration Date *" at bounding box center [708, 321] width 842 height 83
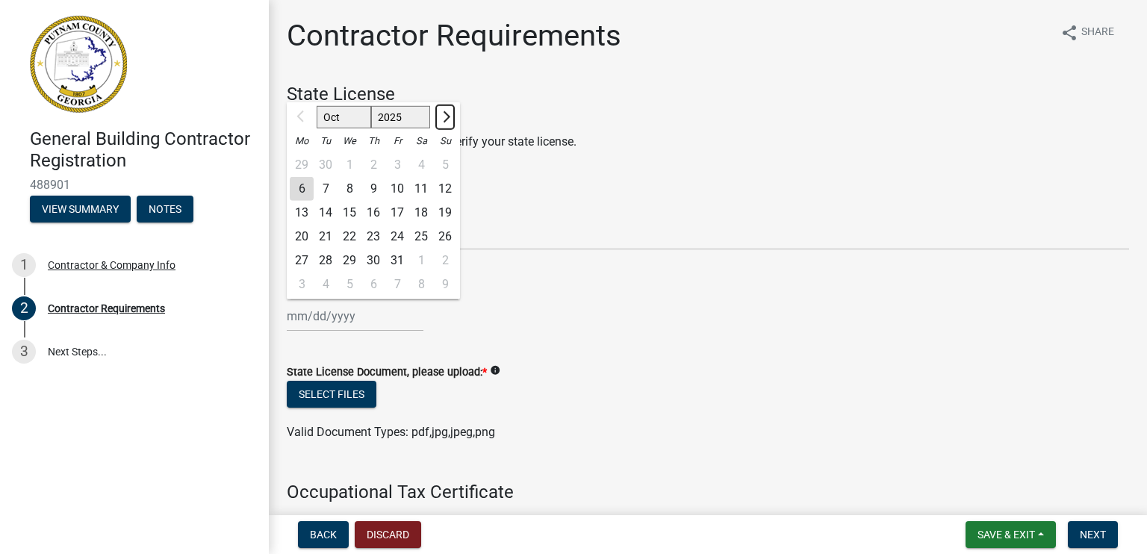
click at [445, 119] on span "Next month" at bounding box center [444, 116] width 11 height 11
select select "1"
select select "2026"
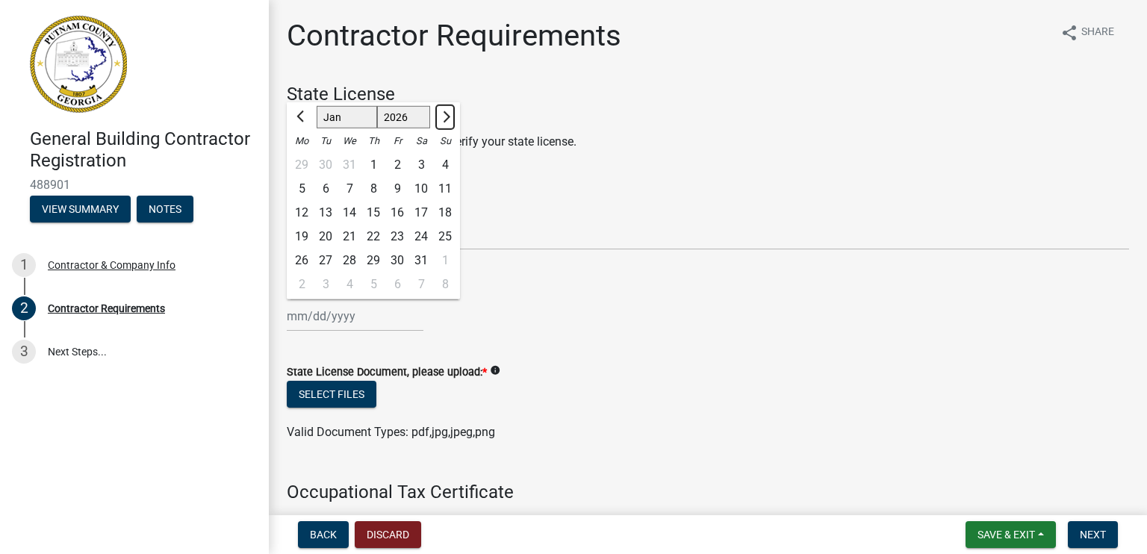
click at [445, 119] on span "Next month" at bounding box center [444, 116] width 11 height 11
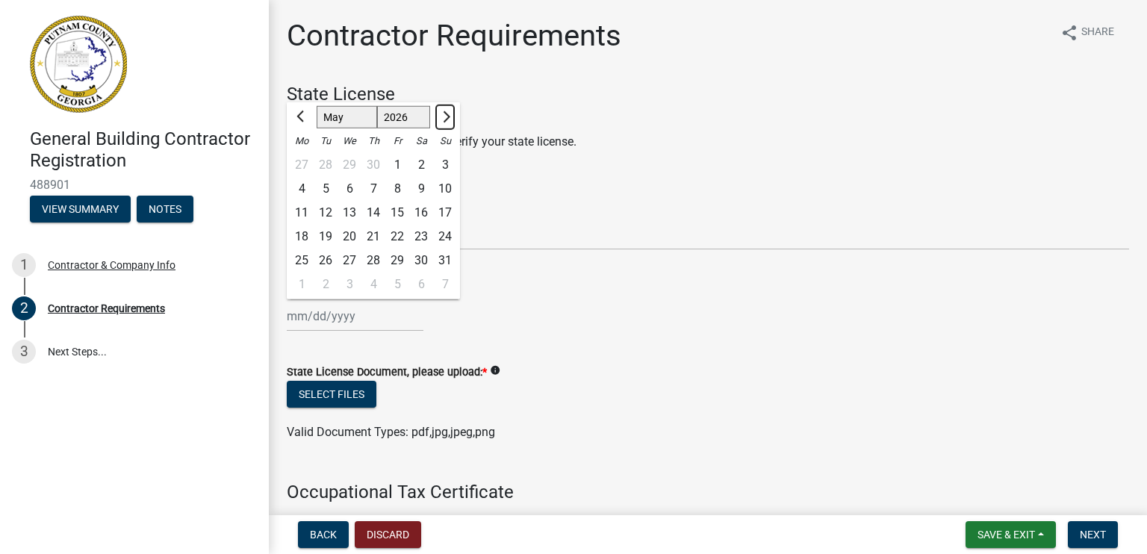
select select "6"
click at [326, 262] on div "30" at bounding box center [326, 260] width 24 height 24
type input "[DATE]"
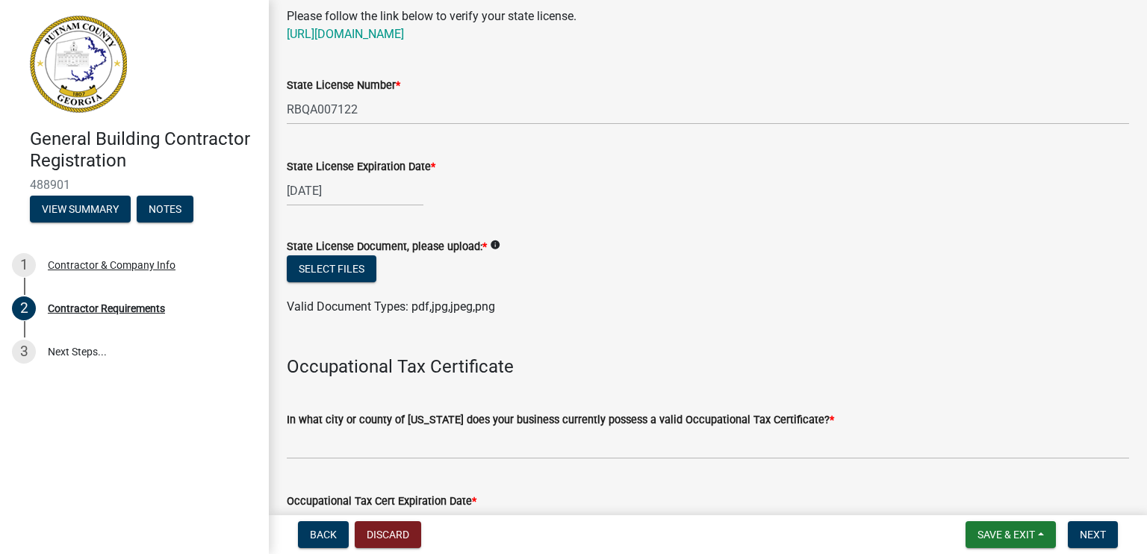
scroll to position [149, 0]
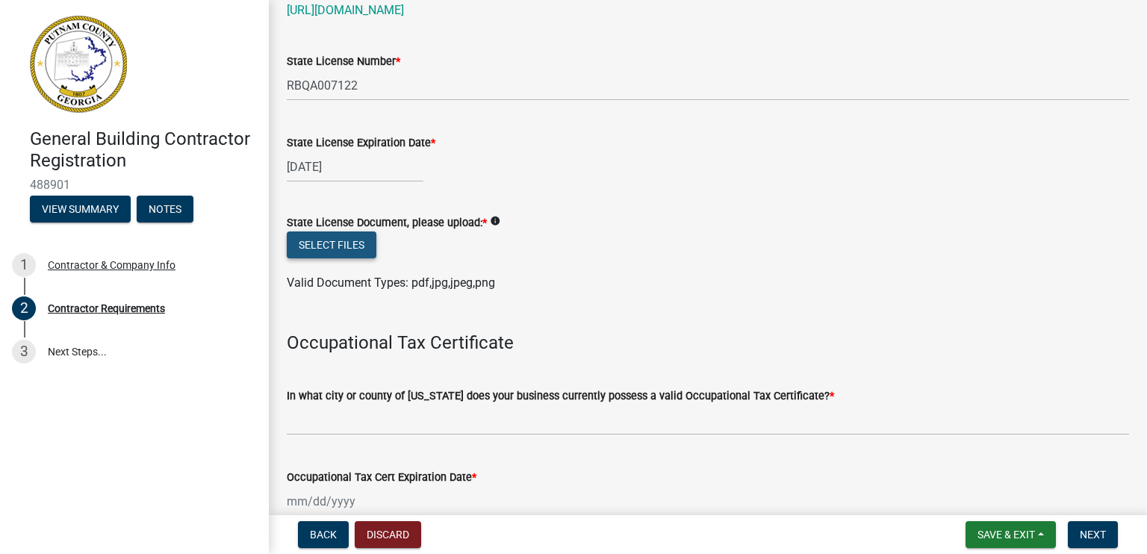
click at [360, 249] on button "Select files" at bounding box center [332, 244] width 90 height 27
click at [355, 240] on button "Select files" at bounding box center [332, 244] width 90 height 27
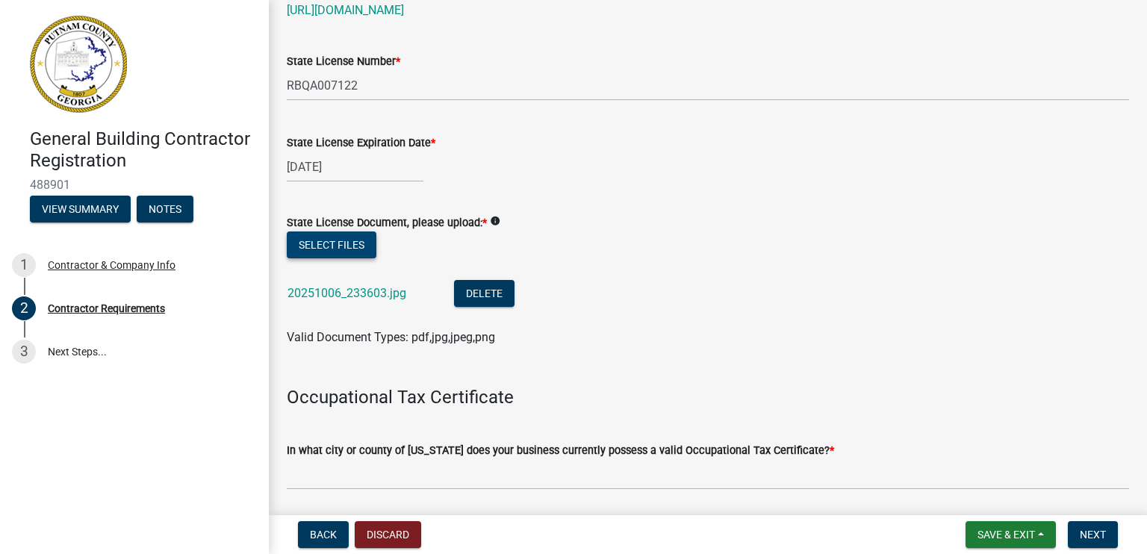
scroll to position [299, 0]
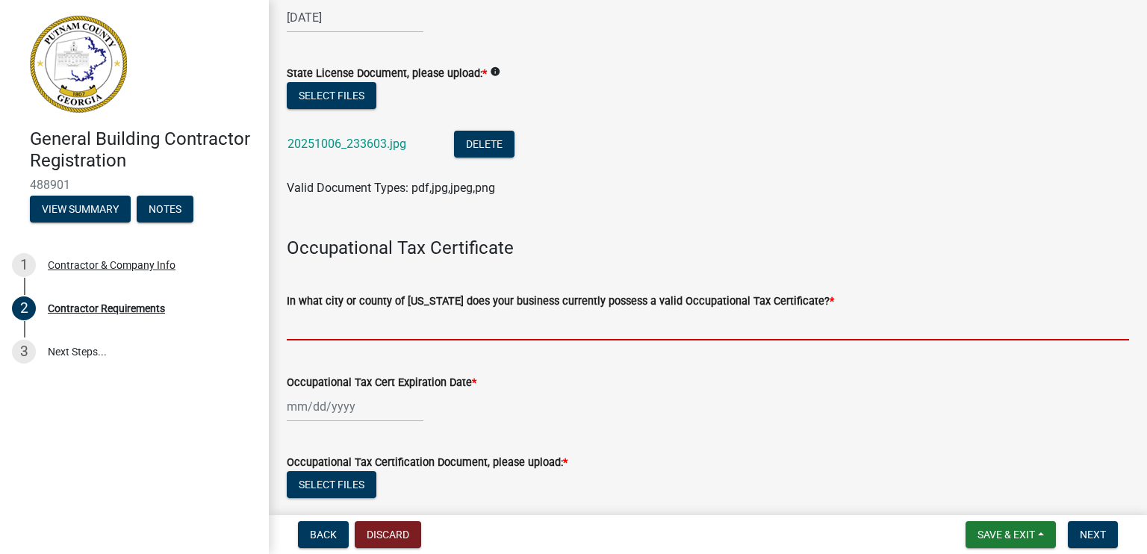
click at [431, 331] on input "In what city or county of [US_STATE] does your business currently possess a val…" at bounding box center [708, 325] width 842 height 31
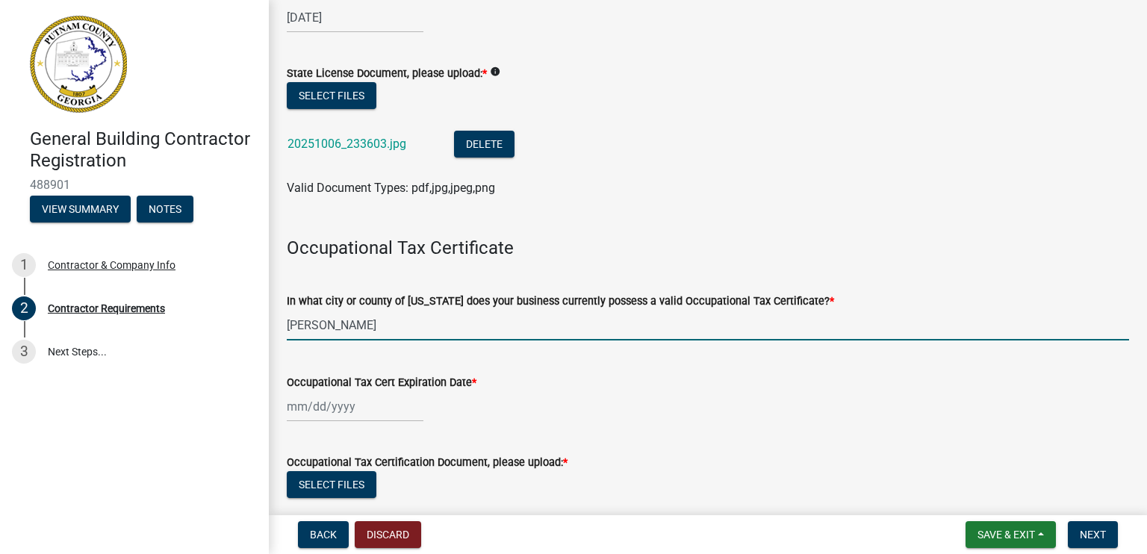
click at [361, 412] on input "Occupational Tax Cert Expiration Date *" at bounding box center [355, 406] width 137 height 31
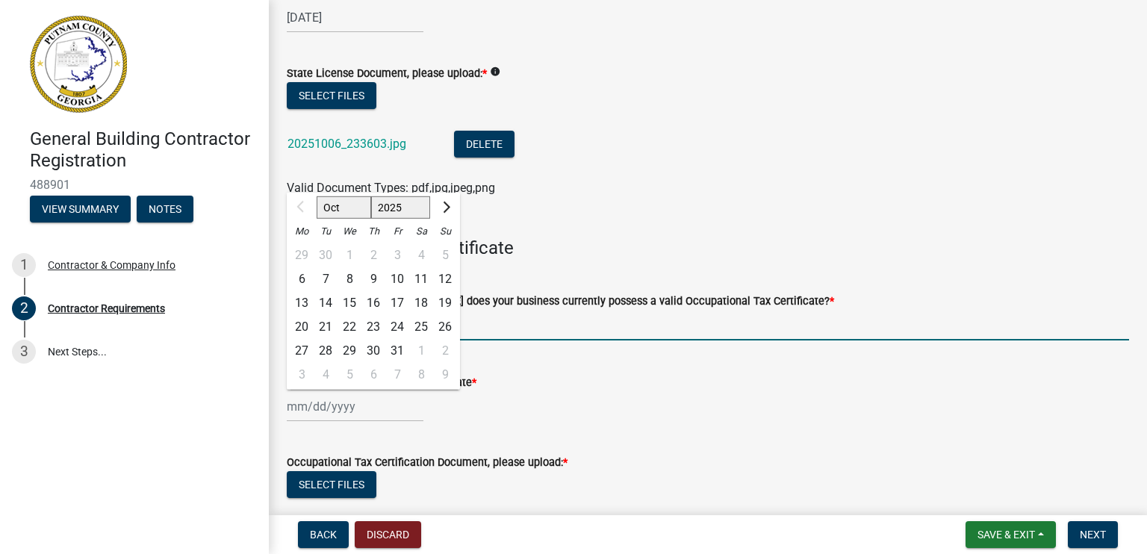
click at [565, 331] on input "[PERSON_NAME]" at bounding box center [708, 325] width 842 height 31
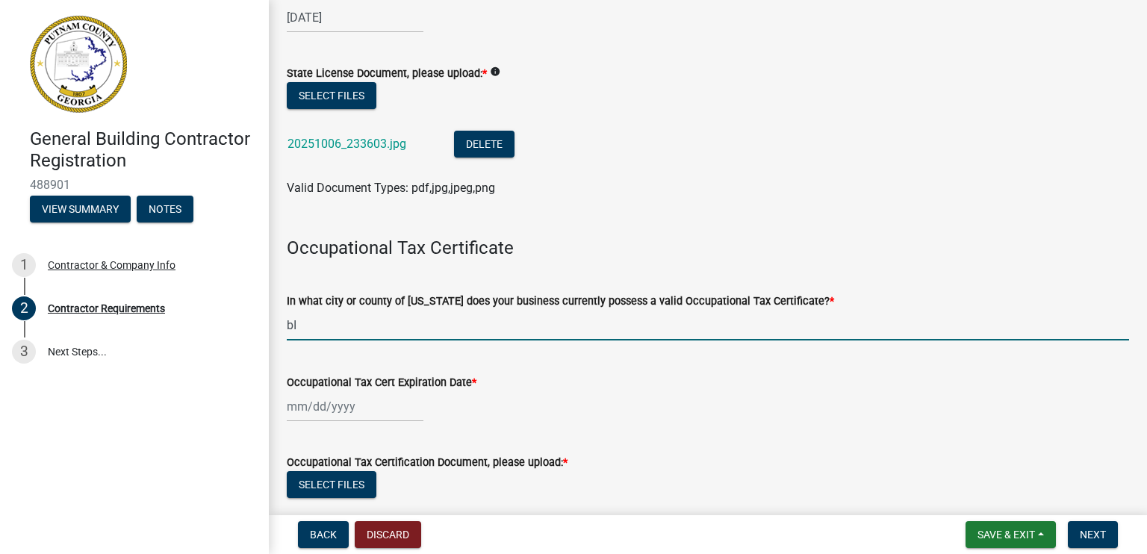
type input "b"
type input "[PERSON_NAME]"
click at [376, 411] on div at bounding box center [355, 406] width 137 height 31
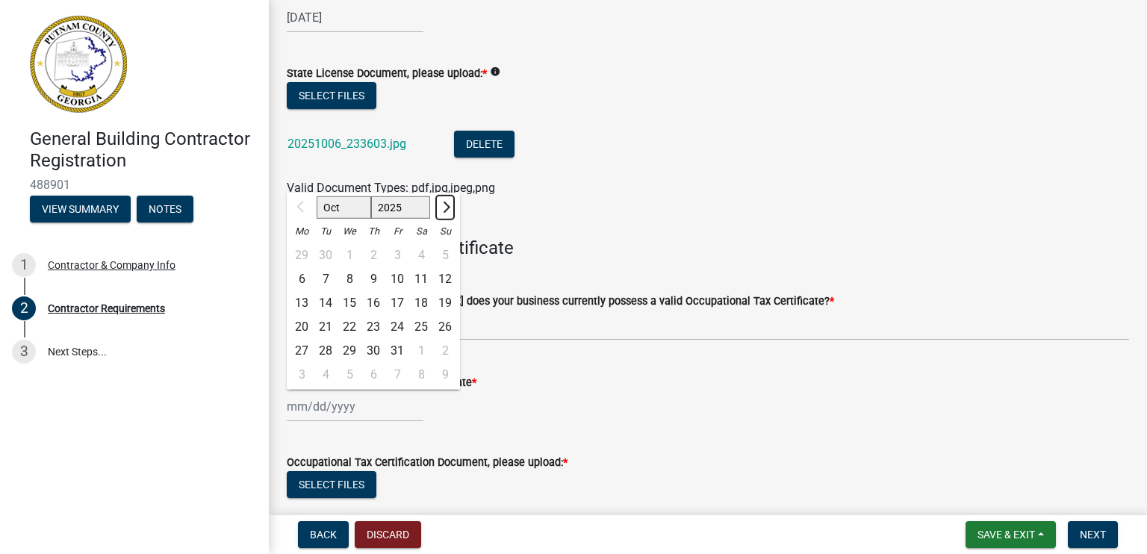
click at [445, 207] on span "Next month" at bounding box center [444, 207] width 11 height 11
select select "1"
select select "2026"
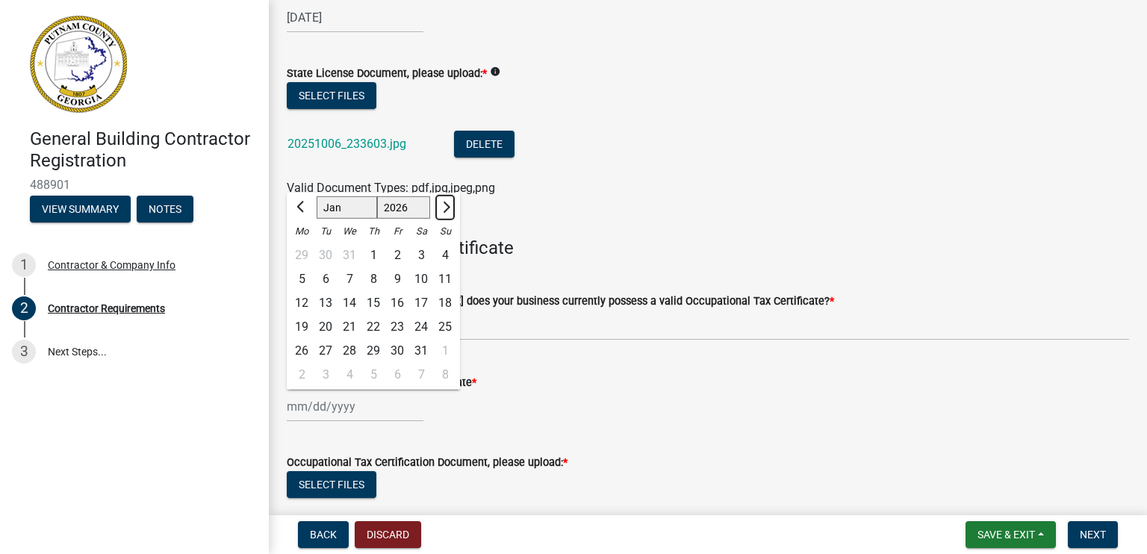
click at [445, 207] on span "Next month" at bounding box center [444, 207] width 11 height 11
select select "3"
click at [323, 376] on div "31" at bounding box center [326, 375] width 24 height 24
type input "[DATE]"
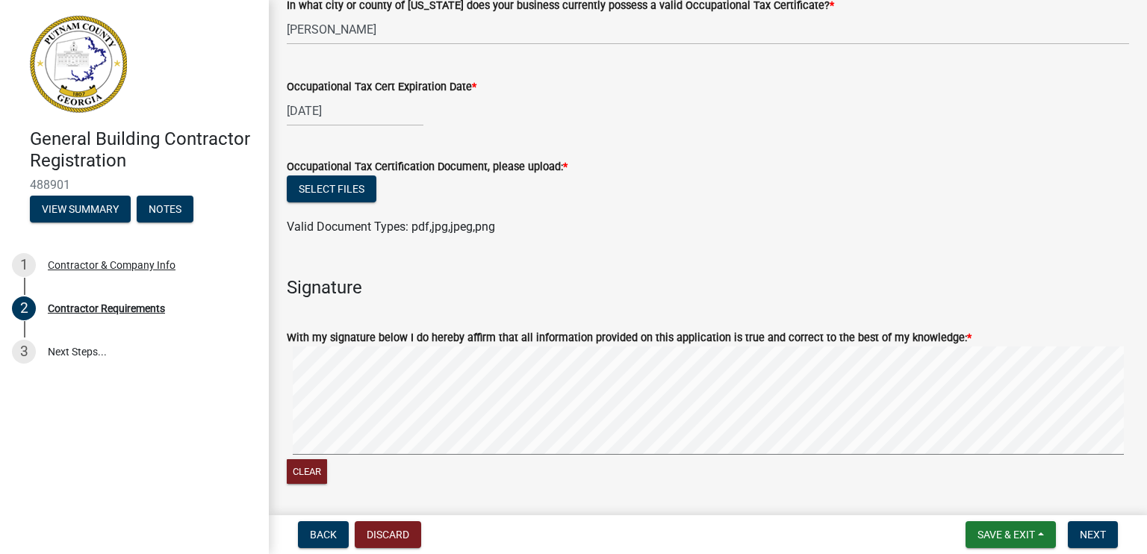
scroll to position [597, 0]
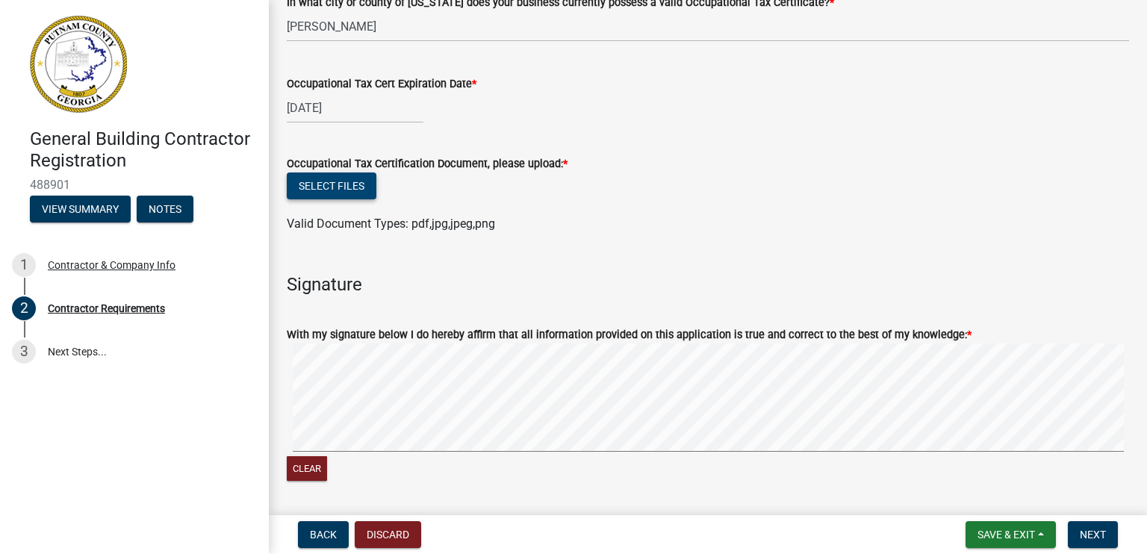
click at [351, 189] on button "Select files" at bounding box center [332, 185] width 90 height 27
click at [354, 187] on button "Select files" at bounding box center [332, 185] width 90 height 27
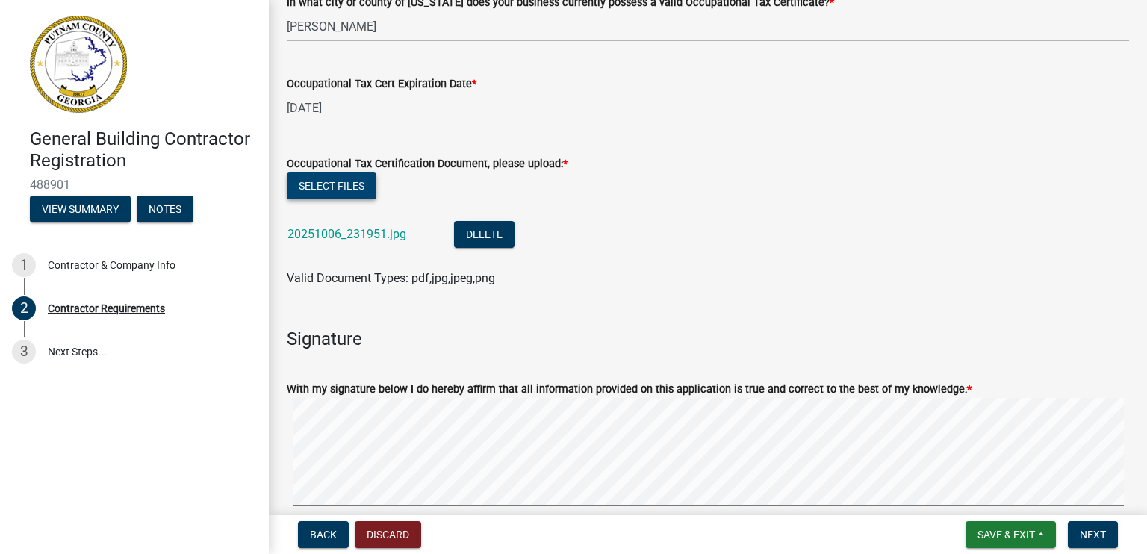
scroll to position [759, 0]
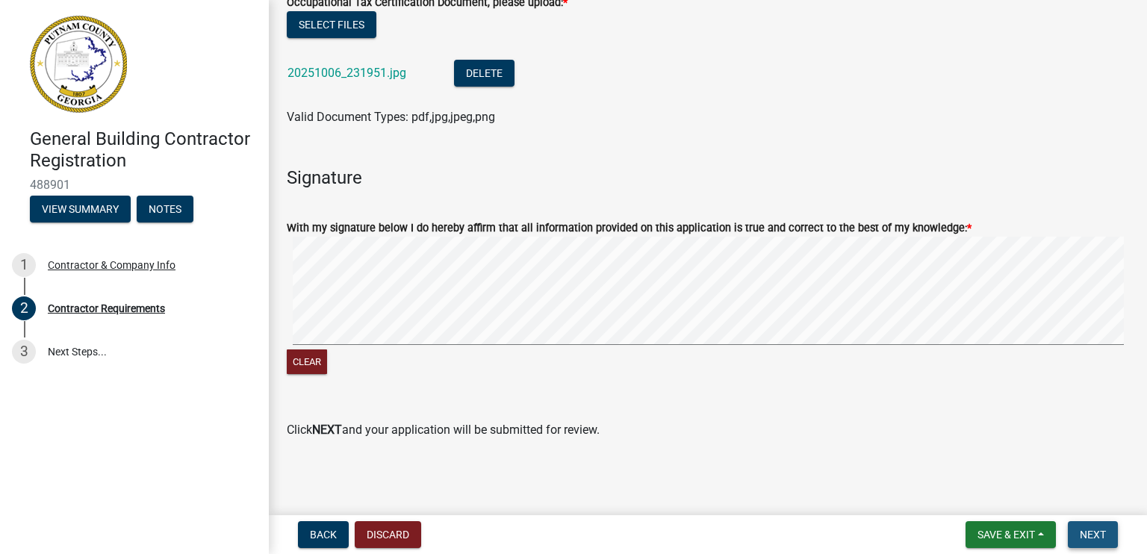
click at [1092, 532] on span "Next" at bounding box center [1093, 535] width 26 height 12
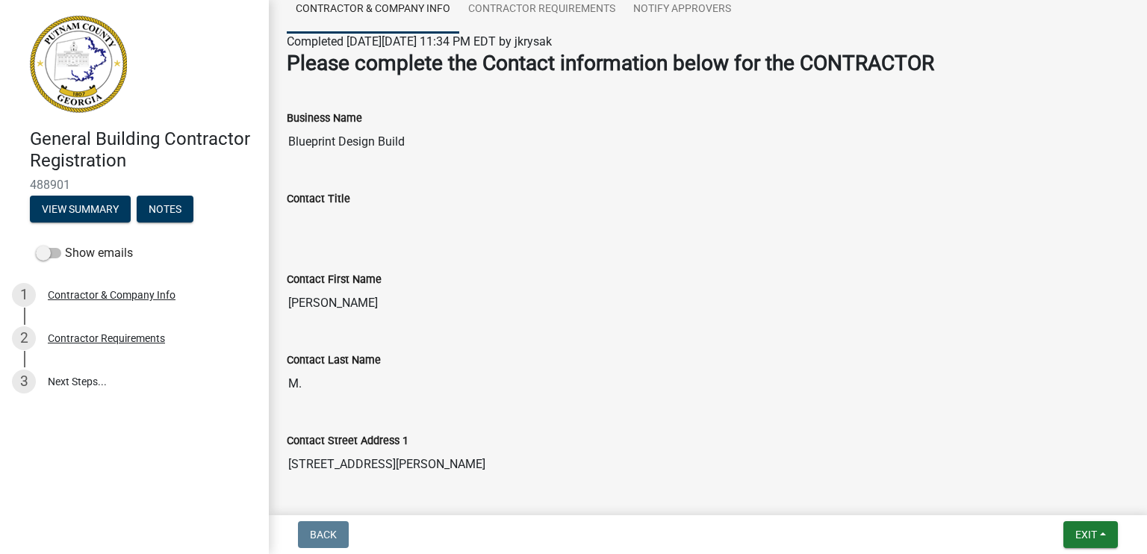
scroll to position [149, 0]
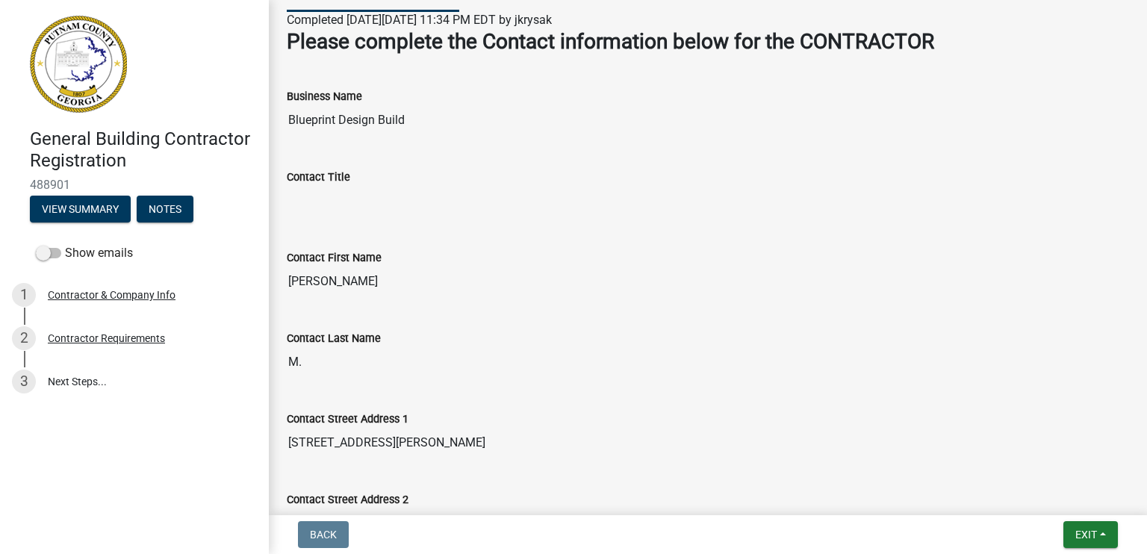
click at [317, 208] on input "Contact Title" at bounding box center [708, 201] width 842 height 30
click at [318, 205] on input "Contact Title" at bounding box center [708, 201] width 842 height 30
click at [503, 345] on div "Contact Last Name" at bounding box center [708, 338] width 842 height 18
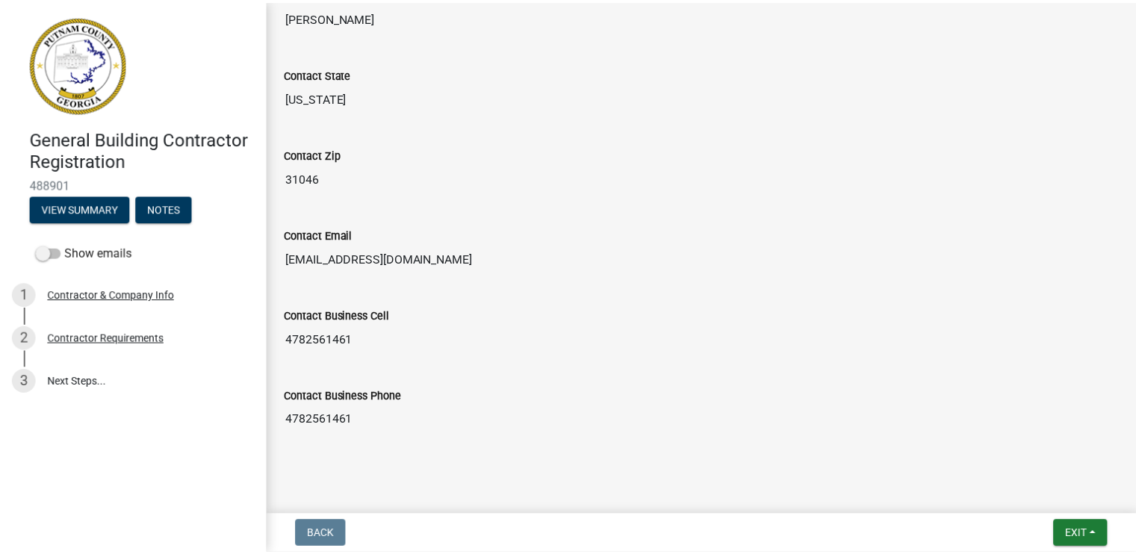
scroll to position [747, 0]
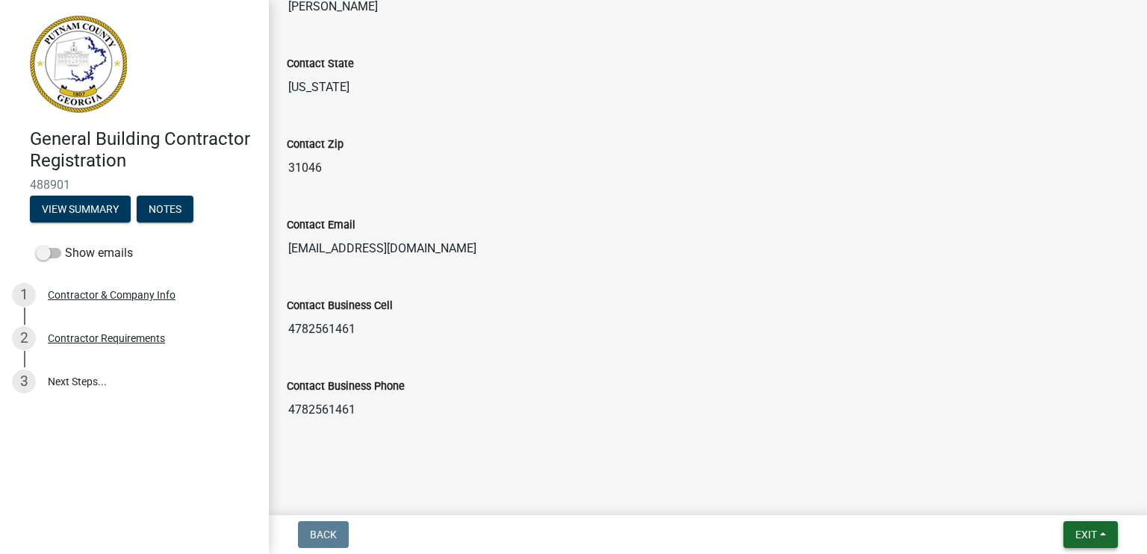
click at [1104, 533] on button "Exit" at bounding box center [1090, 534] width 55 height 27
click at [1069, 501] on button "Save & Exit" at bounding box center [1058, 496] width 119 height 36
